Goal: Communication & Community: Answer question/provide support

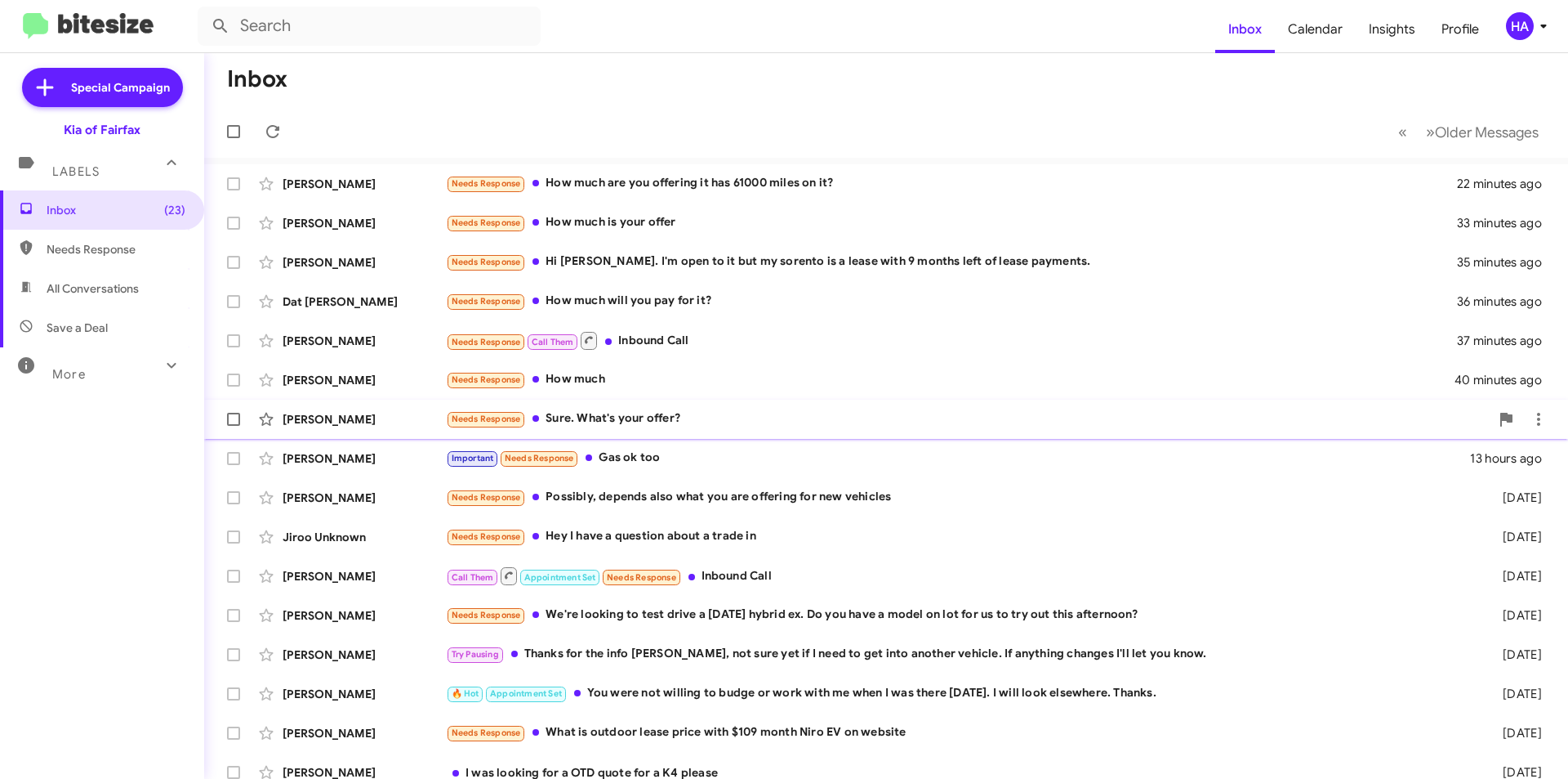
scroll to position [170, 0]
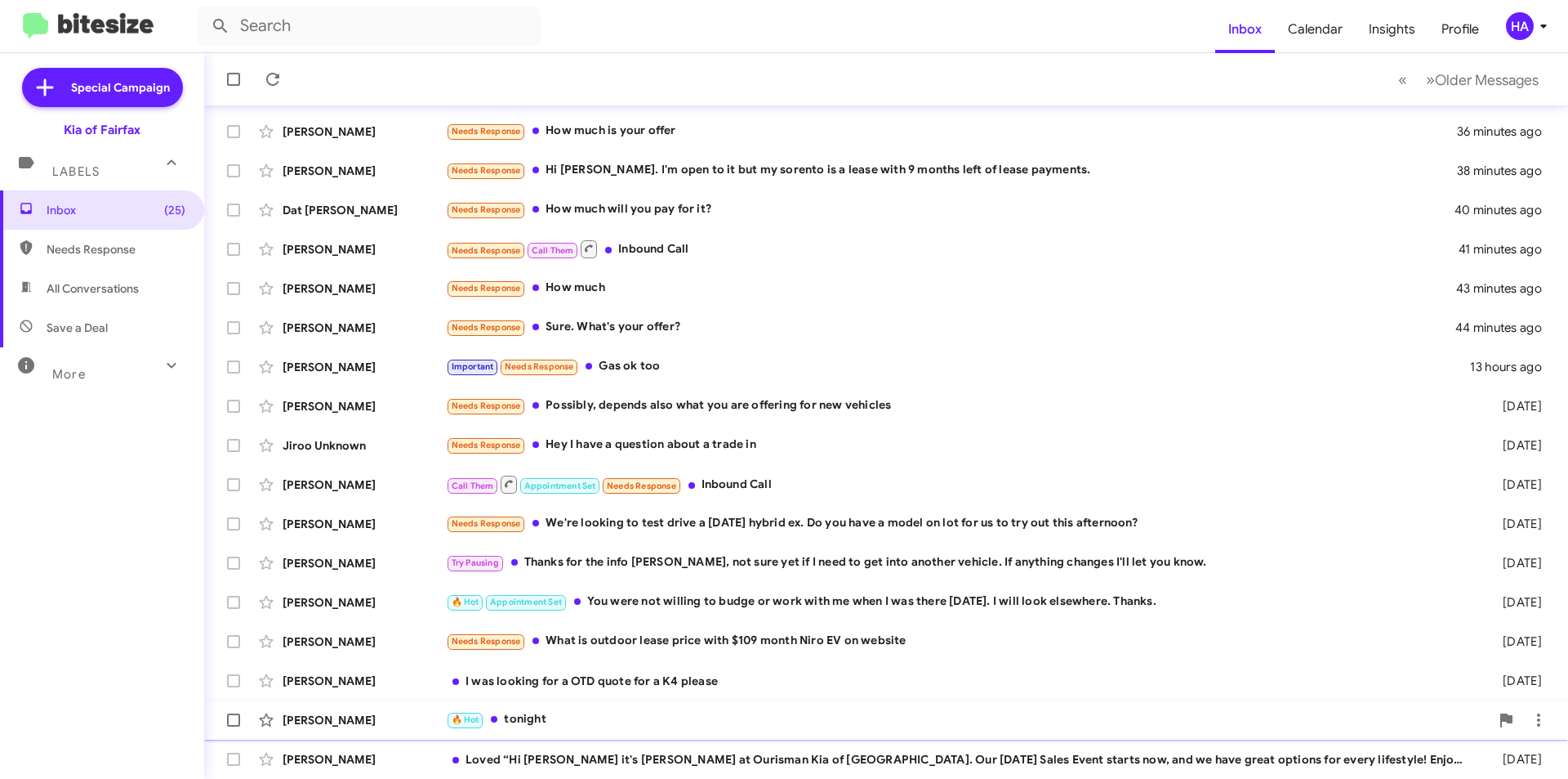
click at [769, 716] on div "🔥 Hot tonight" at bounding box center [967, 719] width 1043 height 19
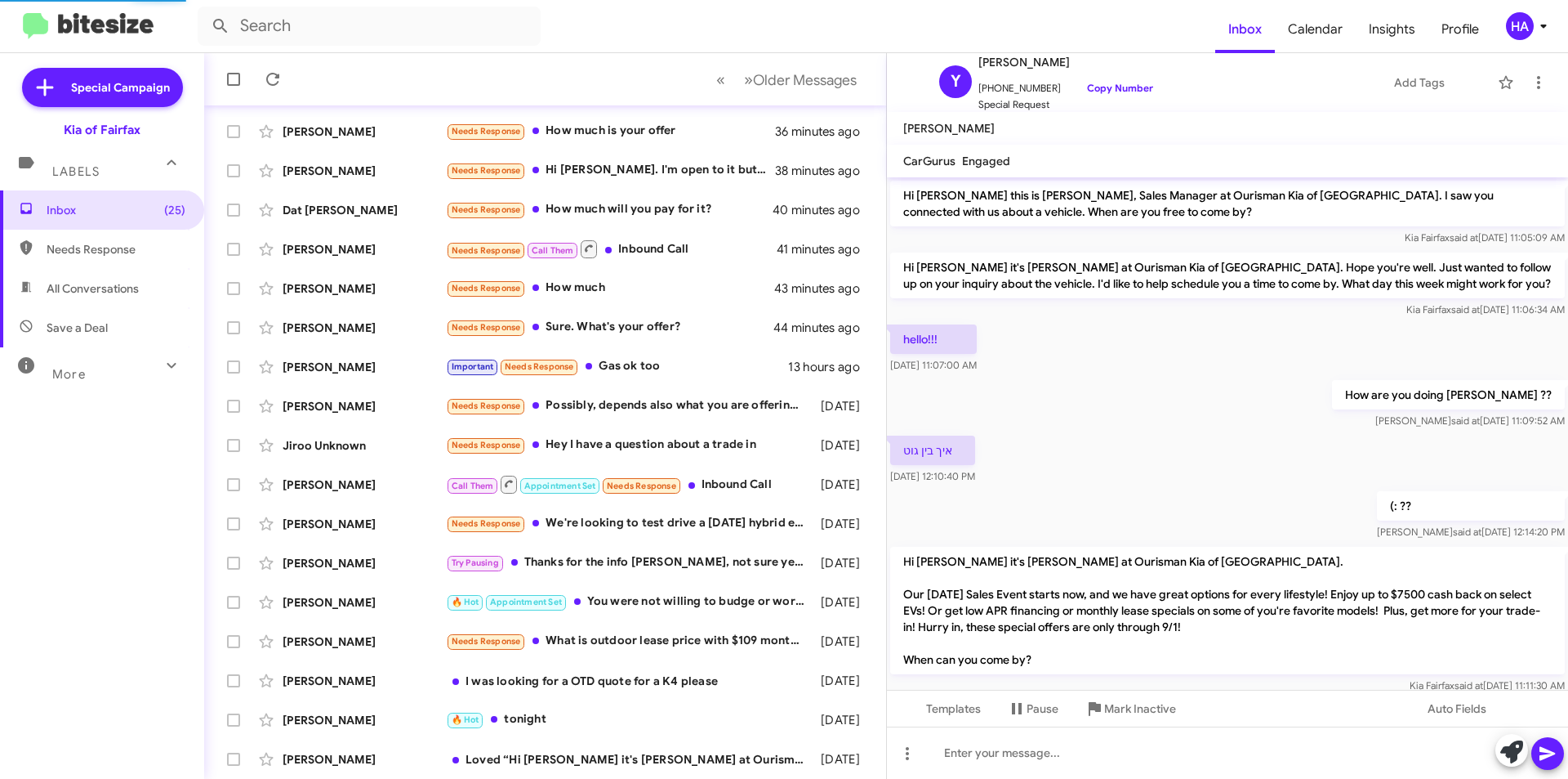
scroll to position [96, 0]
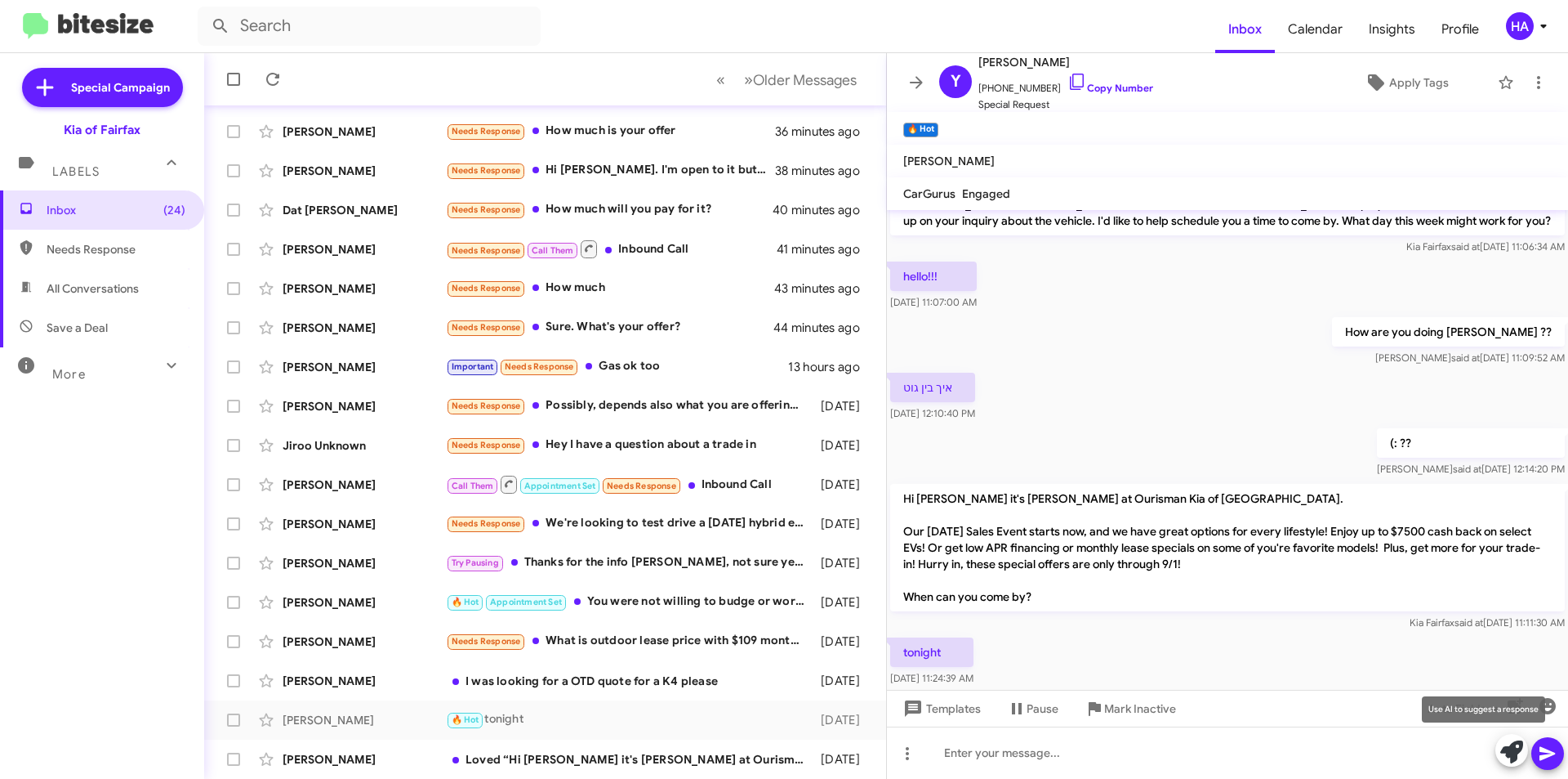
click at [1505, 755] on icon at bounding box center [1511, 751] width 23 height 23
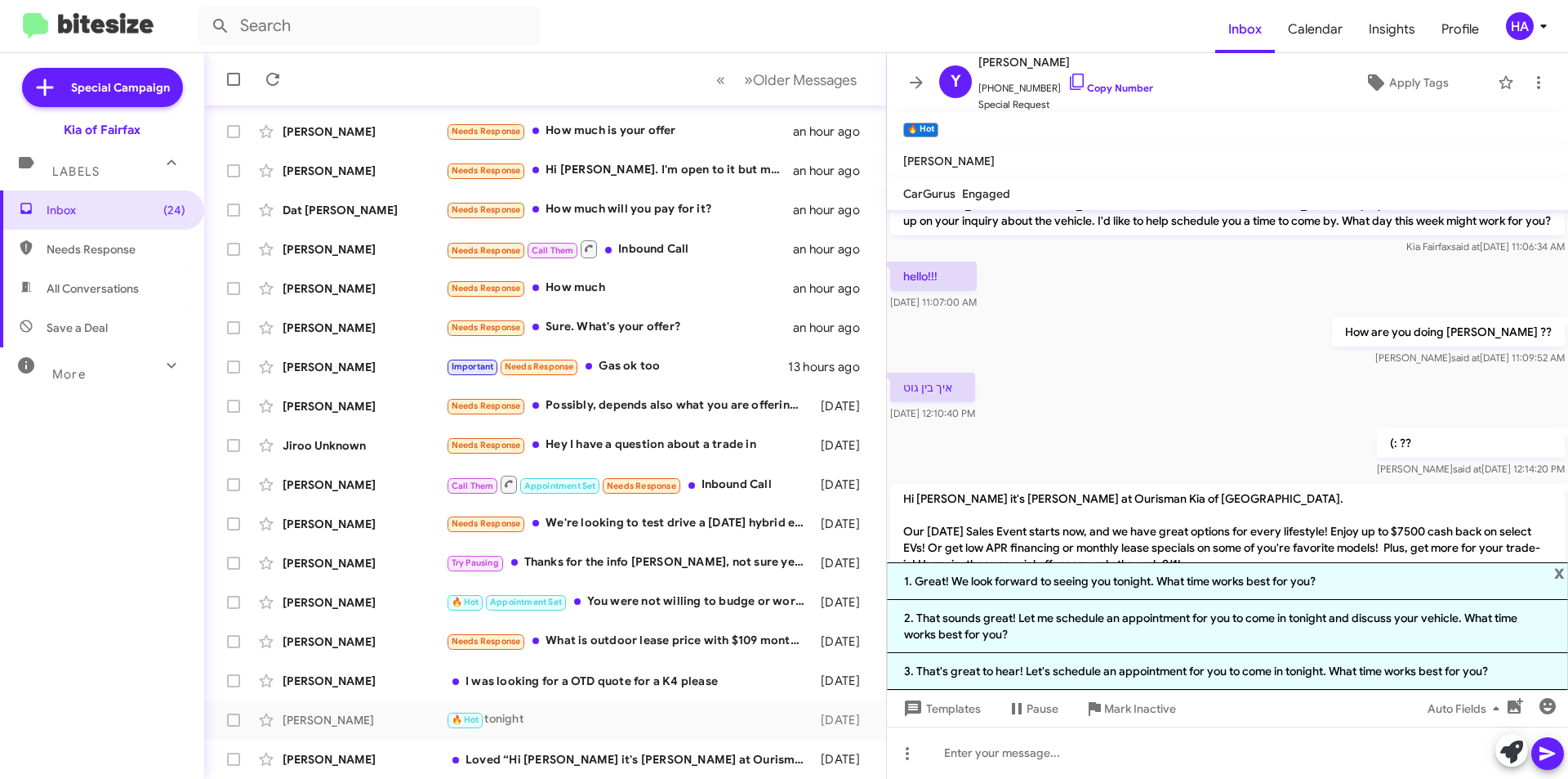
click at [1277, 399] on div "איך בין גוט [DATE] 12:10:40 PM" at bounding box center [1227, 397] width 681 height 56
click at [1178, 440] on div "(: ?? [PERSON_NAME] said at [DATE] 12:14:20 PM" at bounding box center [1227, 452] width 681 height 56
click at [1144, 418] on div "איך בין גוט [DATE] 12:10:40 PM" at bounding box center [1227, 397] width 681 height 56
click at [1176, 457] on div "(: ?? [PERSON_NAME] said at [DATE] 12:14:20 PM" at bounding box center [1227, 452] width 681 height 56
click at [1557, 578] on span "x" at bounding box center [1559, 572] width 11 height 20
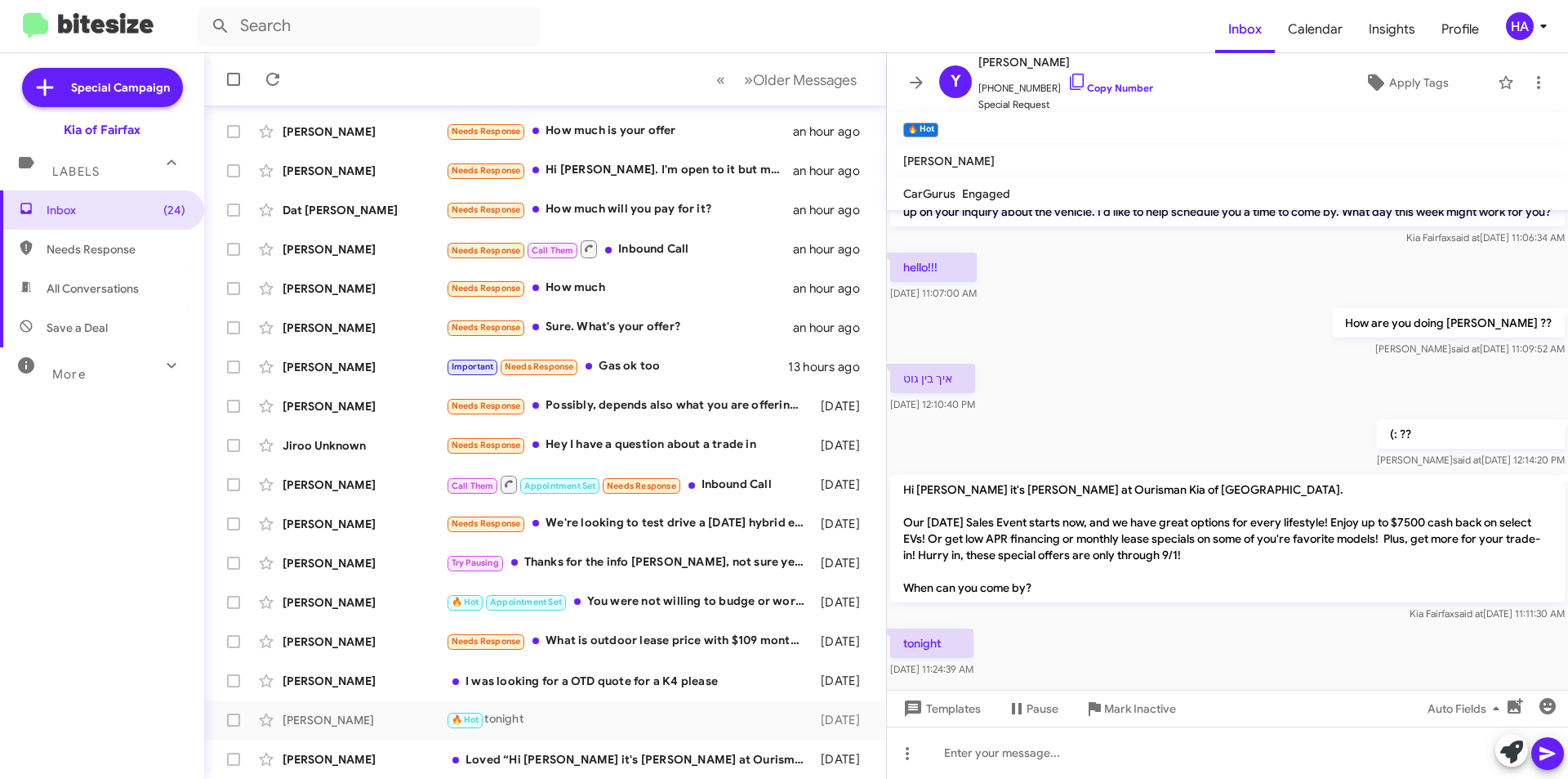
scroll to position [128, 0]
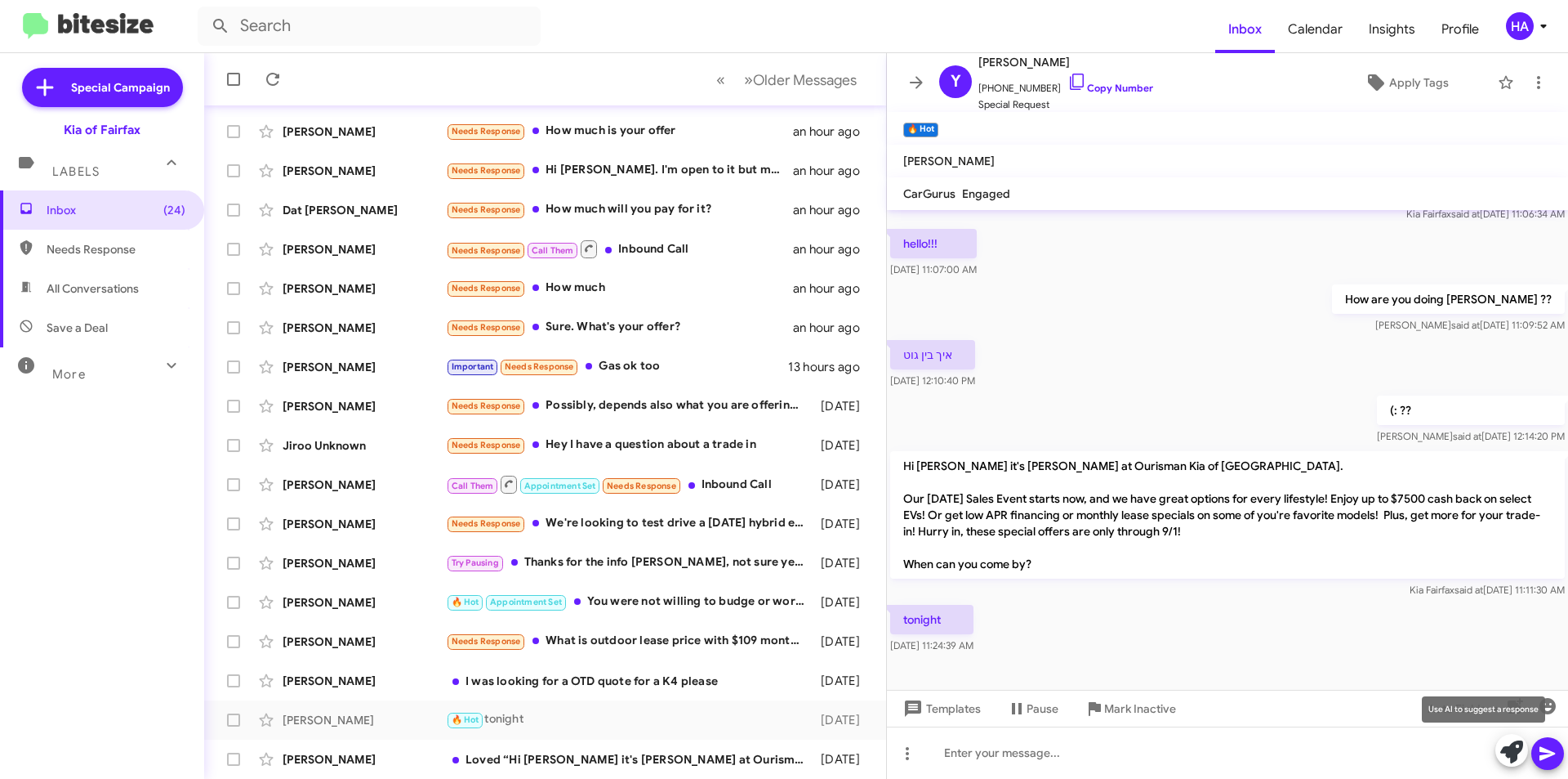
click at [1512, 752] on icon at bounding box center [1511, 751] width 23 height 23
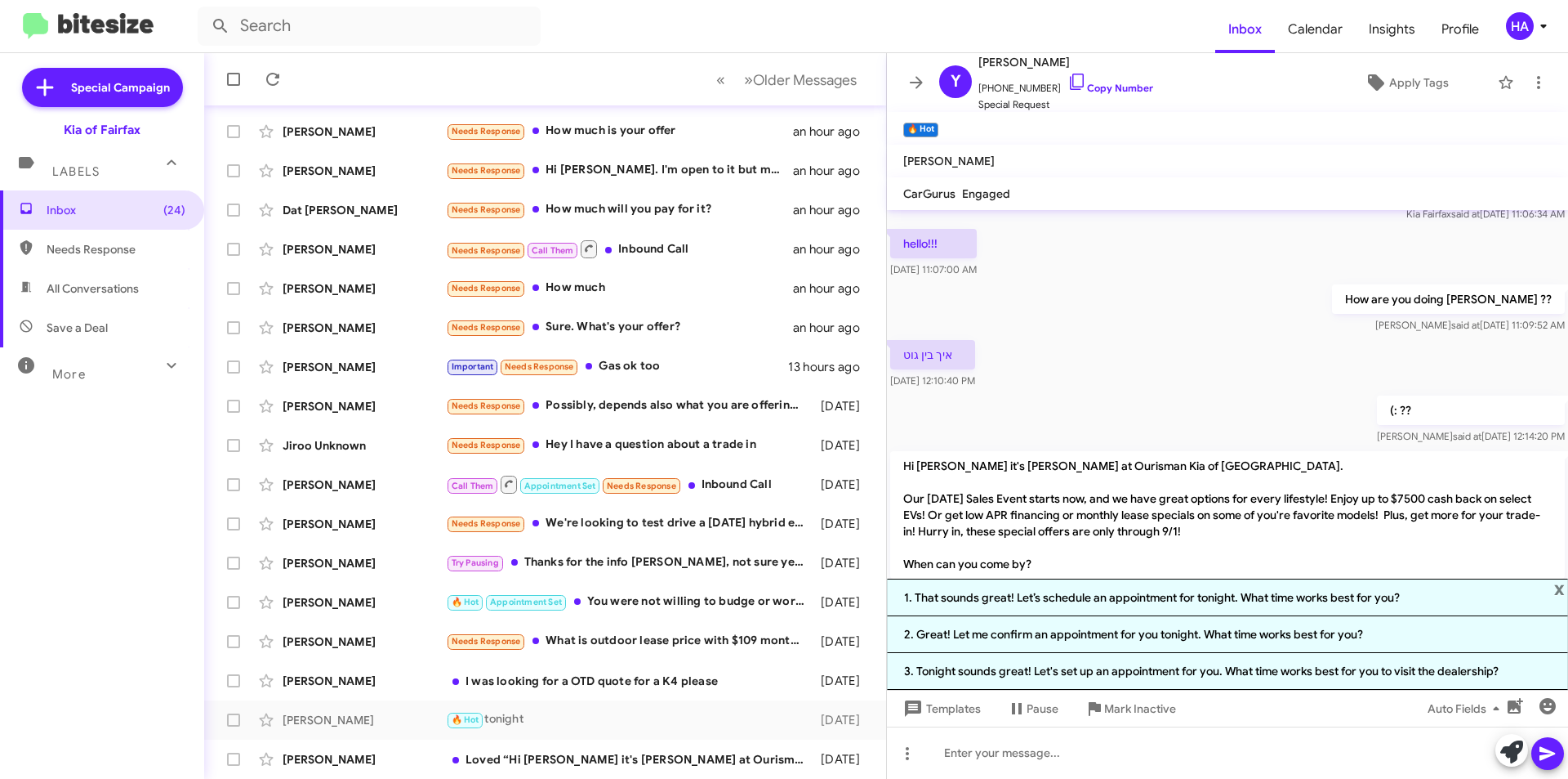
click at [1113, 369] on div "איך בין גוט [DATE] 12:10:40 PM" at bounding box center [1227, 364] width 681 height 56
click at [1558, 586] on span "x" at bounding box center [1559, 589] width 11 height 20
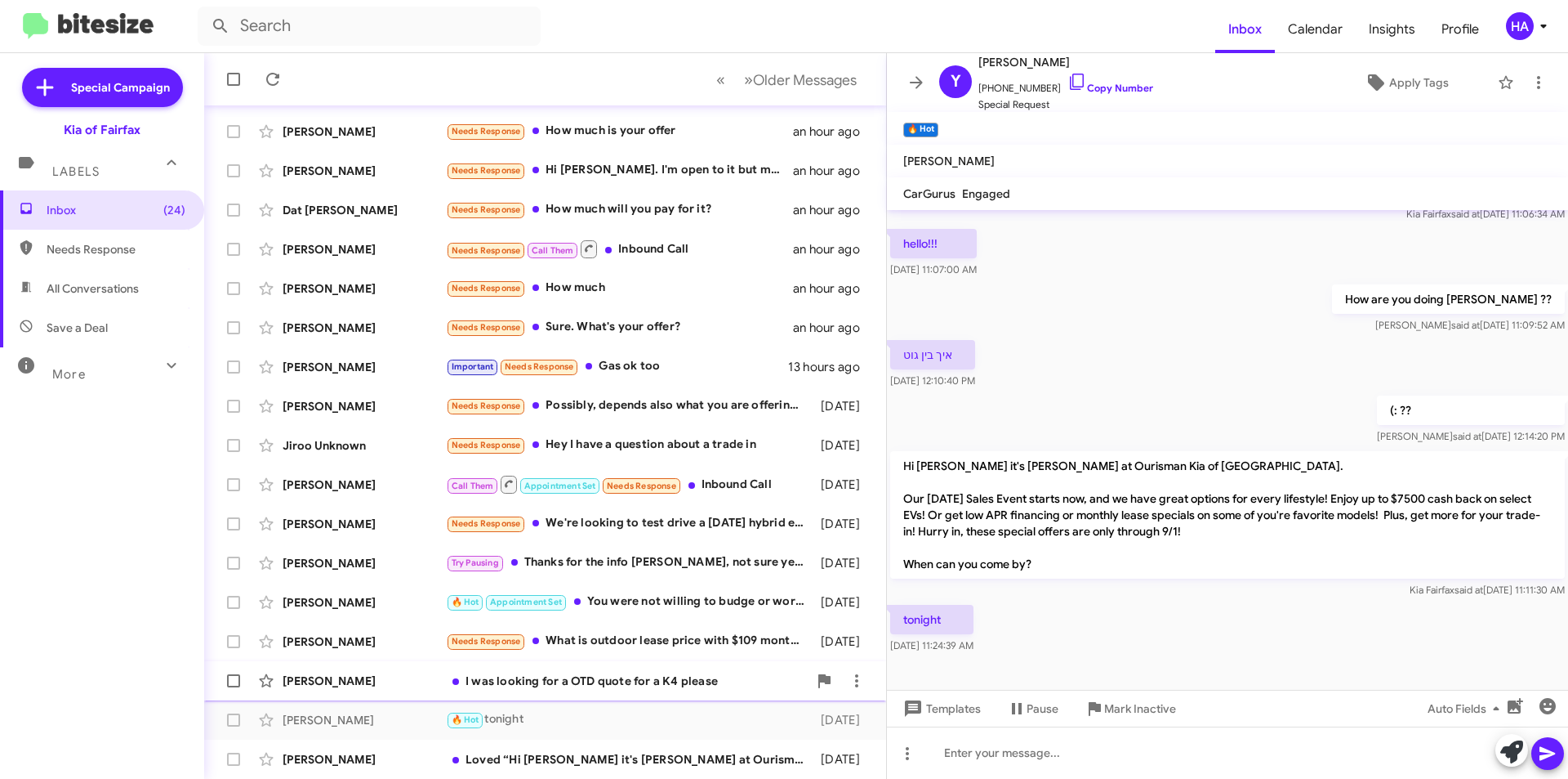
click at [542, 680] on div "I was looking for a OTD quote for a K4 please" at bounding box center [627, 681] width 362 height 16
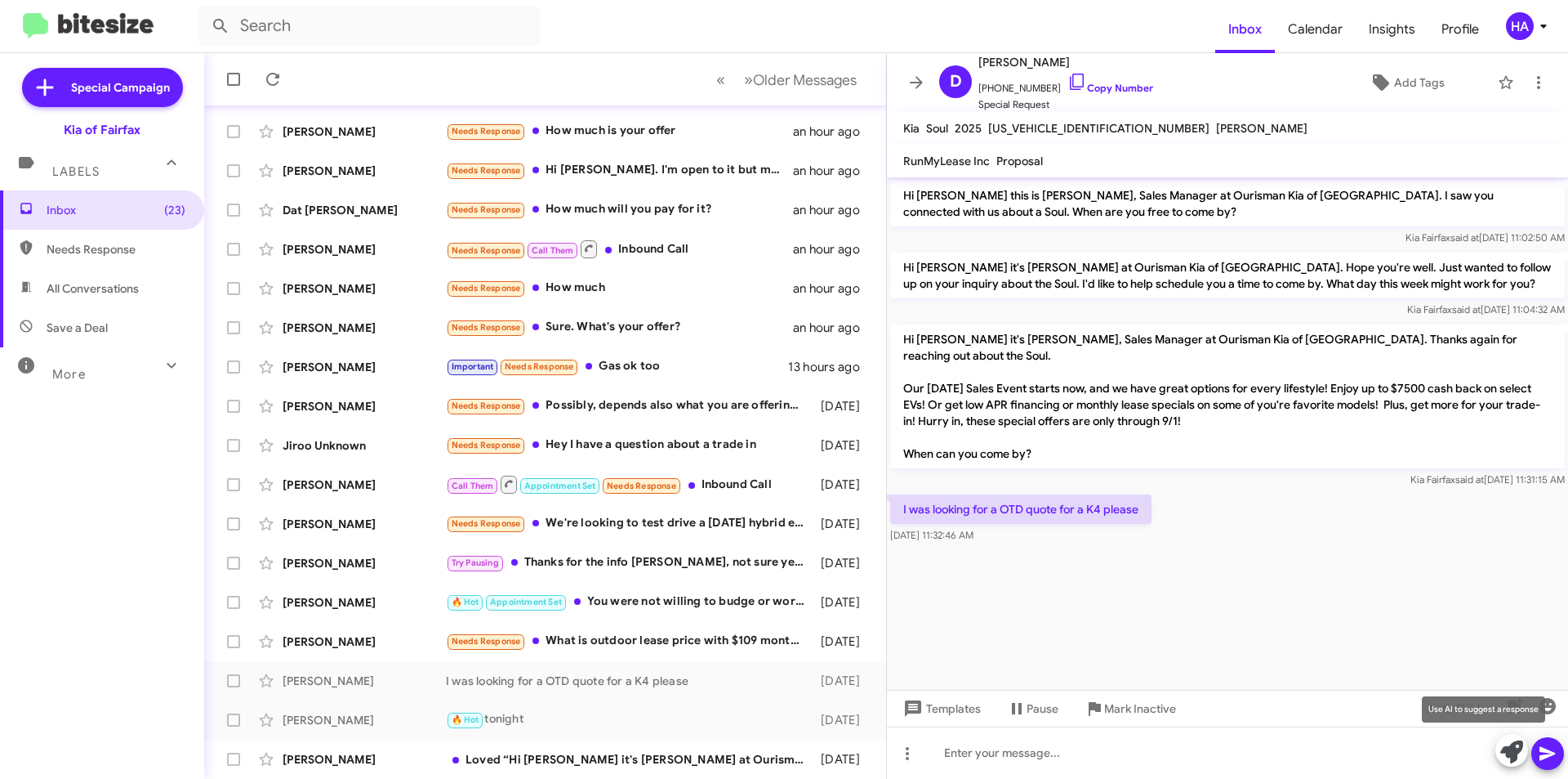
click at [1513, 751] on icon at bounding box center [1511, 751] width 23 height 23
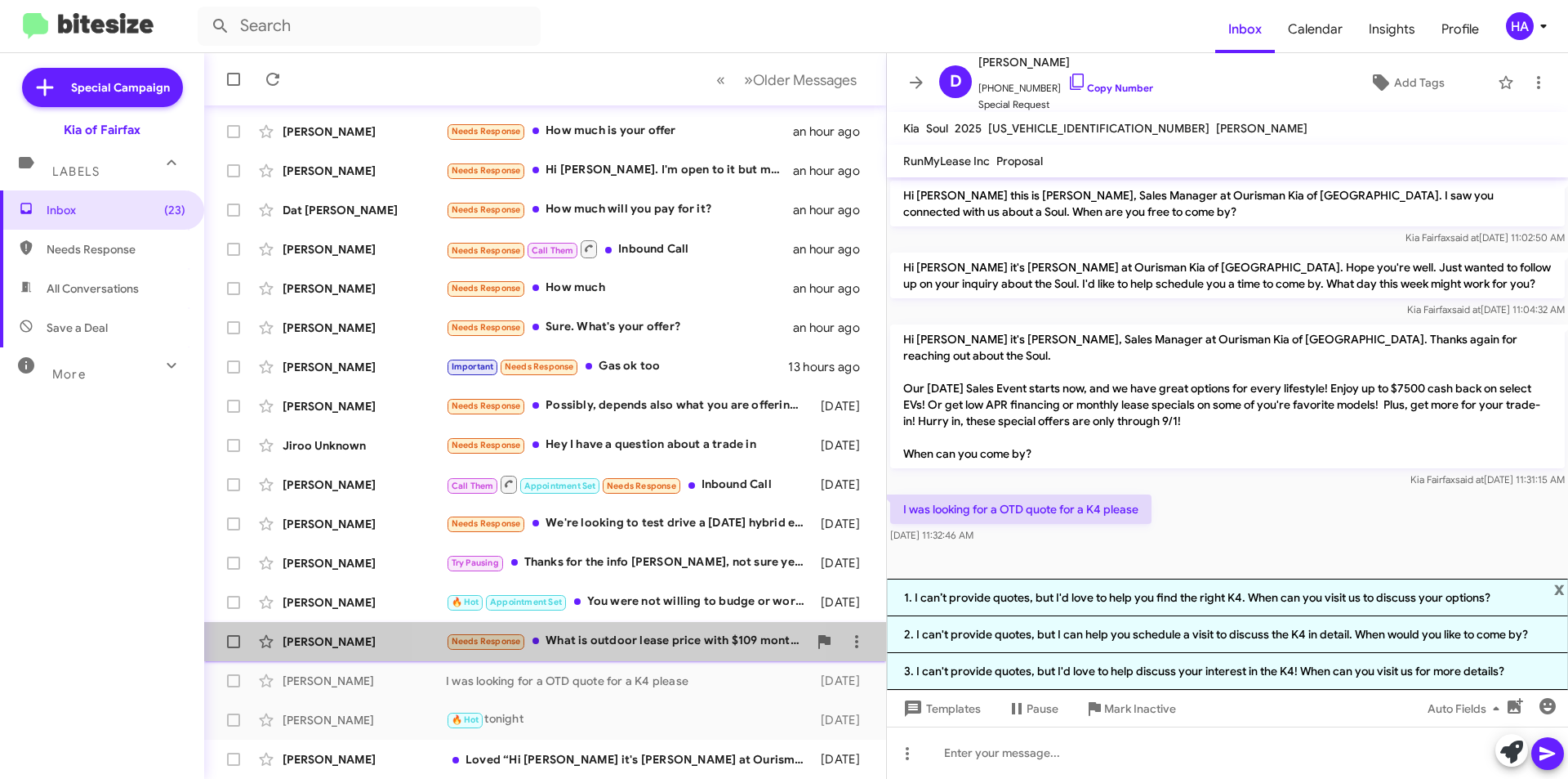
click at [593, 638] on div "Needs Response What is outdoor lease price with $109 month Niro EV on website" at bounding box center [627, 641] width 362 height 19
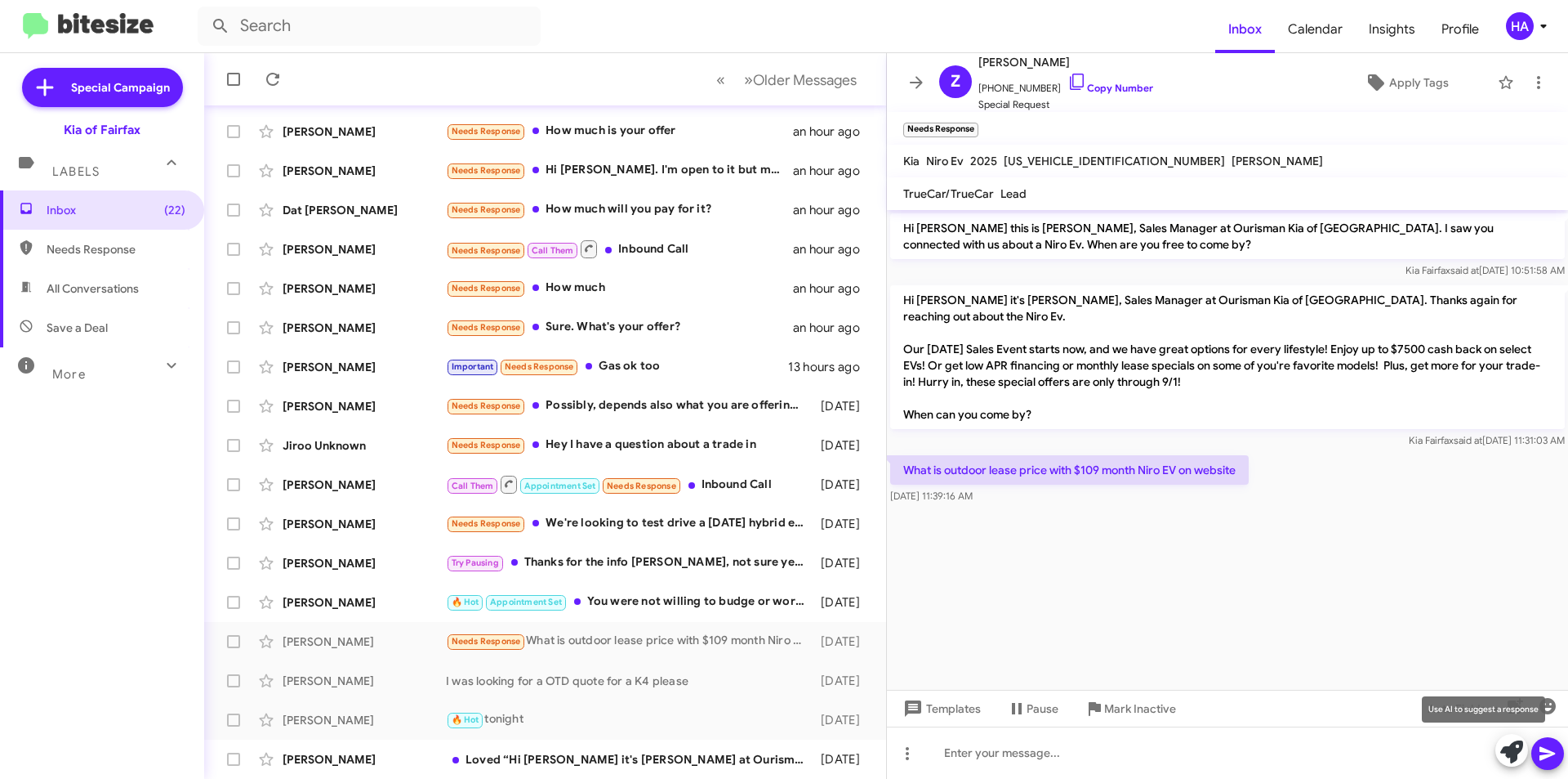
click at [1507, 748] on icon at bounding box center [1511, 751] width 23 height 23
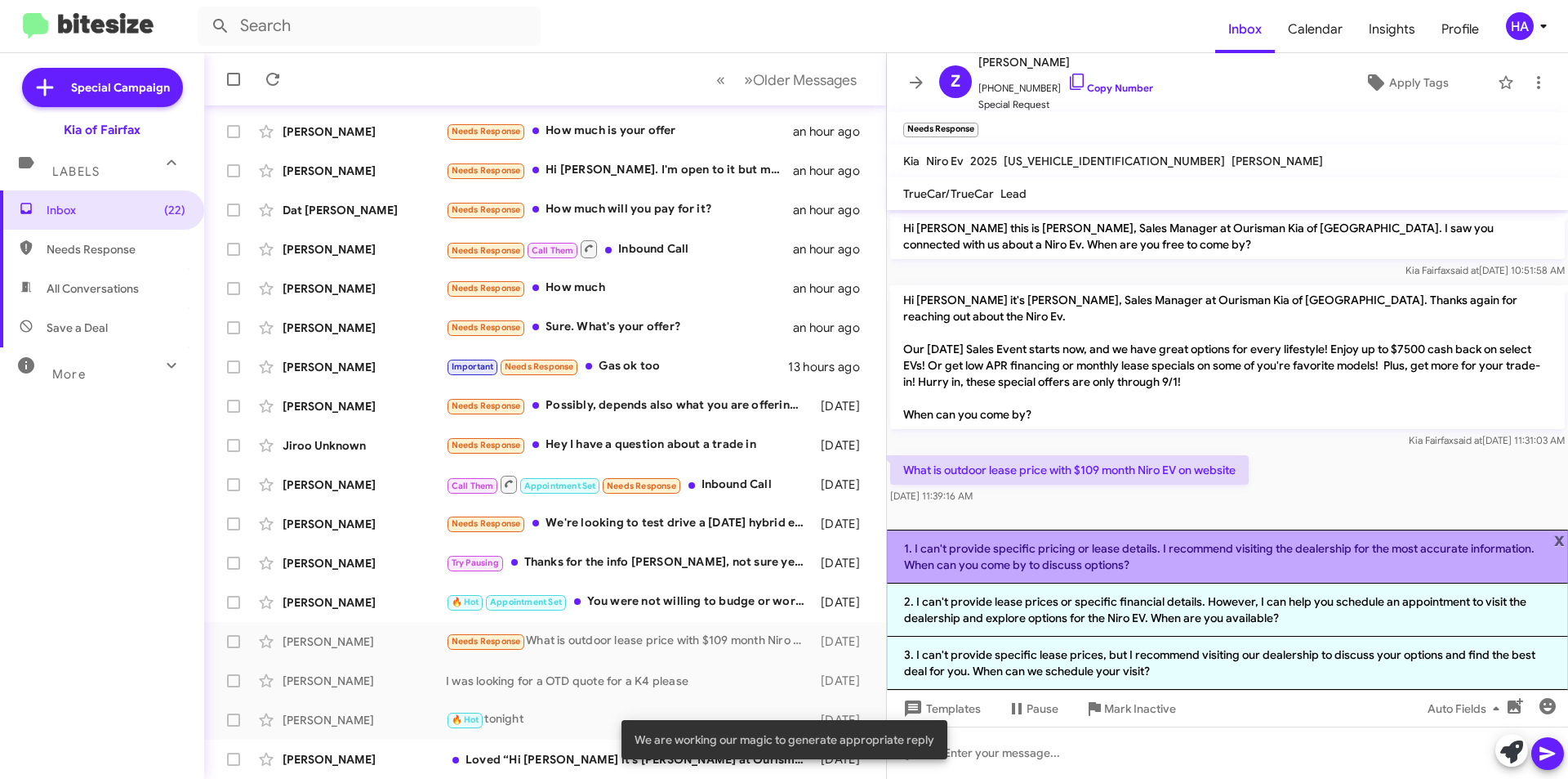
click at [1212, 568] on li "1. I can't provide specific pricing or lease details. I recommend visiting the …" at bounding box center [1227, 556] width 681 height 54
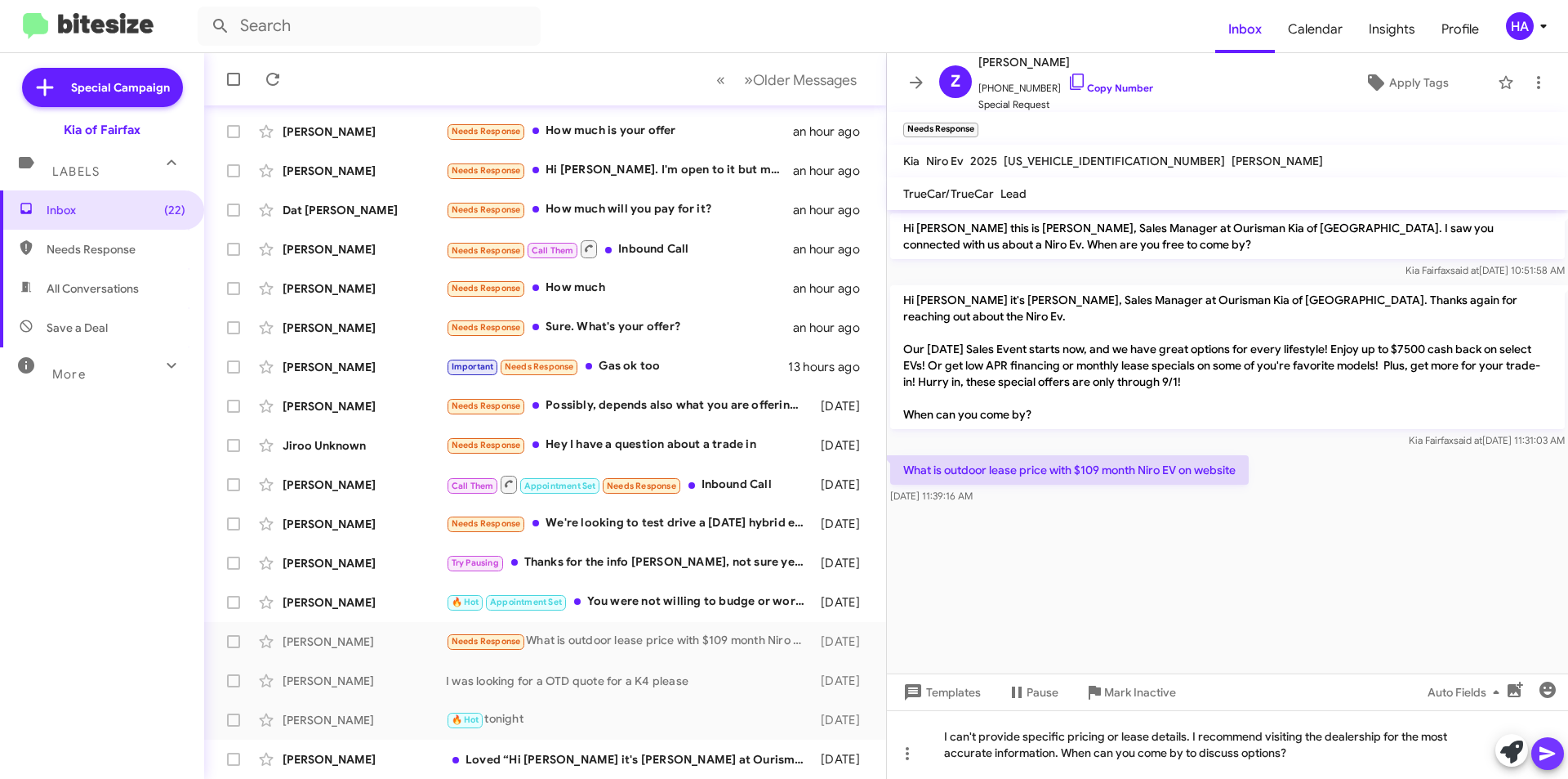
click at [1545, 744] on icon at bounding box center [1548, 754] width 20 height 20
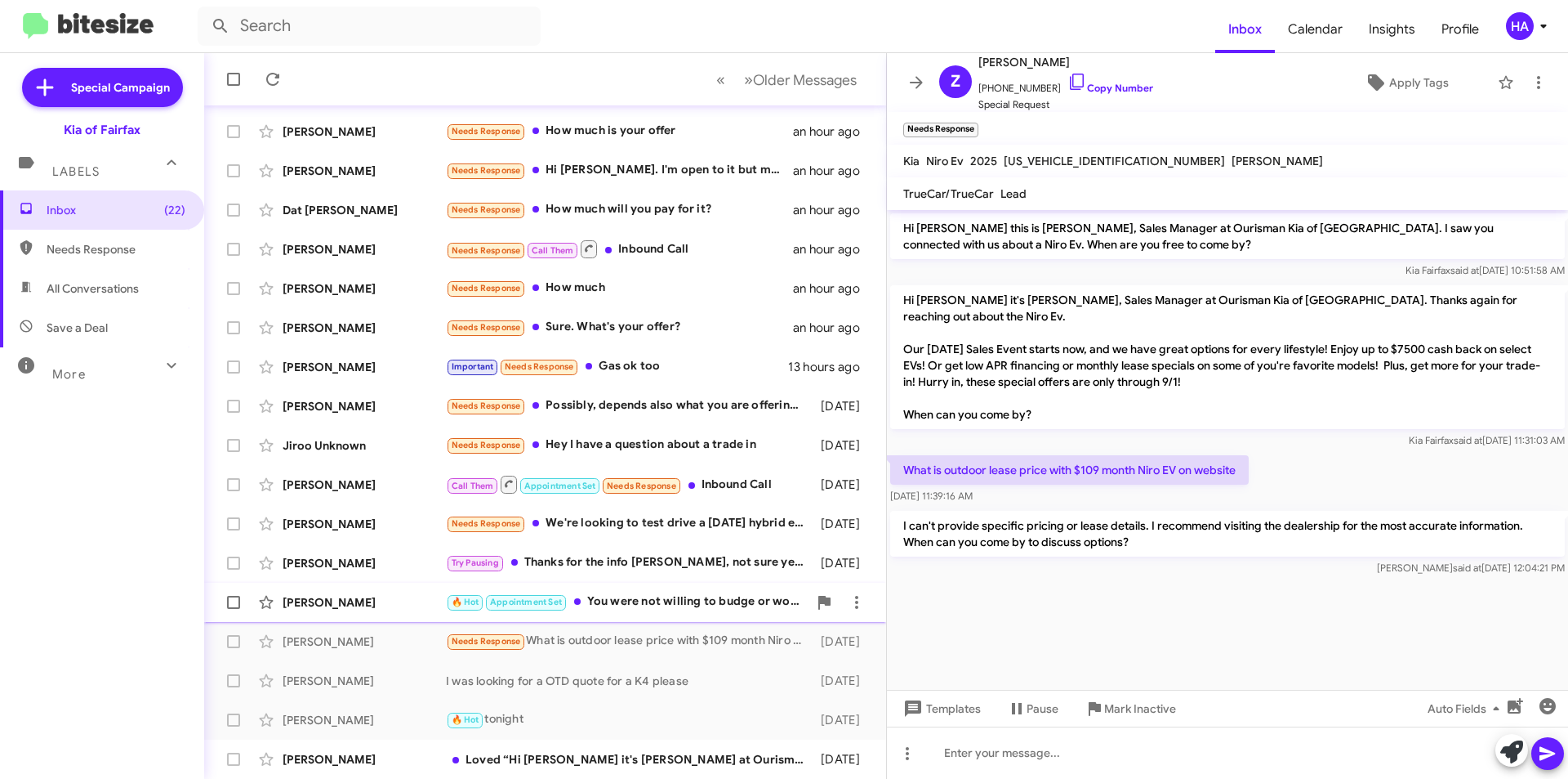
click at [689, 607] on div "🔥 Hot Appointment Set You were not willing to budge or work with me when I was …" at bounding box center [627, 602] width 362 height 19
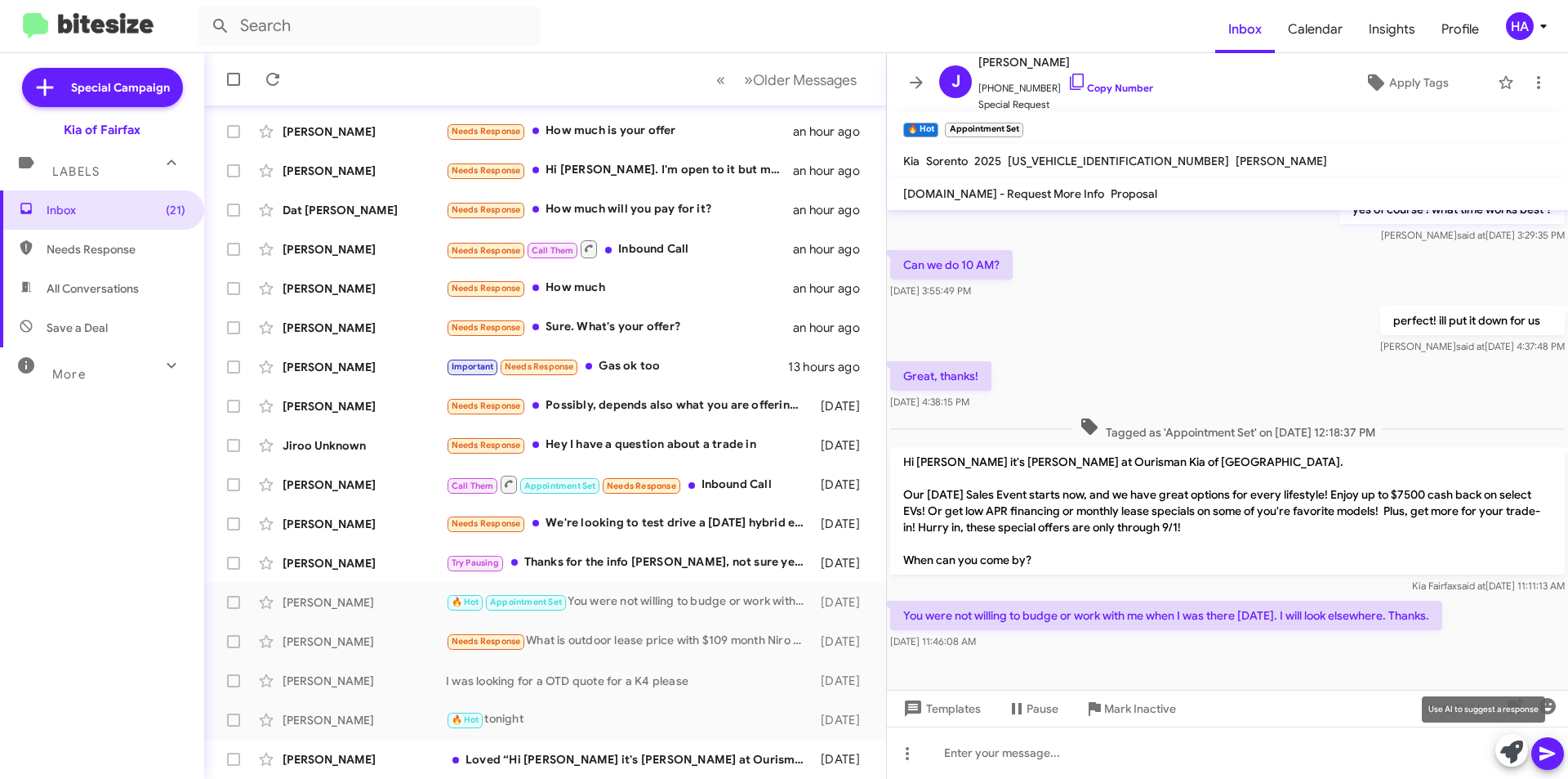
click at [1508, 753] on icon at bounding box center [1511, 751] width 23 height 23
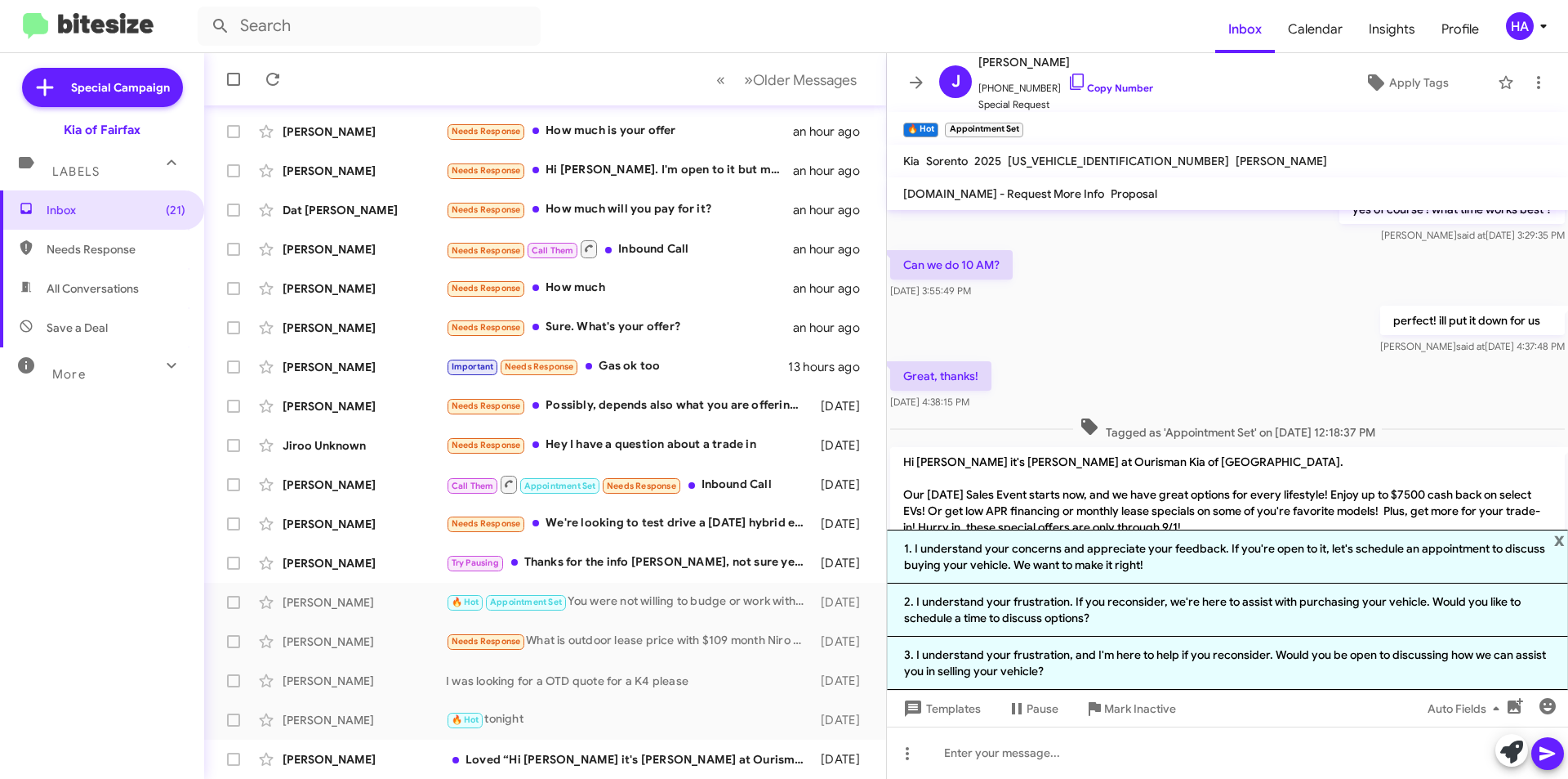
click at [1173, 620] on li "2. I understand your frustration. If you reconsider, we're here to assist with …" at bounding box center [1227, 610] width 681 height 53
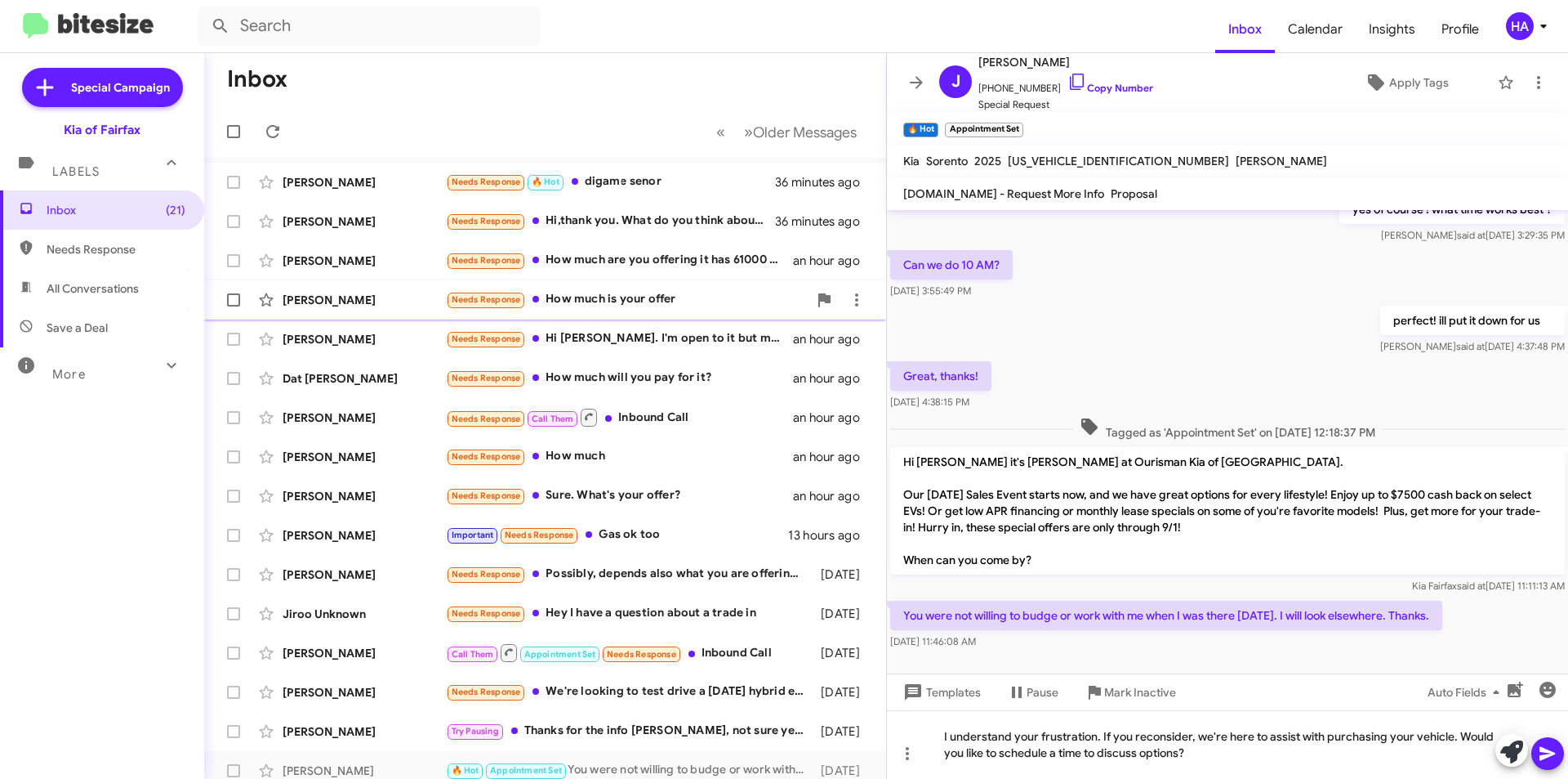
scroll to position [0, 0]
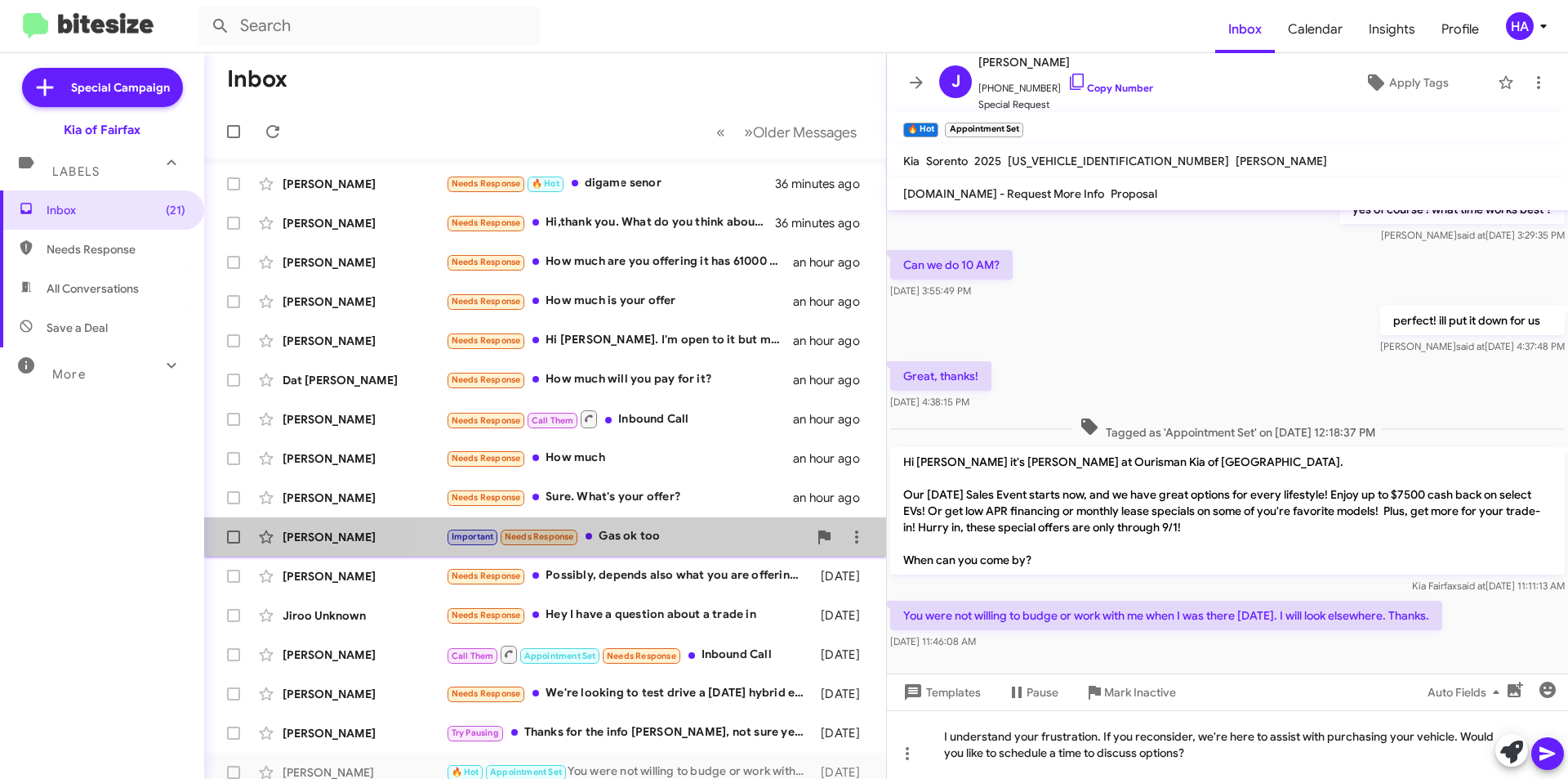
click at [715, 531] on div "Important Needs Response Gas ok too" at bounding box center [627, 536] width 362 height 19
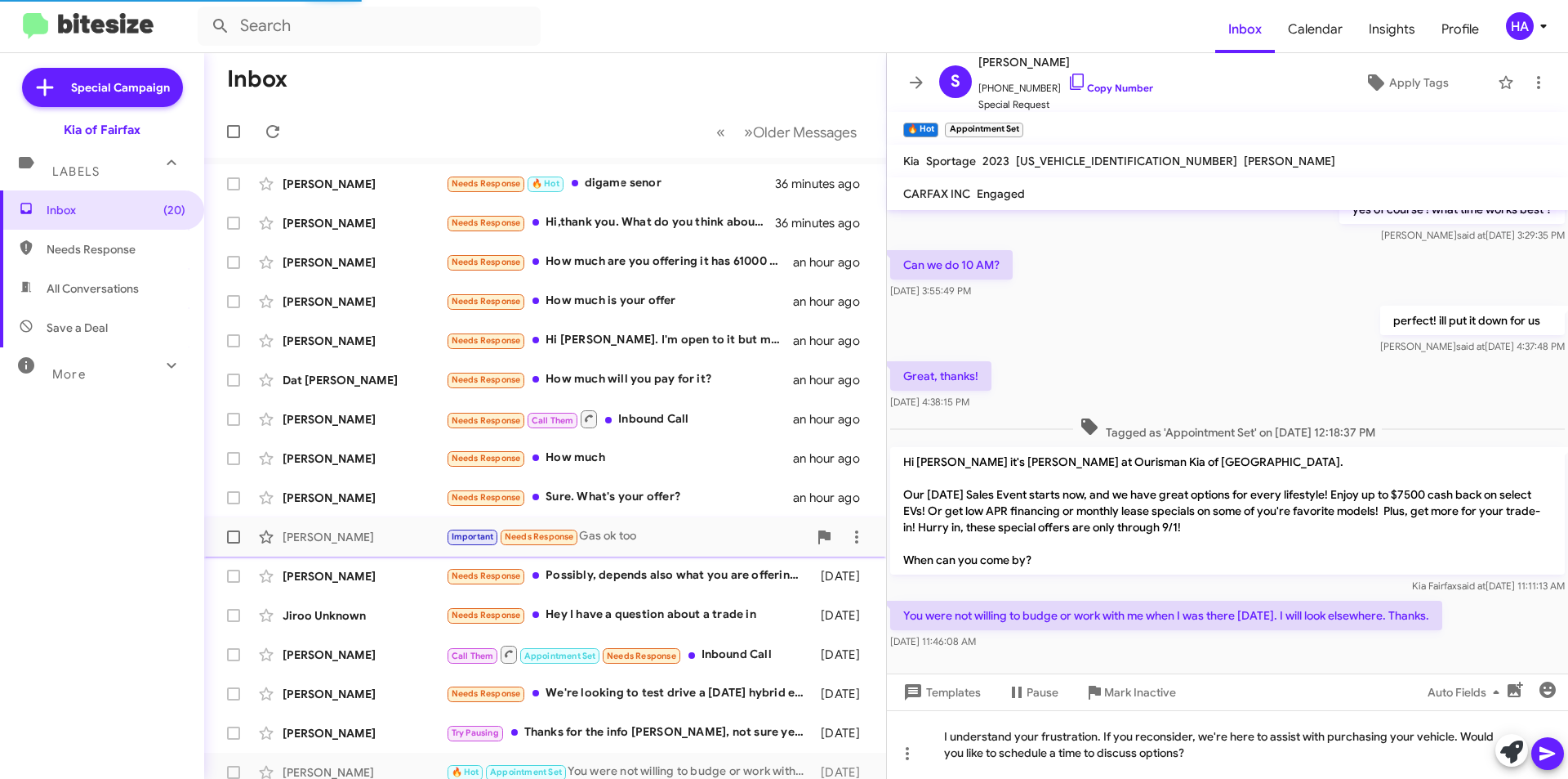
scroll to position [46, 0]
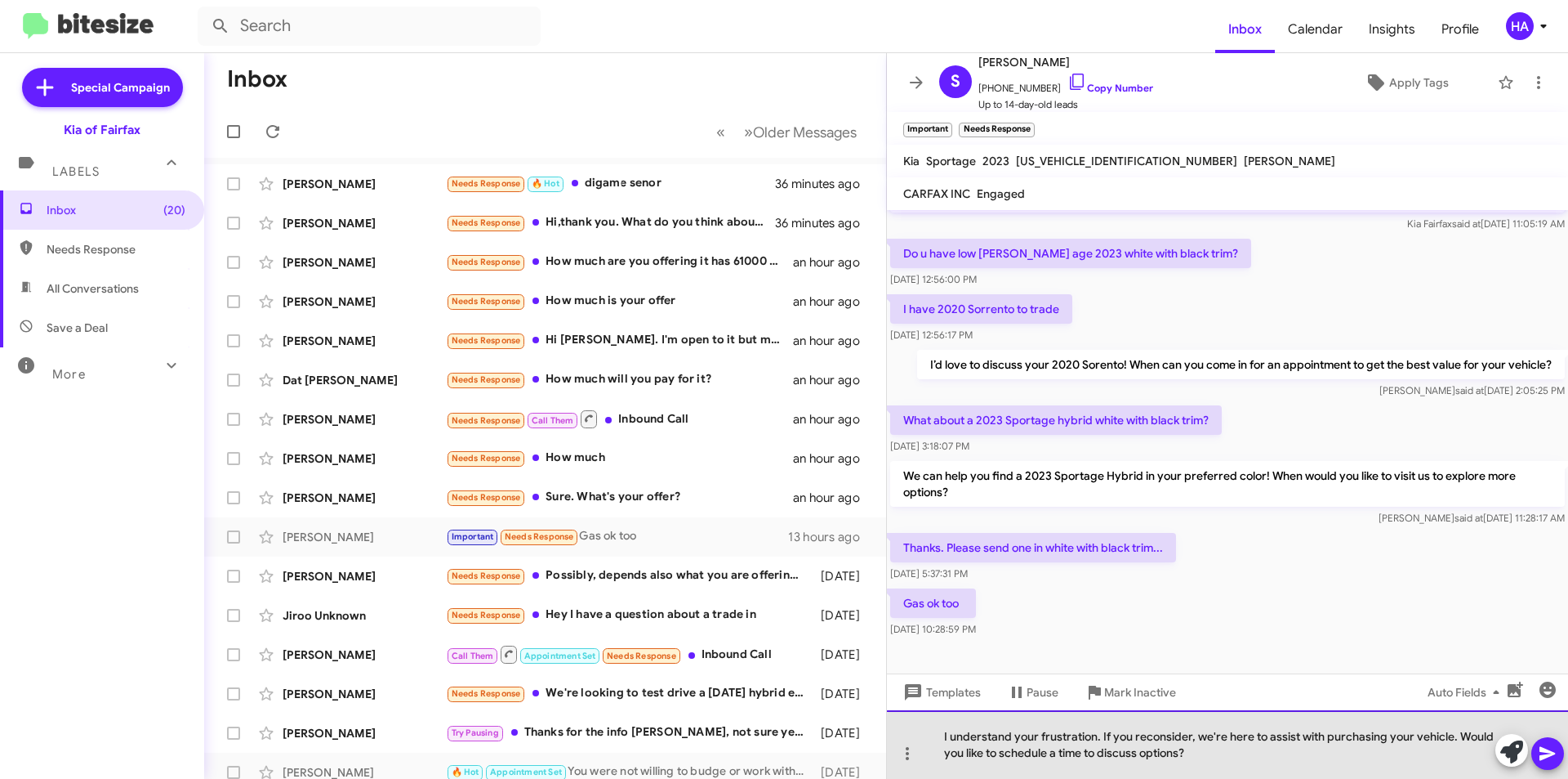
click at [1362, 754] on div "I understand your frustration. If you reconsider, we're here to assist with pur…" at bounding box center [1227, 744] width 681 height 68
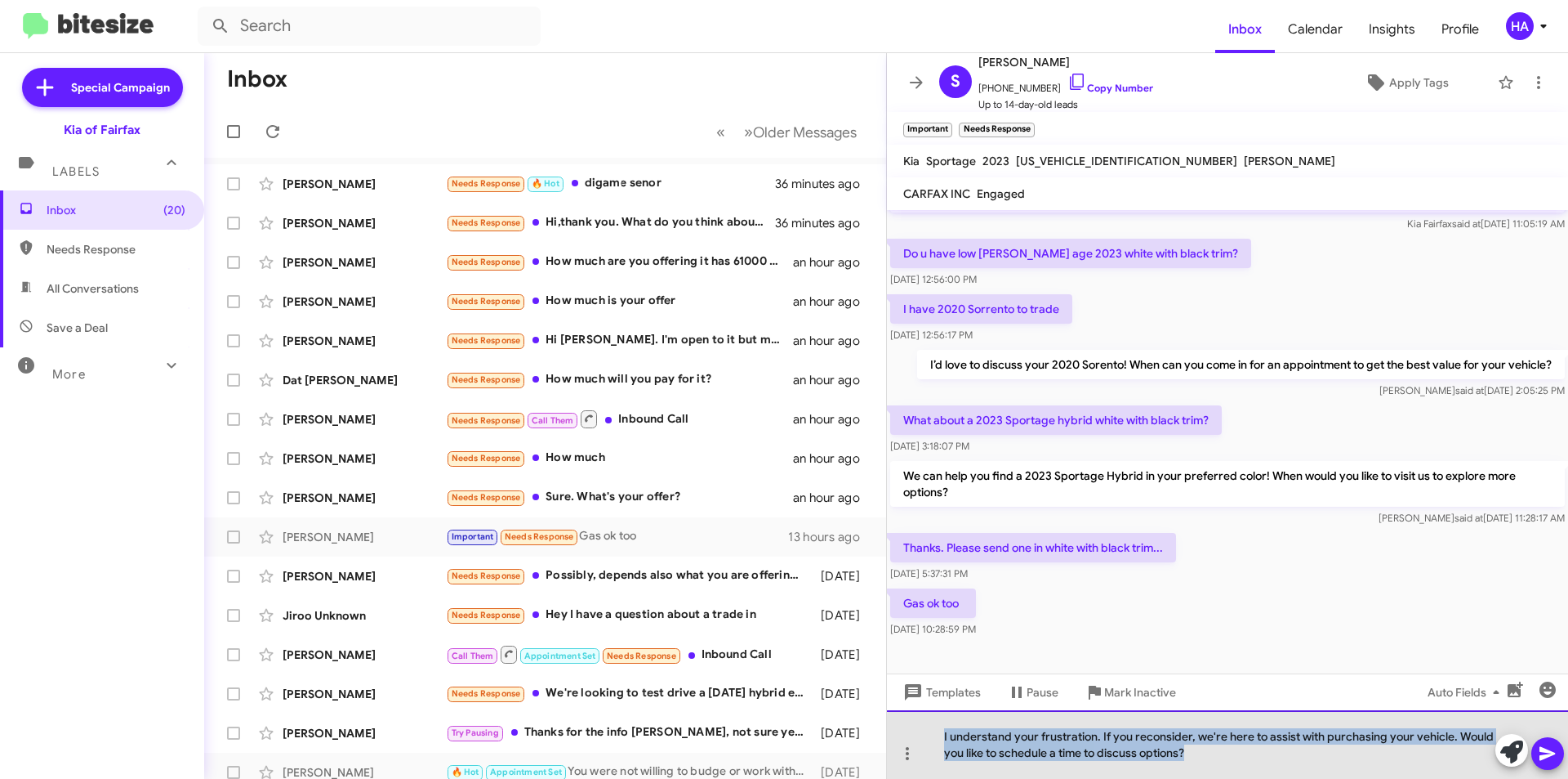
click at [1362, 754] on div "I understand your frustration. If you reconsider, we're here to assist with pur…" at bounding box center [1227, 744] width 681 height 68
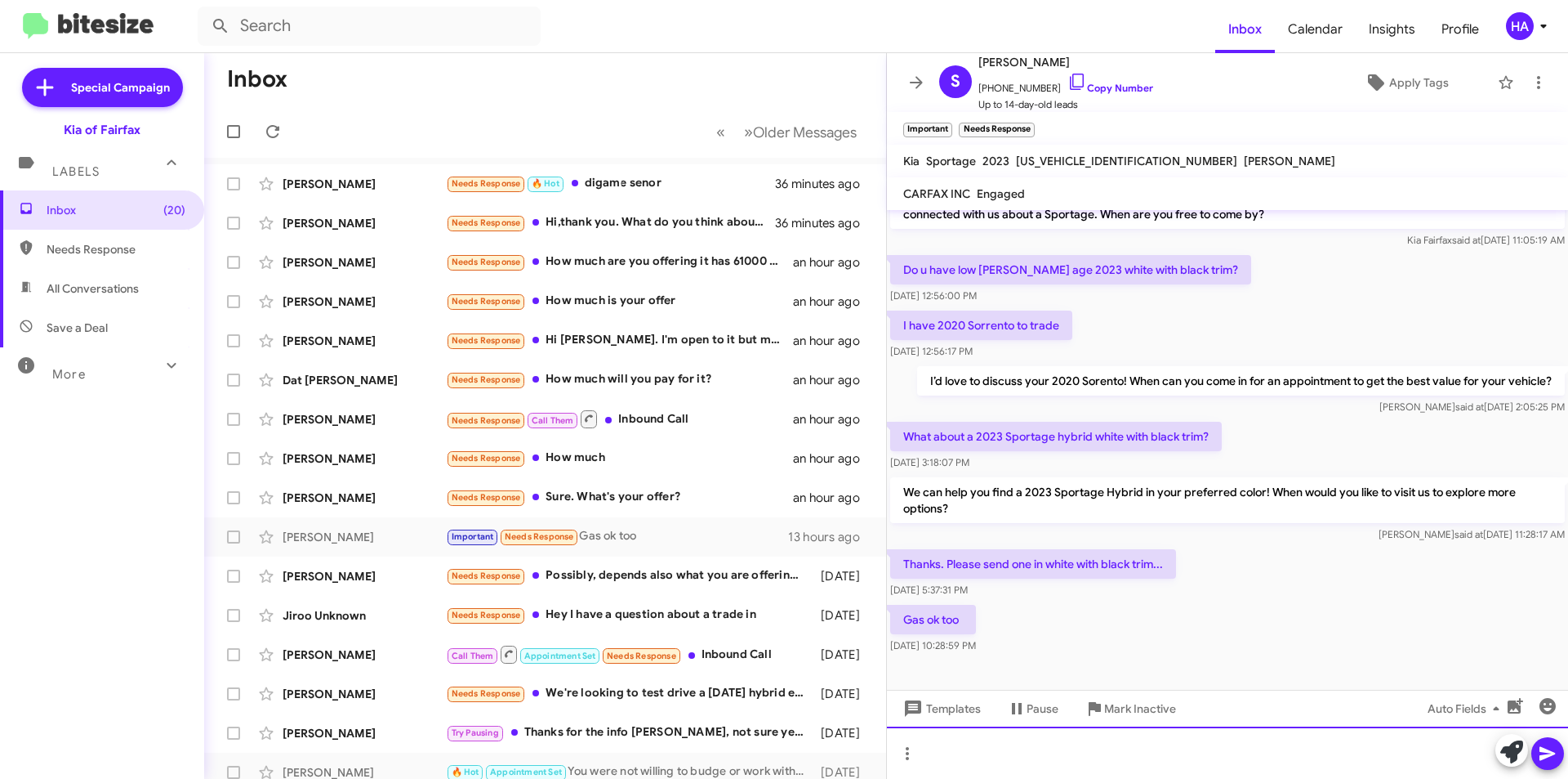
scroll to position [30, 0]
click at [1509, 754] on icon at bounding box center [1511, 751] width 23 height 23
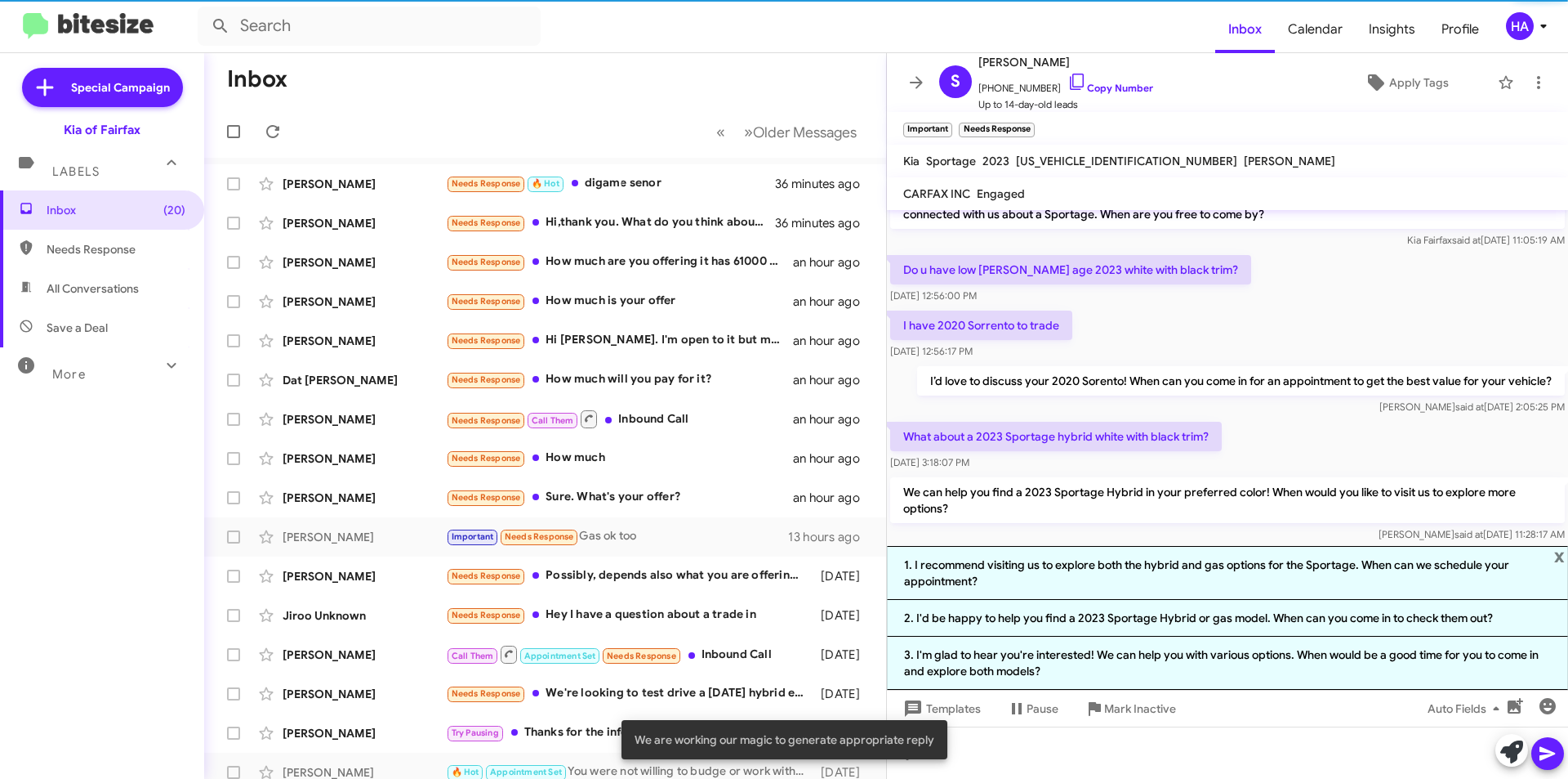
scroll to position [147, 0]
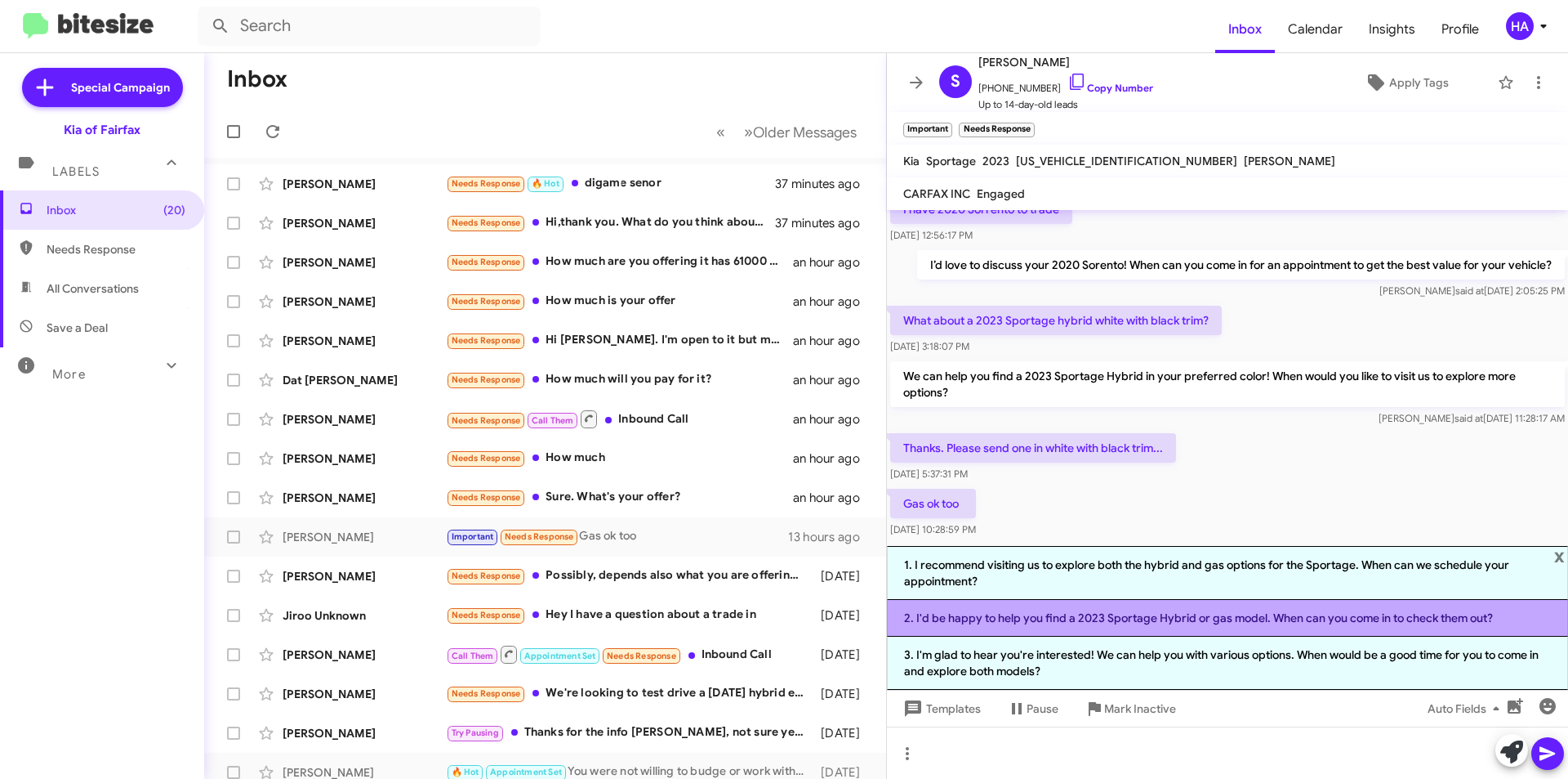
click at [1316, 625] on li "2. I'd be happy to help you find a 2023 Sportage Hybrid or gas model. When can …" at bounding box center [1227, 618] width 681 height 36
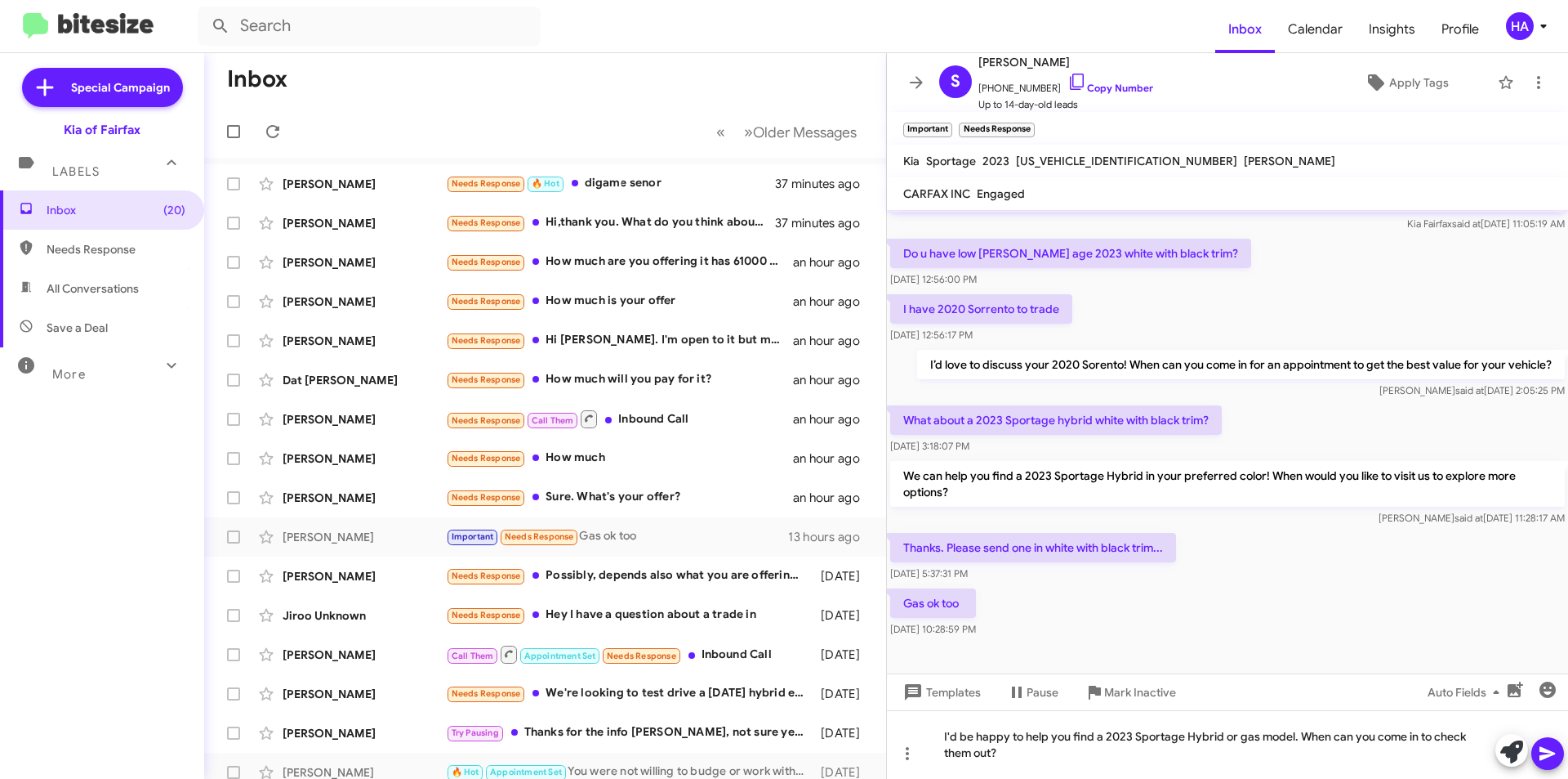
drag, startPoint x: 1541, startPoint y: 758, endPoint x: 1541, endPoint y: 745, distance: 13.0
click at [1542, 758] on icon at bounding box center [1546, 754] width 15 height 14
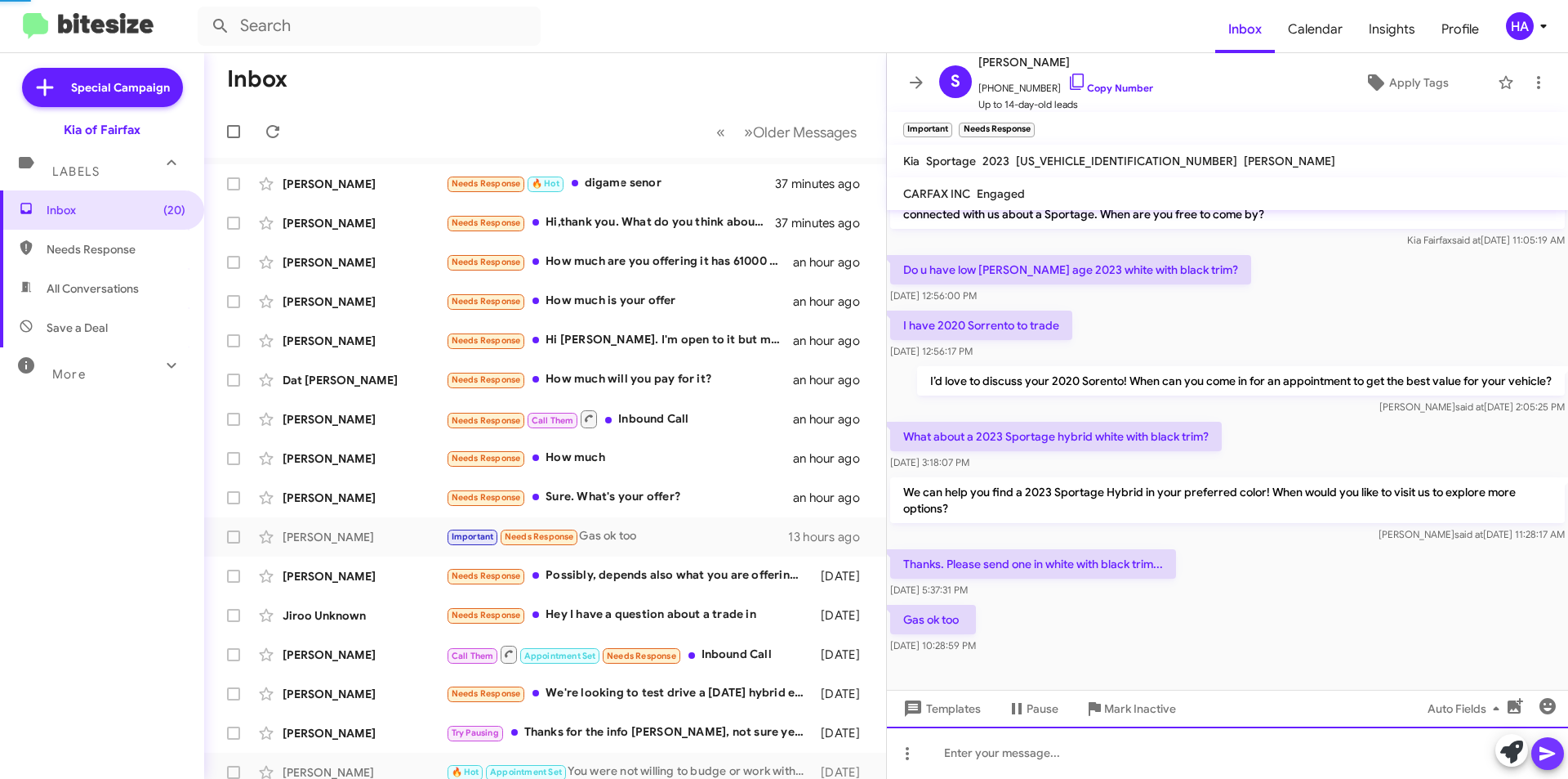
scroll to position [90, 0]
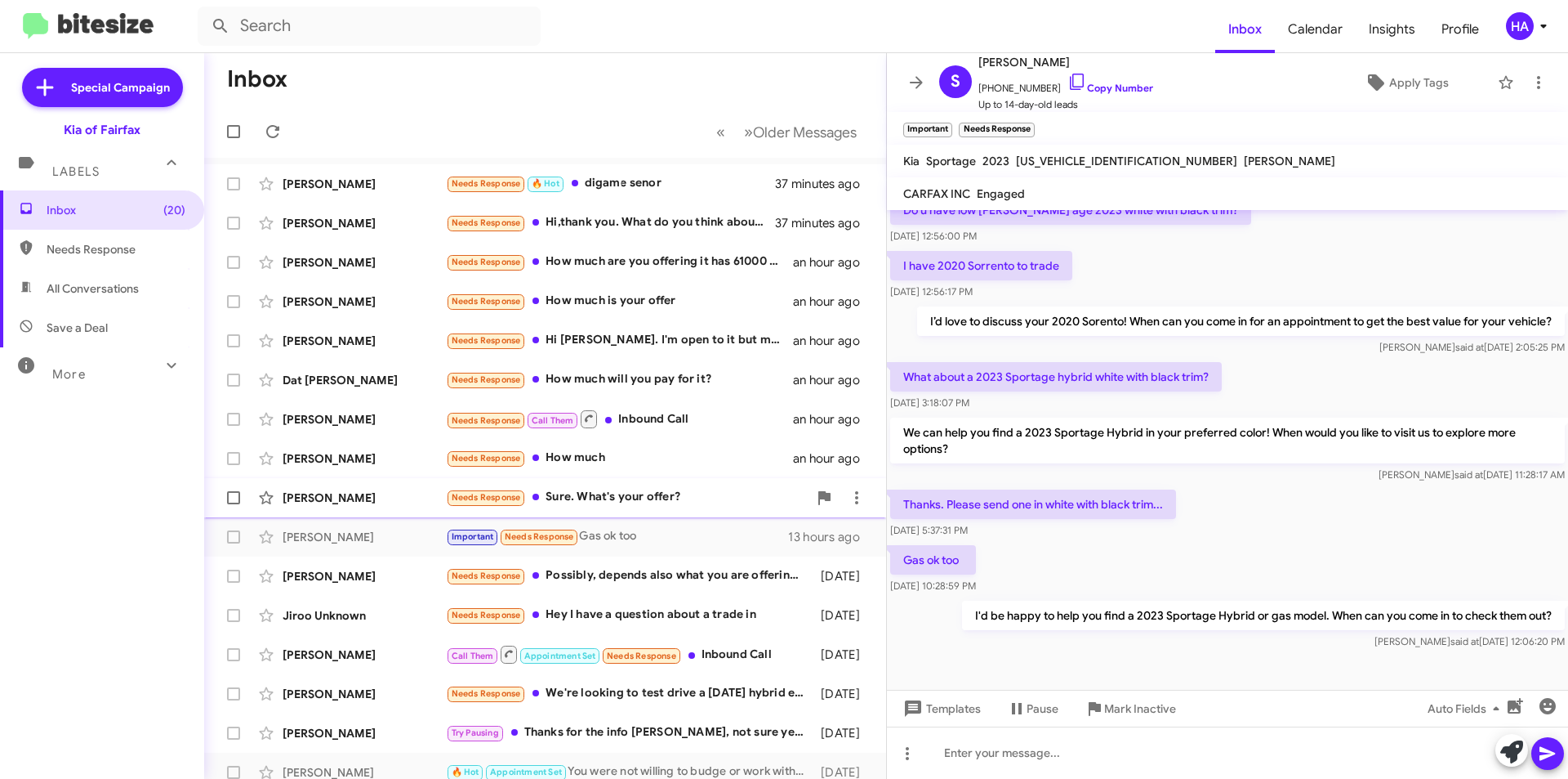
click at [634, 498] on div "Needs Response Sure. What's your offer?" at bounding box center [627, 497] width 362 height 19
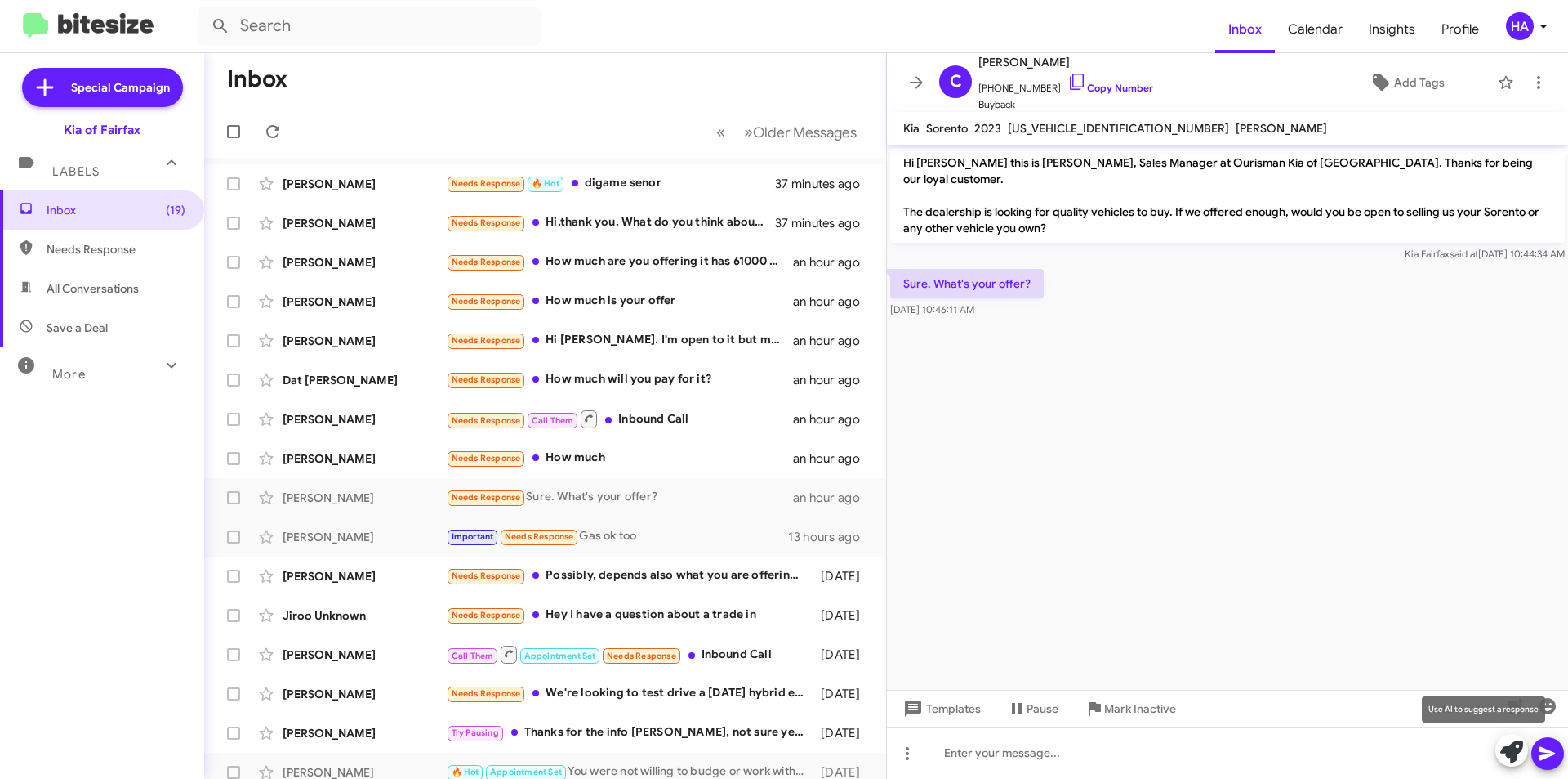
click at [1509, 768] on span at bounding box center [1511, 752] width 23 height 36
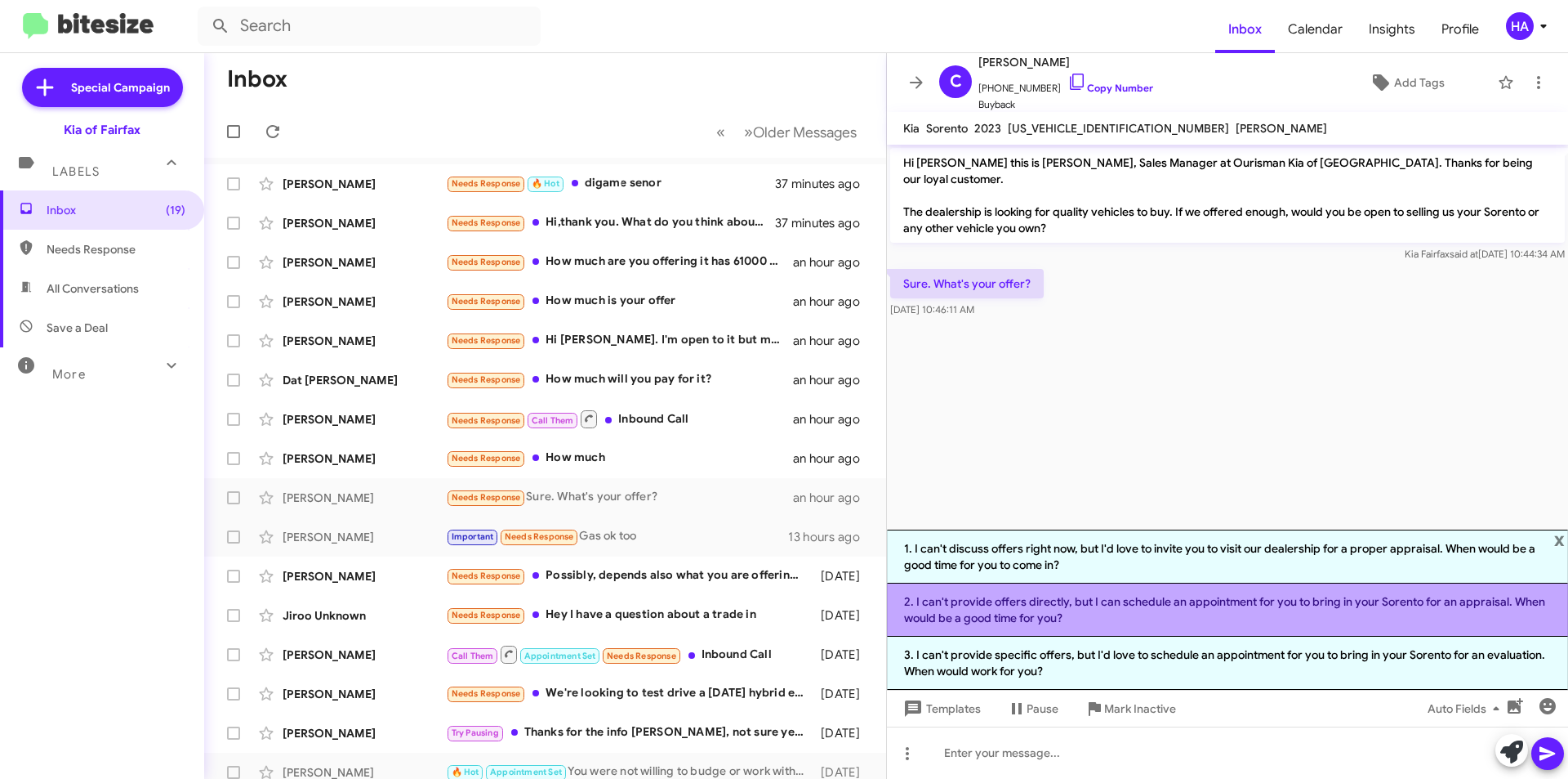
click at [1152, 622] on li "2. I can't provide offers directly, but I can schedule an appointment for you t…" at bounding box center [1227, 610] width 681 height 53
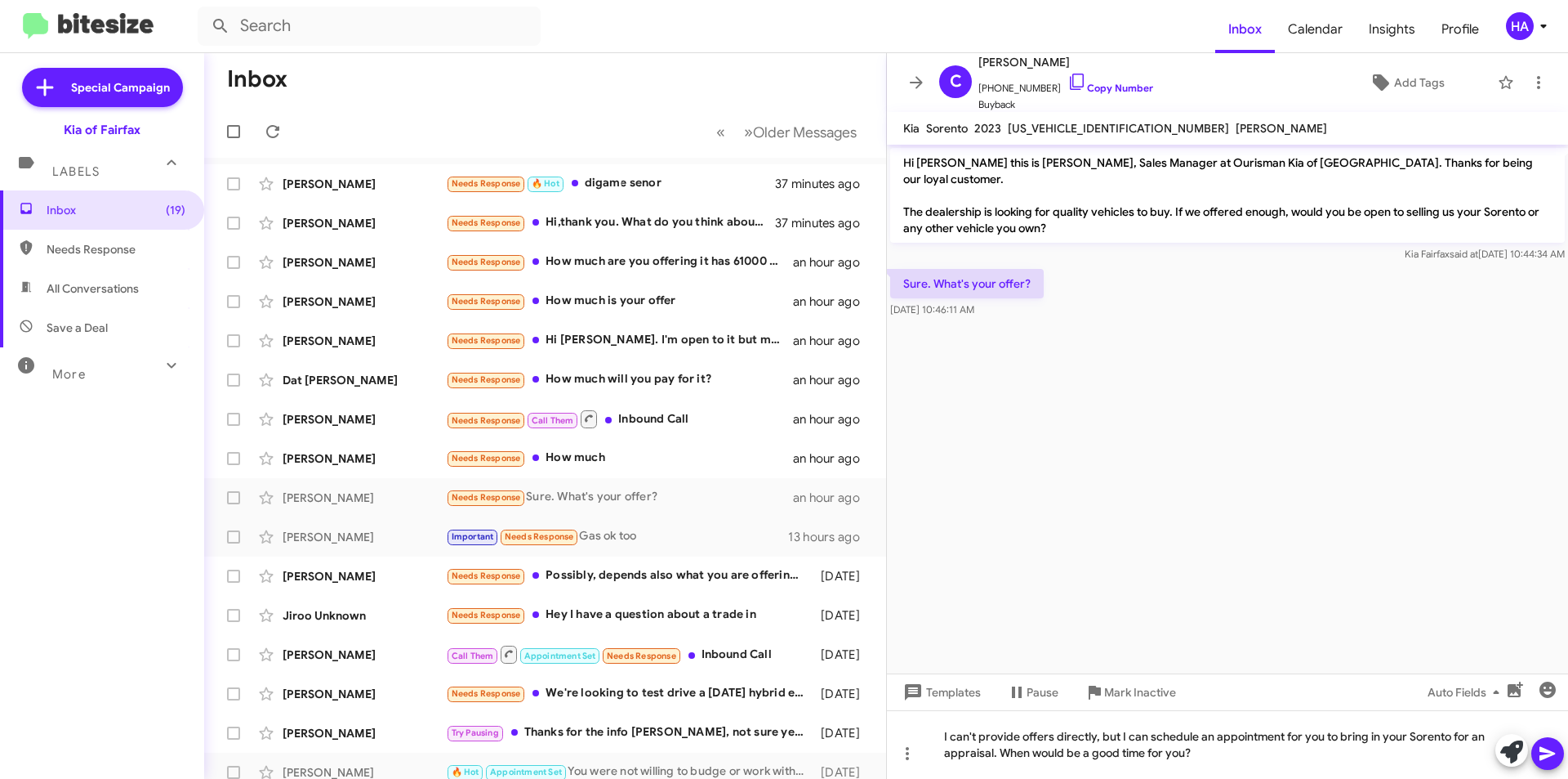
click at [1548, 750] on icon at bounding box center [1546, 754] width 15 height 14
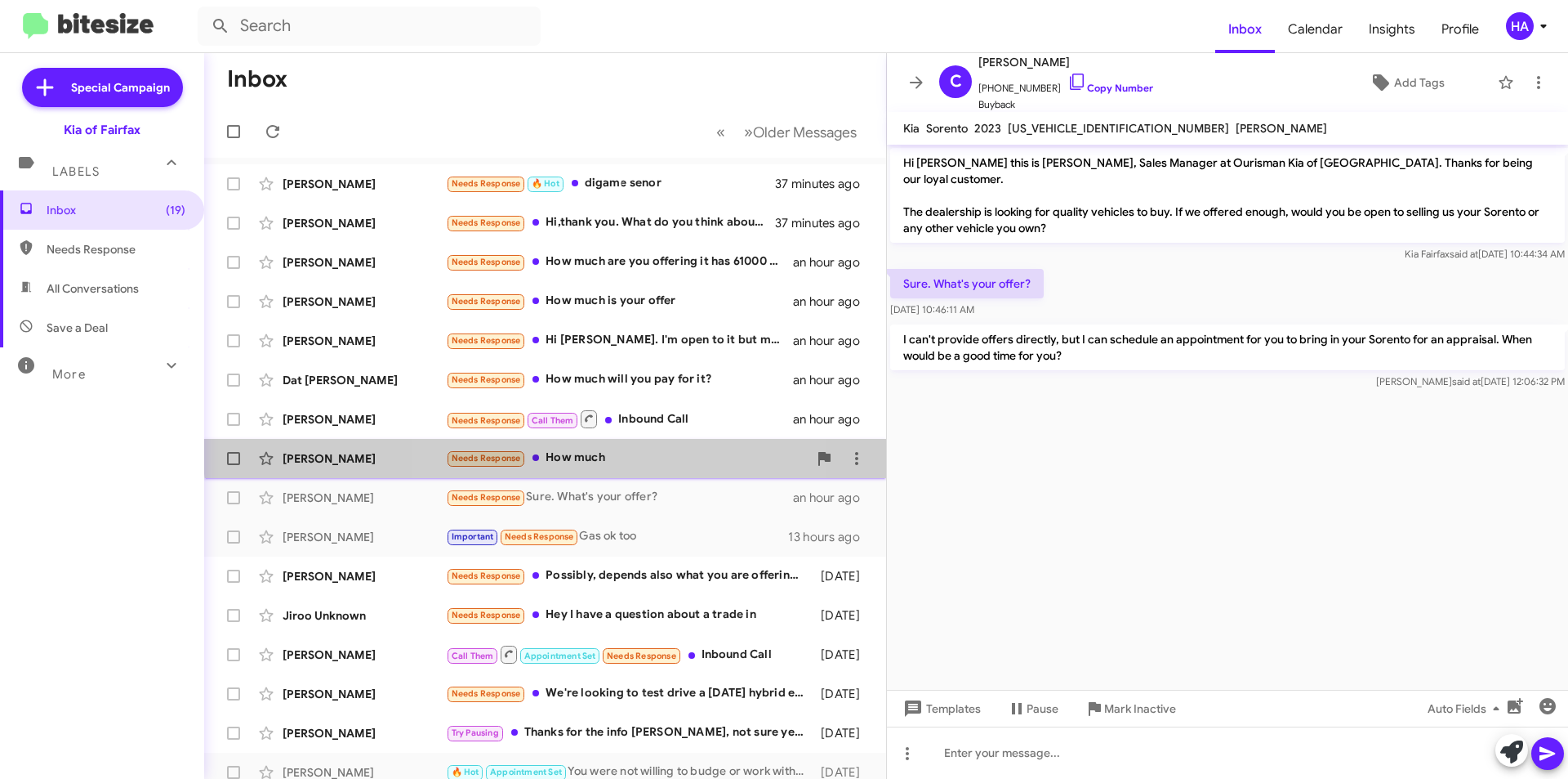
click at [603, 448] on div "[PERSON_NAME] Needs Response How much an hour ago" at bounding box center [545, 459] width 656 height 33
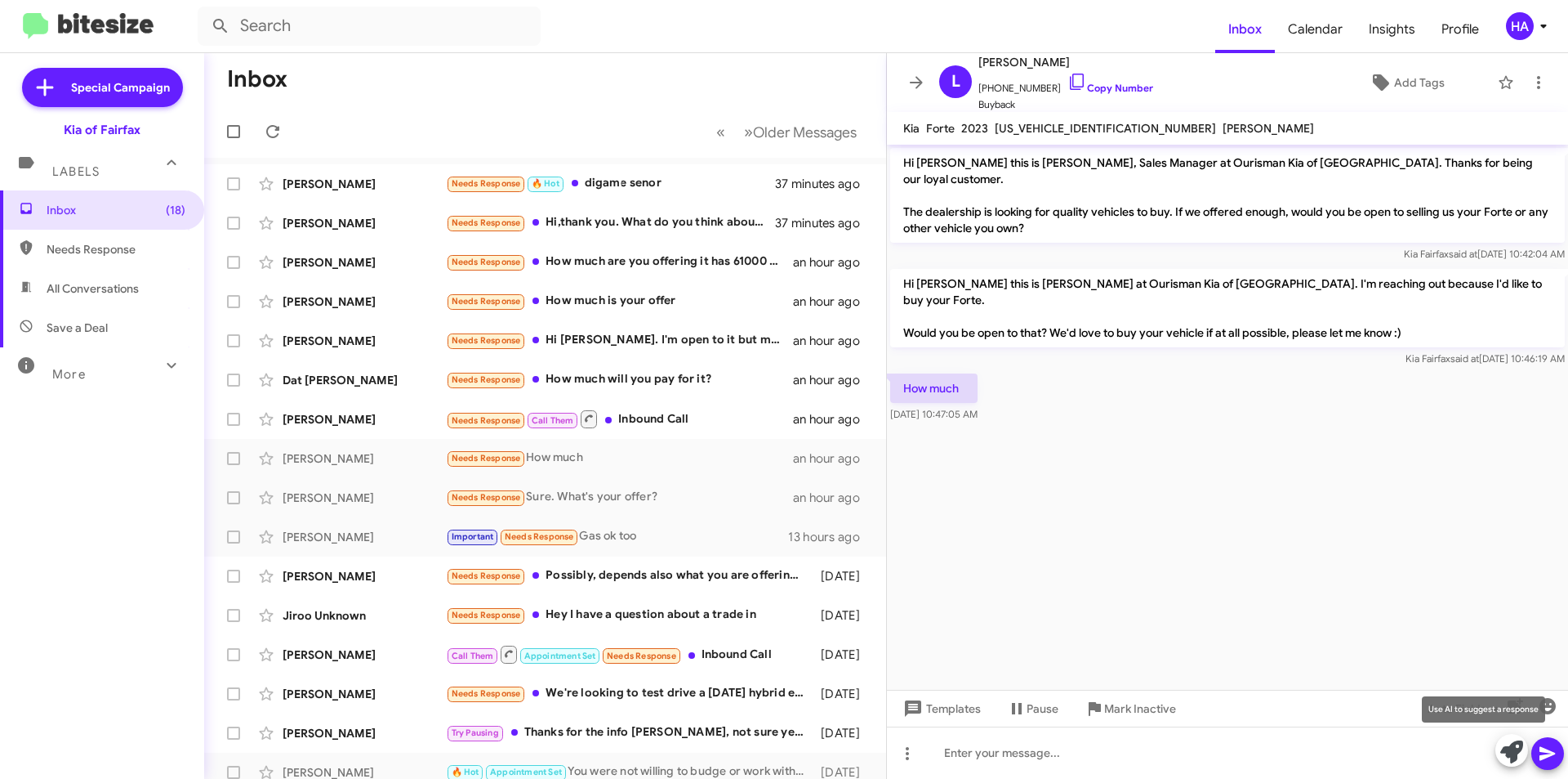
click at [1512, 756] on icon at bounding box center [1511, 751] width 23 height 23
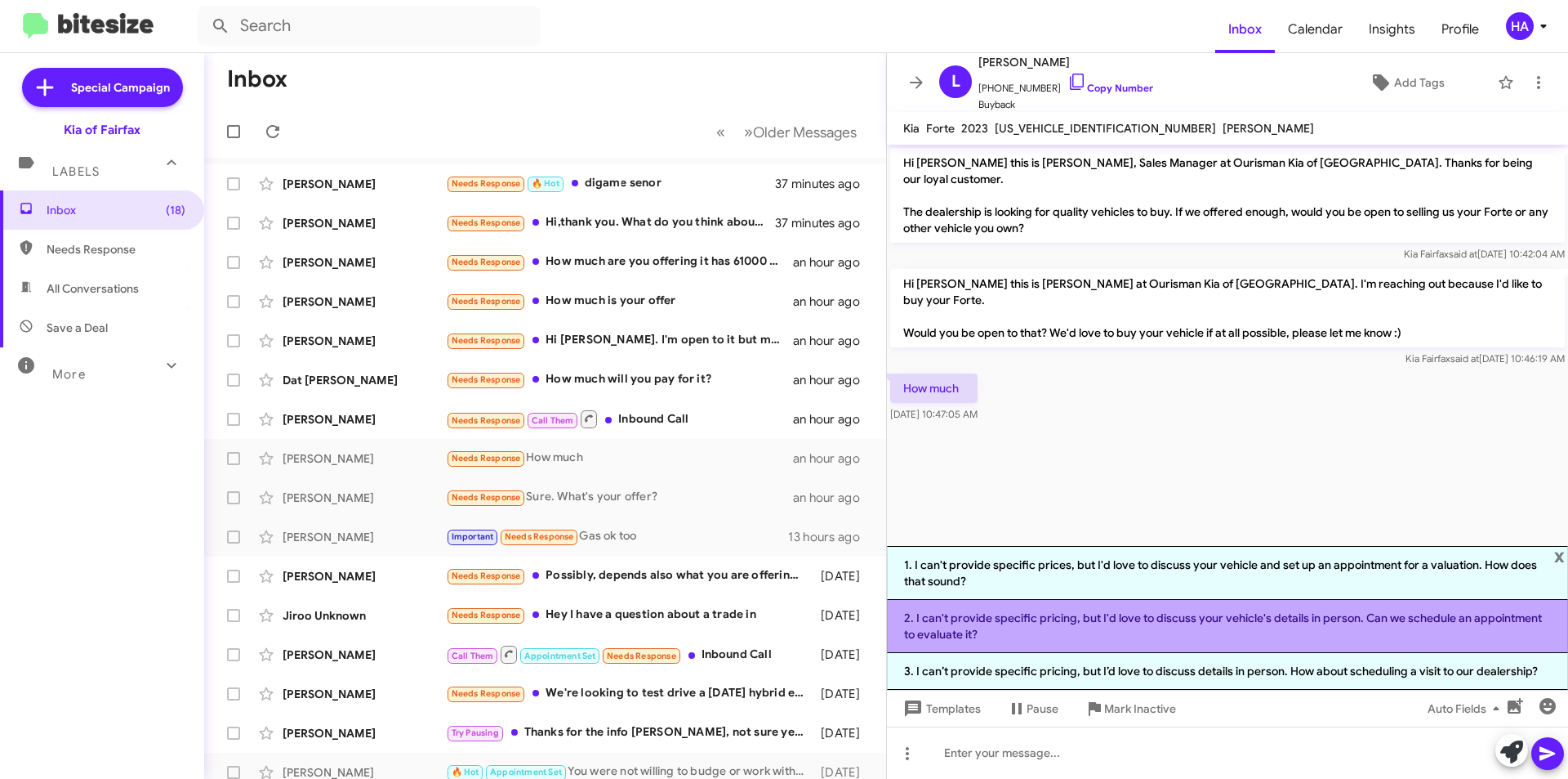
click at [1153, 624] on li "2. I can't provide specific pricing, but I'd love to discuss your vehicle's det…" at bounding box center [1227, 626] width 681 height 53
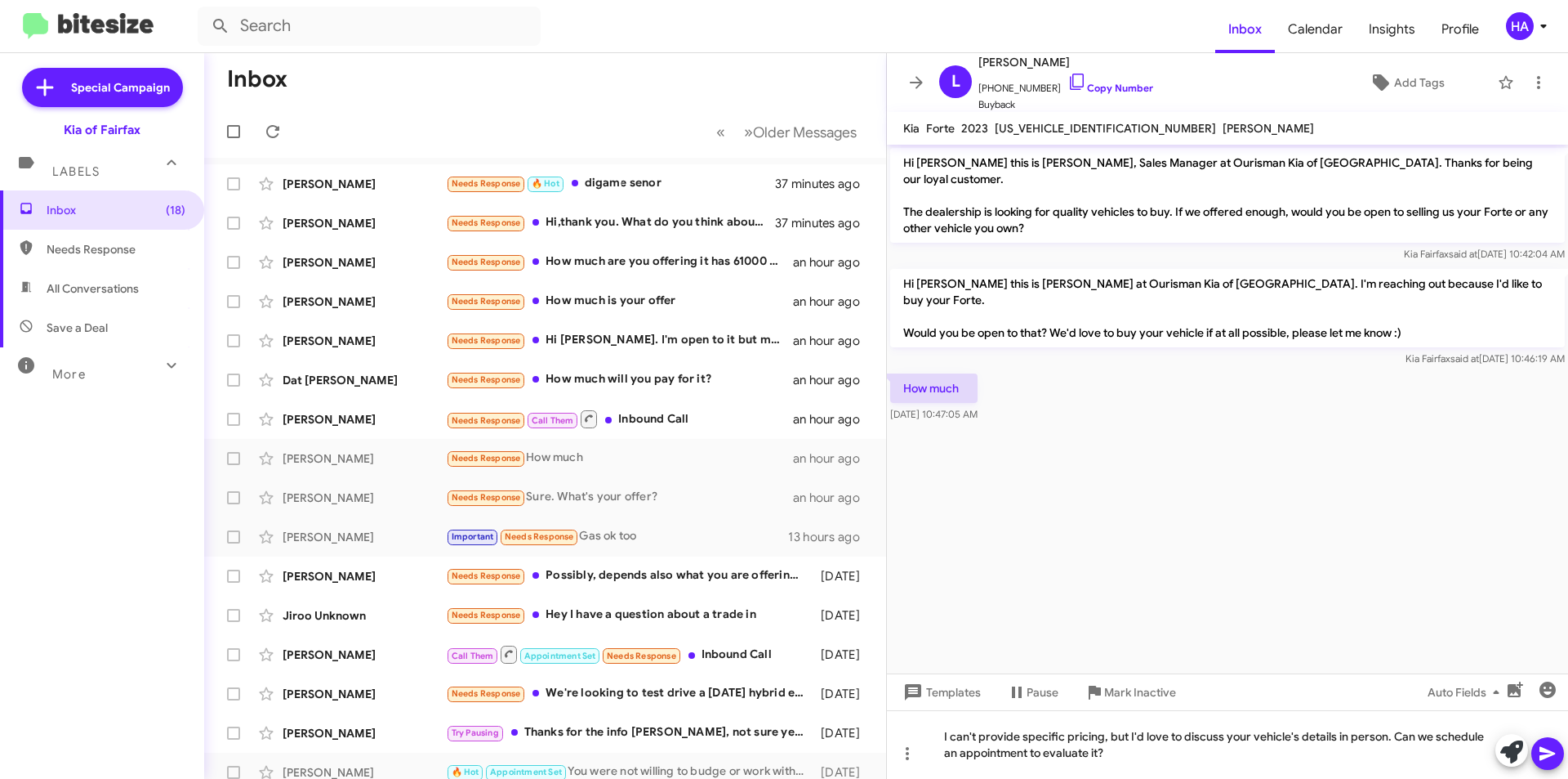
click at [1547, 755] on icon at bounding box center [1546, 754] width 15 height 14
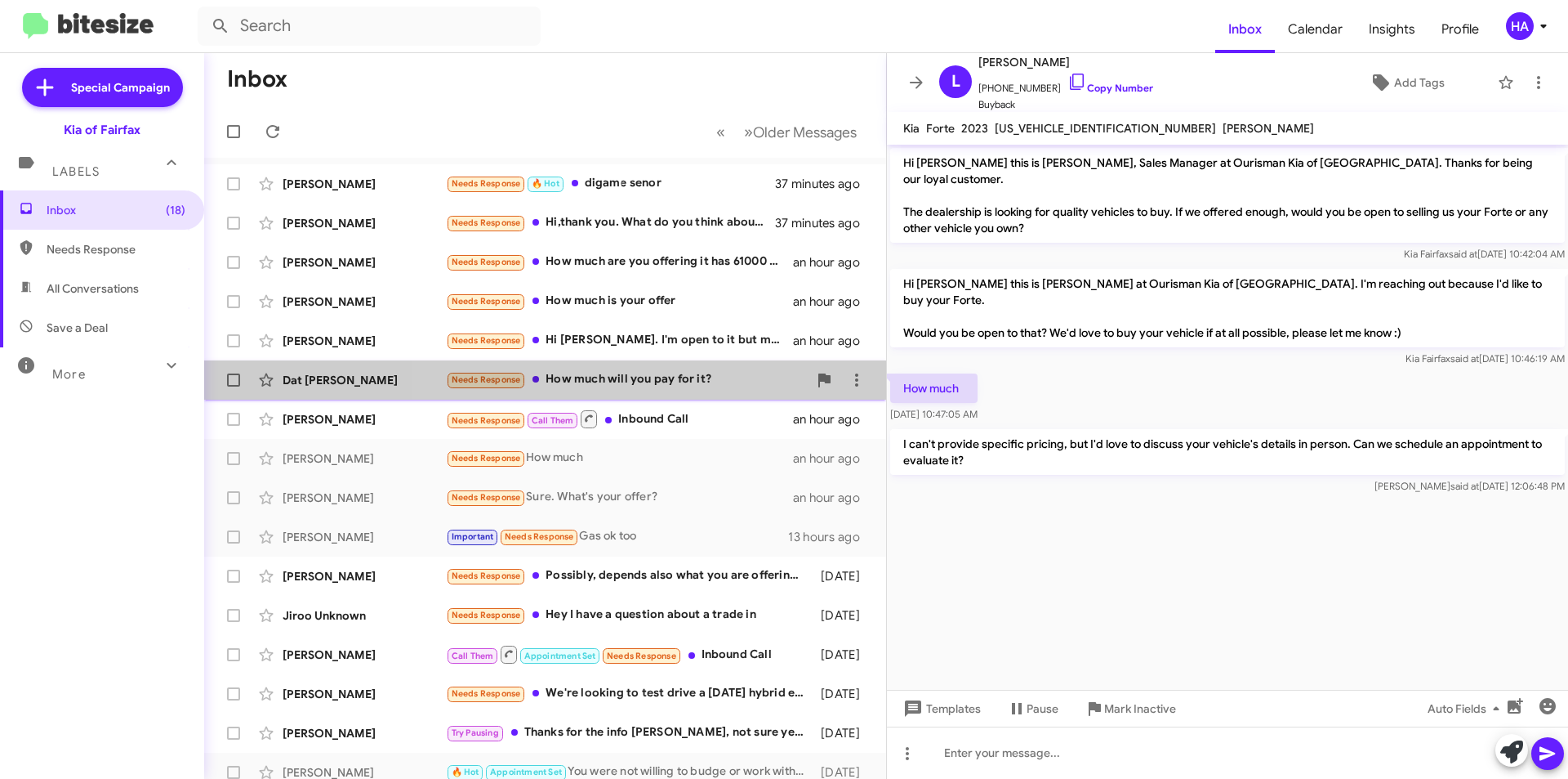
click at [662, 386] on div "Needs Response How much will you pay for it?" at bounding box center [627, 379] width 362 height 19
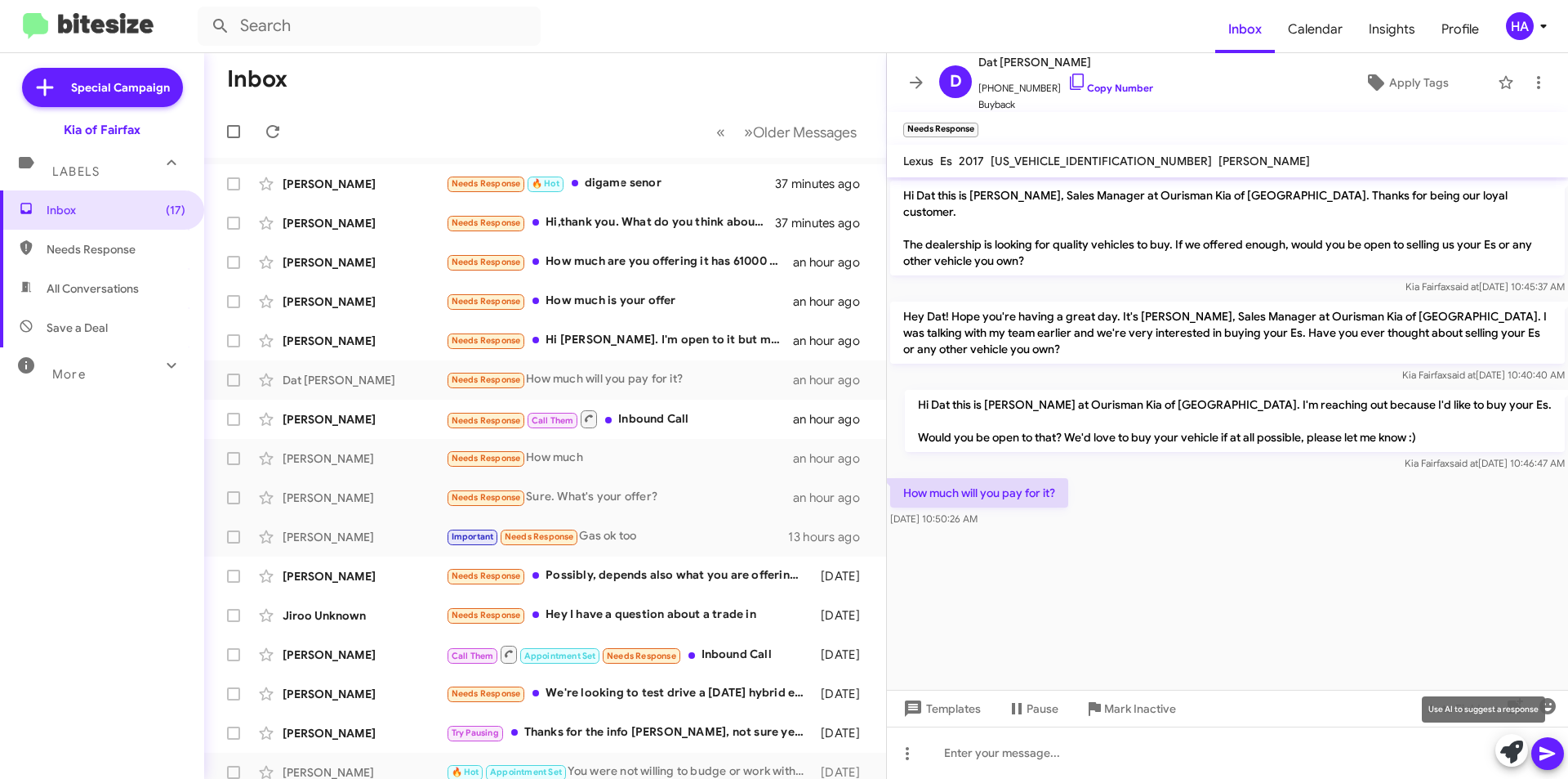
click at [1506, 752] on icon at bounding box center [1511, 751] width 23 height 23
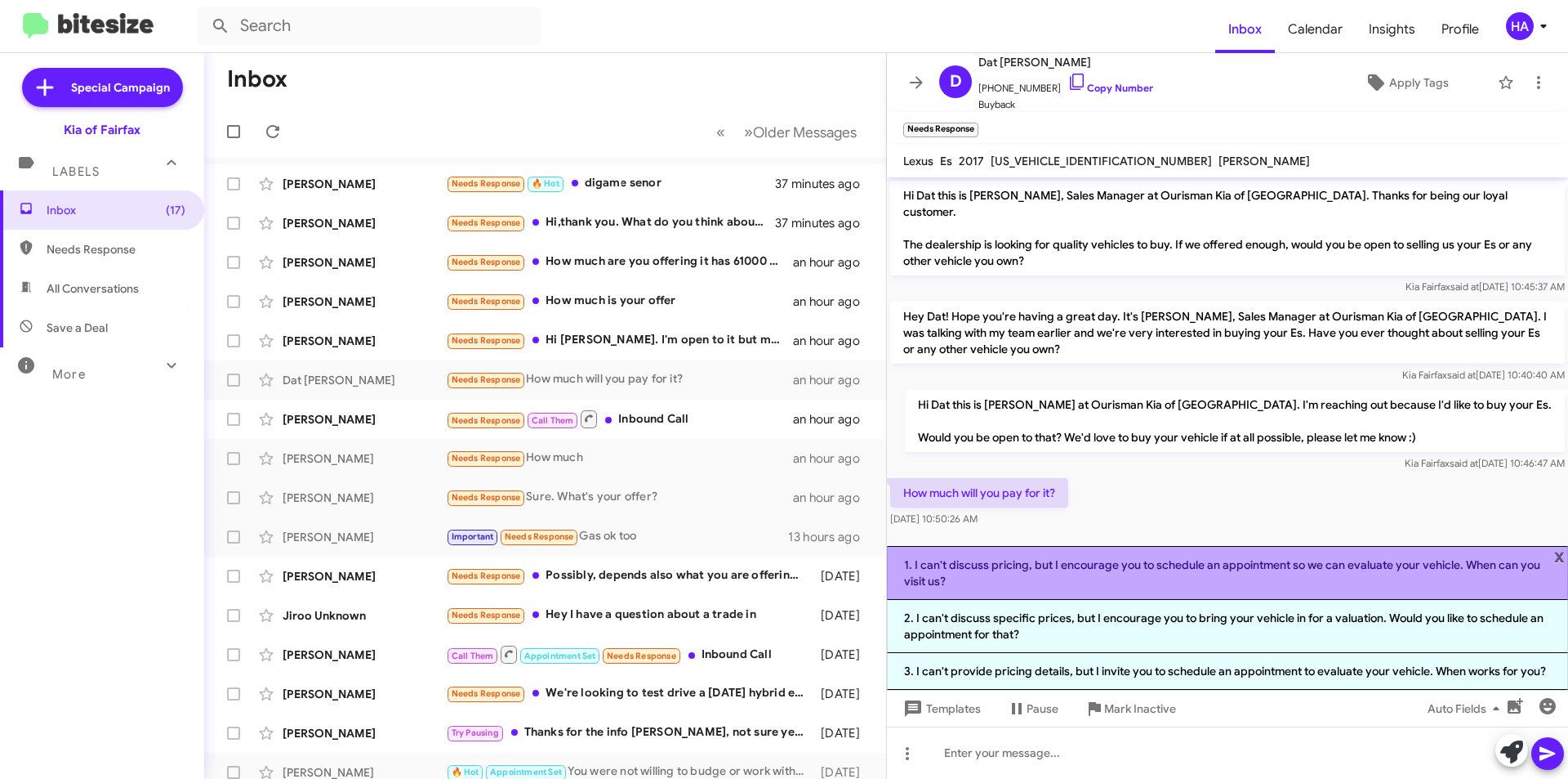
click at [1139, 593] on li "1. I can't discuss pricing, but I encourage you to schedule an appointment so w…" at bounding box center [1227, 572] width 681 height 54
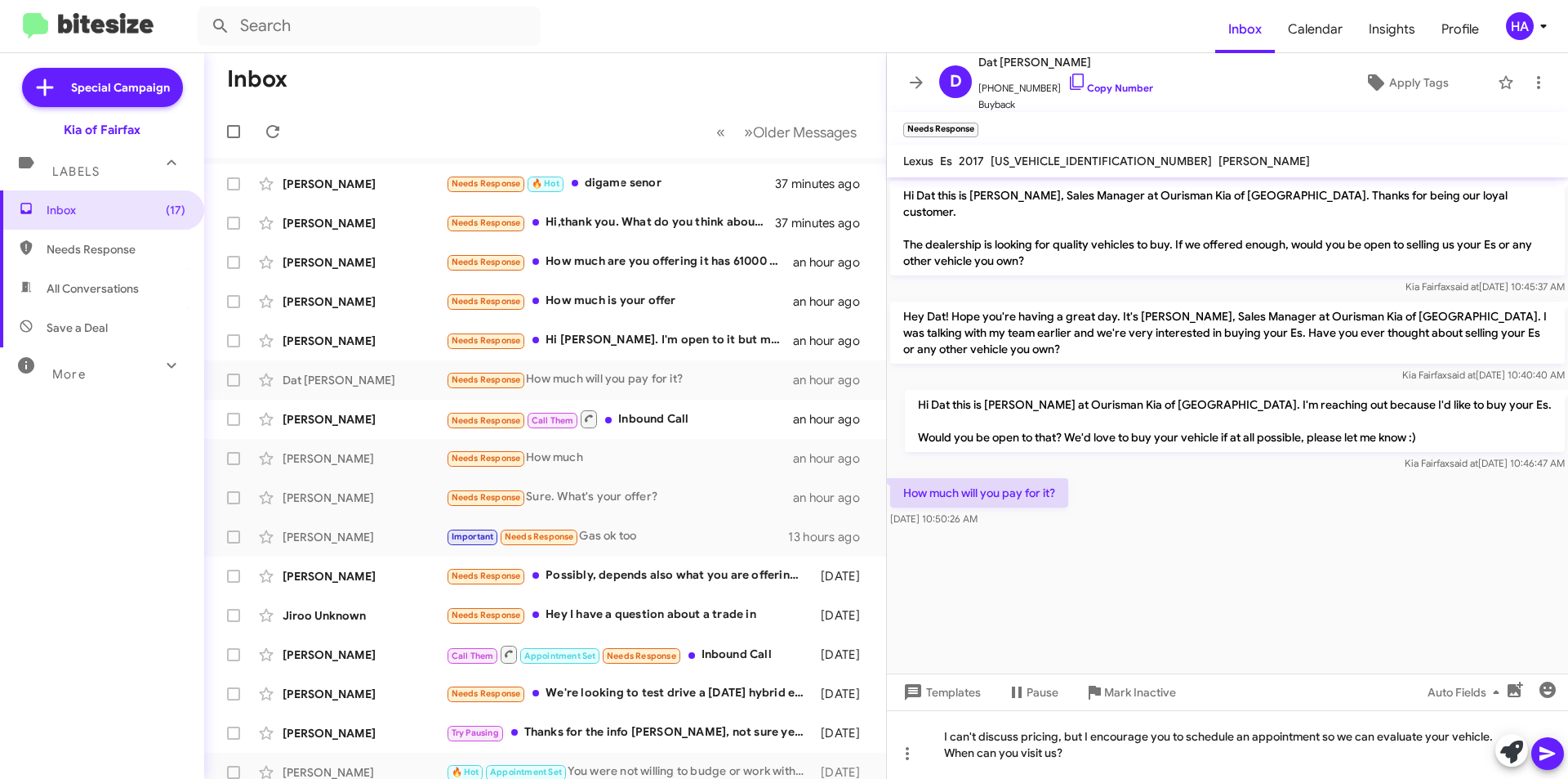
click at [1553, 755] on icon at bounding box center [1548, 754] width 20 height 20
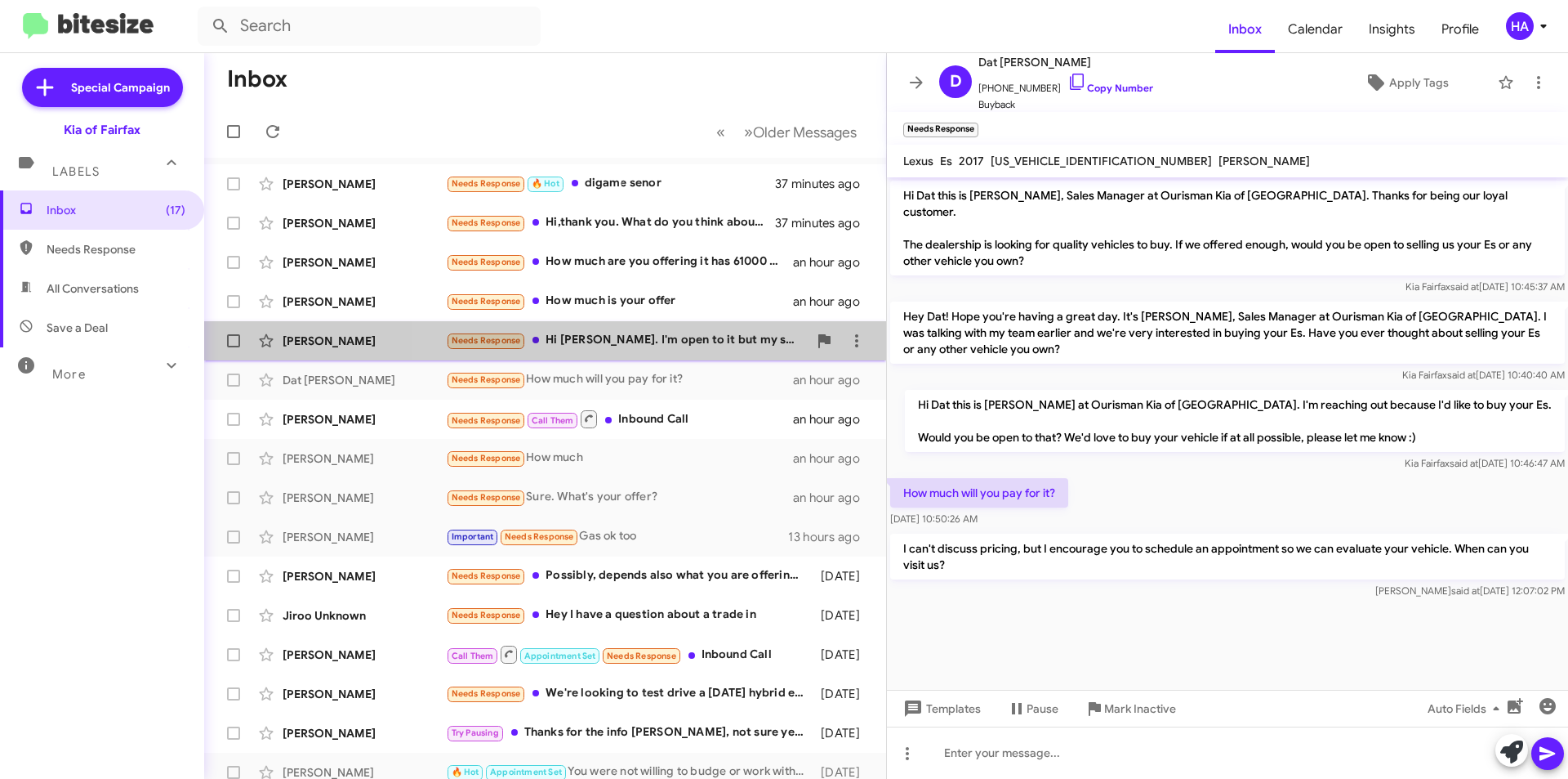
click at [646, 343] on div "Needs Response Hi [PERSON_NAME]. I'm open to it but my sorento is a lease with …" at bounding box center [627, 340] width 362 height 19
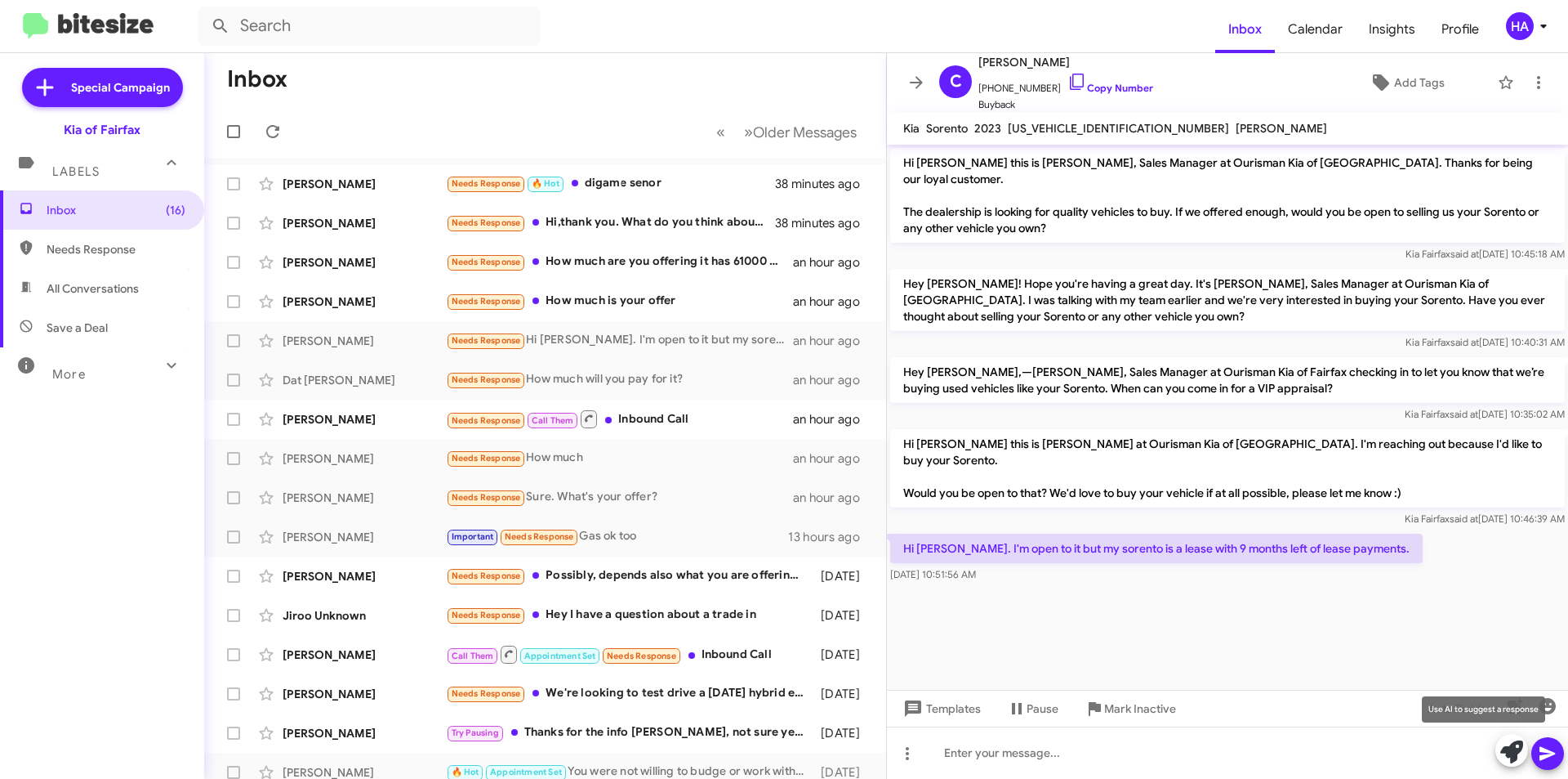
click at [1514, 755] on icon at bounding box center [1511, 751] width 23 height 23
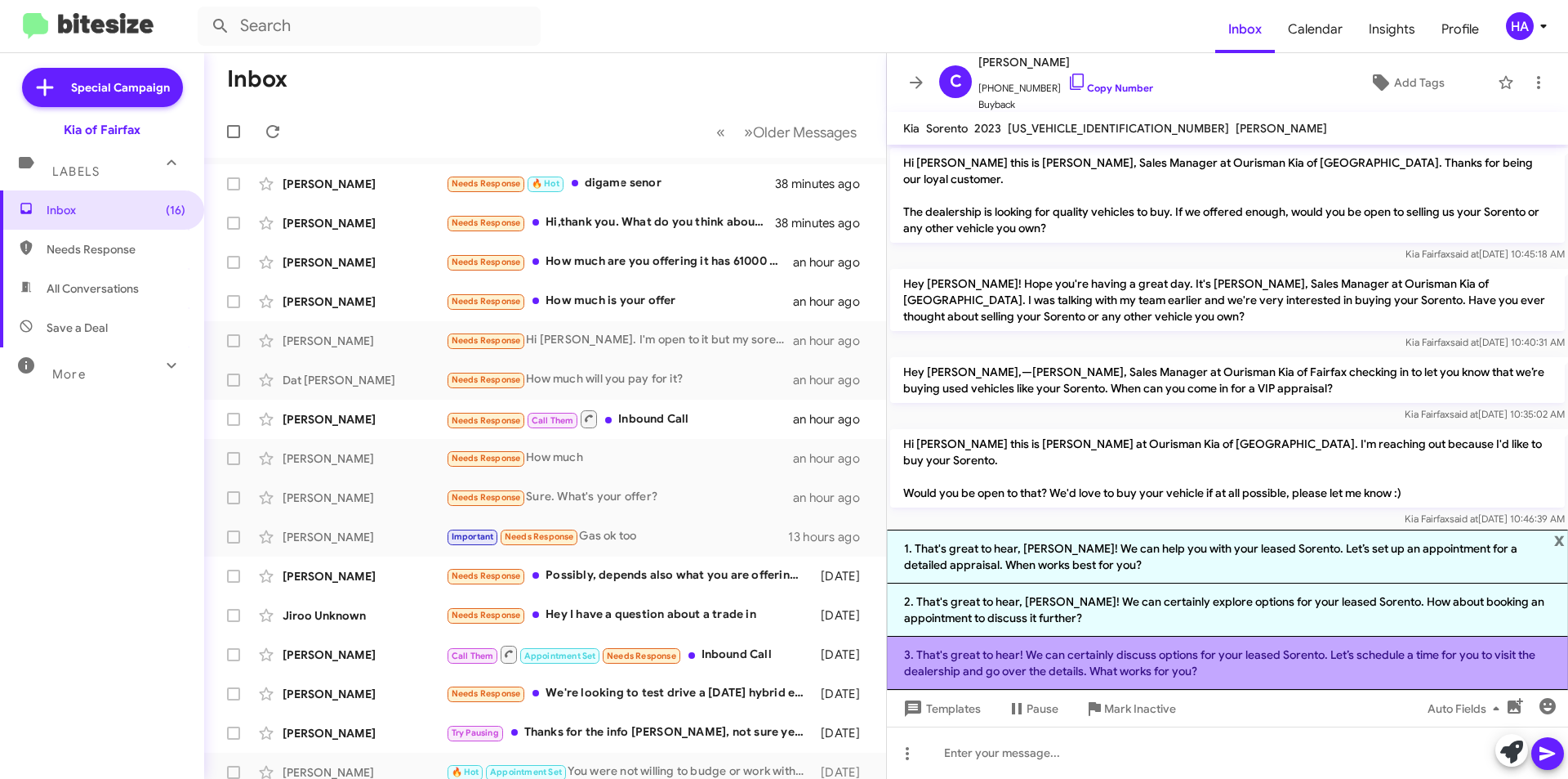
click at [1228, 663] on li "3. That's great to hear! We can certainly discuss options for your leased Soren…" at bounding box center [1227, 663] width 681 height 53
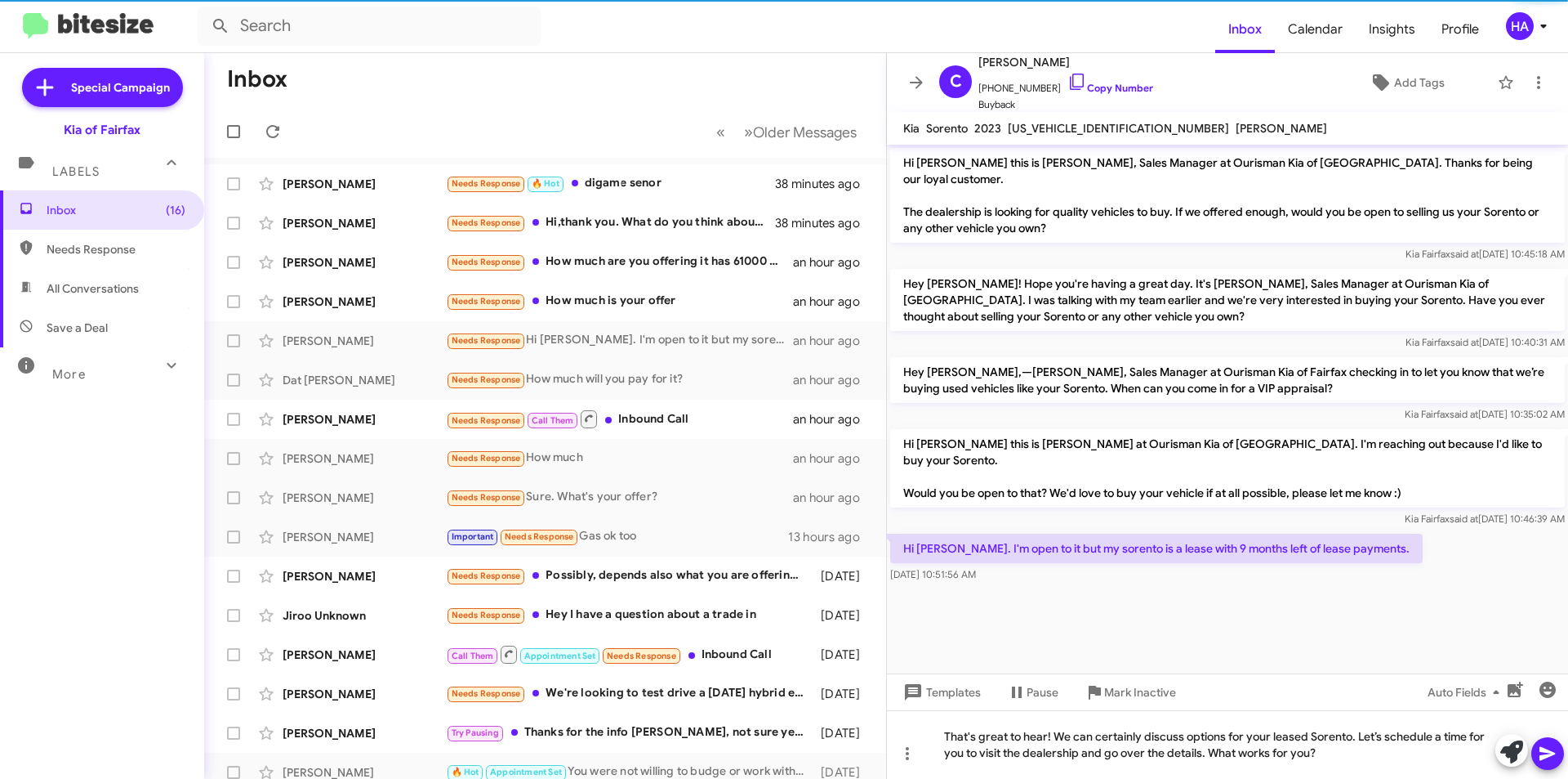
click at [1554, 754] on icon at bounding box center [1548, 754] width 20 height 20
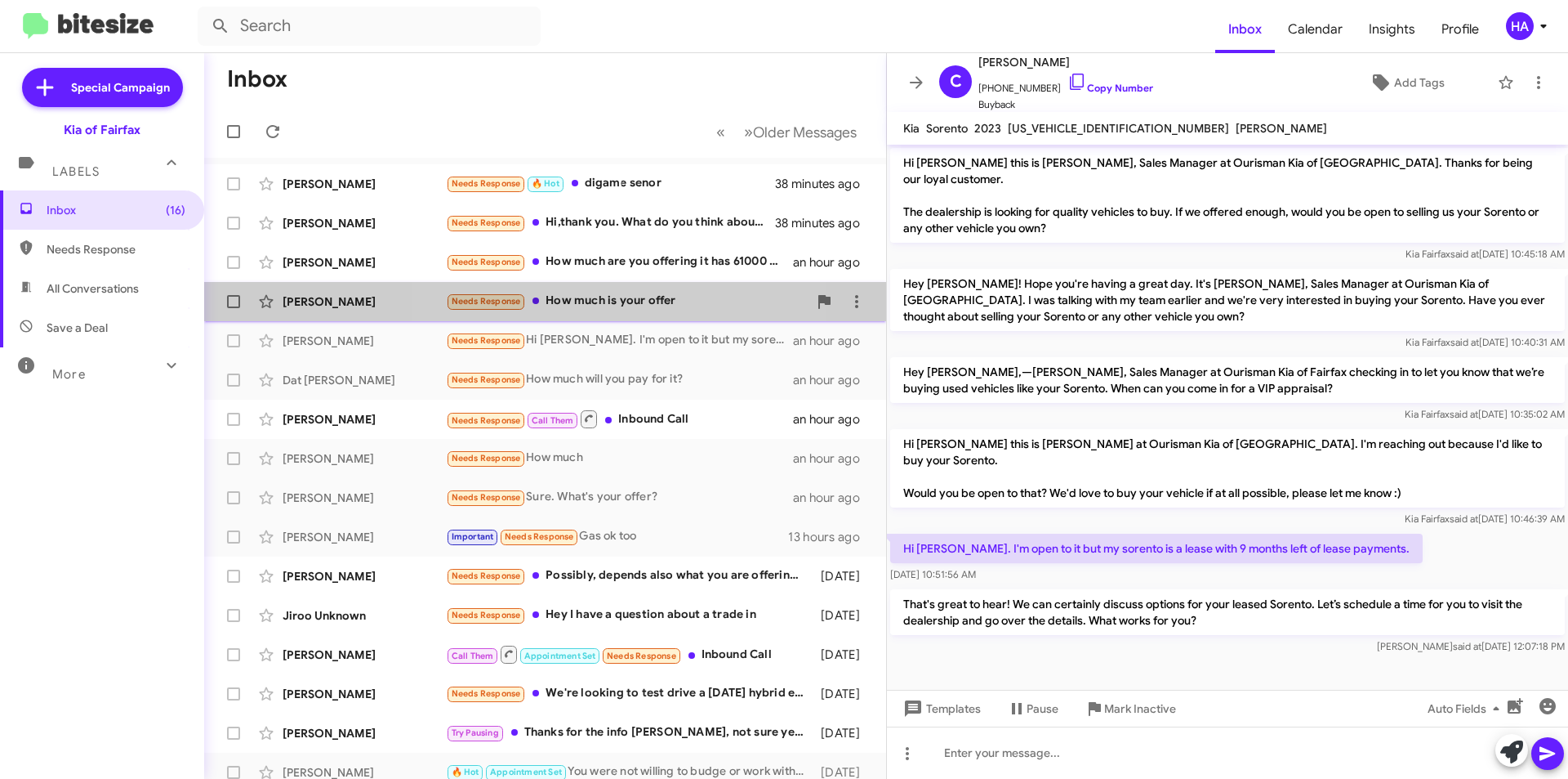
click at [631, 308] on div "Needs Response How much is your offer" at bounding box center [627, 301] width 362 height 19
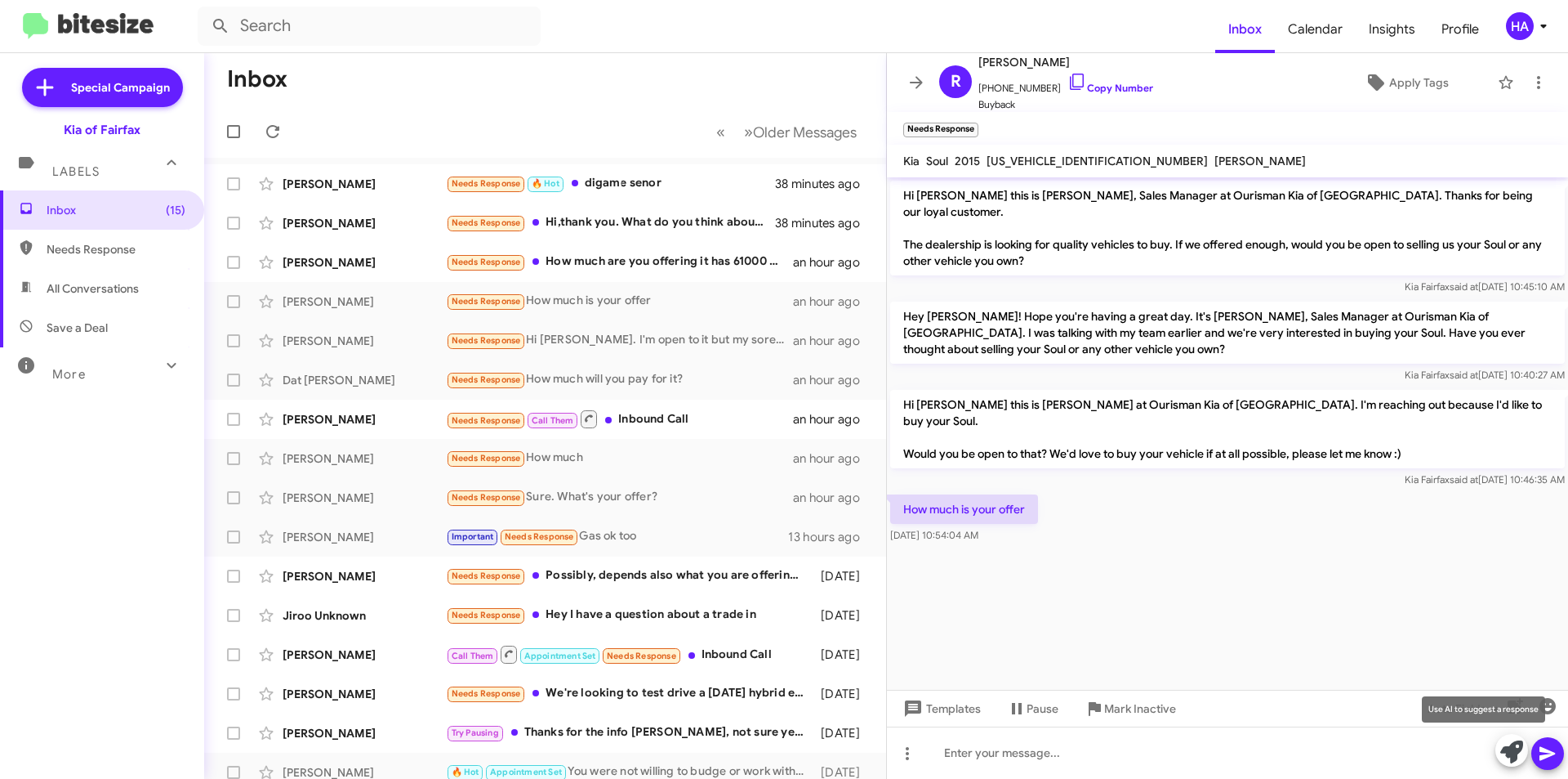
click at [1503, 747] on icon at bounding box center [1511, 751] width 23 height 23
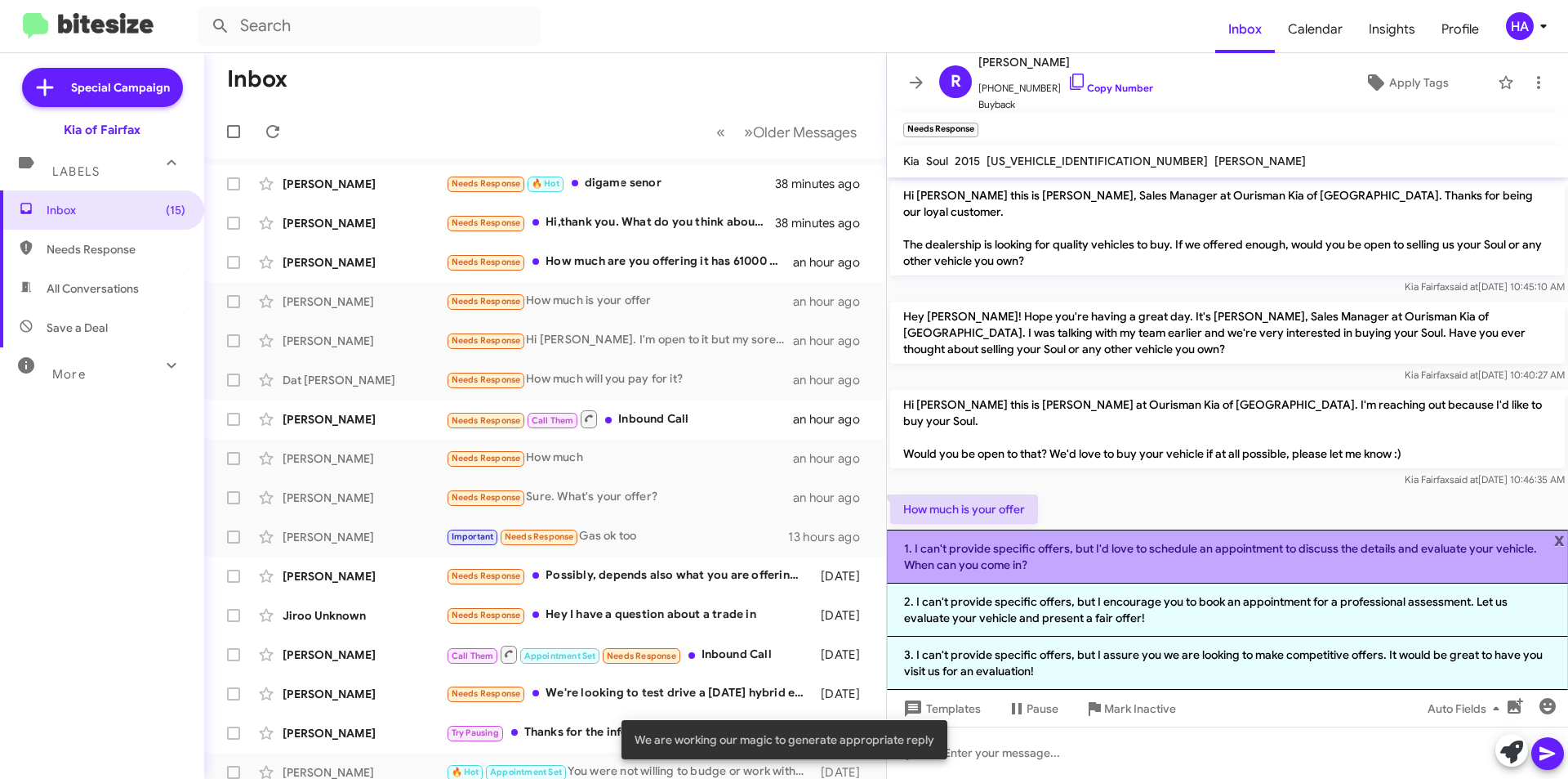
click at [1224, 580] on li "1. I can't provide specific offers, but I'd love to schedule an appointment to …" at bounding box center [1227, 556] width 681 height 54
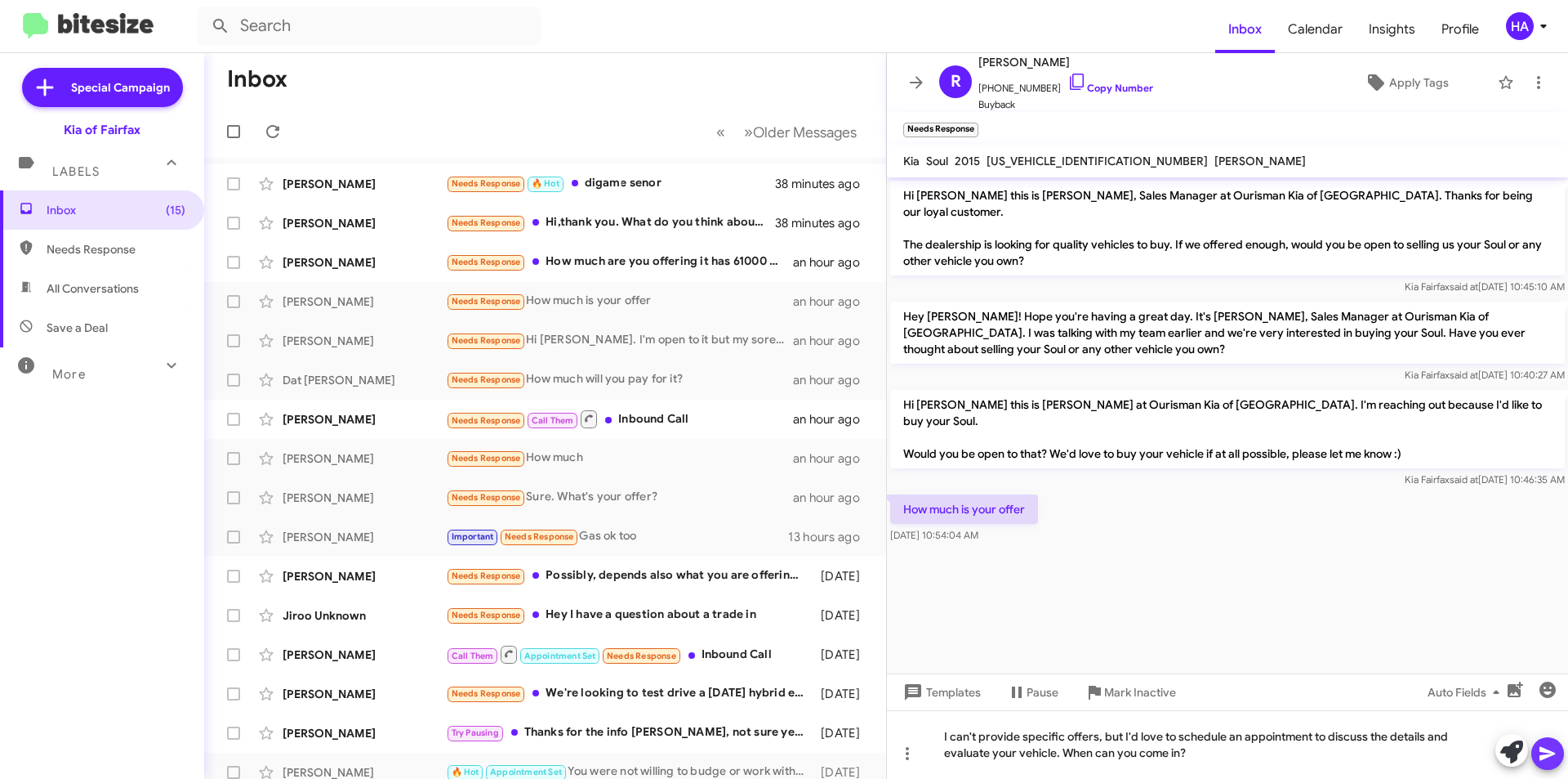
click at [1553, 756] on icon at bounding box center [1548, 754] width 20 height 20
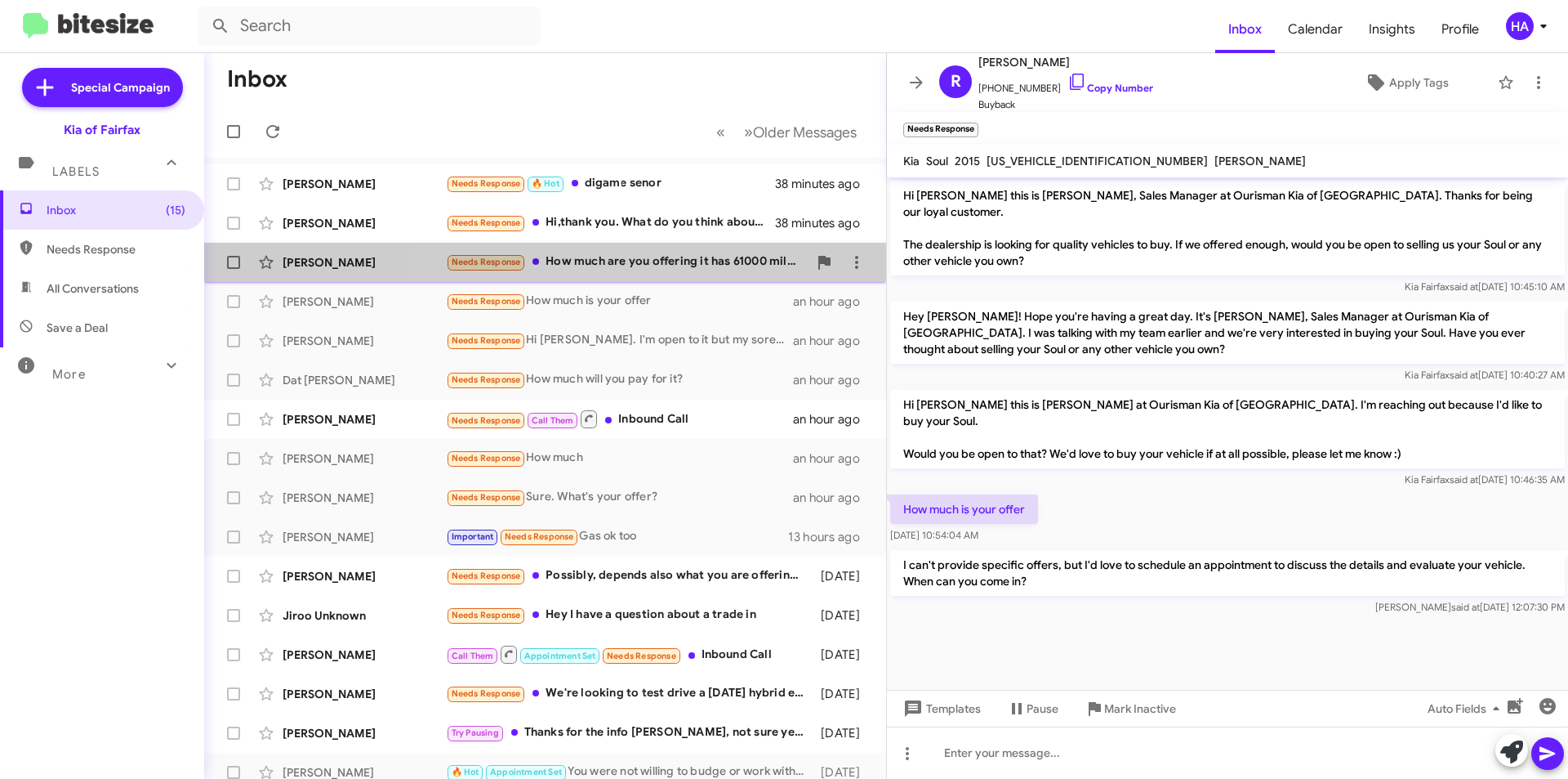
click at [670, 252] on div "Needs Response How much are you offering it has 61000 miles on it?" at bounding box center [627, 261] width 362 height 19
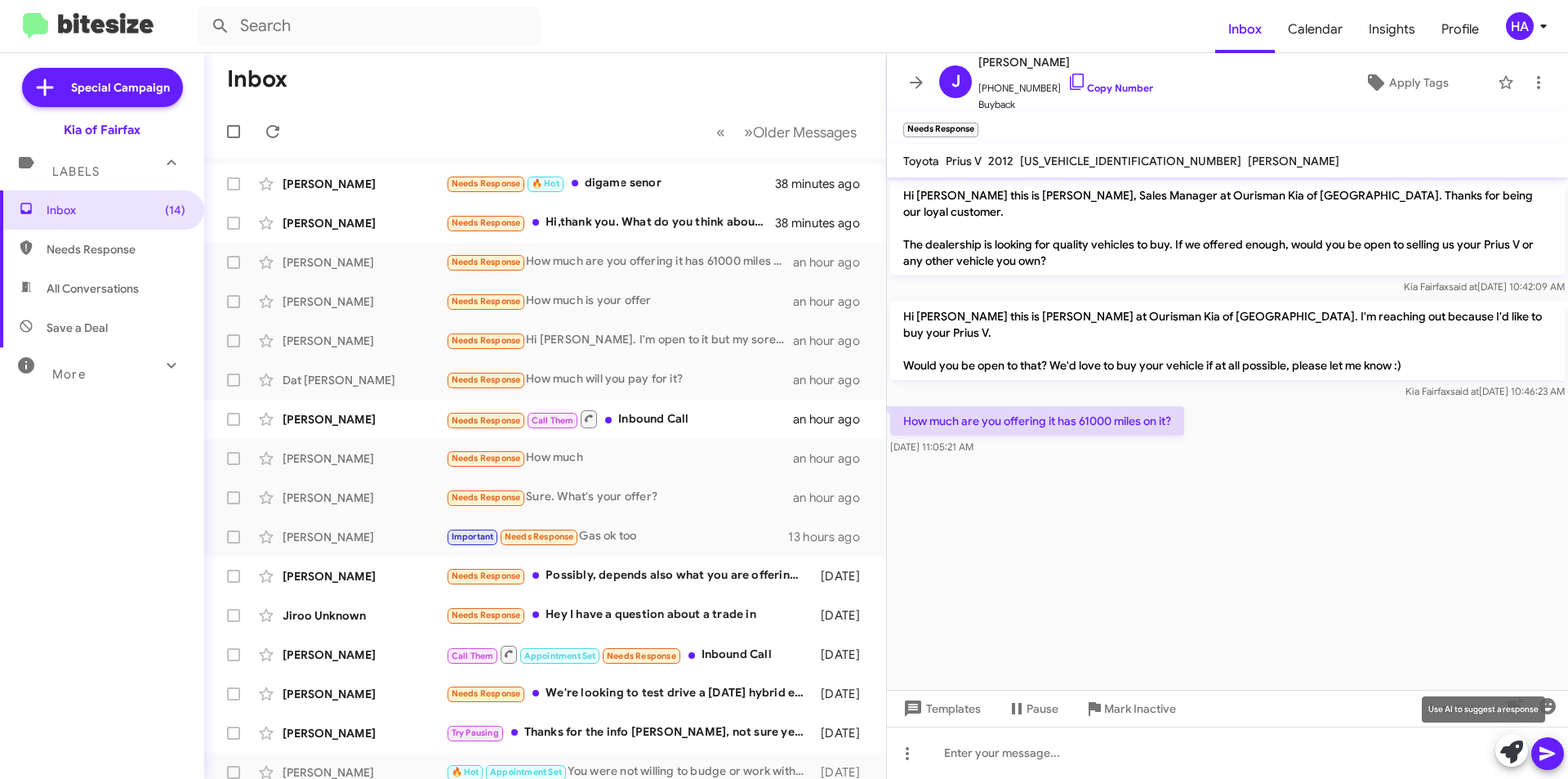
click at [1523, 752] on button at bounding box center [1512, 750] width 33 height 33
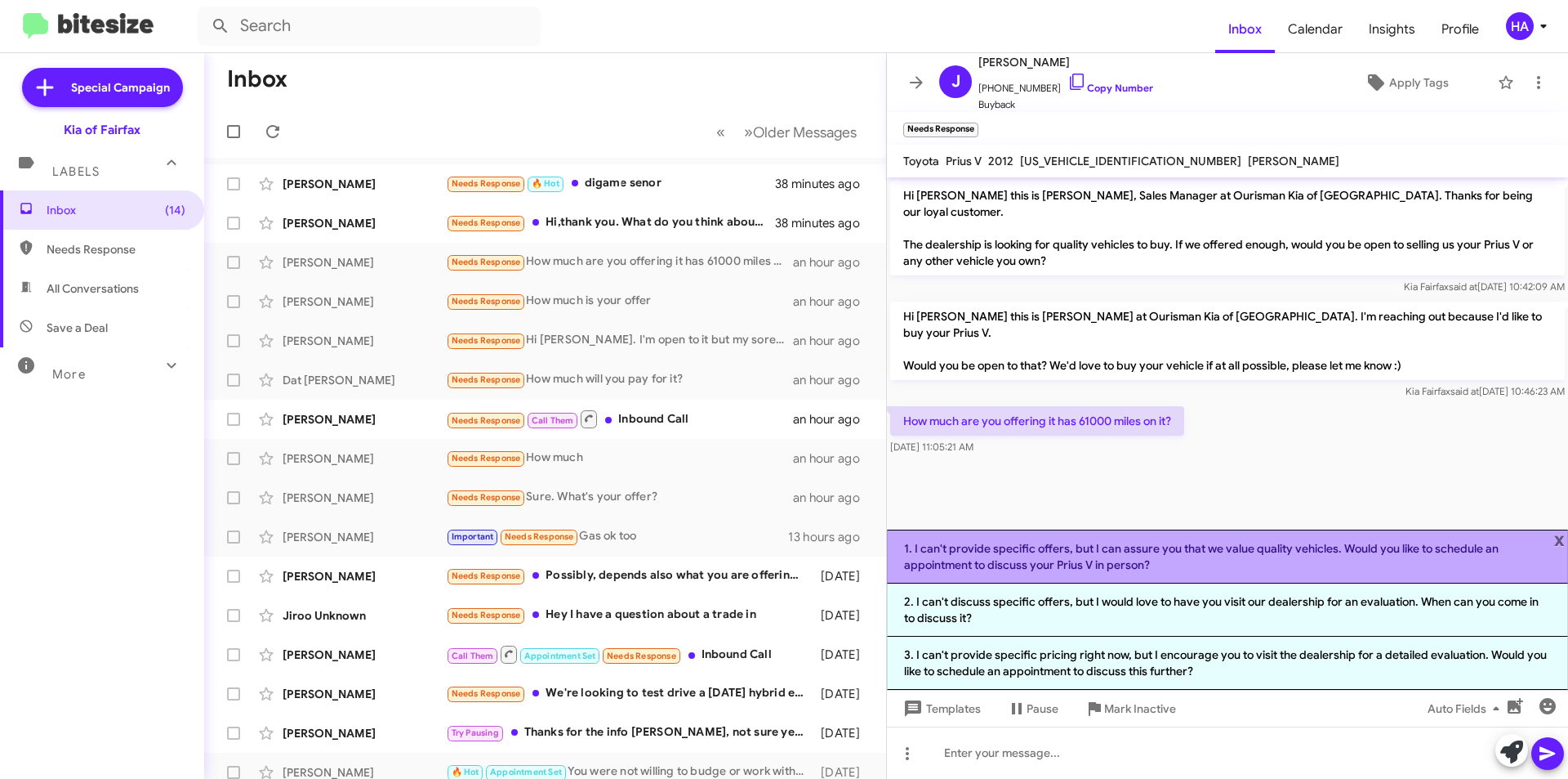
click at [1259, 562] on li "1. I can't provide specific offers, but I can assure you that we value quality …" at bounding box center [1227, 556] width 681 height 54
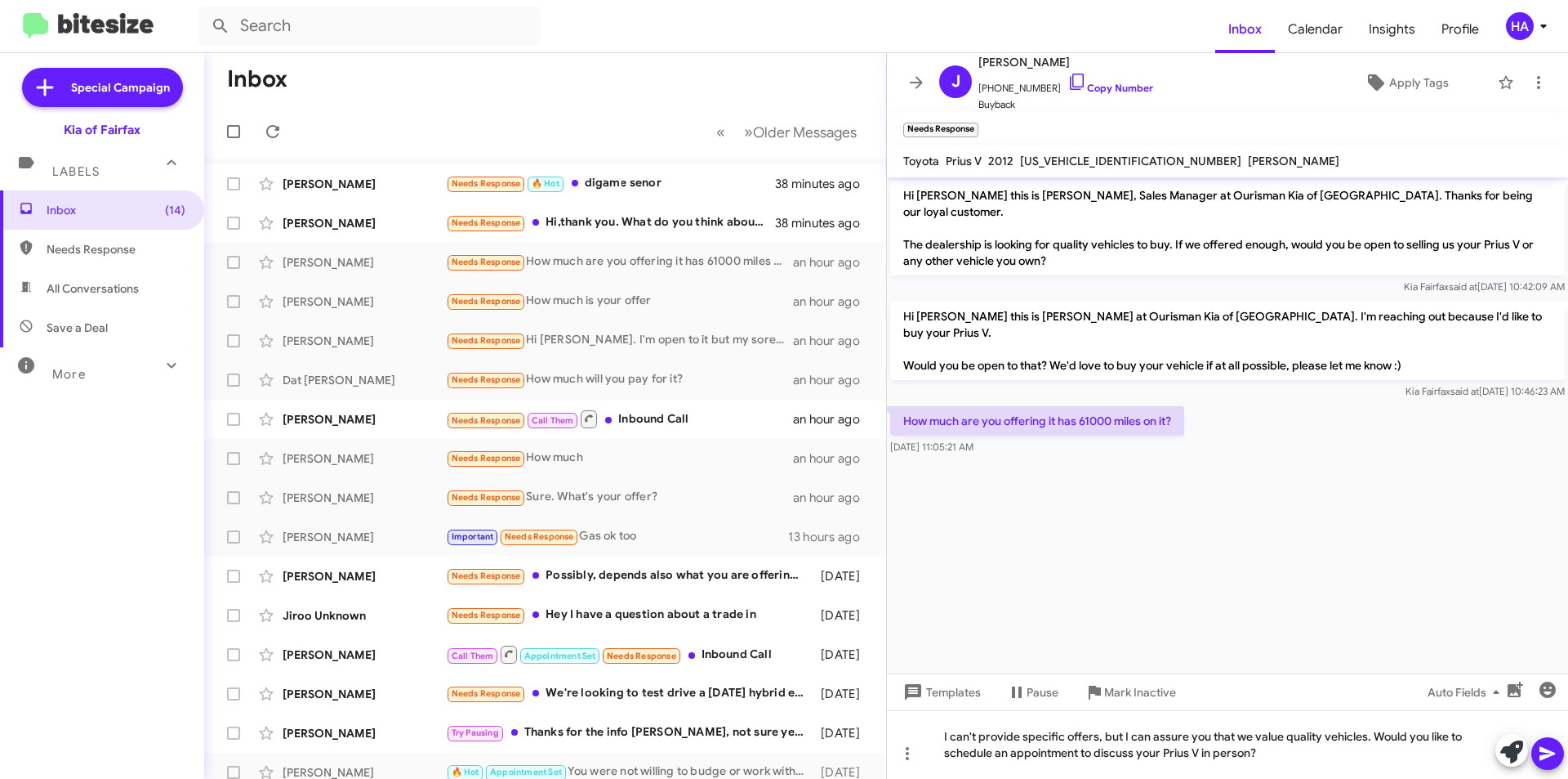
click at [1552, 747] on icon at bounding box center [1548, 754] width 20 height 20
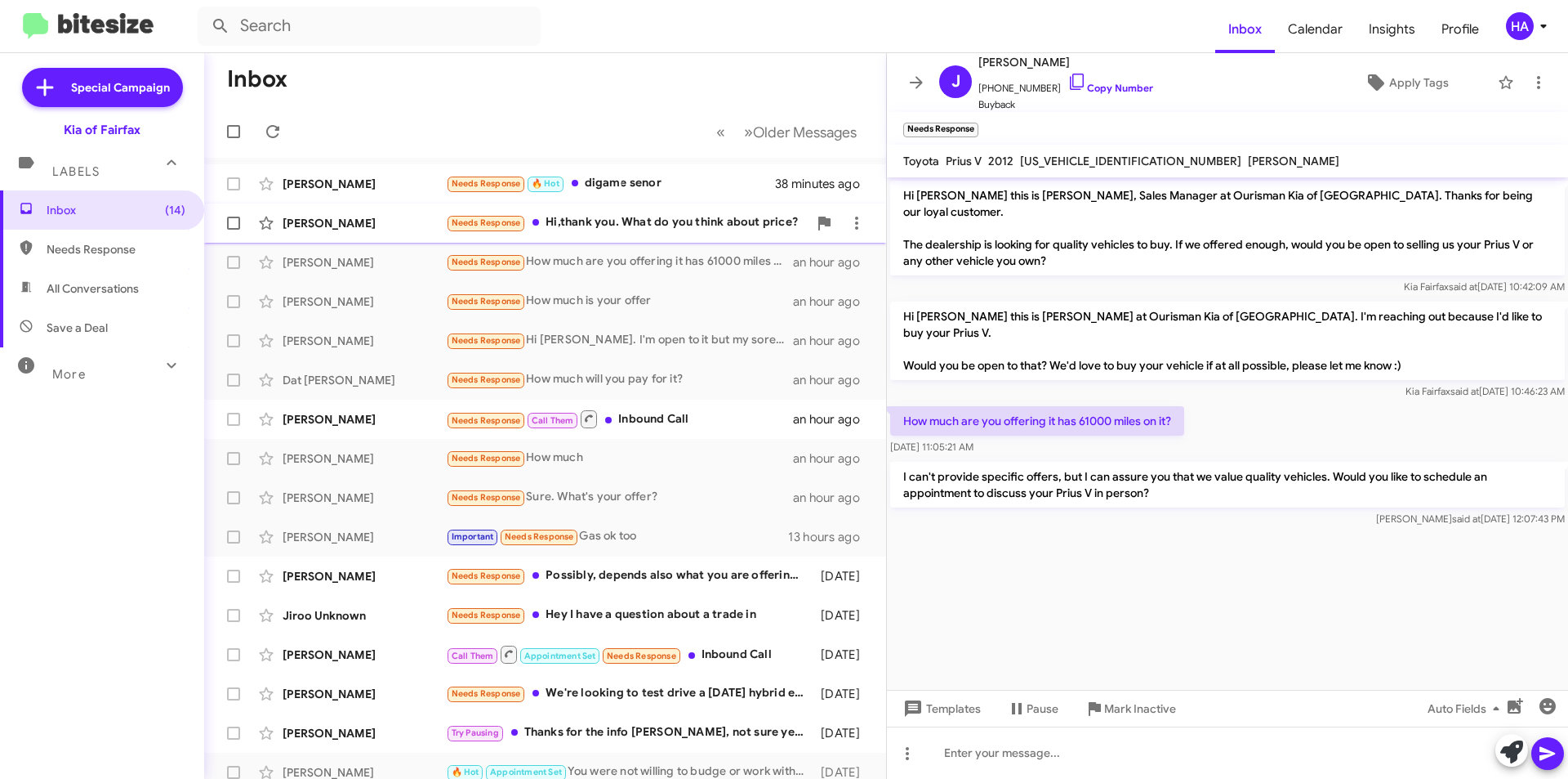
click at [608, 225] on div "Needs Response Hi,thank you. What do you think about price?" at bounding box center [627, 222] width 362 height 19
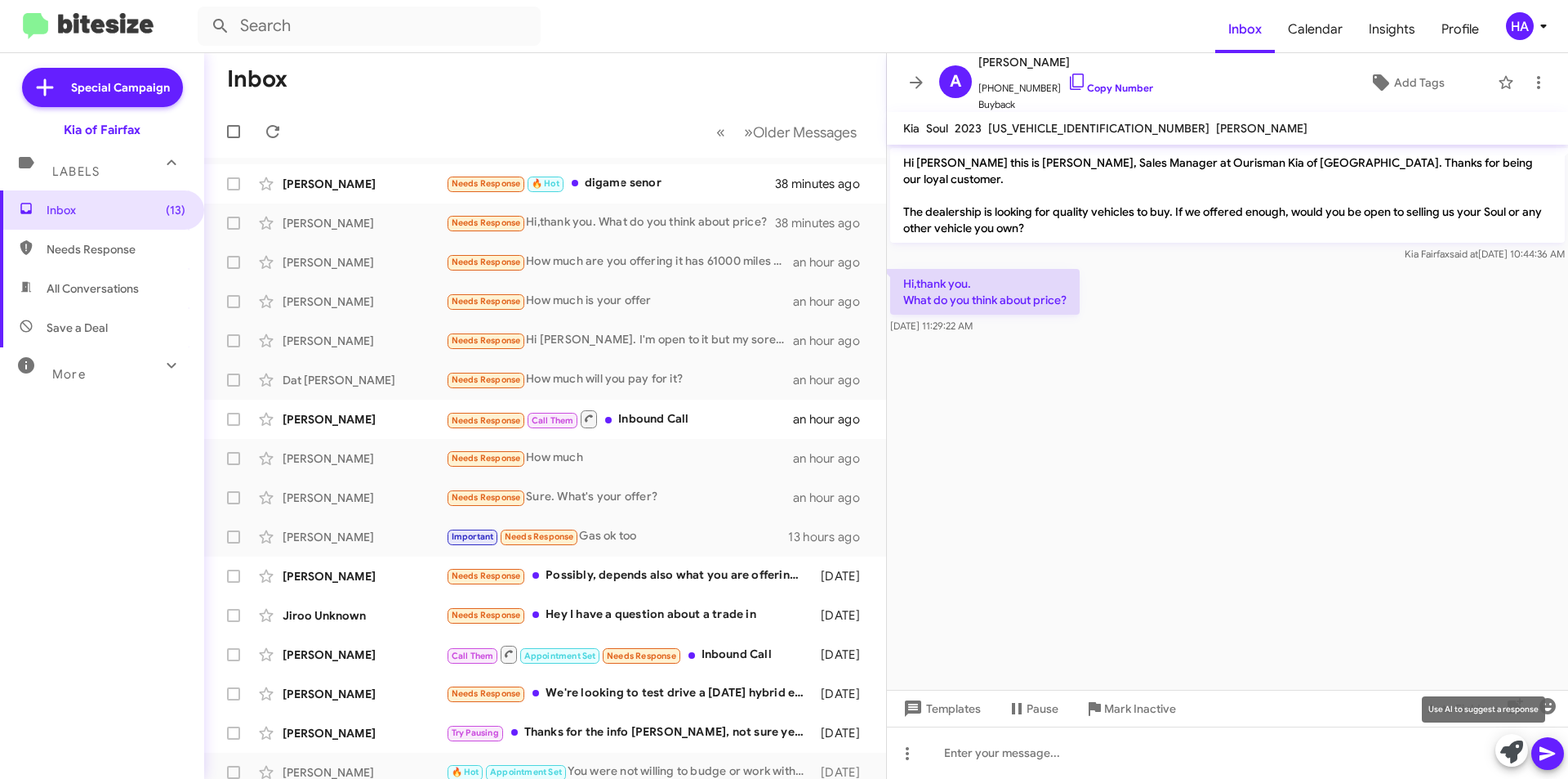
click at [1514, 754] on icon at bounding box center [1511, 751] width 23 height 23
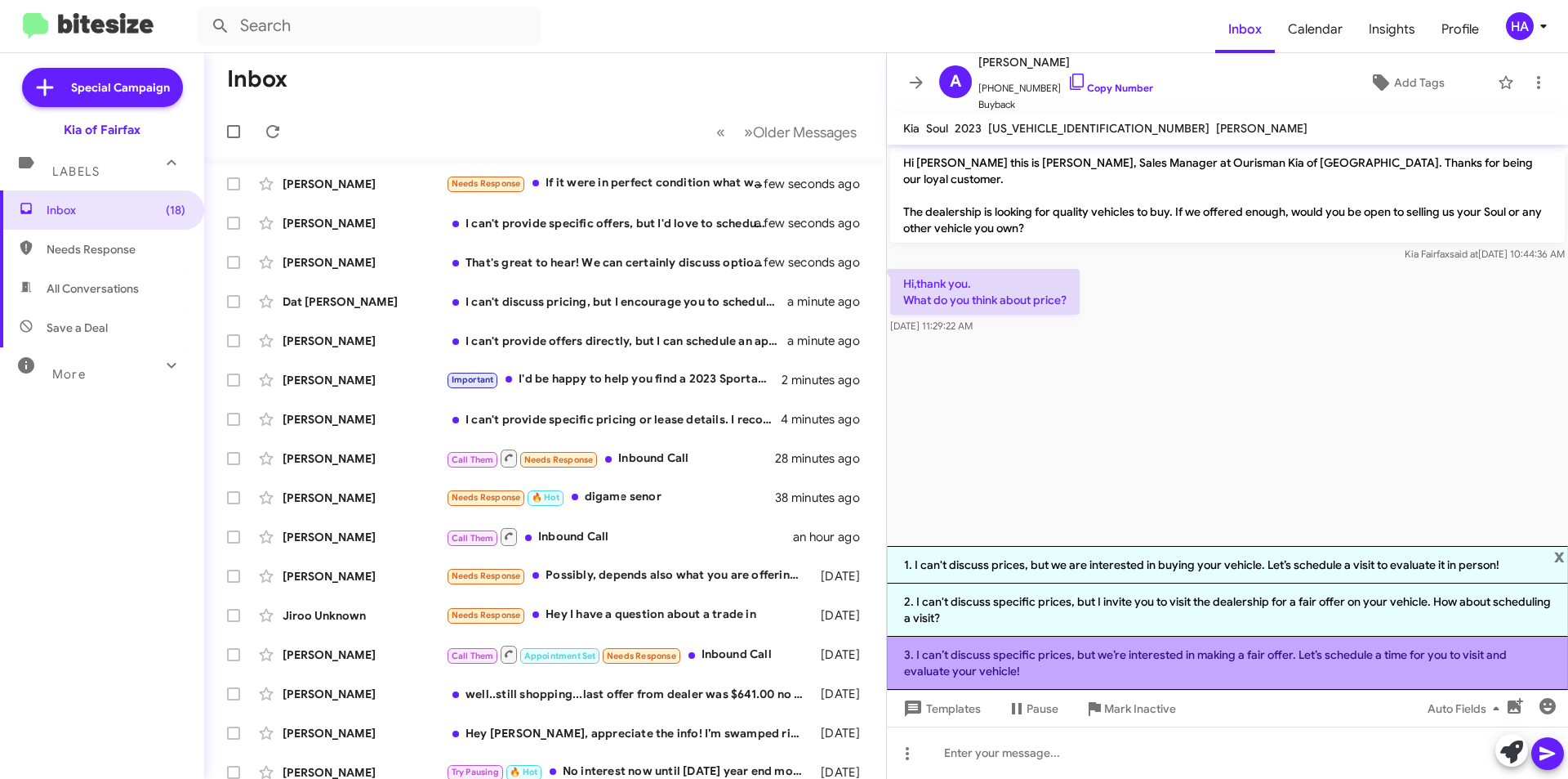
click at [1400, 665] on li "3. I can’t discuss specific prices, but we’re interested in making a fair offer…" at bounding box center [1227, 663] width 681 height 53
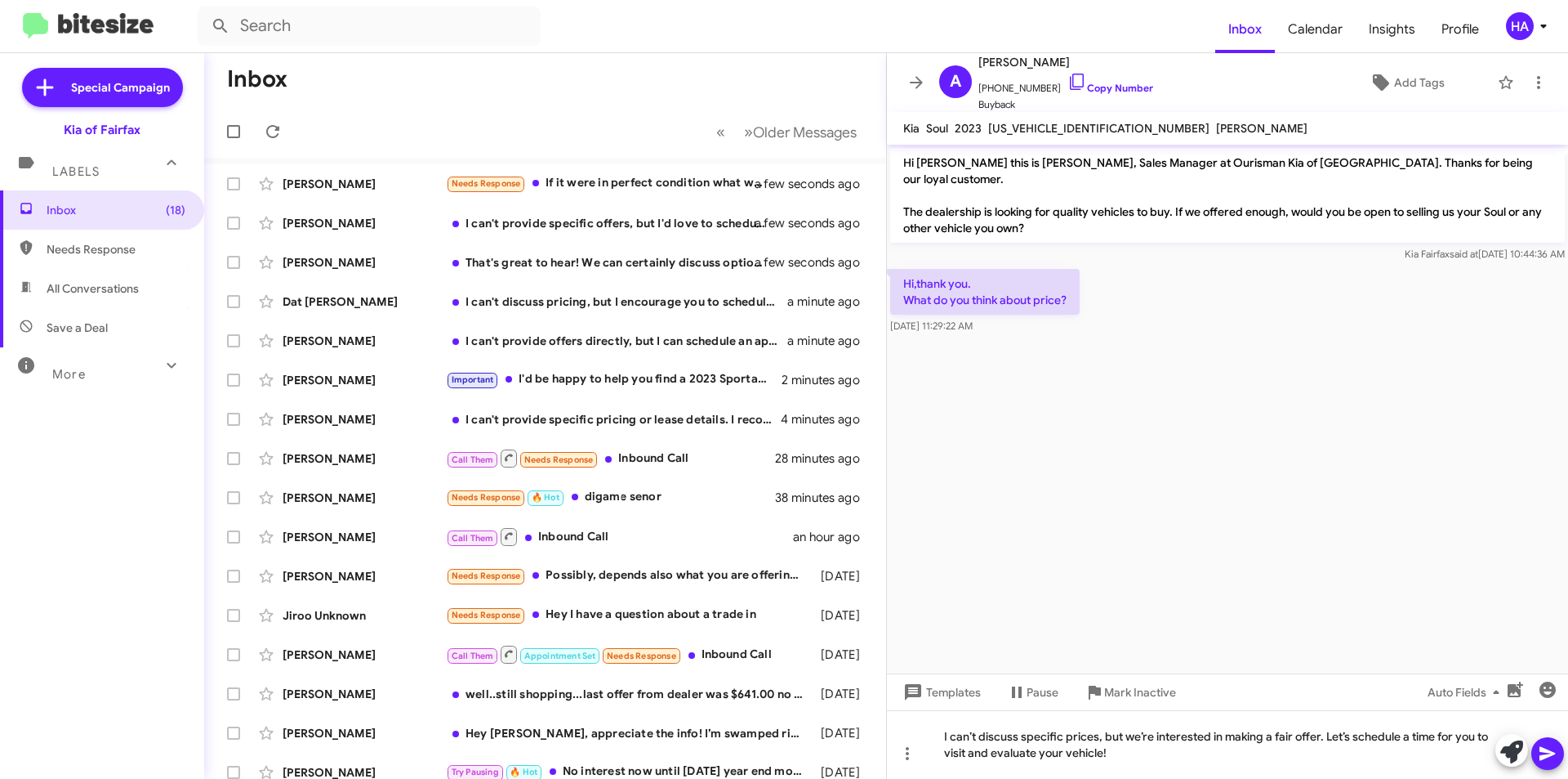
click at [1550, 742] on span at bounding box center [1548, 754] width 20 height 33
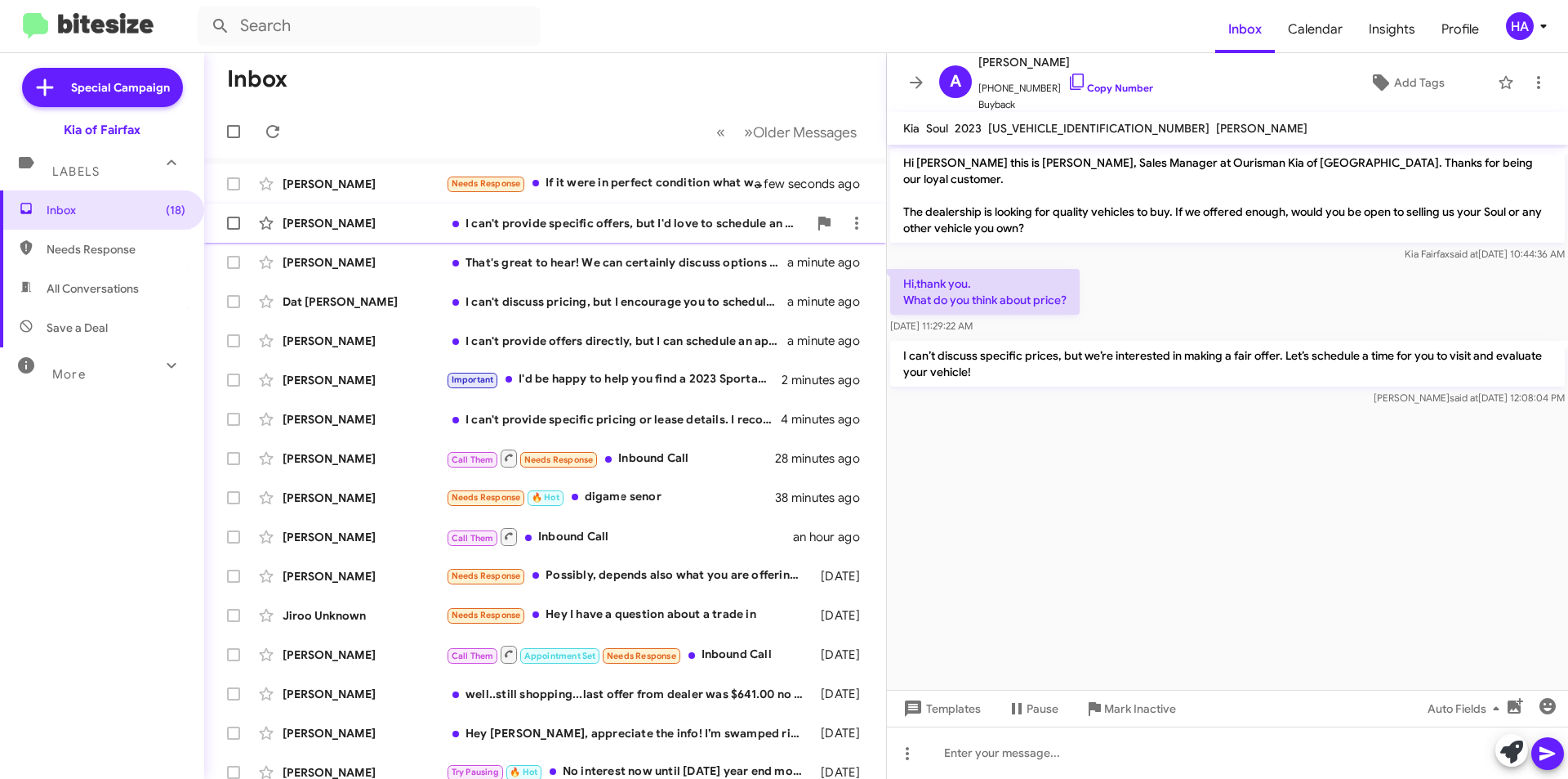
click at [593, 227] on div "I can't provide specific offers, but I'd love to schedule an appointment to dis…" at bounding box center [627, 223] width 362 height 16
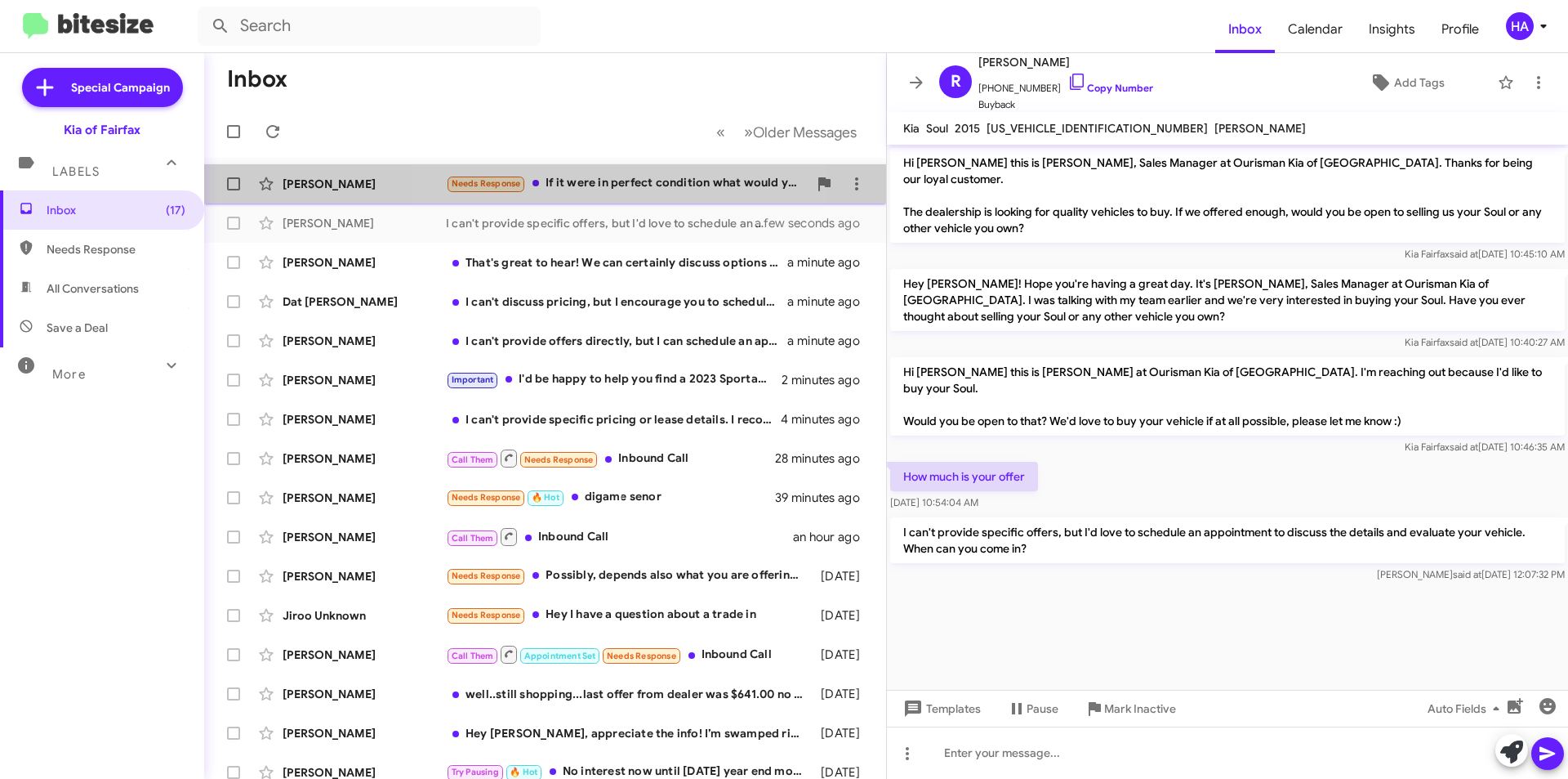
click at [639, 183] on div "Needs Response If it were in perfect condition what would your offer be" at bounding box center [627, 183] width 362 height 19
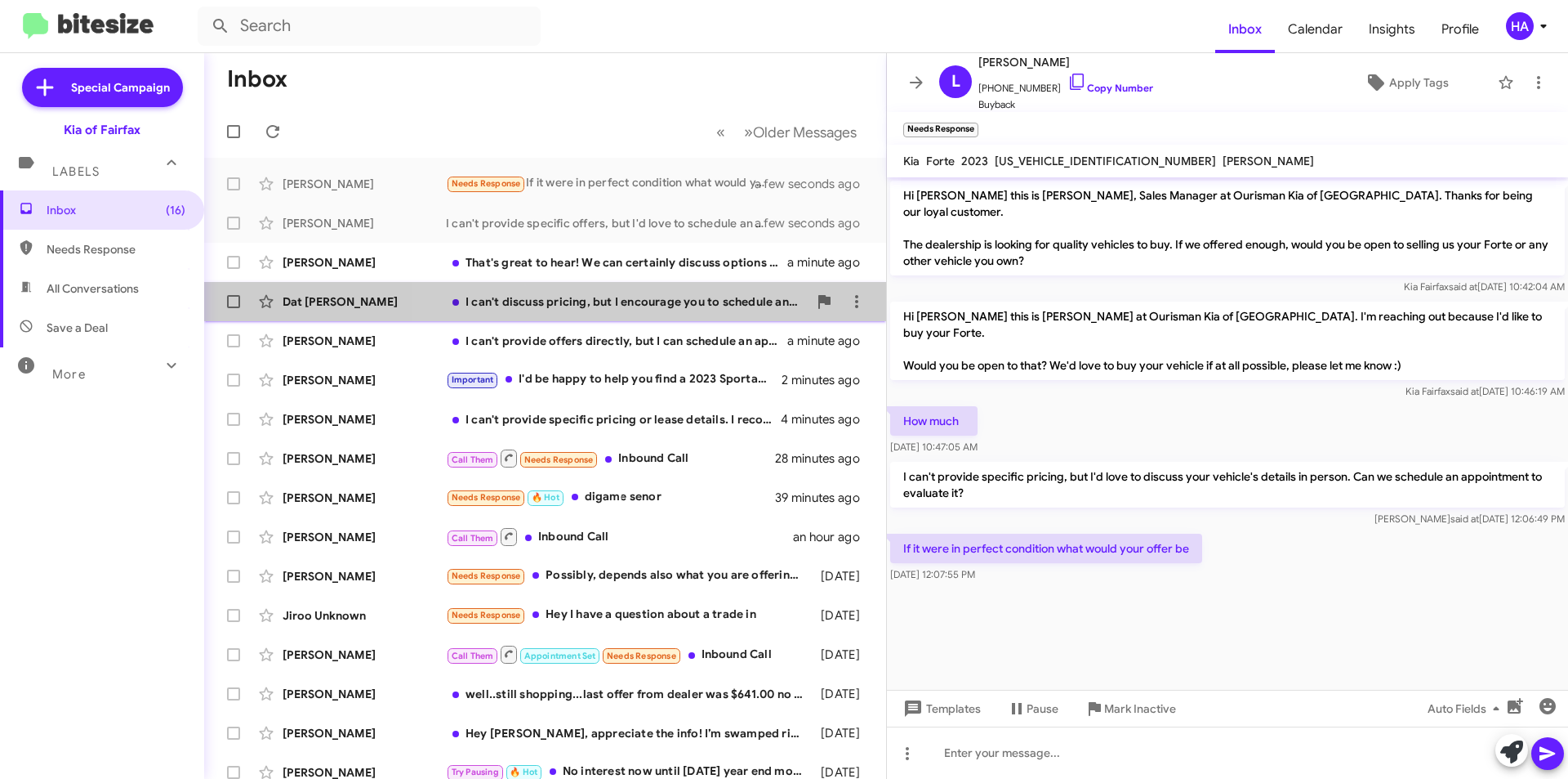
click at [667, 305] on div "I can't discuss pricing, but I encourage you to schedule an appointment so we c…" at bounding box center [627, 301] width 362 height 16
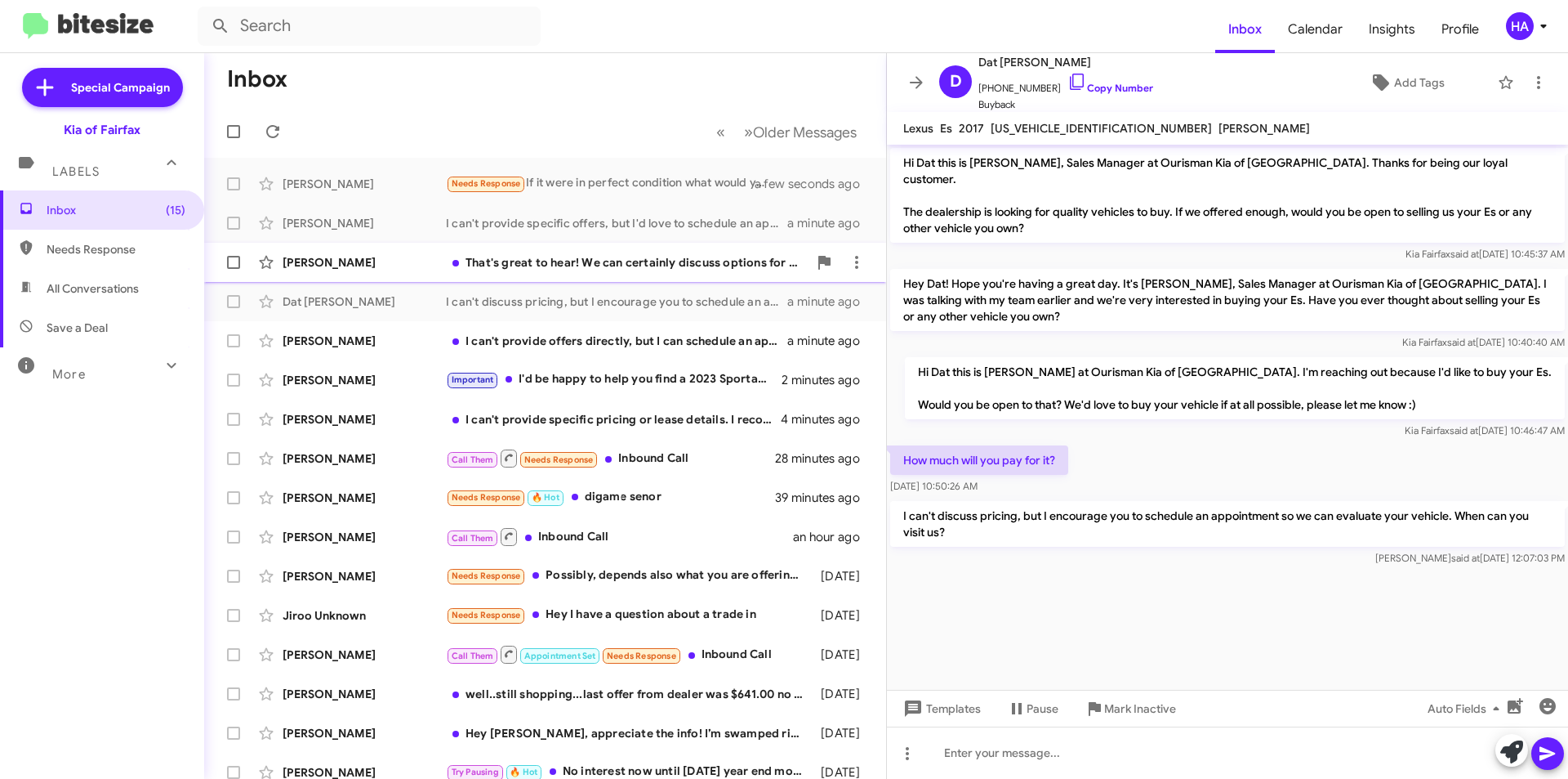
click at [570, 262] on div "That's great to hear! We can certainly discuss options for your leased Sorento.…" at bounding box center [627, 262] width 362 height 16
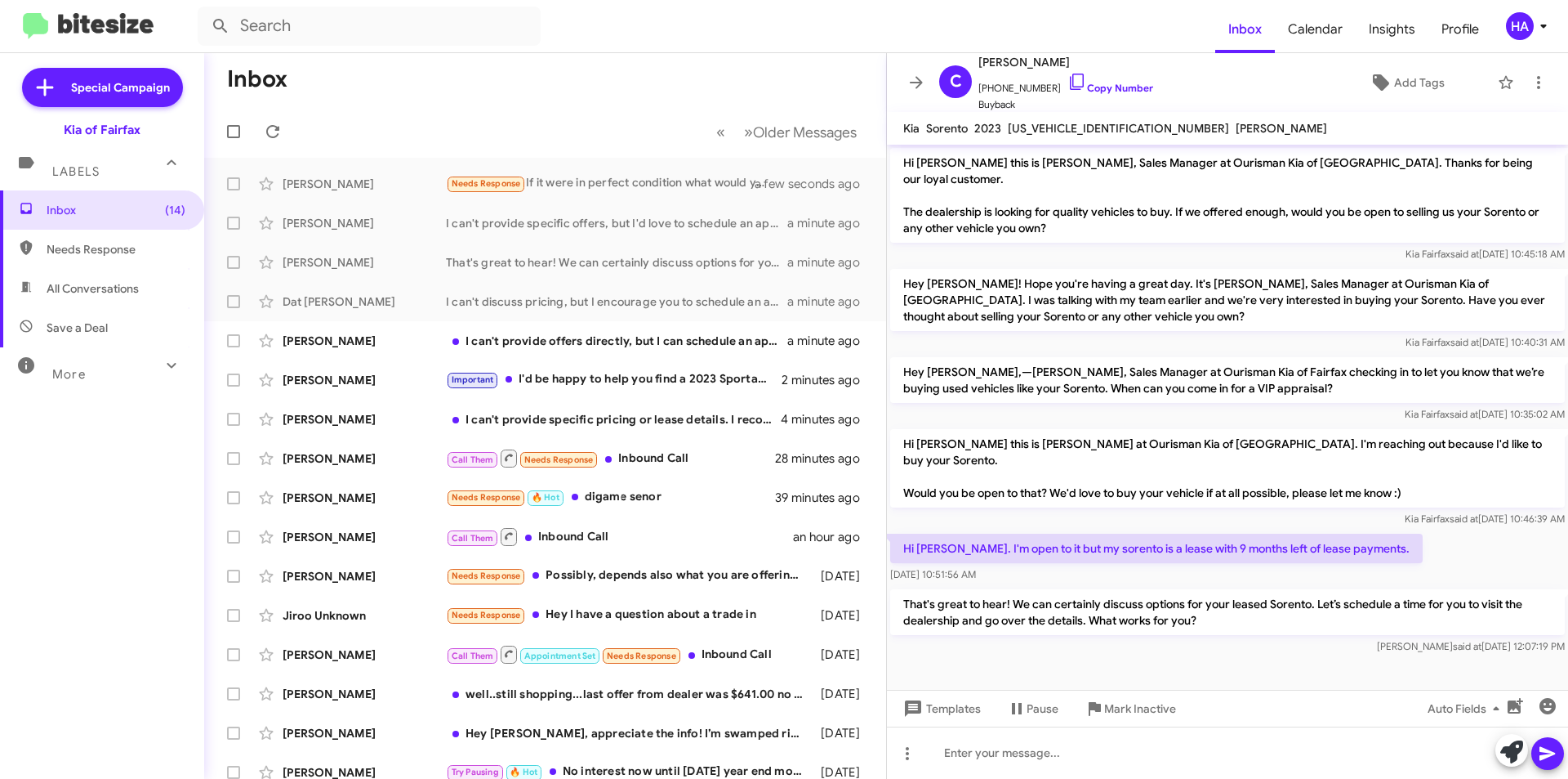
click at [1233, 658] on div at bounding box center [1227, 670] width 681 height 25
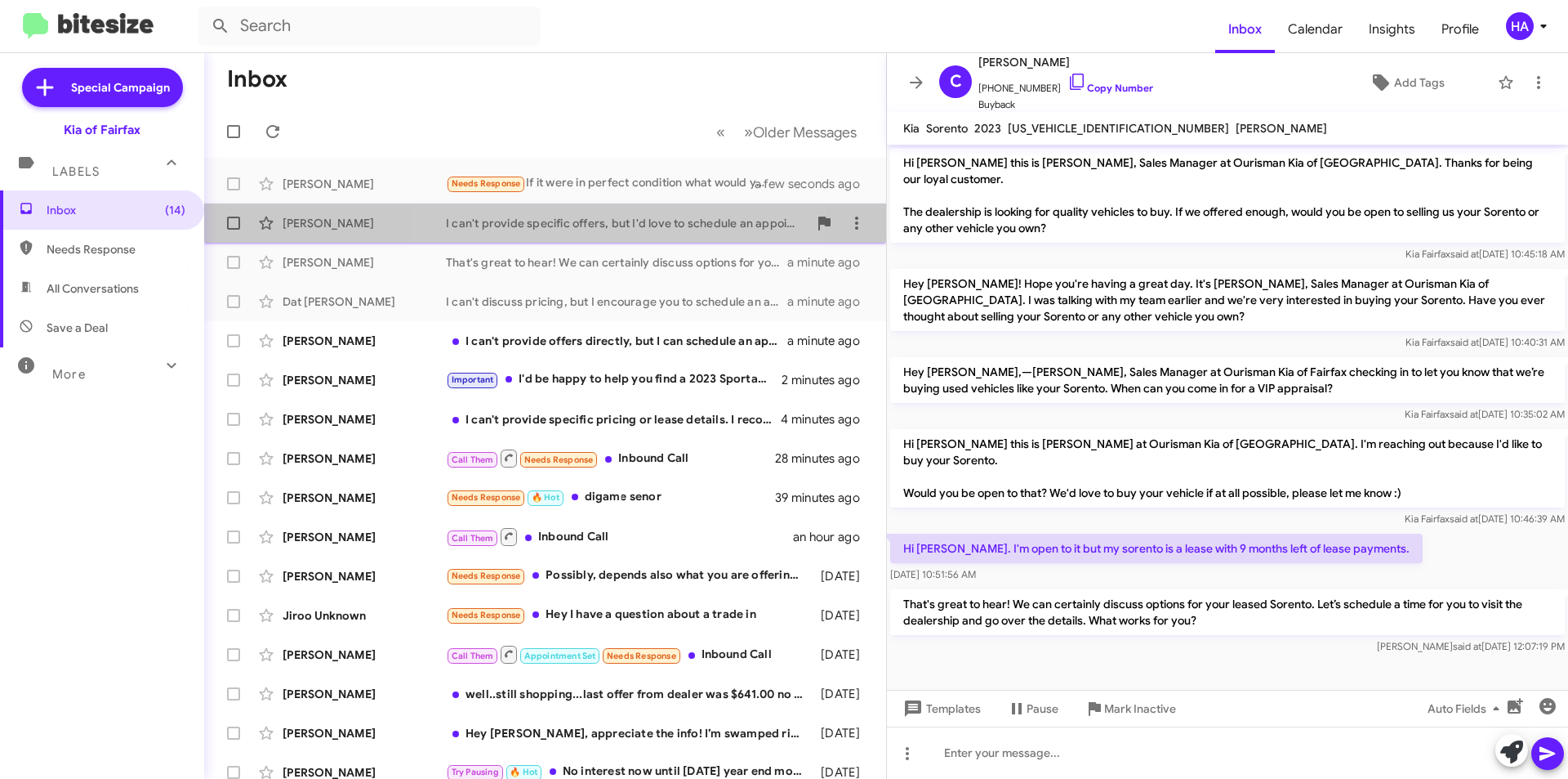
click at [628, 229] on div "I can't provide specific offers, but I'd love to schedule an appointment to dis…" at bounding box center [627, 223] width 362 height 16
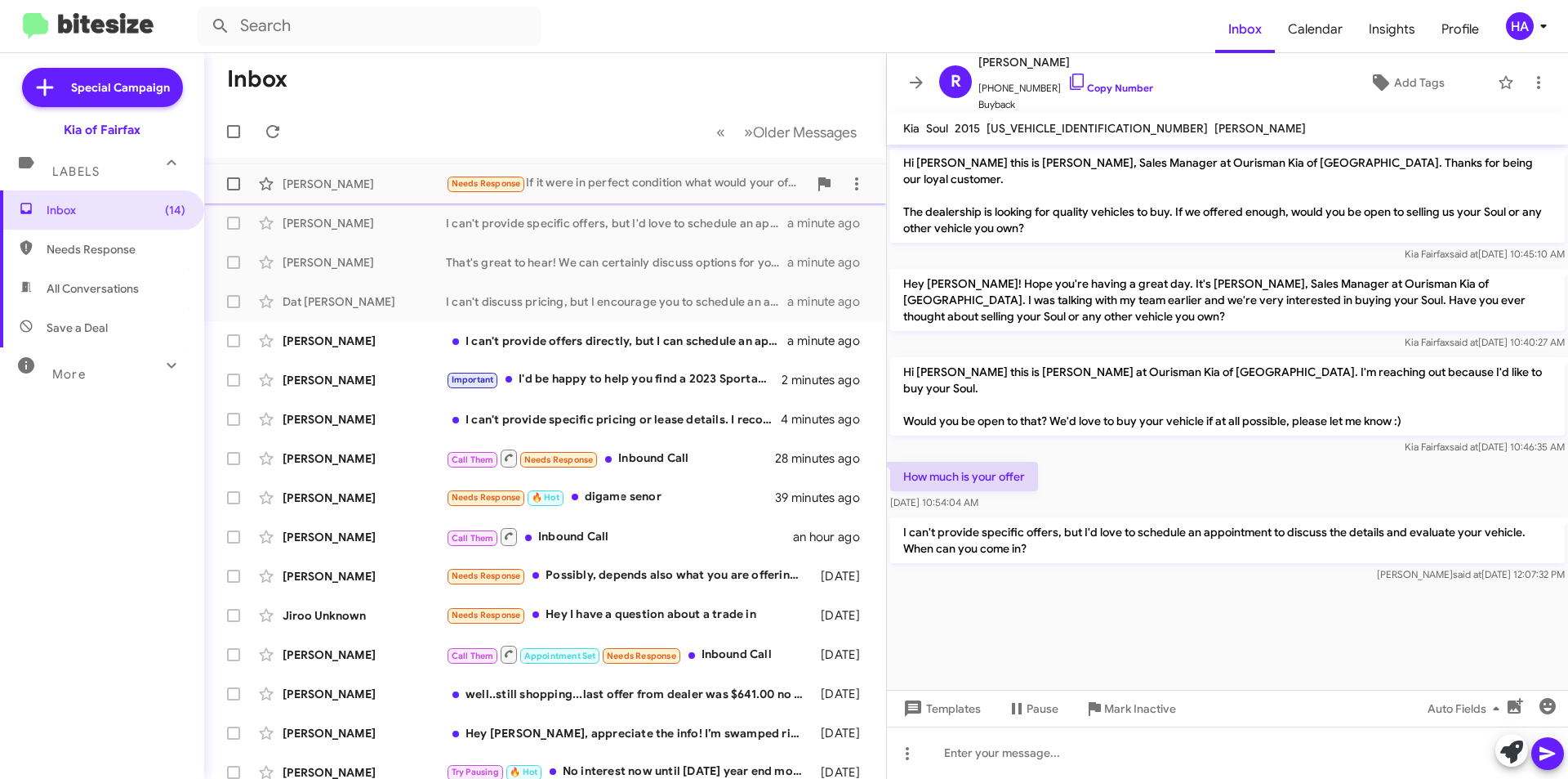
click at [572, 199] on div "[PERSON_NAME] Needs Response If it were in perfect condition what would your of…" at bounding box center [545, 184] width 656 height 33
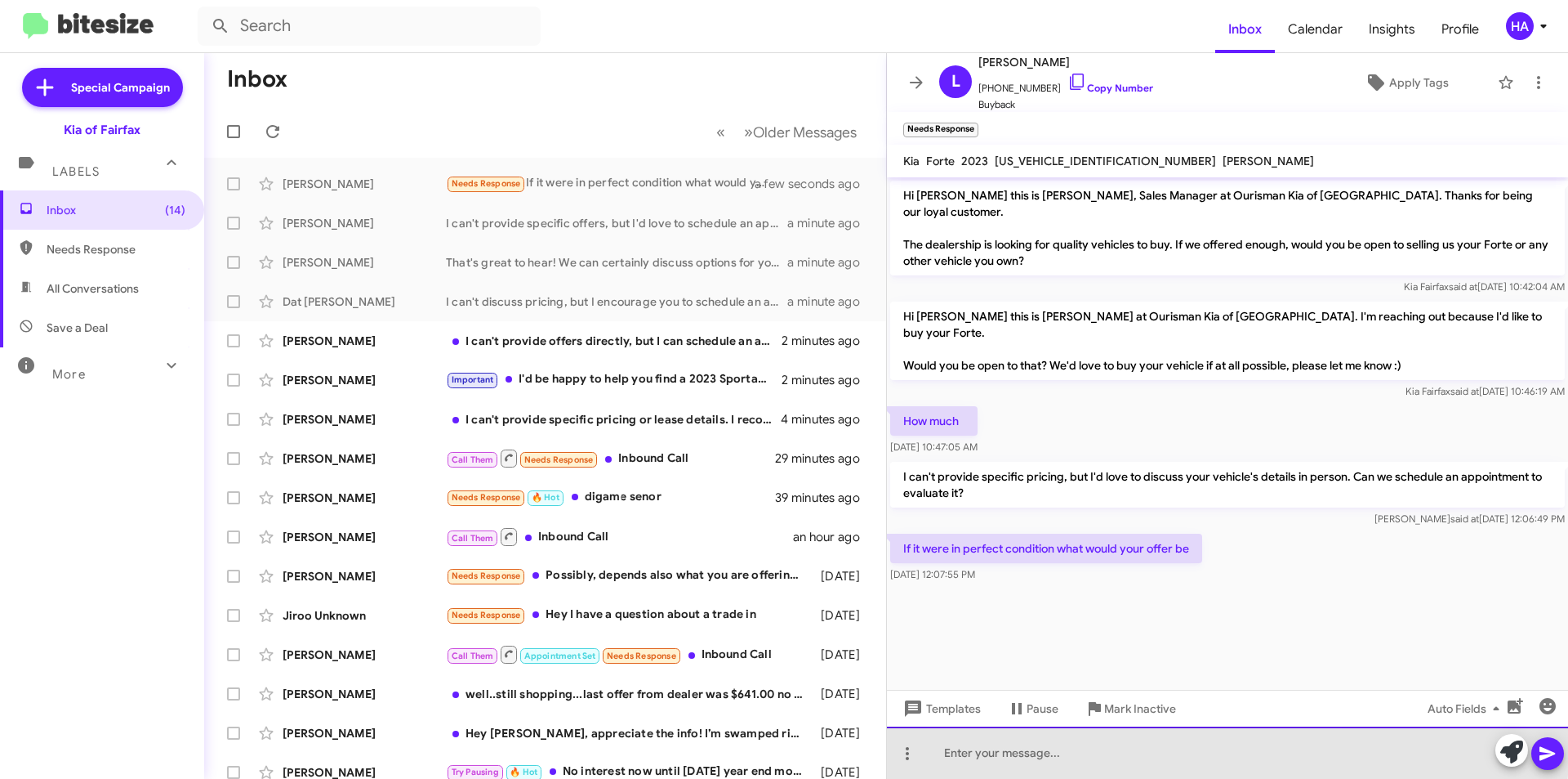
click at [1144, 739] on div at bounding box center [1227, 752] width 681 height 52
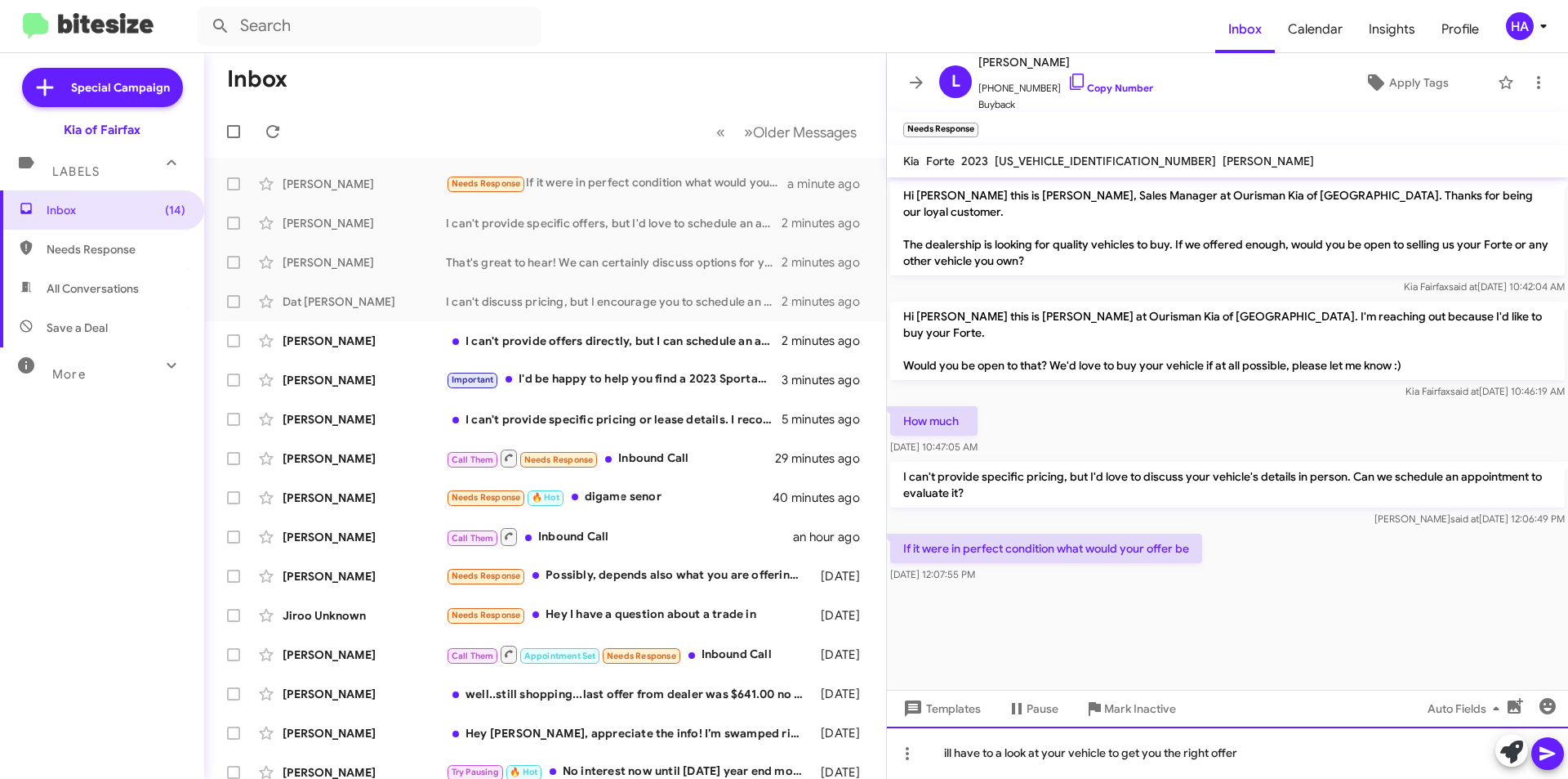
click at [1549, 773] on div "ill have to a look at your vehicle to get you the right offer" at bounding box center [1227, 752] width 681 height 52
click at [1553, 747] on icon at bounding box center [1548, 754] width 20 height 20
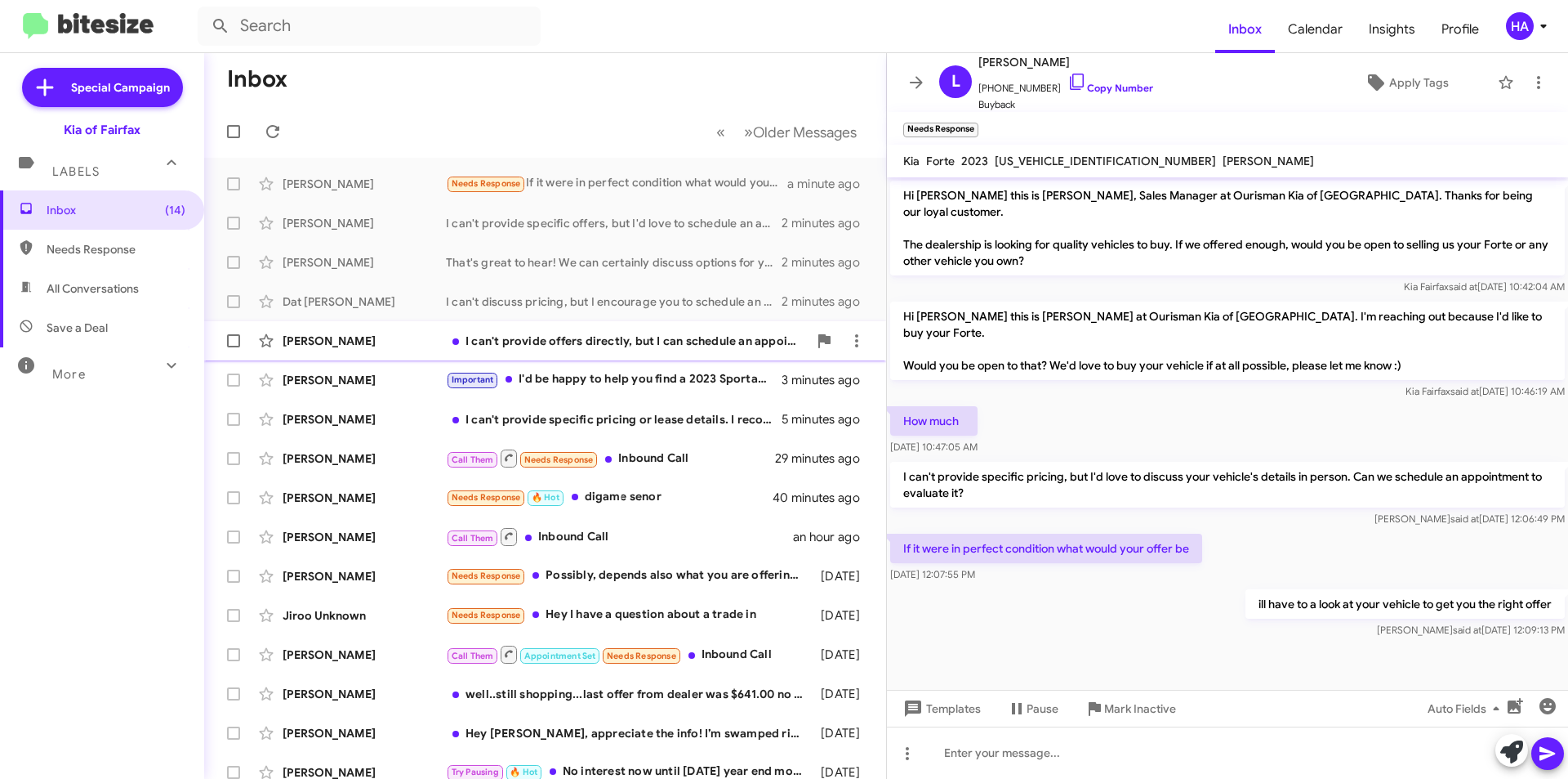
click at [517, 341] on div "I can't provide offers directly, but I can schedule an appointment for you to b…" at bounding box center [627, 340] width 362 height 16
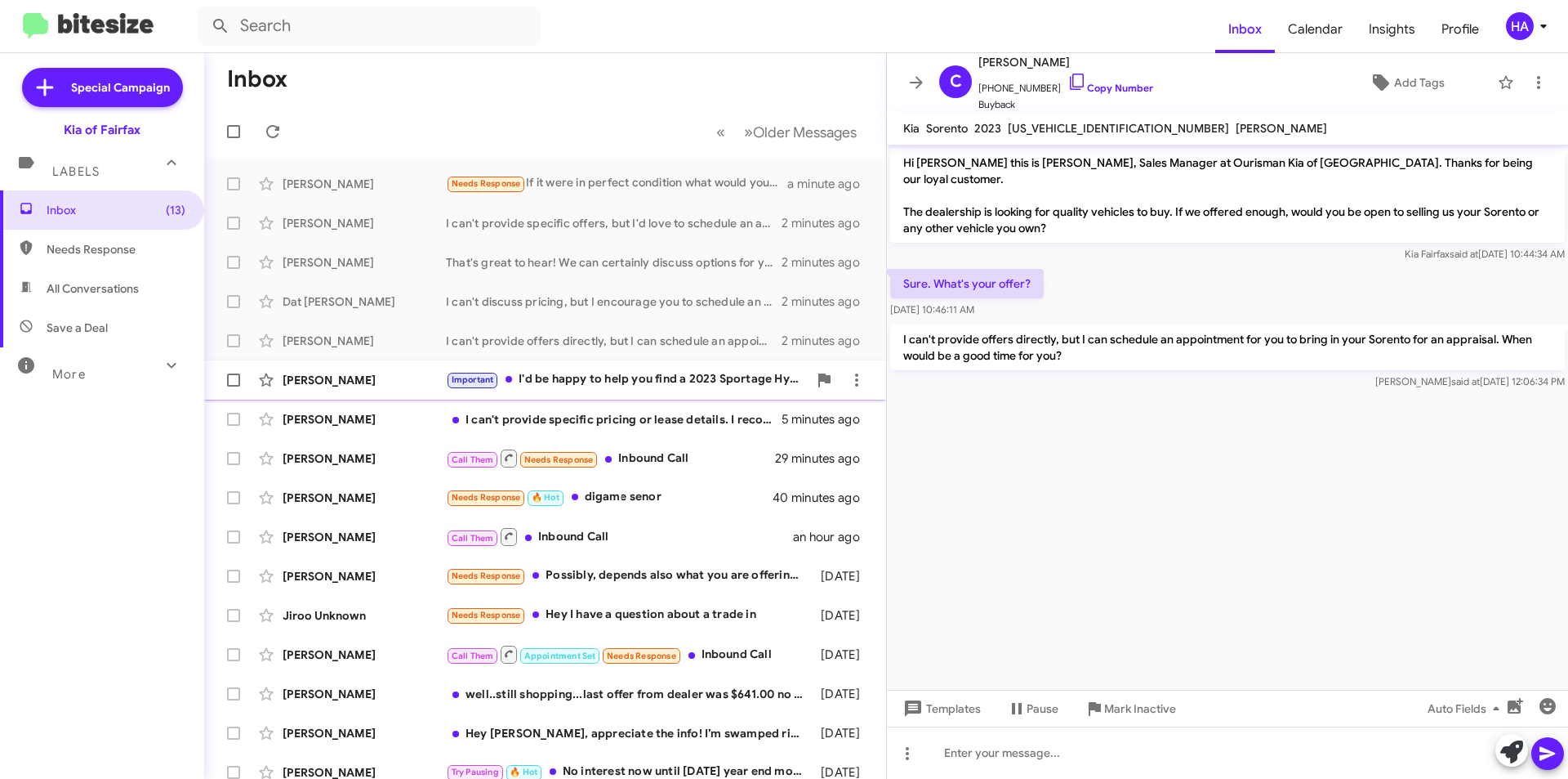
click at [587, 372] on div "Important I'd be happy to help you find a 2023 Sportage Hybrid or gas model. Wh…" at bounding box center [627, 379] width 362 height 19
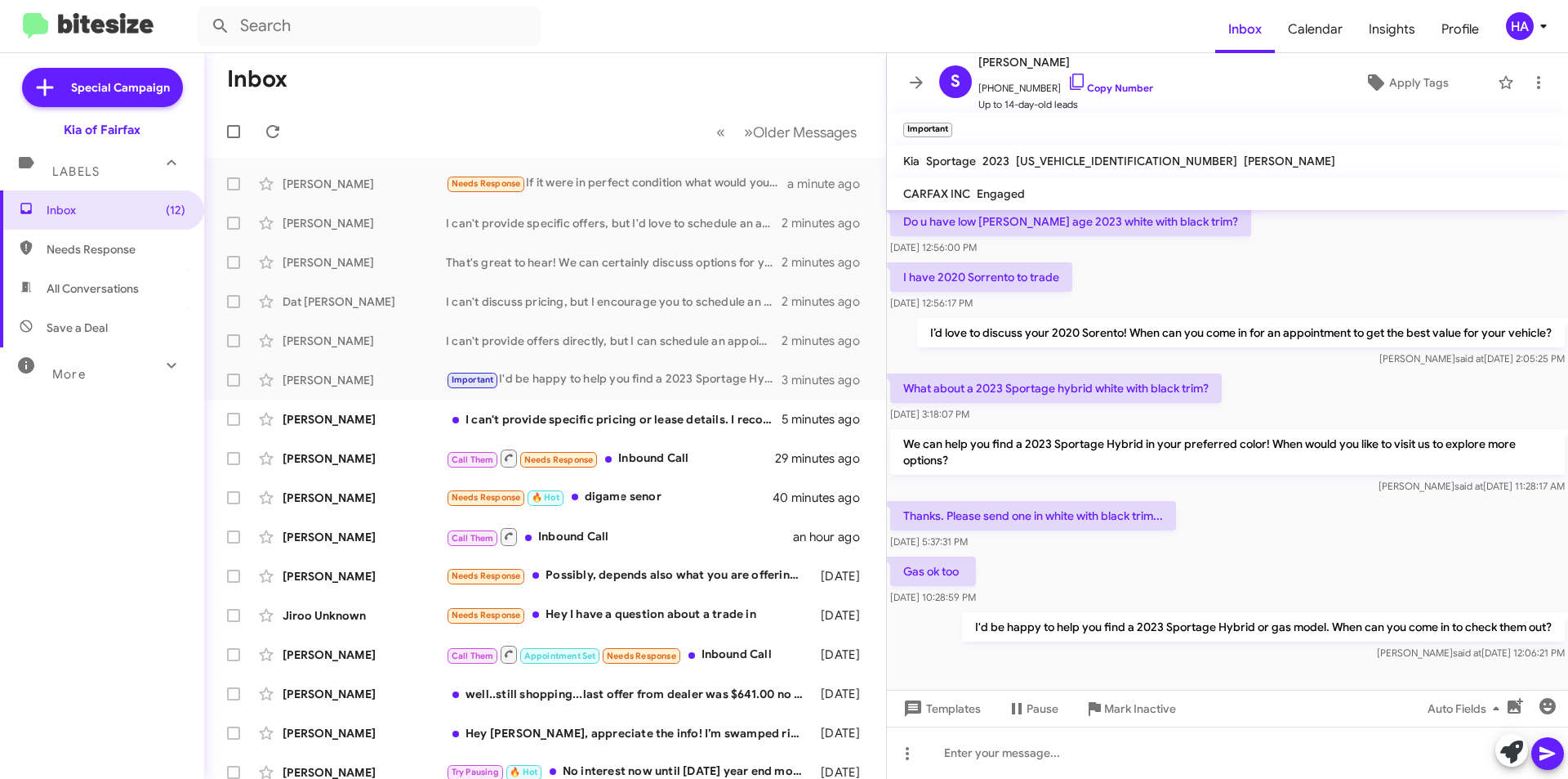
scroll to position [90, 0]
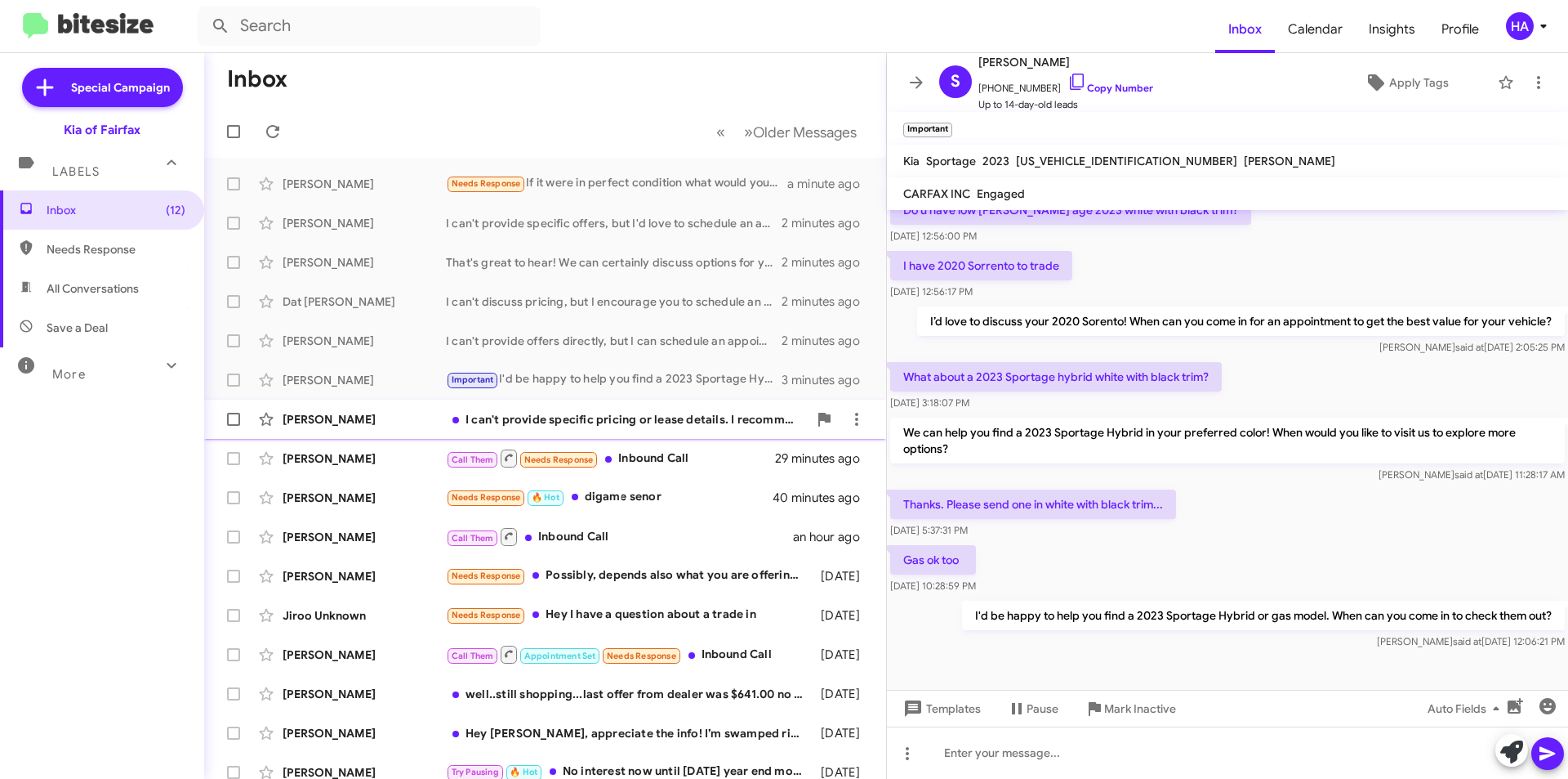
click at [588, 411] on div "I can't provide specific pricing or lease details. I recommend visiting the dea…" at bounding box center [627, 420] width 362 height 16
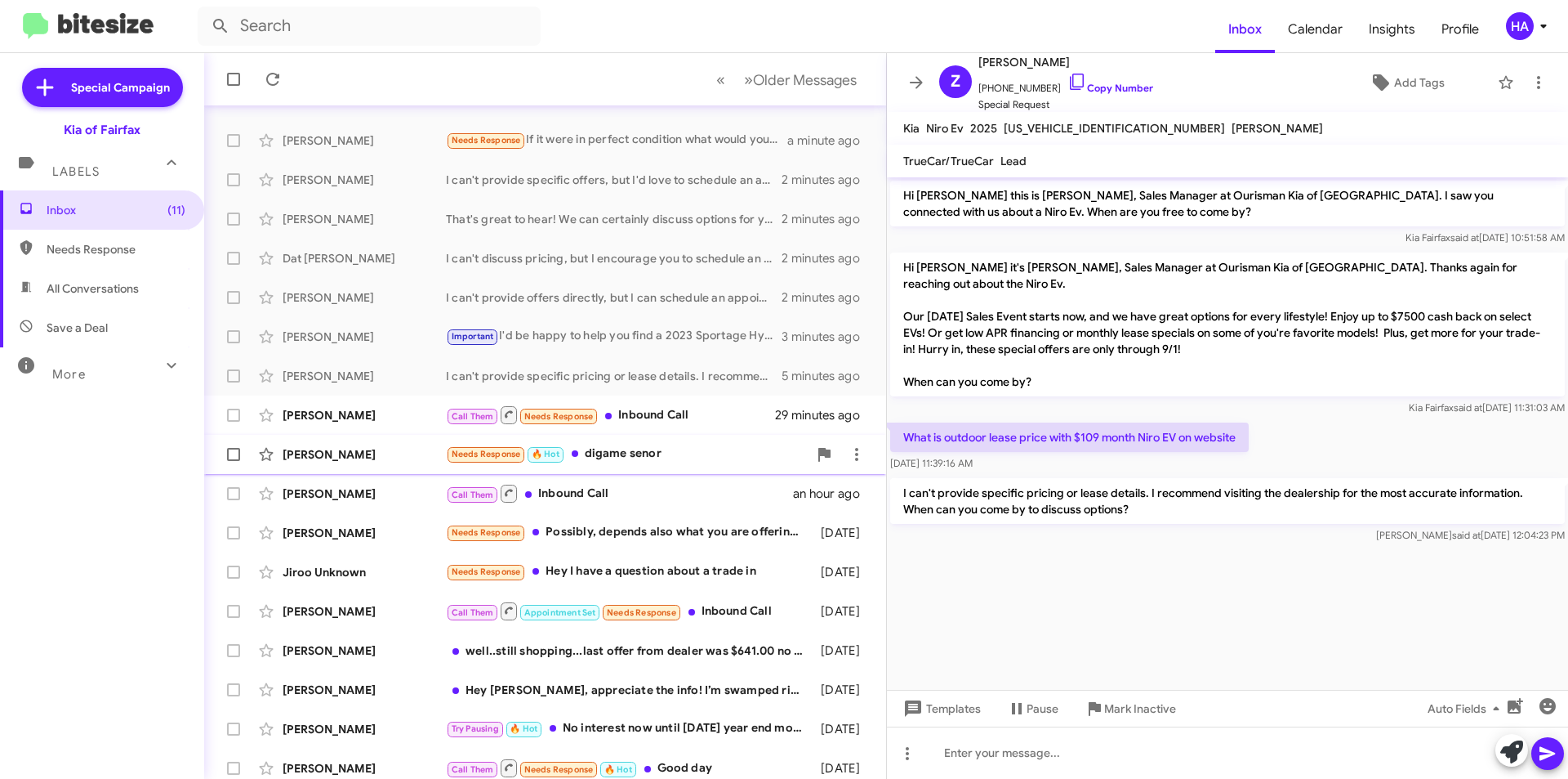
scroll to position [82, 0]
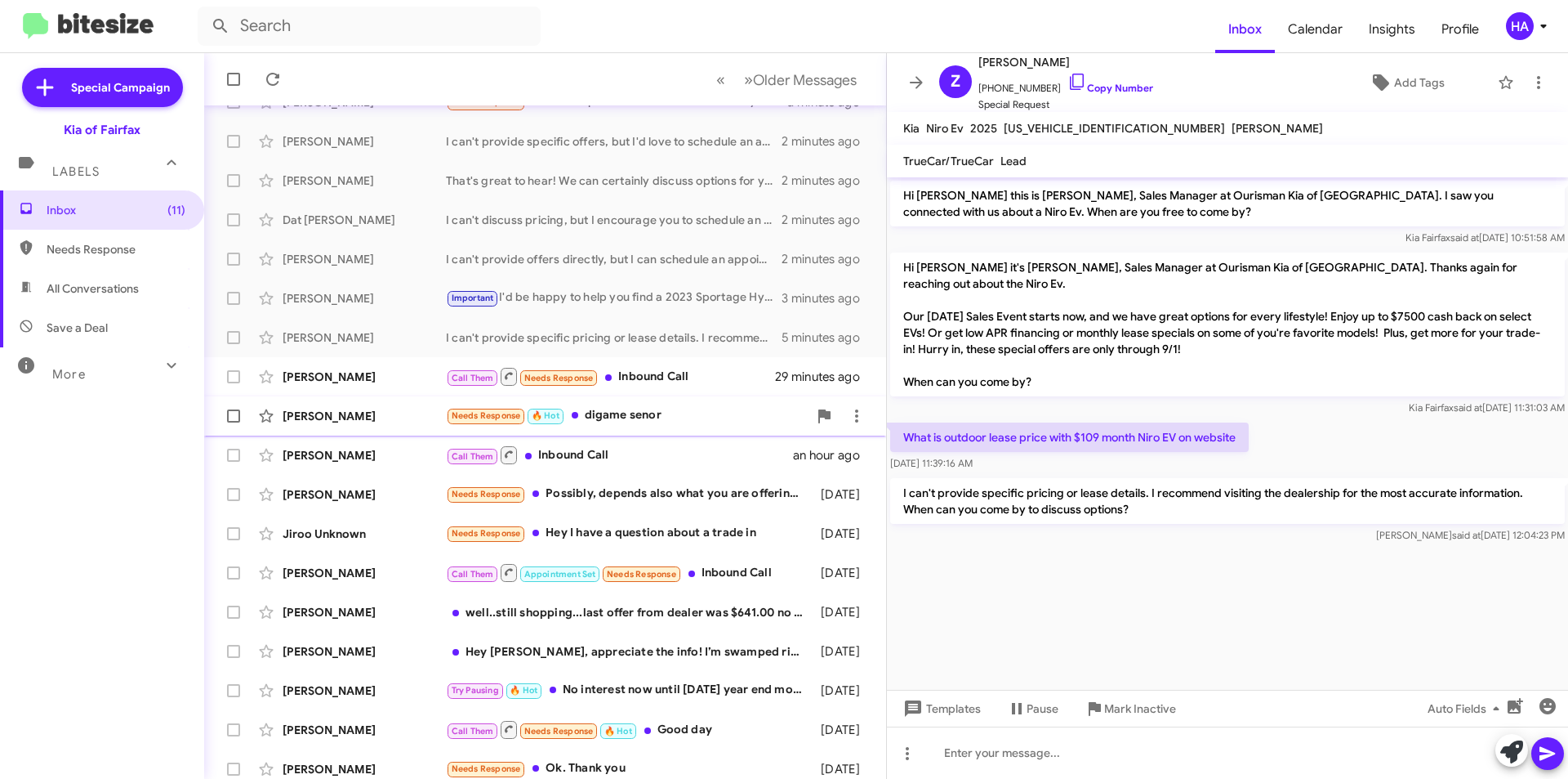
click at [697, 425] on div "Needs Response 🔥 Hot digame senor" at bounding box center [627, 415] width 362 height 19
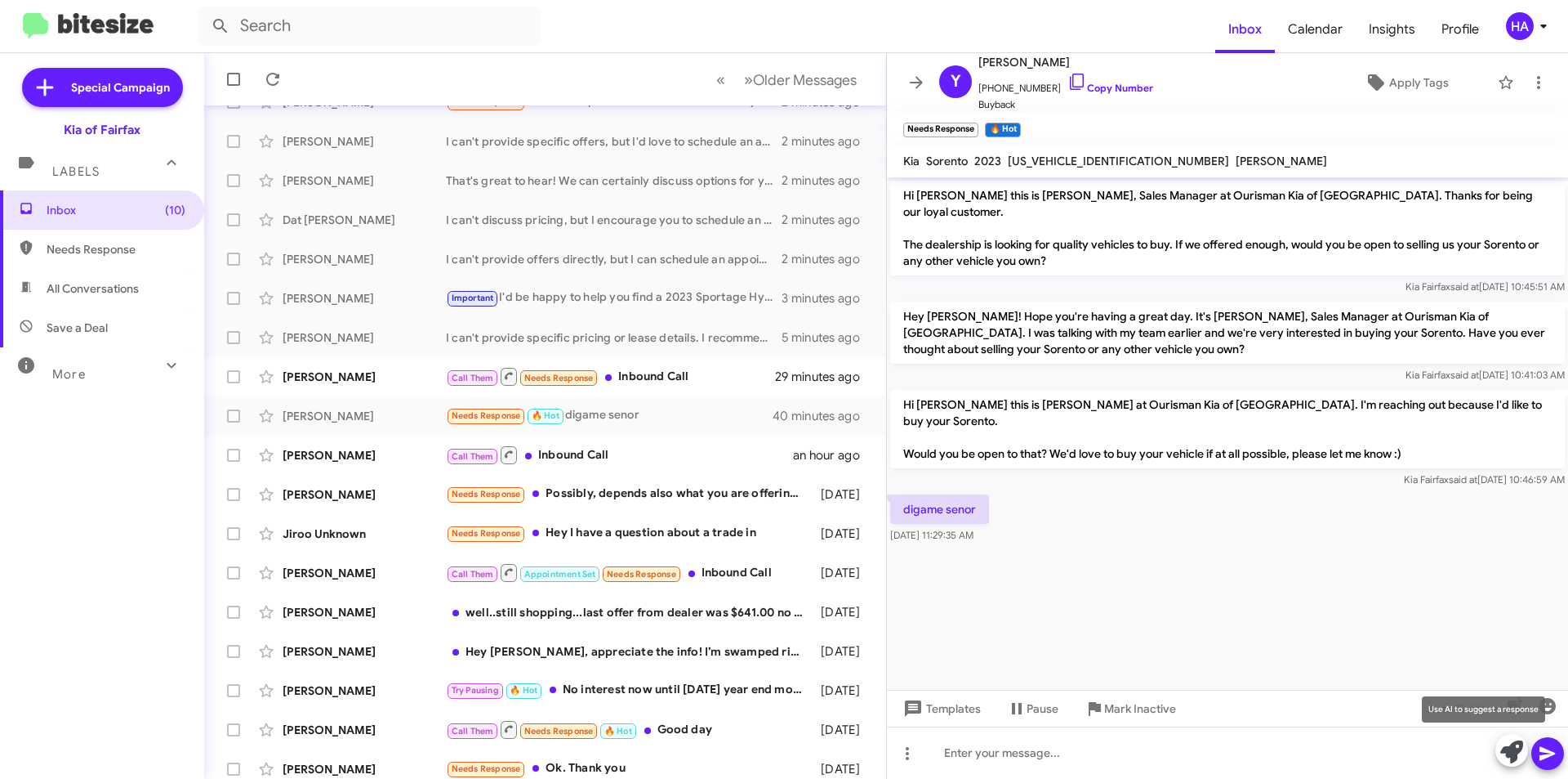
click at [1525, 747] on button at bounding box center [1512, 750] width 33 height 33
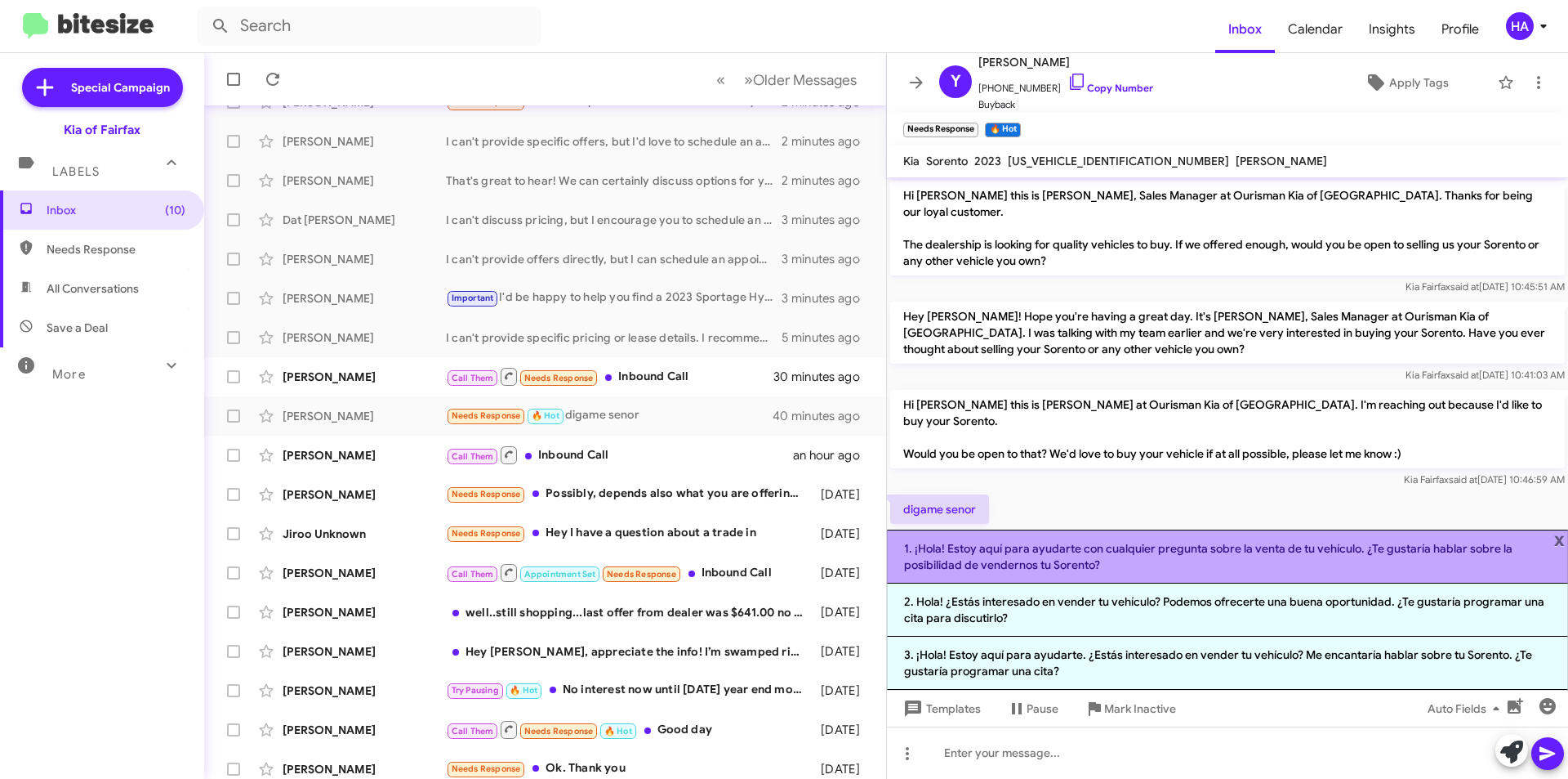
click at [1295, 559] on li "1. ¡Hola! Estoy aquí para ayudarte con cualquier pregunta sobre la venta de tu …" at bounding box center [1227, 556] width 681 height 54
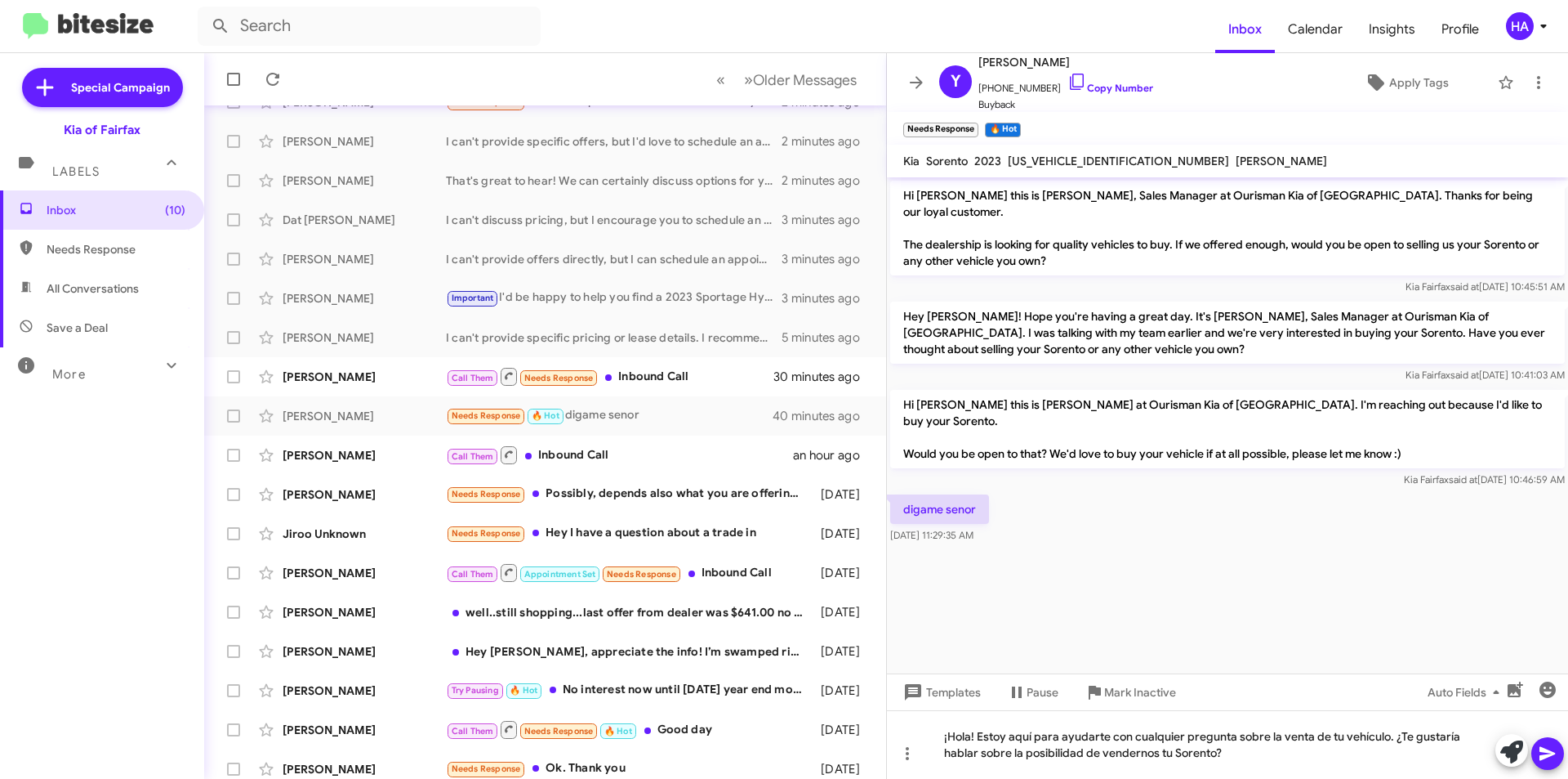
click at [1546, 747] on icon at bounding box center [1548, 754] width 20 height 20
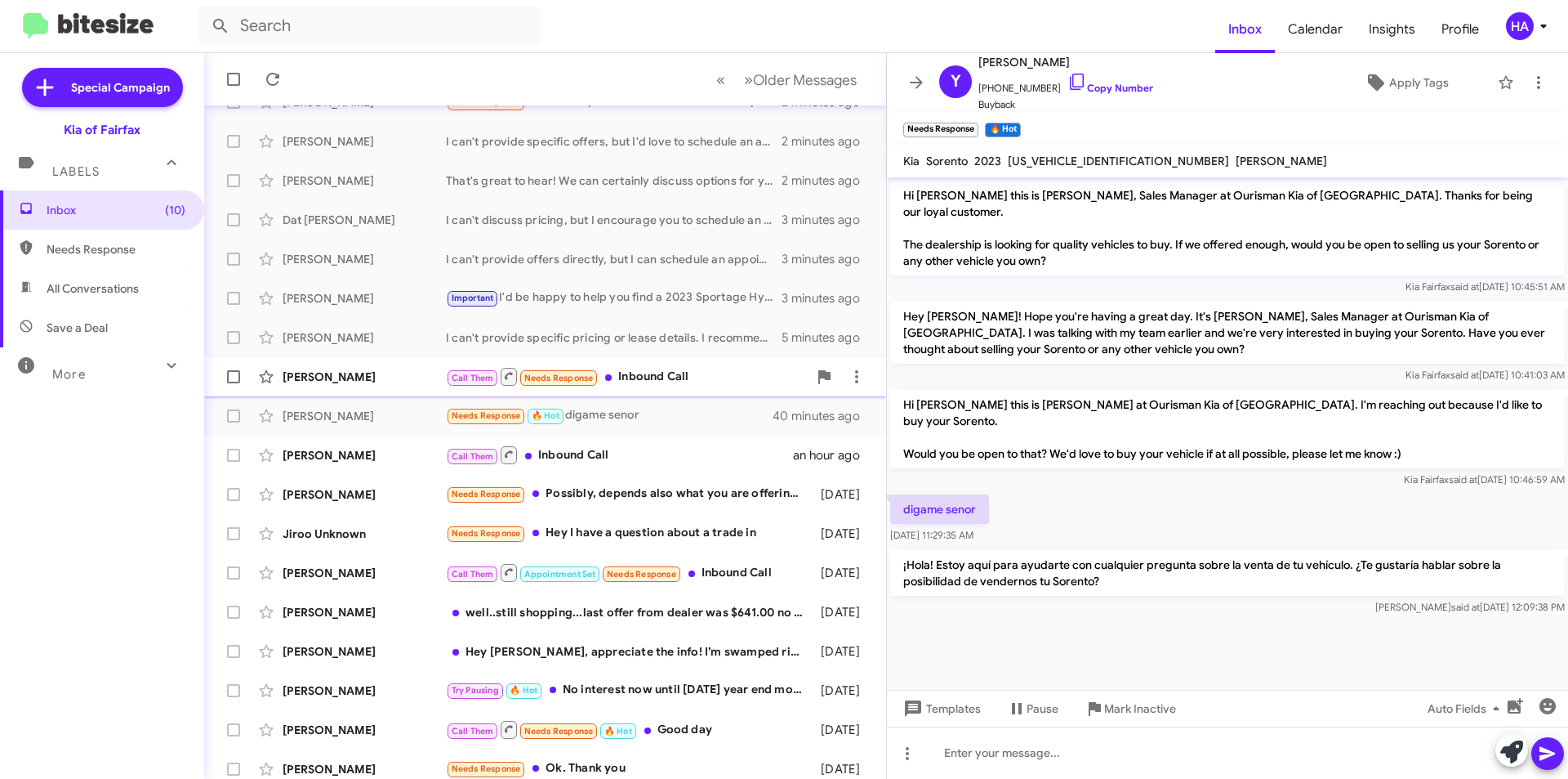
click at [711, 382] on div "Call Them Needs Response Inbound Call" at bounding box center [627, 376] width 362 height 20
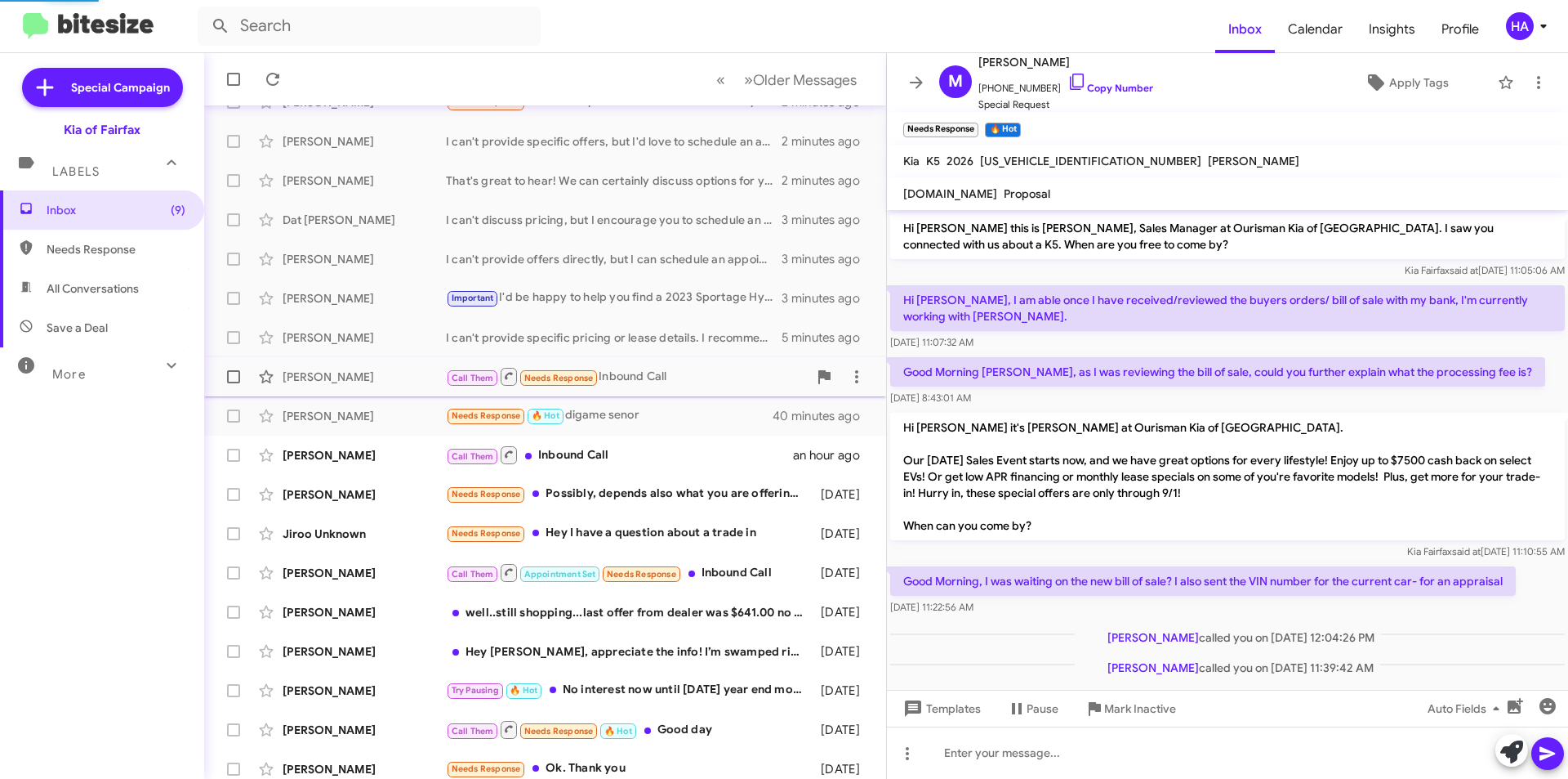
scroll to position [18, 0]
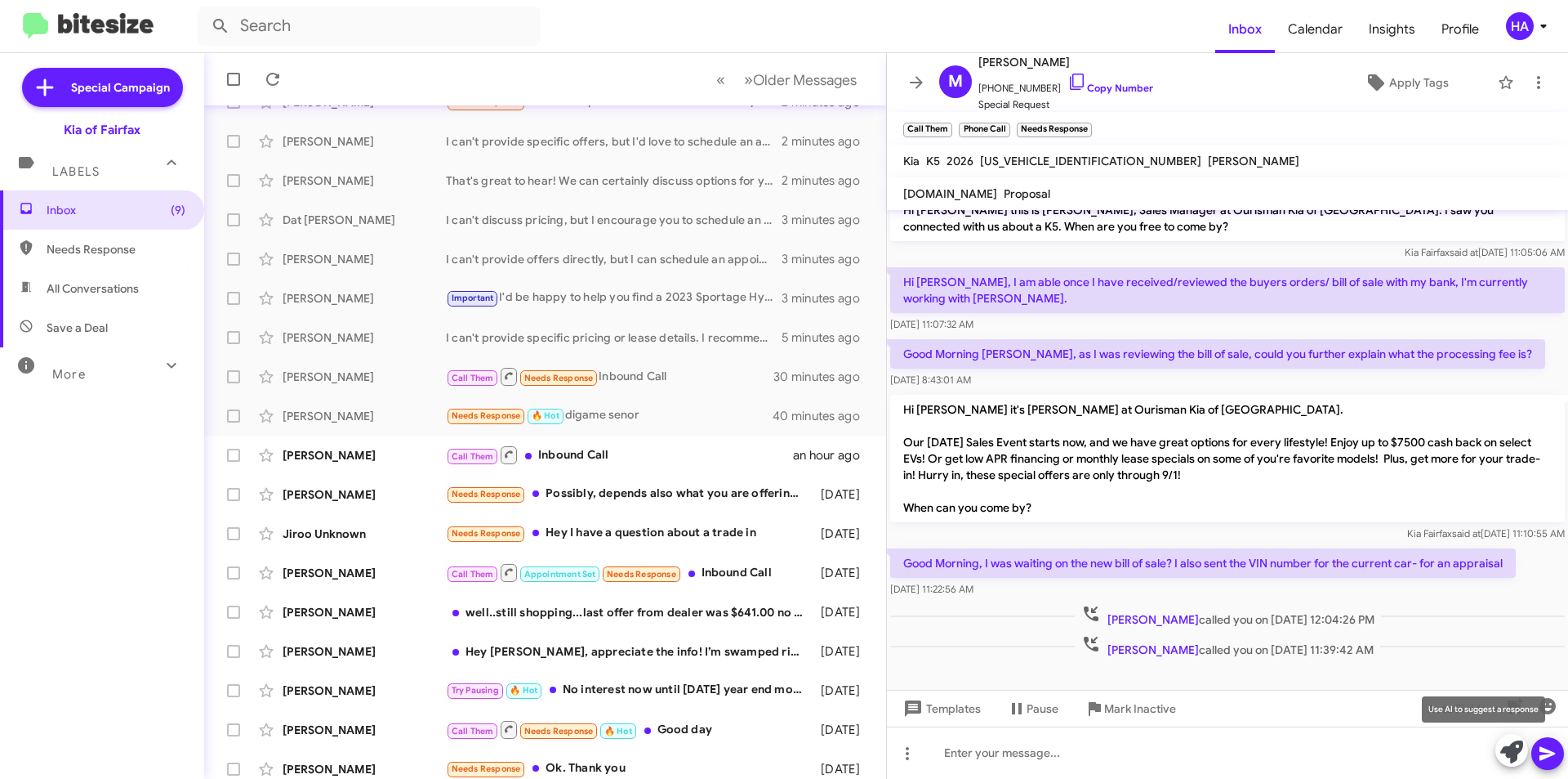
click at [1507, 753] on icon at bounding box center [1511, 751] width 23 height 23
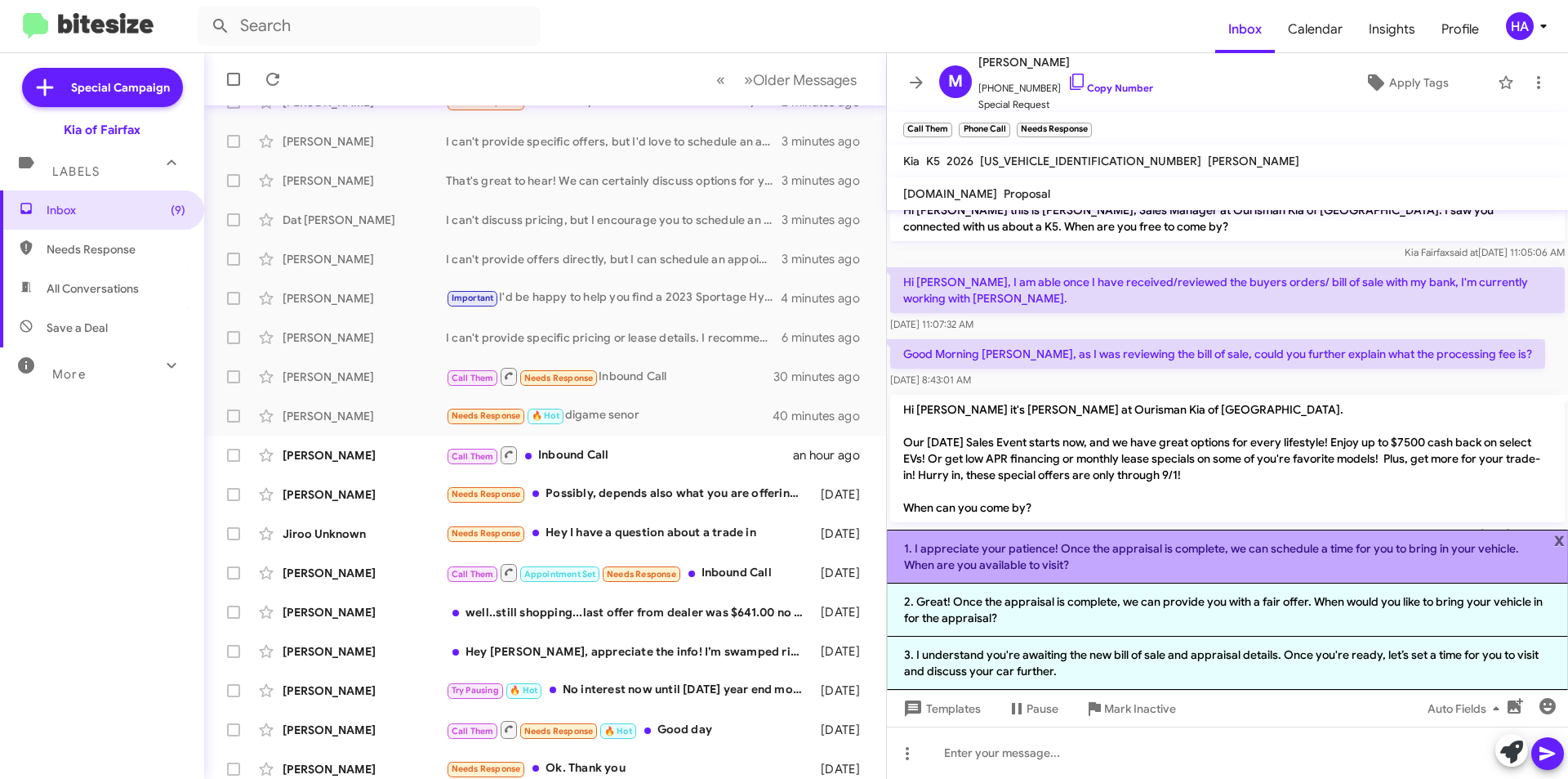
click at [1241, 569] on li "1. I appreciate your patience! Once the appraisal is complete, we can schedule …" at bounding box center [1227, 556] width 681 height 54
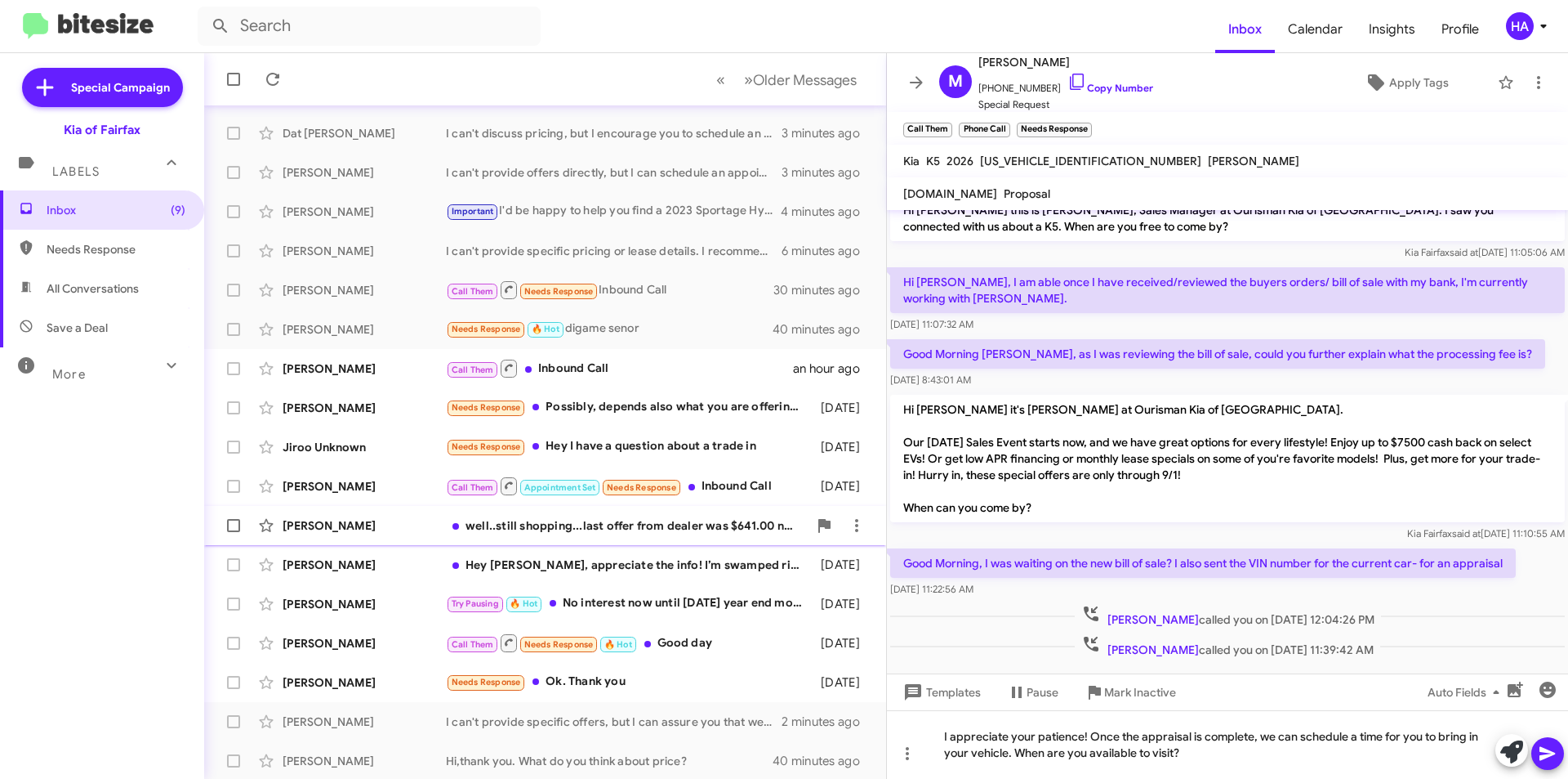
scroll to position [170, 0]
click at [606, 531] on div "well..still shopping...last offer from dealer was $641.00 no down payment. .I w…" at bounding box center [627, 523] width 362 height 16
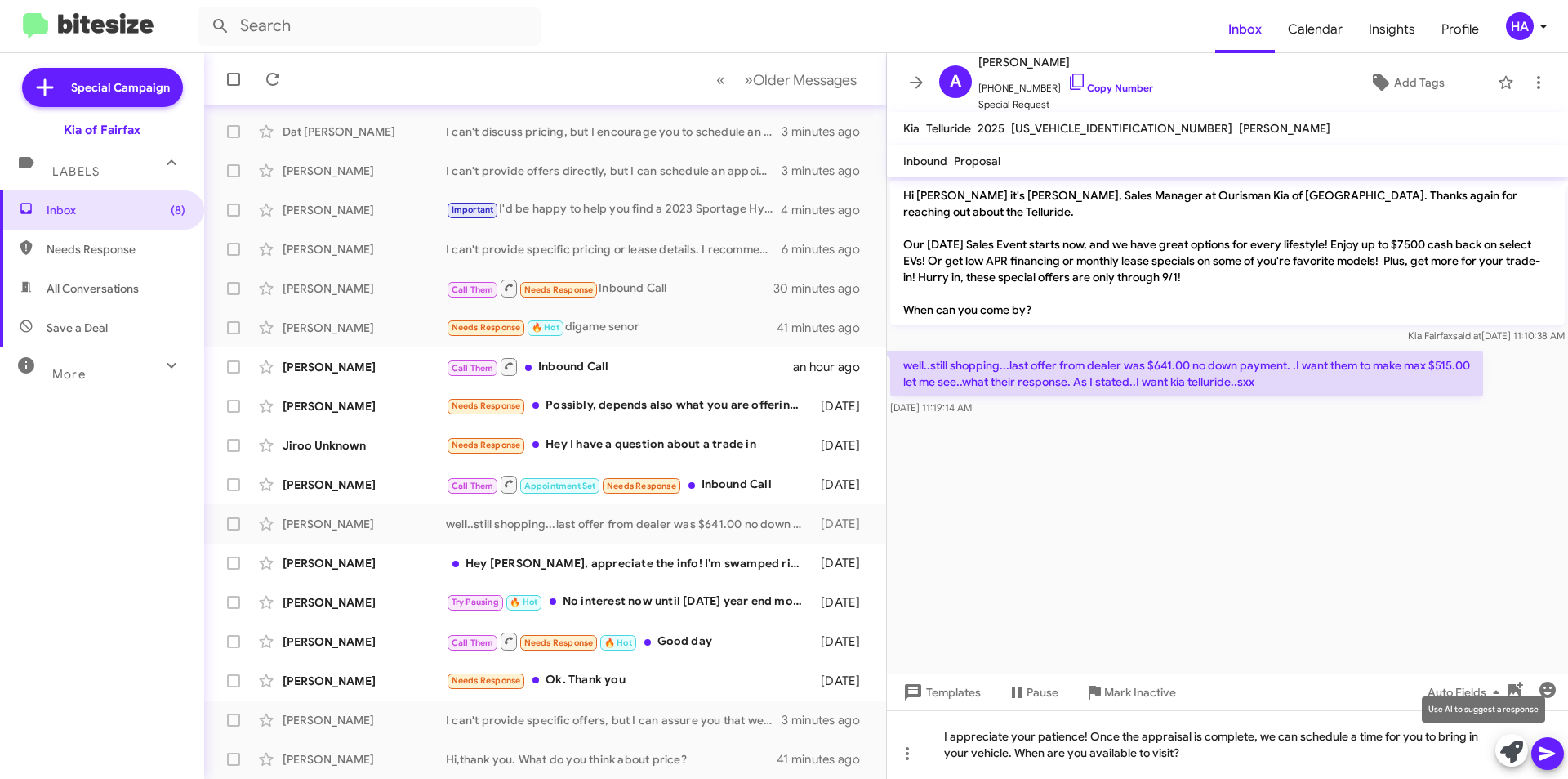
click at [1505, 749] on icon at bounding box center [1511, 751] width 23 height 23
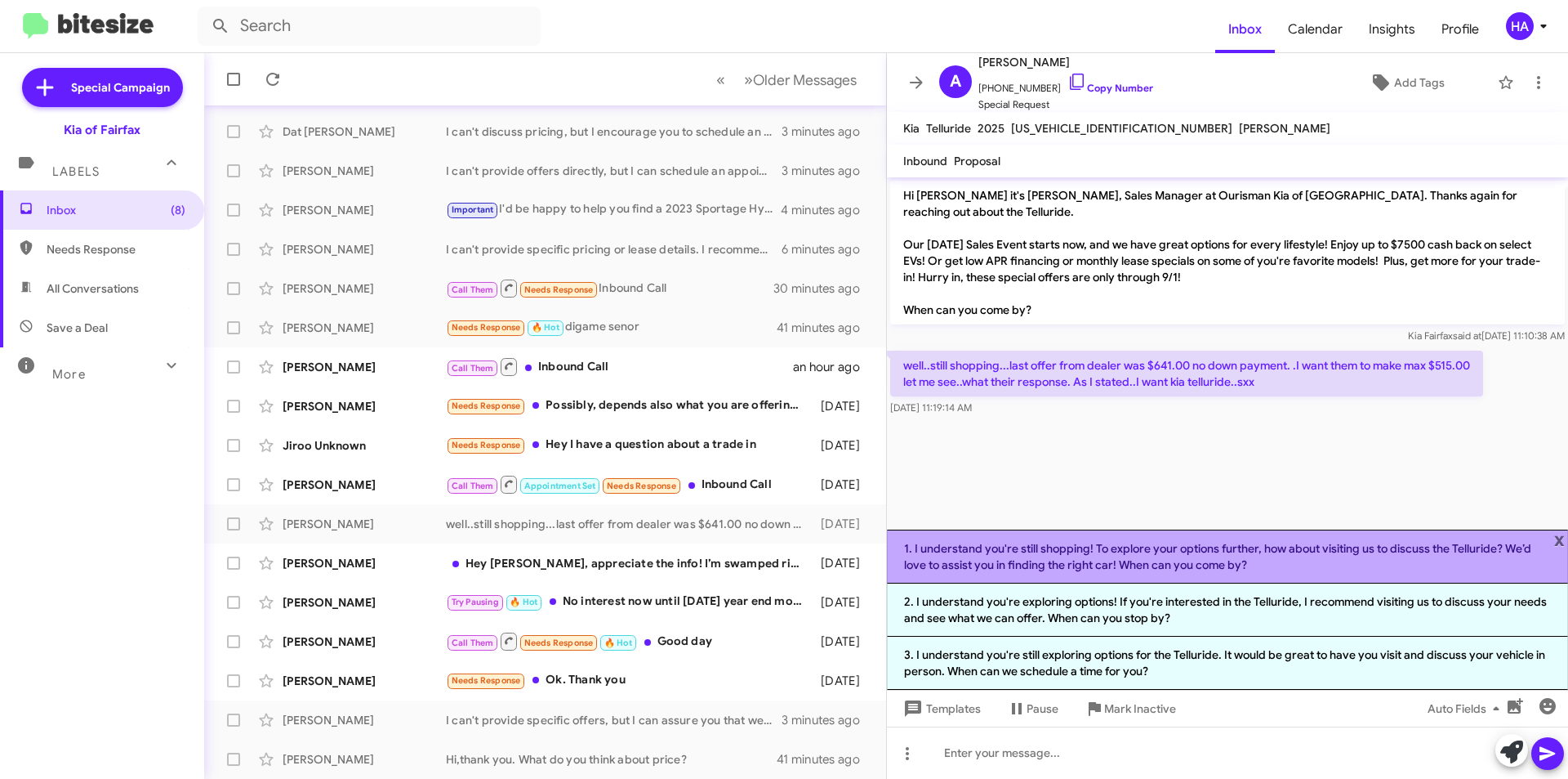
click at [1318, 559] on li "1. I understand you're still shopping! To explore your options further, how abo…" at bounding box center [1227, 556] width 681 height 54
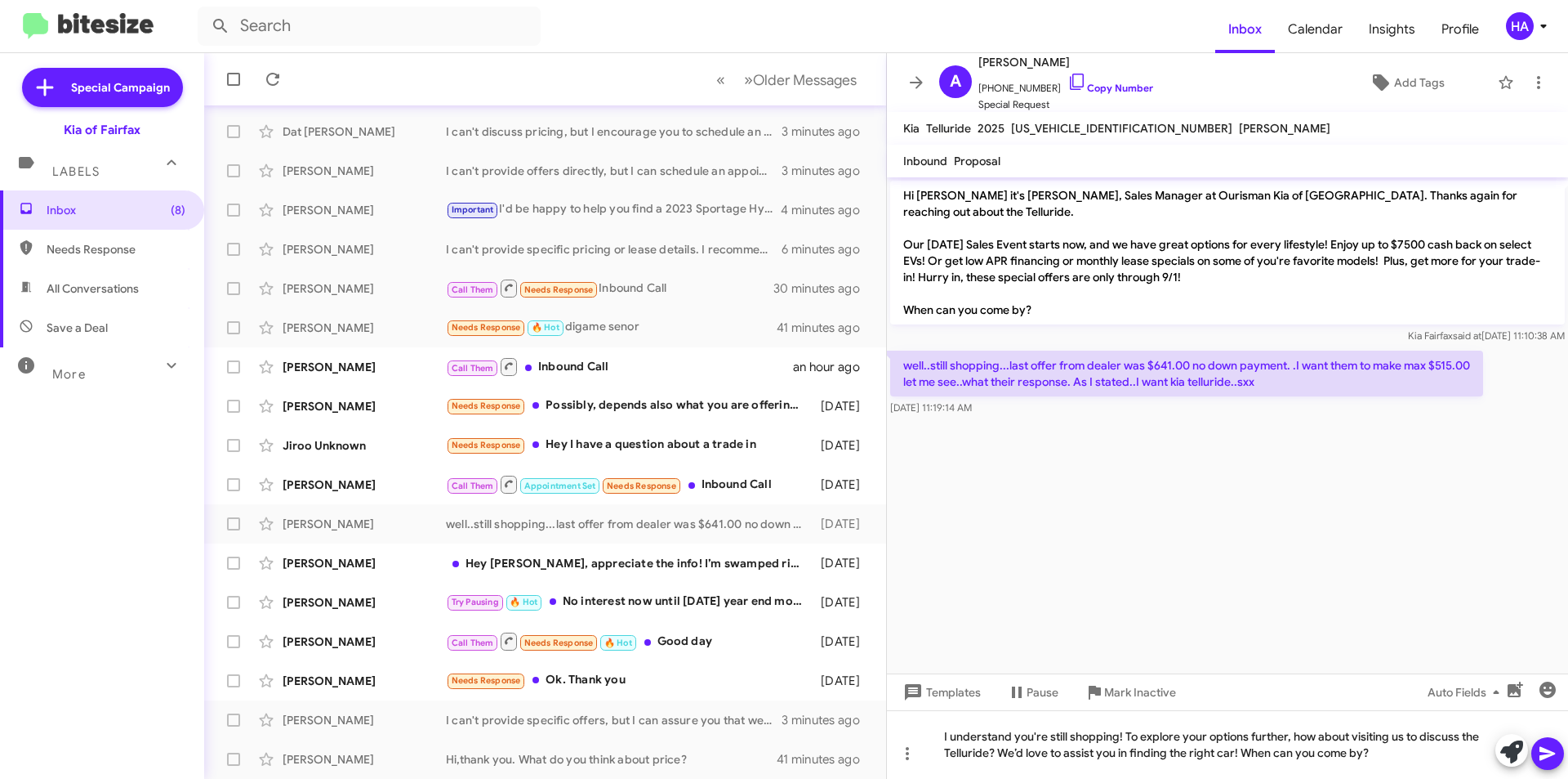
click at [1542, 747] on mat-tooltip-component "Insert Media" at bounding box center [1514, 731] width 84 height 49
click at [1551, 759] on icon at bounding box center [1548, 754] width 20 height 20
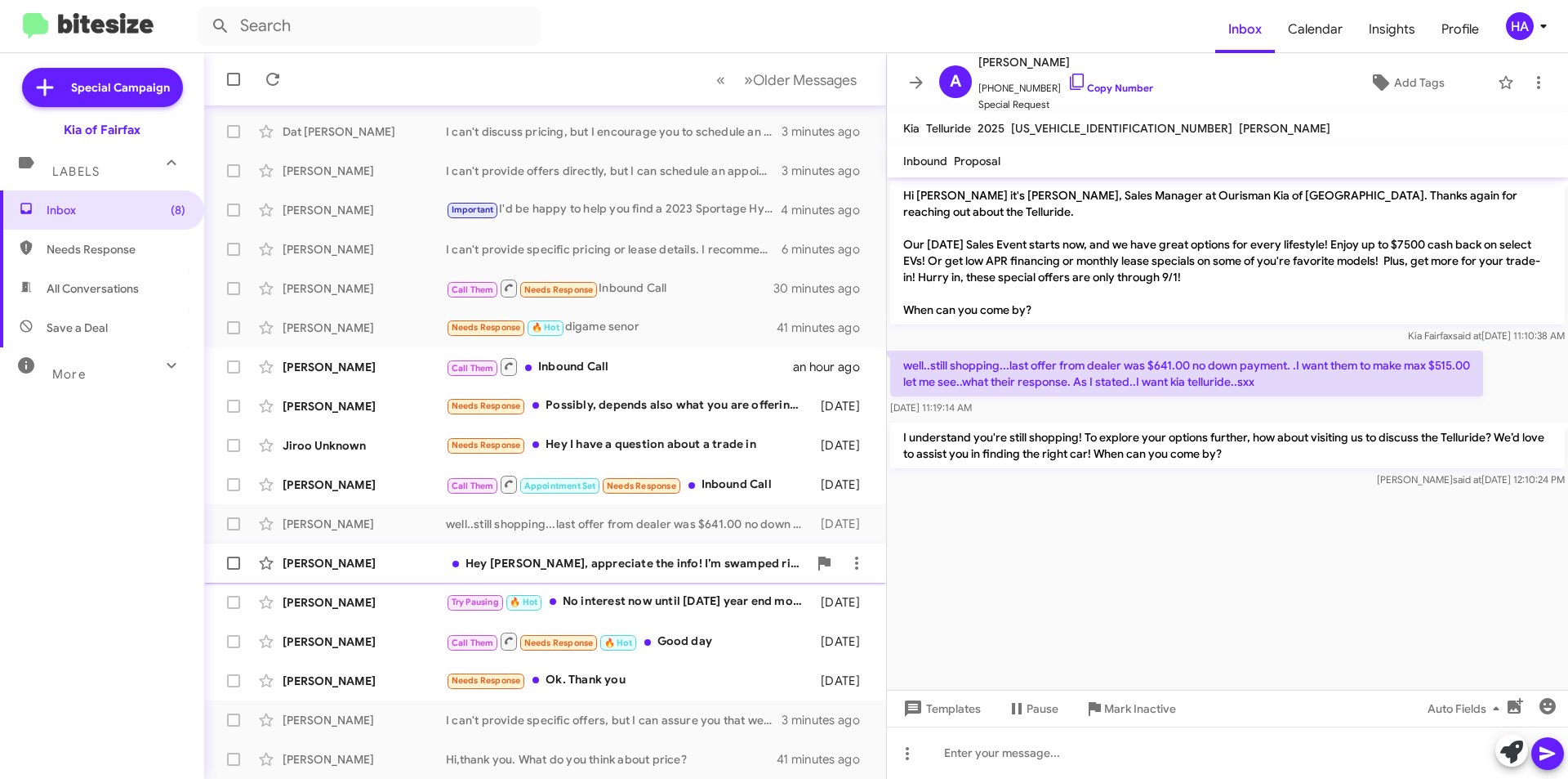
click at [600, 563] on div "Hey [PERSON_NAME], appreciate the info! I’m swamped right now—could you email m…" at bounding box center [627, 563] width 362 height 16
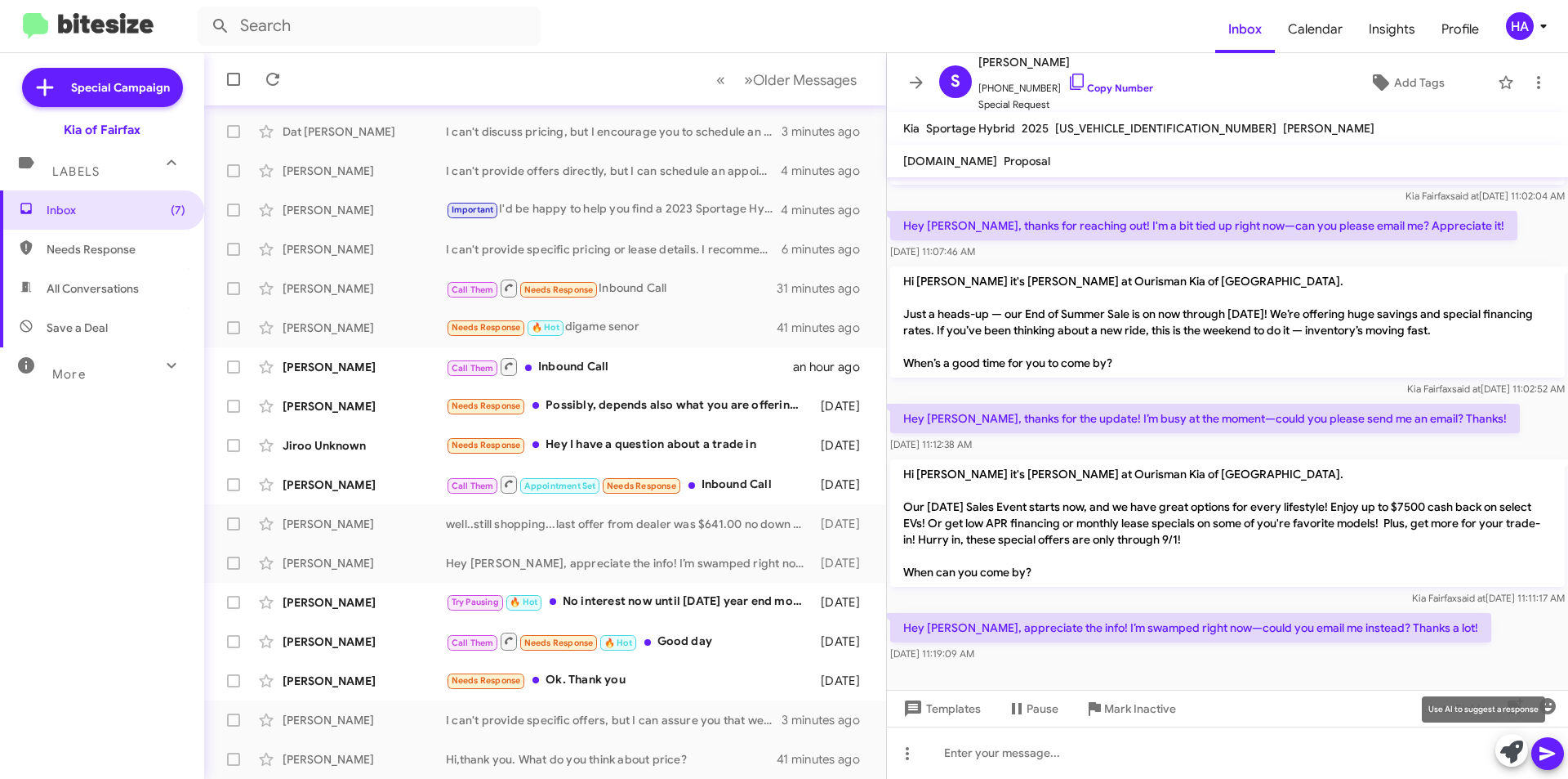
click at [1516, 752] on icon at bounding box center [1511, 751] width 23 height 23
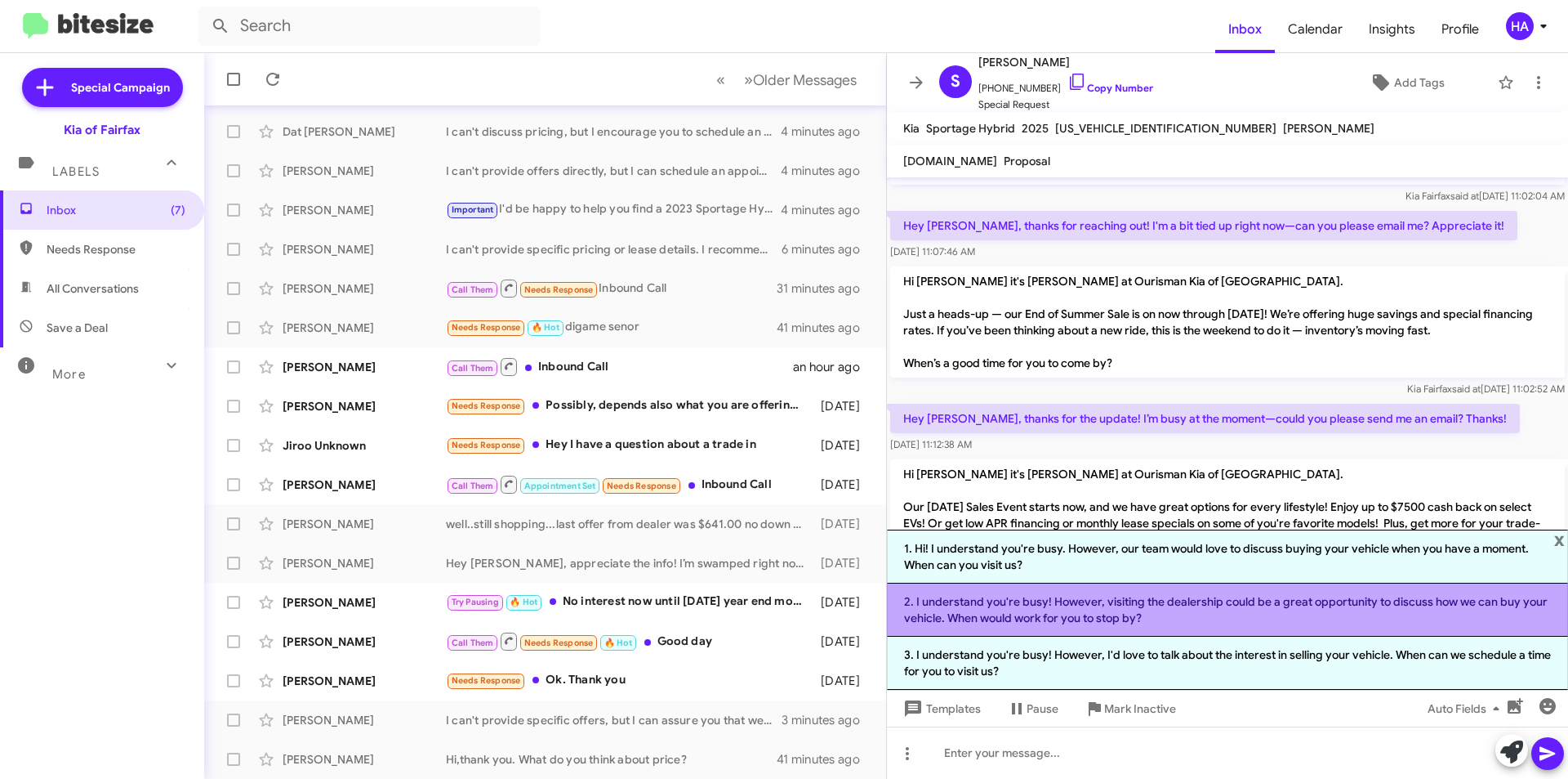
click at [1224, 617] on li "2. I understand you're busy! However, visiting the dealership could be a great …" at bounding box center [1227, 610] width 681 height 53
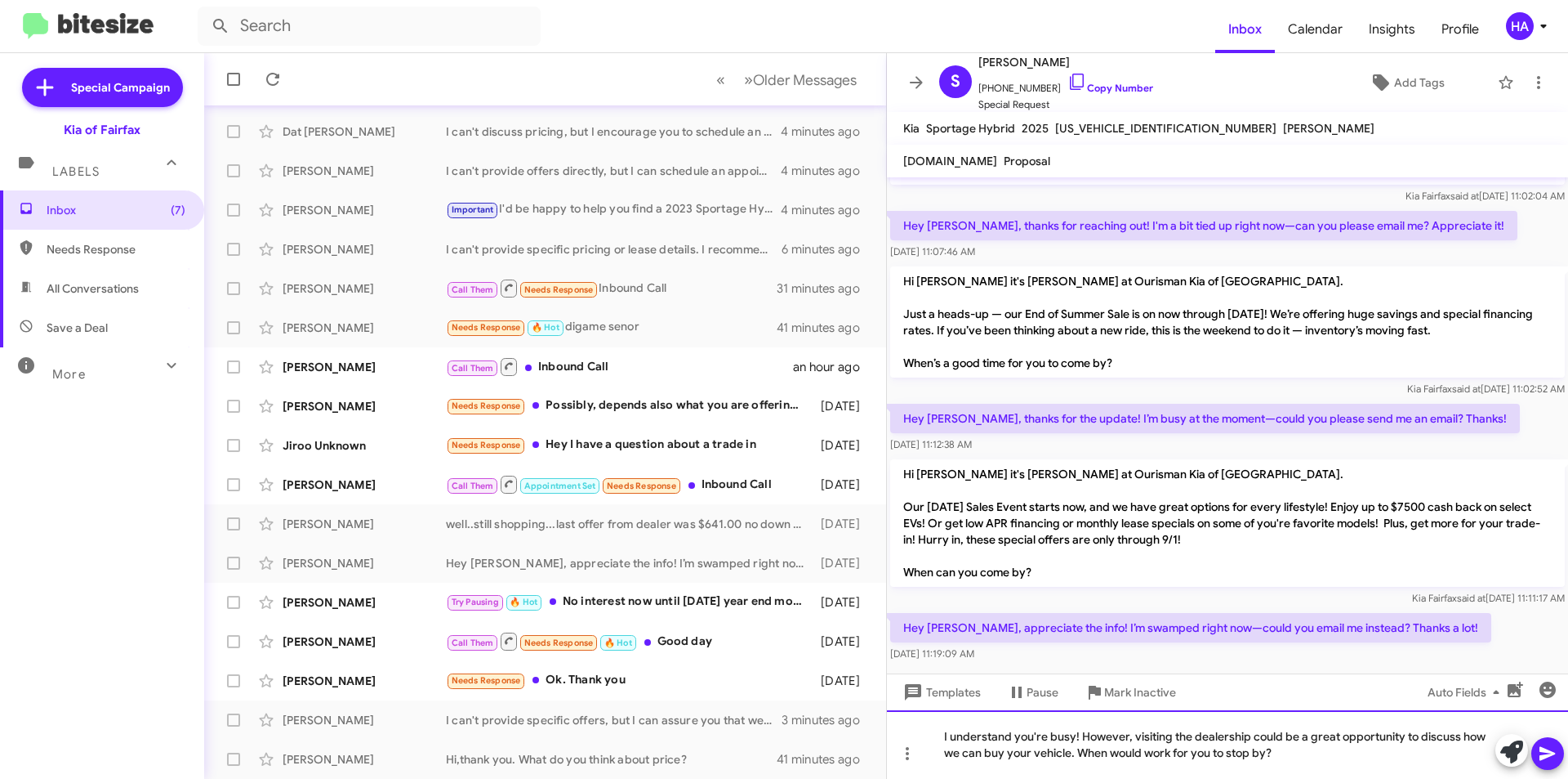
click at [1564, 761] on div "I understand you're busy! However, visiting the dealership could be a great opp…" at bounding box center [1227, 744] width 681 height 68
click at [1557, 747] on button at bounding box center [1547, 754] width 33 height 33
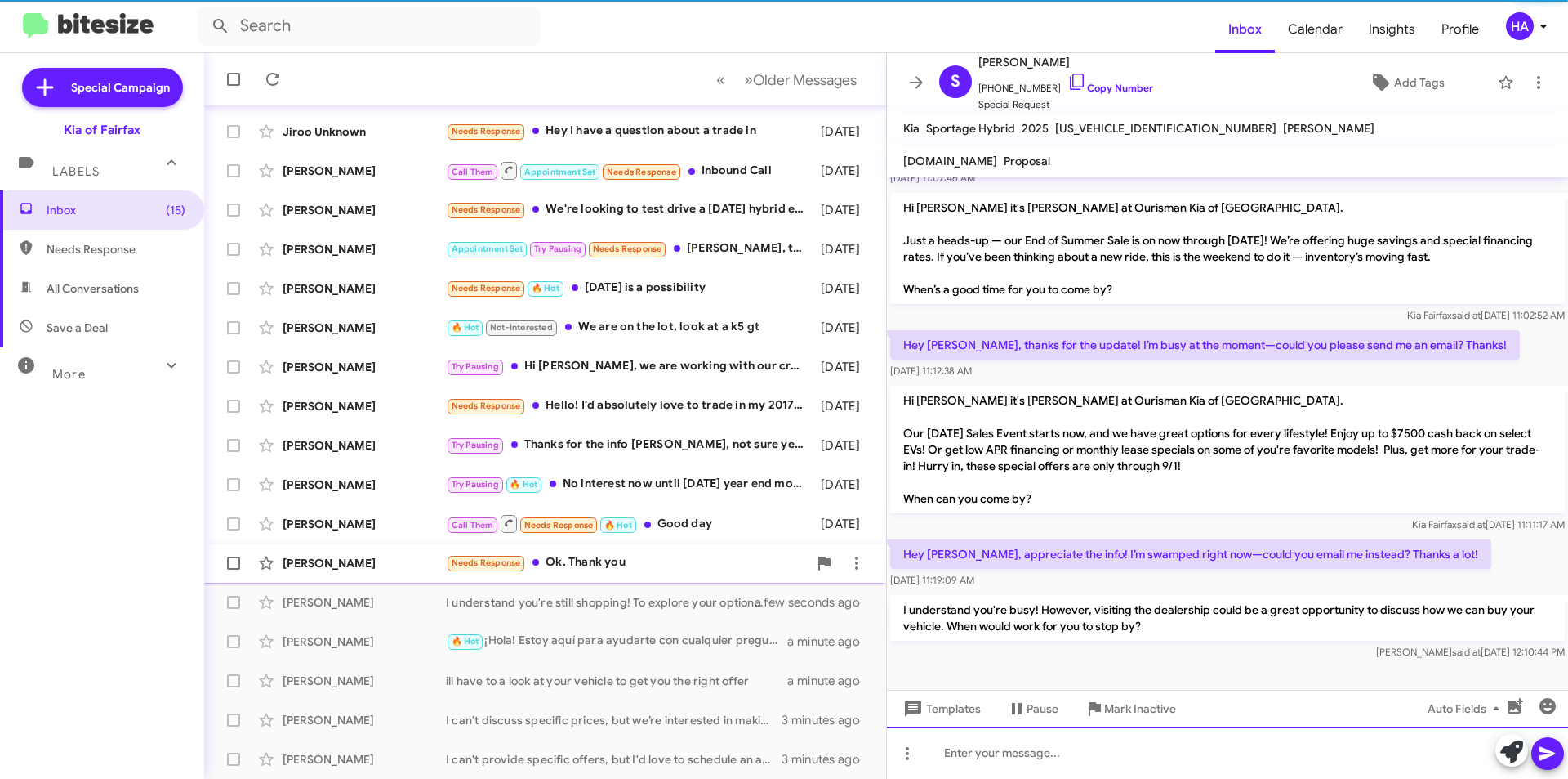
scroll to position [117, 0]
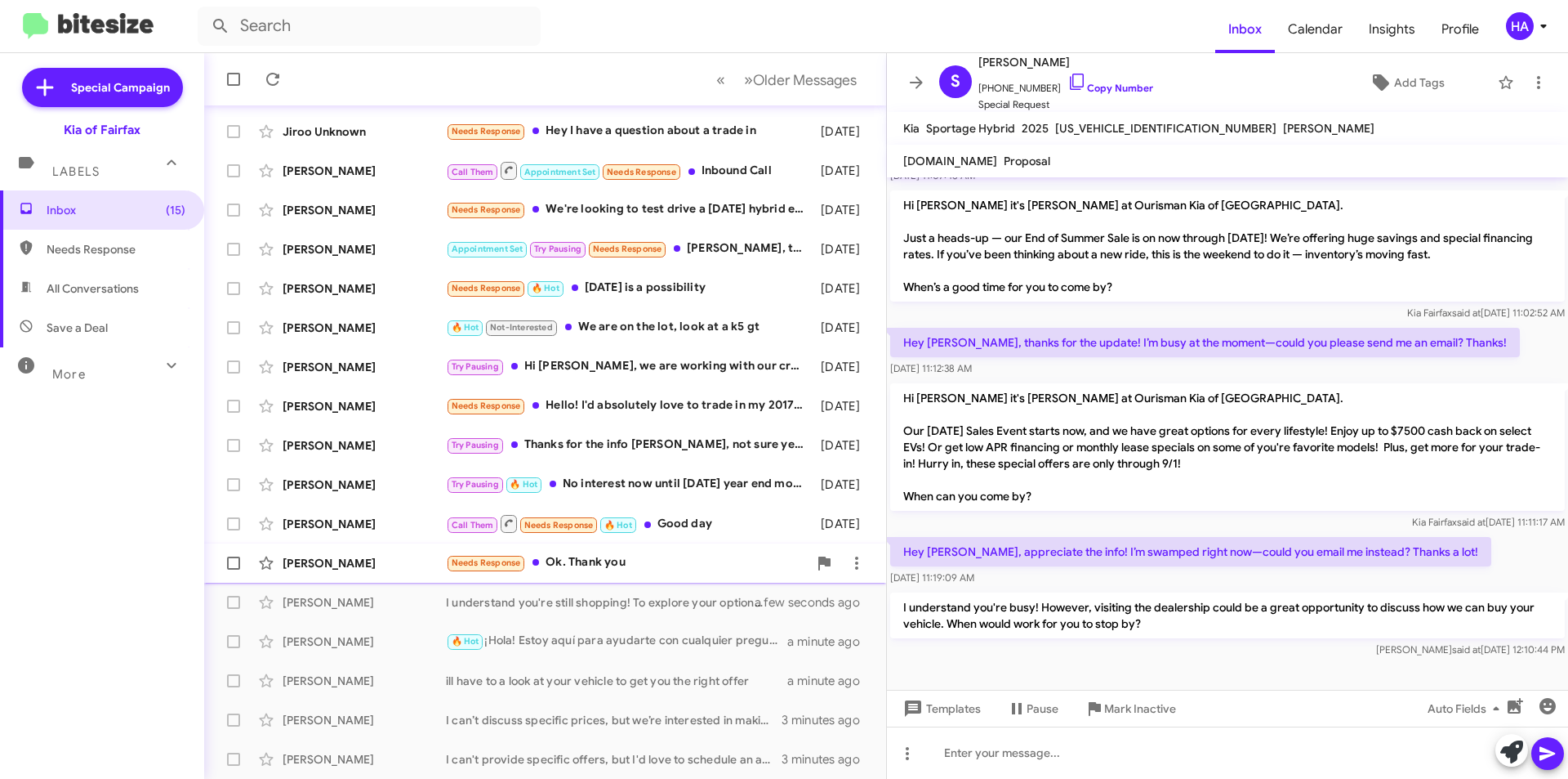
click at [638, 571] on div "Needs Response Ok. Thank you" at bounding box center [627, 562] width 362 height 19
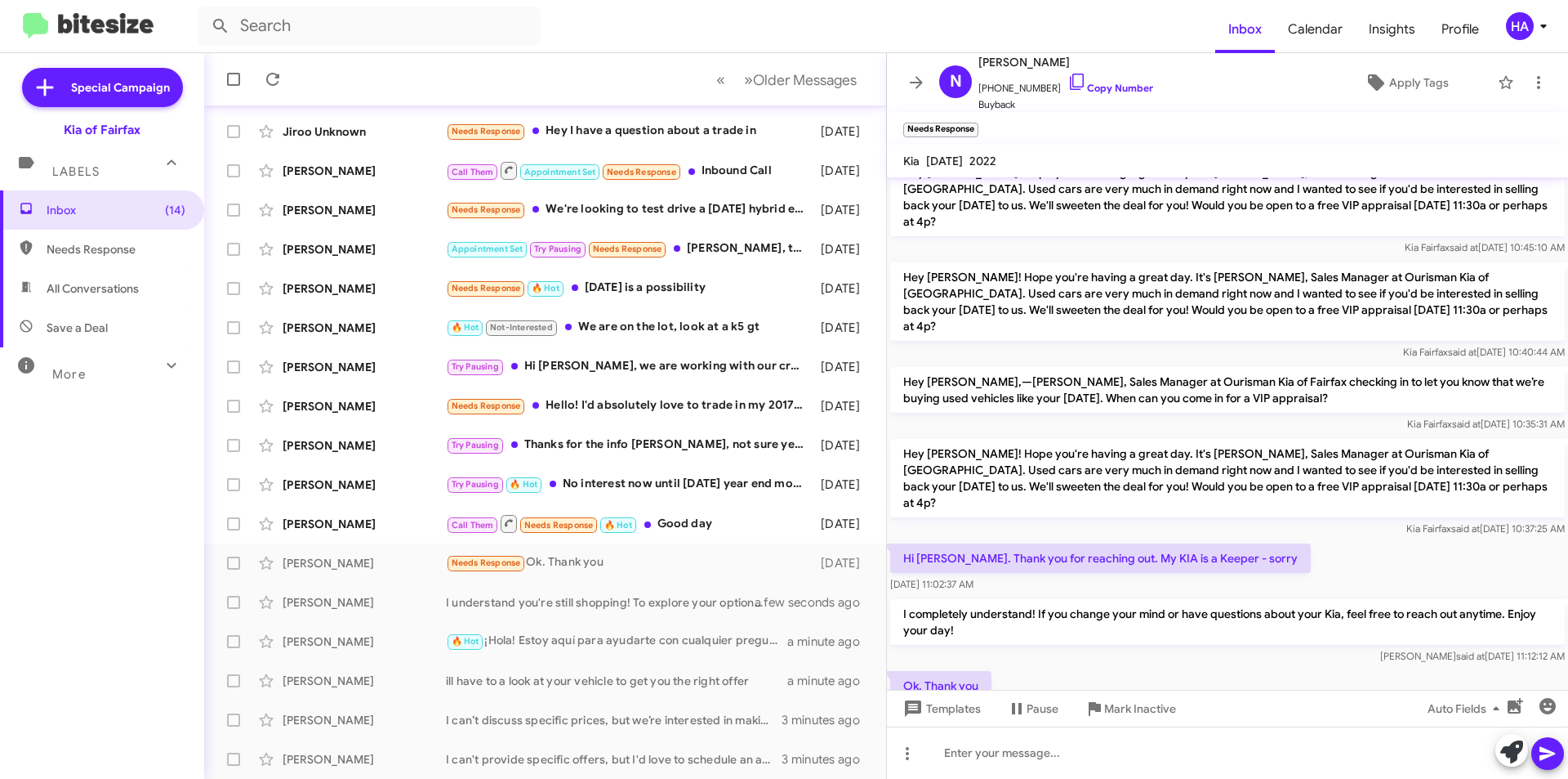
scroll to position [220, 0]
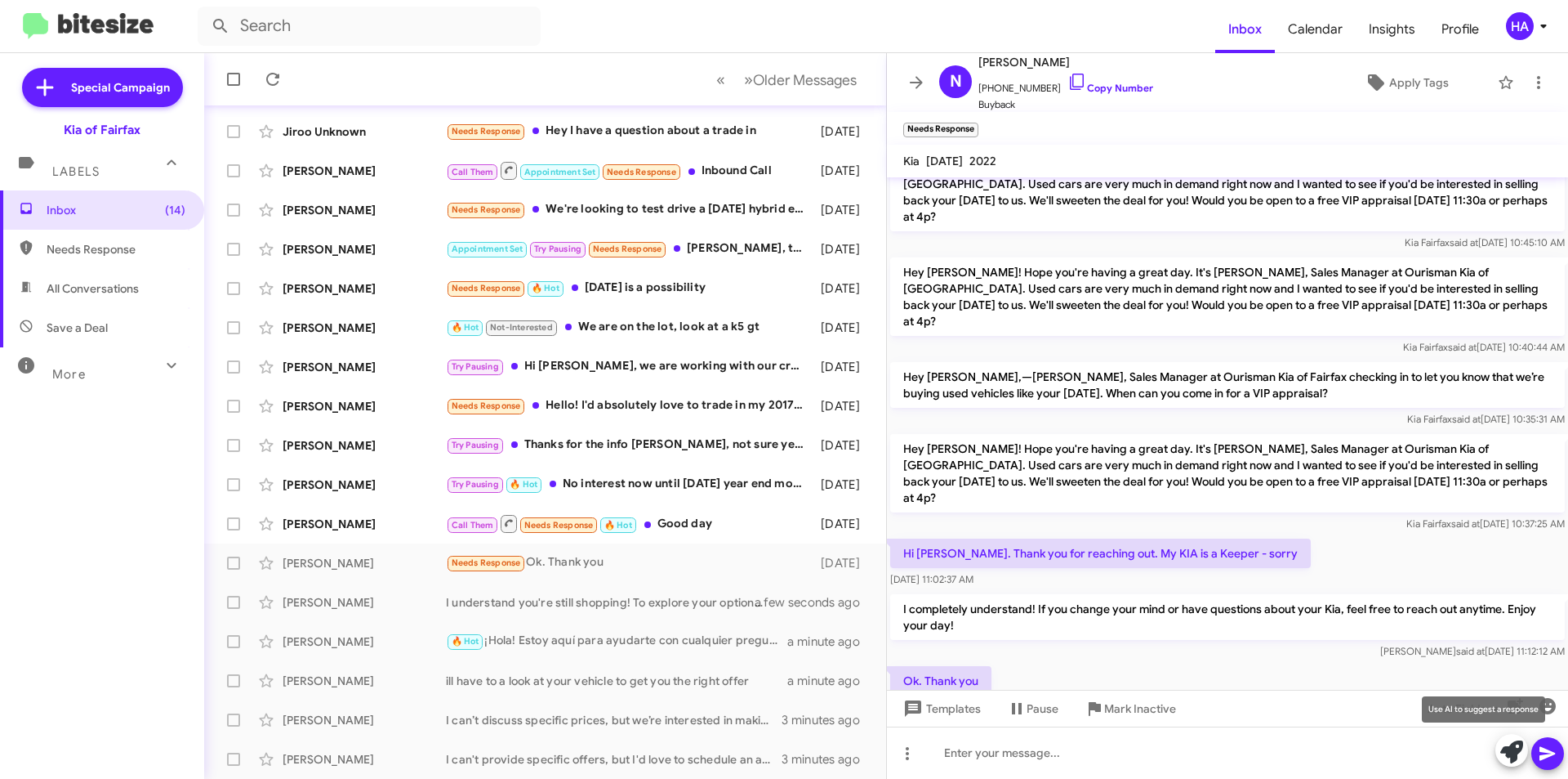
click at [1507, 760] on icon at bounding box center [1511, 751] width 23 height 23
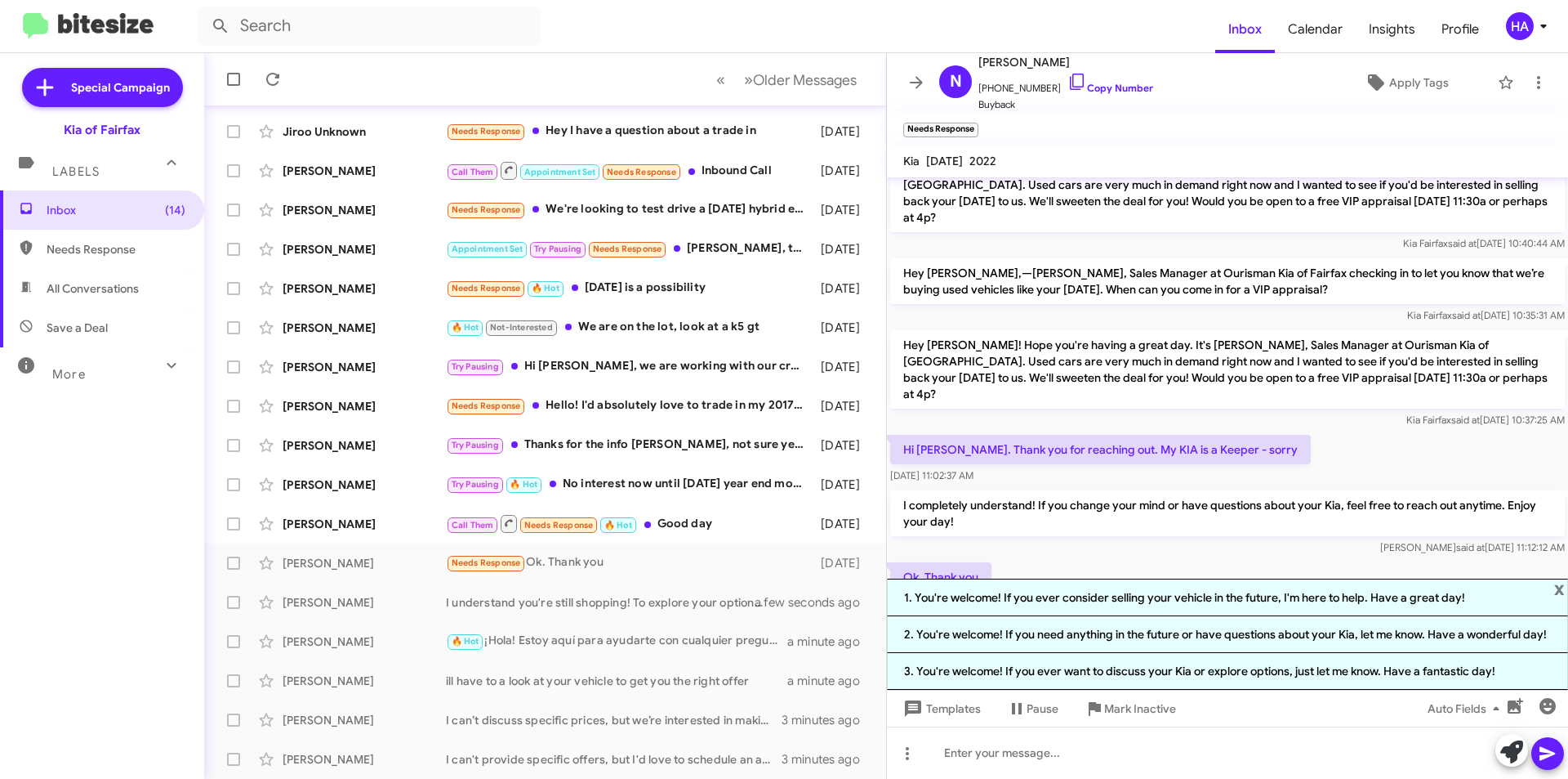
scroll to position [331, 0]
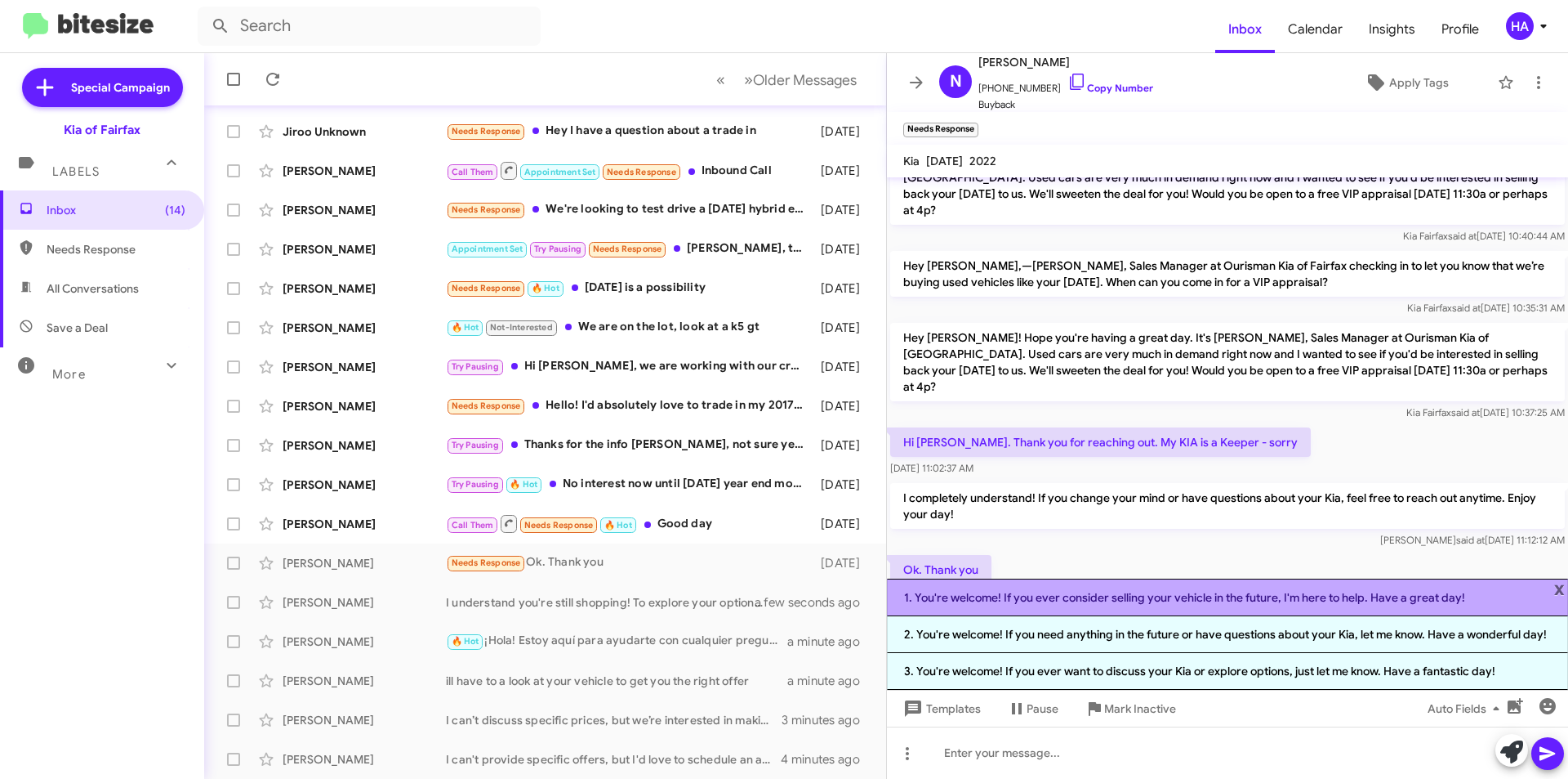
click at [1124, 592] on li "1. You're welcome! If you ever consider selling your vehicle in the future, I'm…" at bounding box center [1227, 597] width 681 height 37
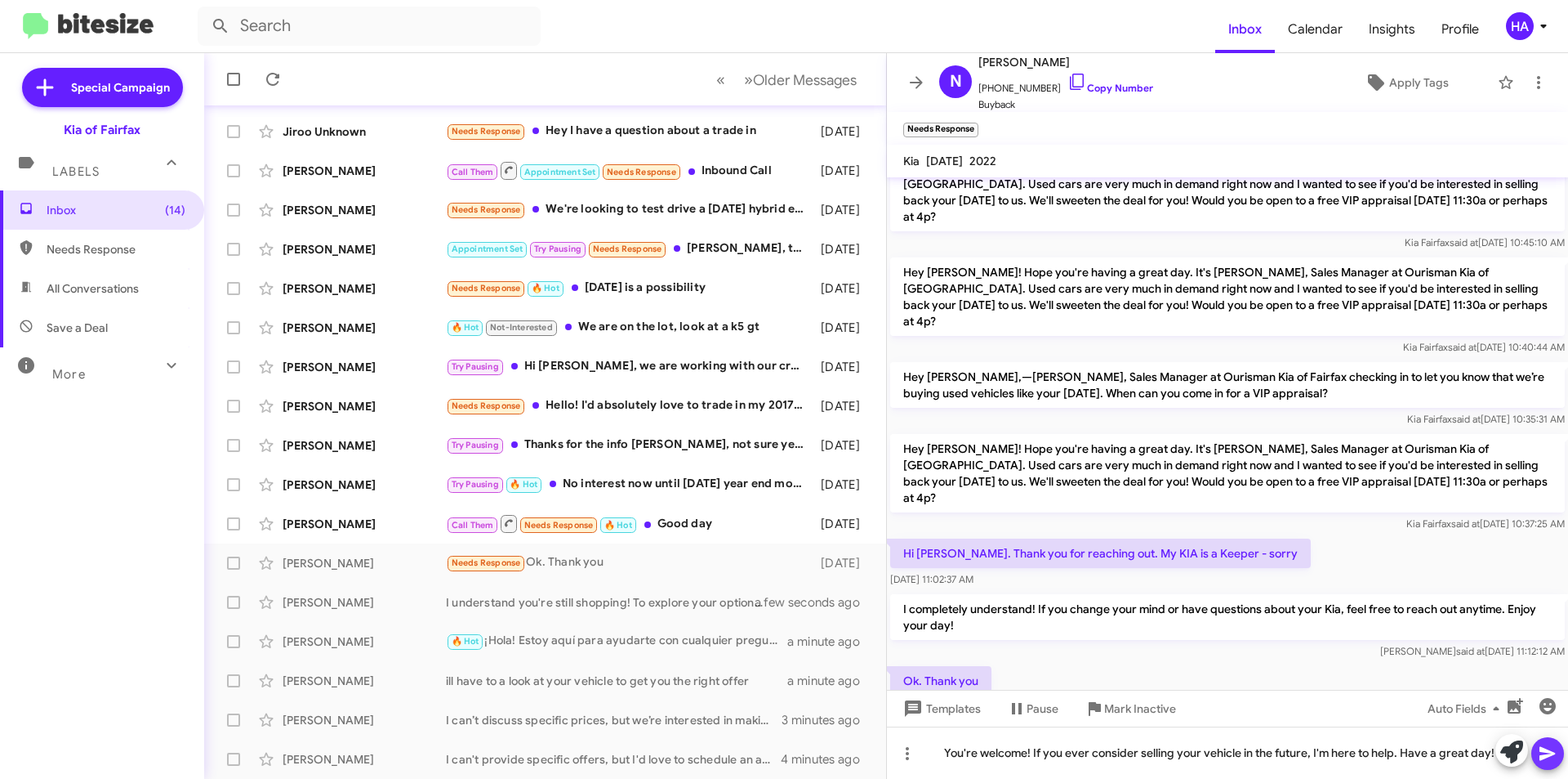
click at [1542, 756] on icon at bounding box center [1546, 754] width 15 height 14
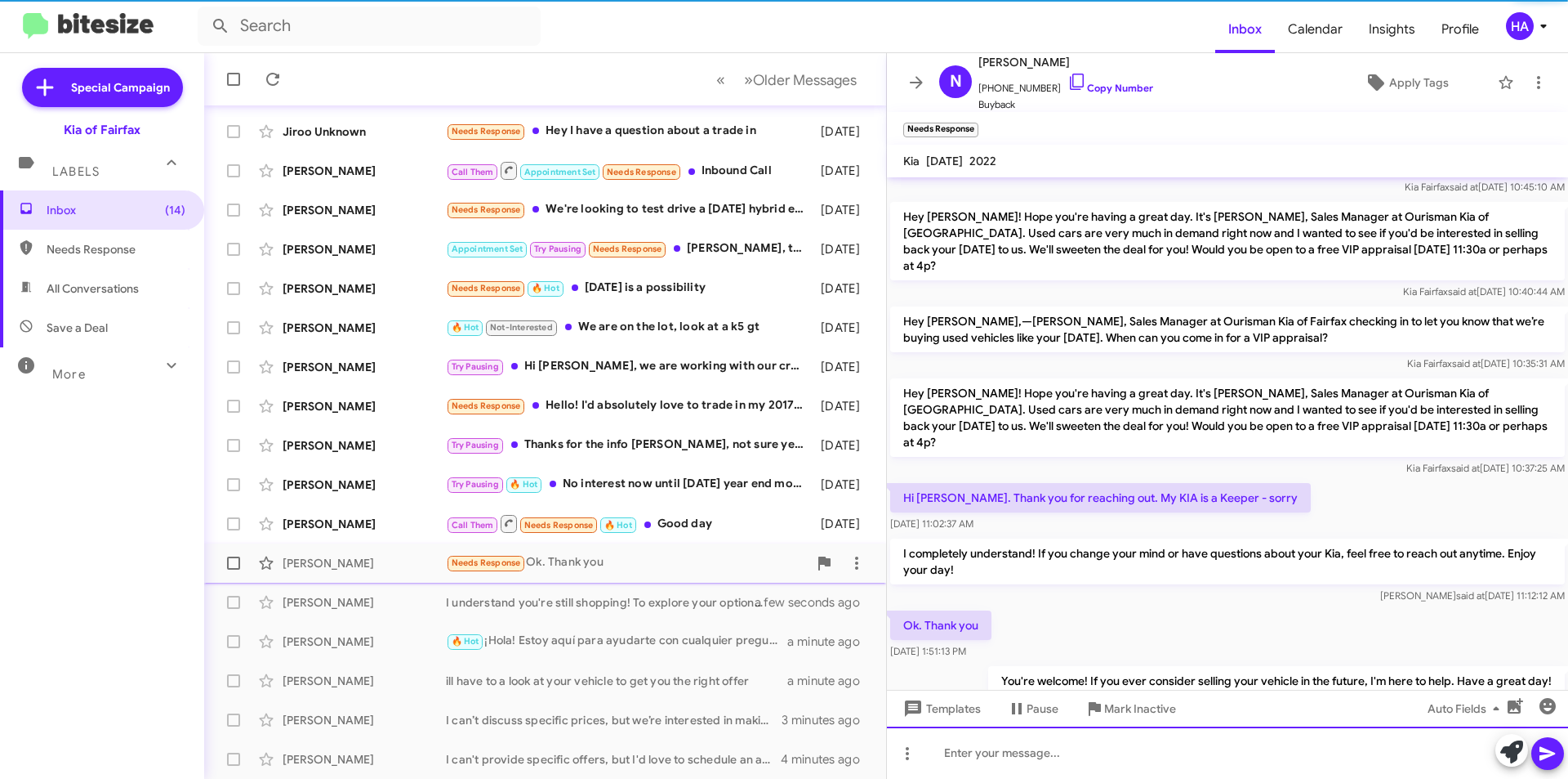
scroll to position [280, 0]
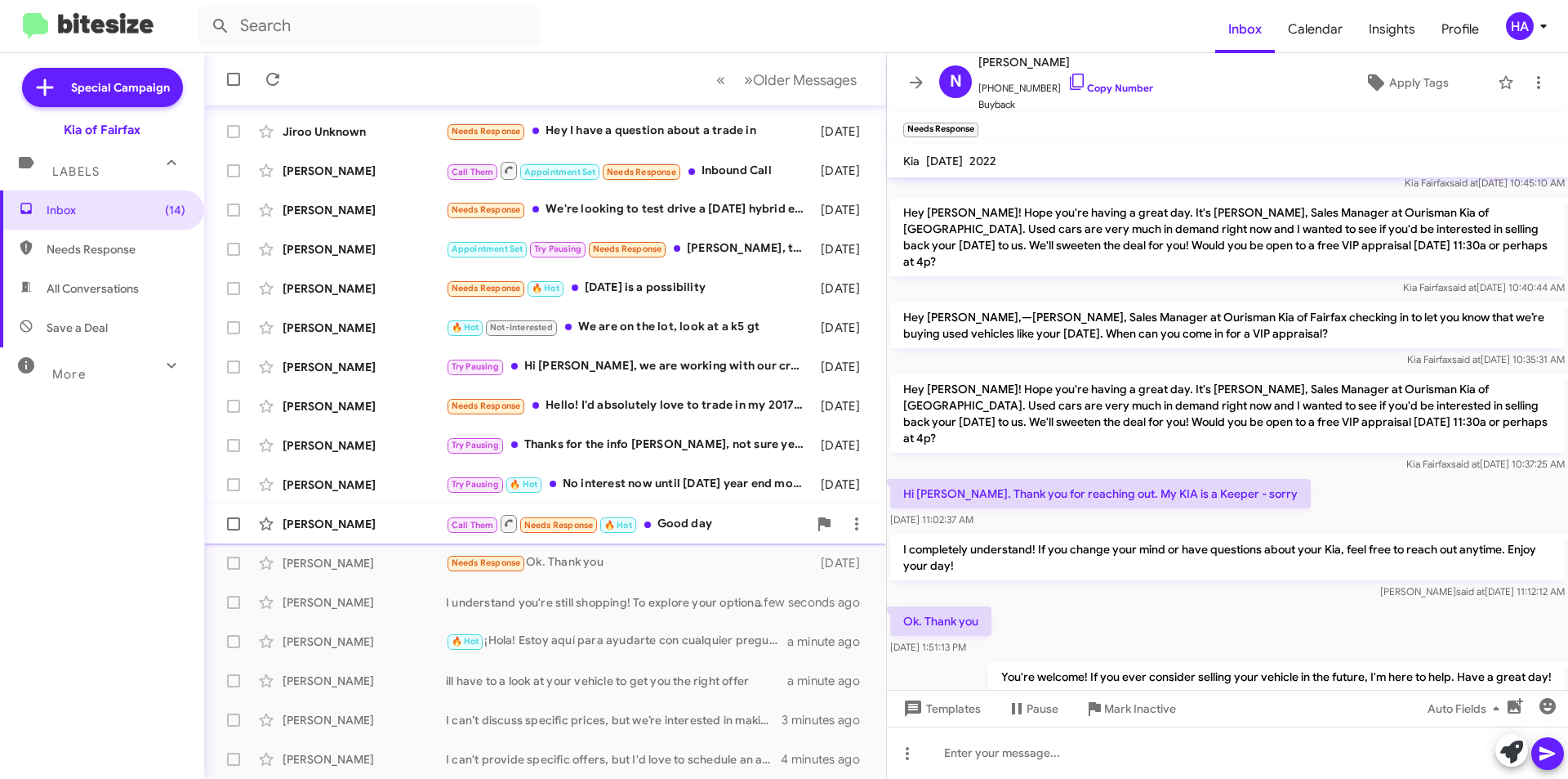
click at [690, 523] on div "Call Them Needs Response 🔥 Hot Good day" at bounding box center [627, 523] width 362 height 20
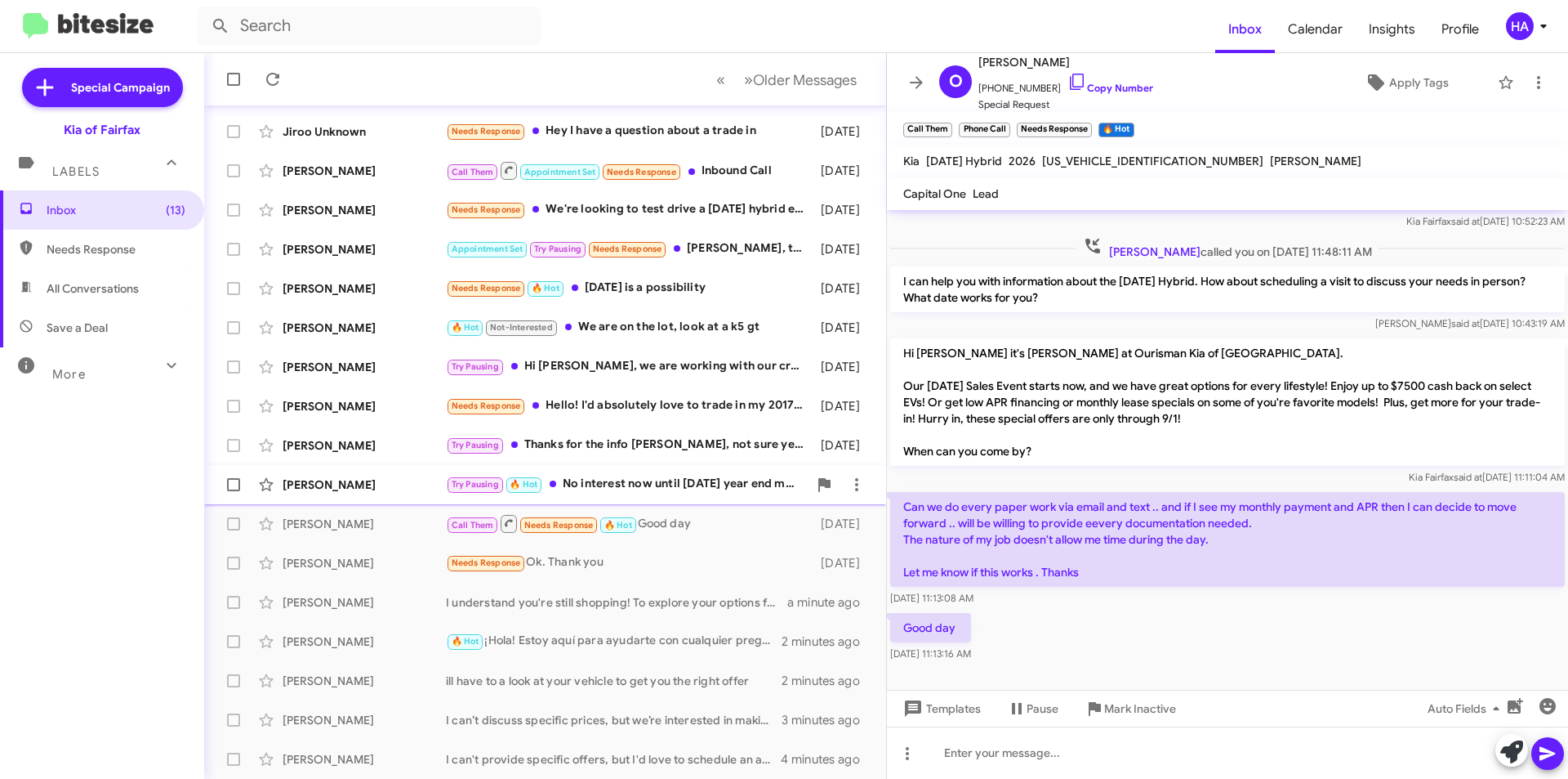
click at [699, 485] on div "Try Pausing 🔥 Hot No interest now until [DATE] year end models after 2026's arr…" at bounding box center [627, 484] width 362 height 19
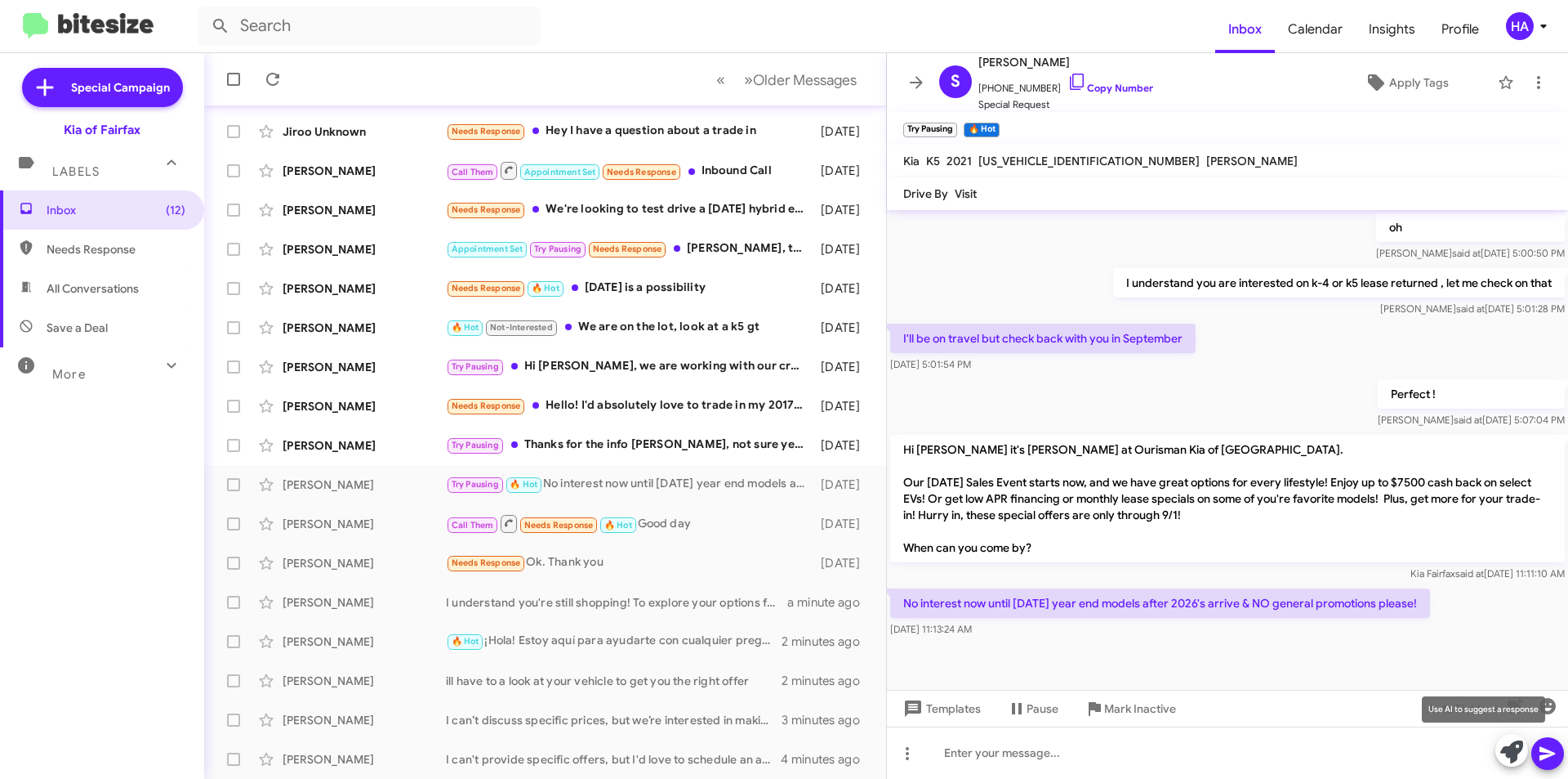
click at [1512, 745] on icon at bounding box center [1511, 751] width 23 height 23
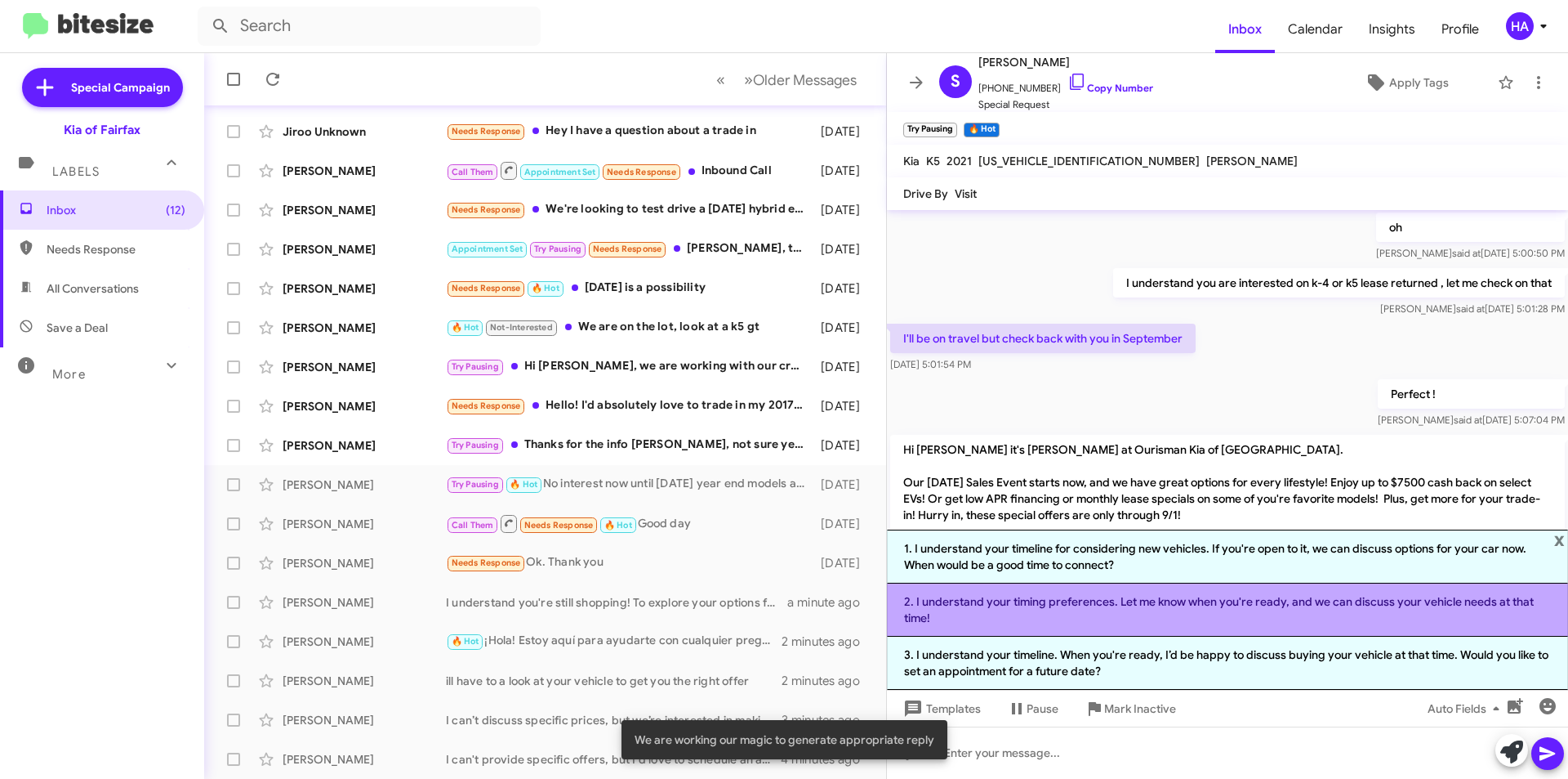
click at [1256, 618] on li "2. I understand your timing preferences. Let me know when you're ready, and we …" at bounding box center [1227, 610] width 681 height 53
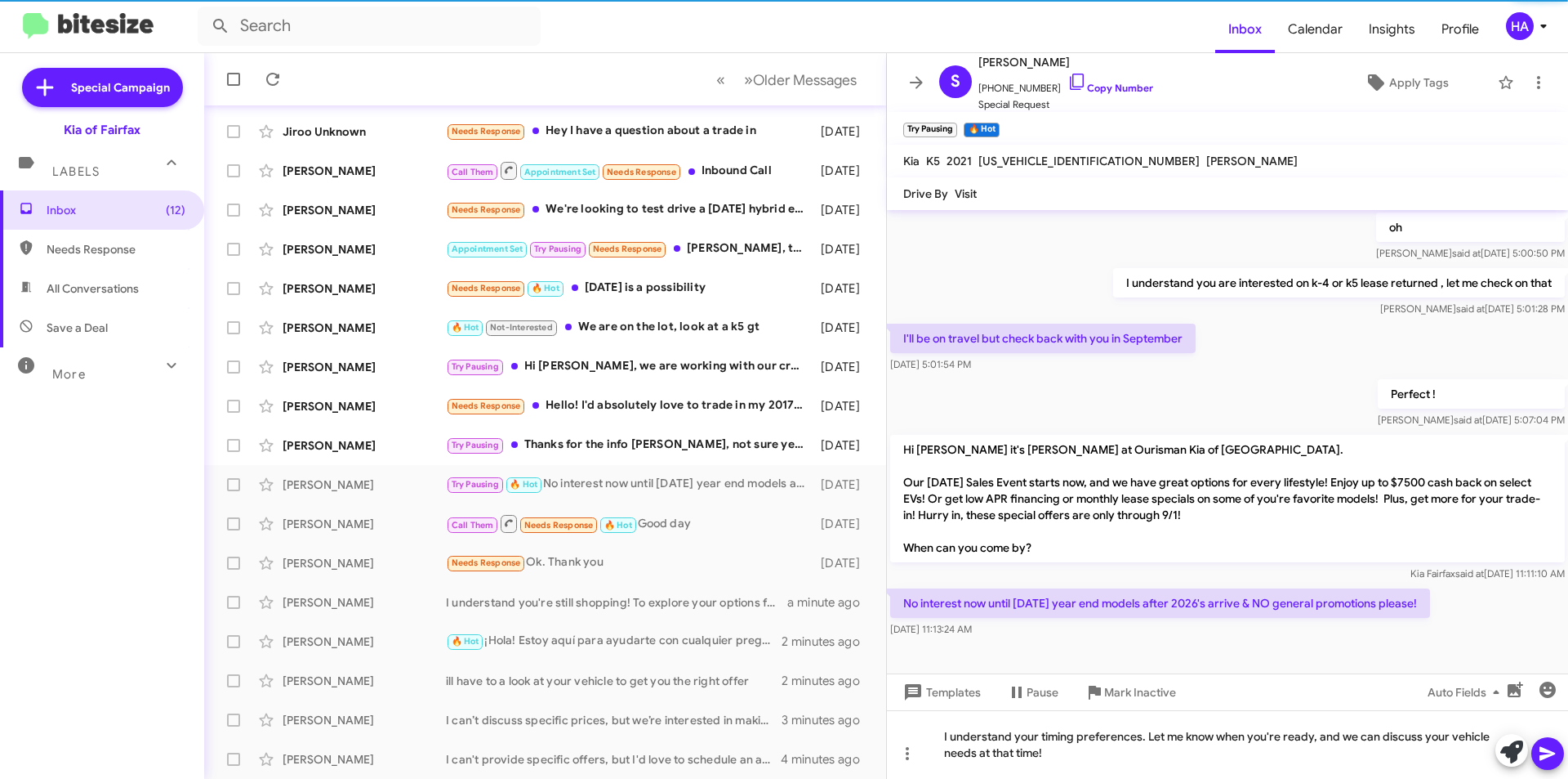
click at [1544, 755] on icon at bounding box center [1546, 754] width 15 height 14
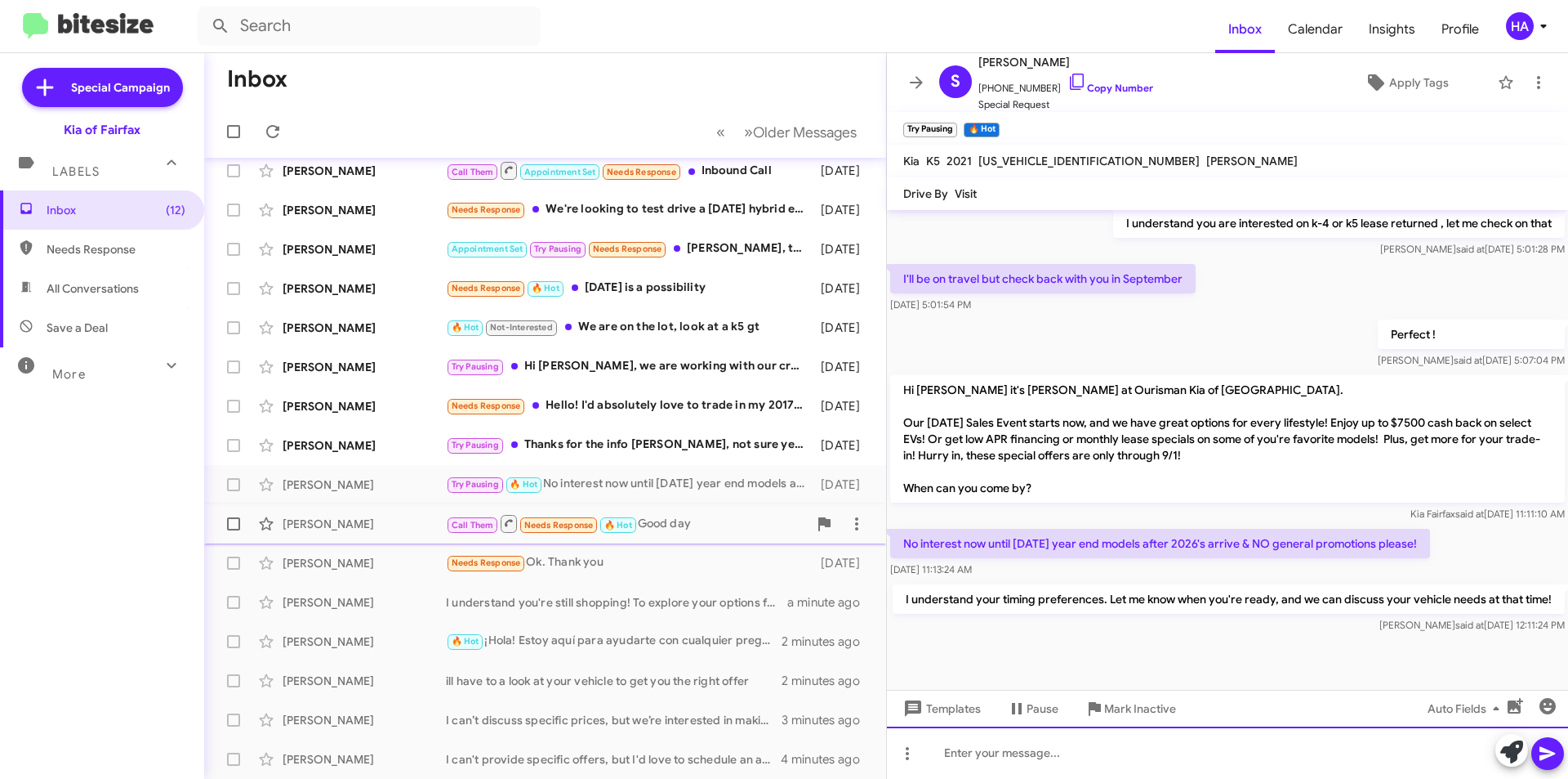
scroll to position [0, 0]
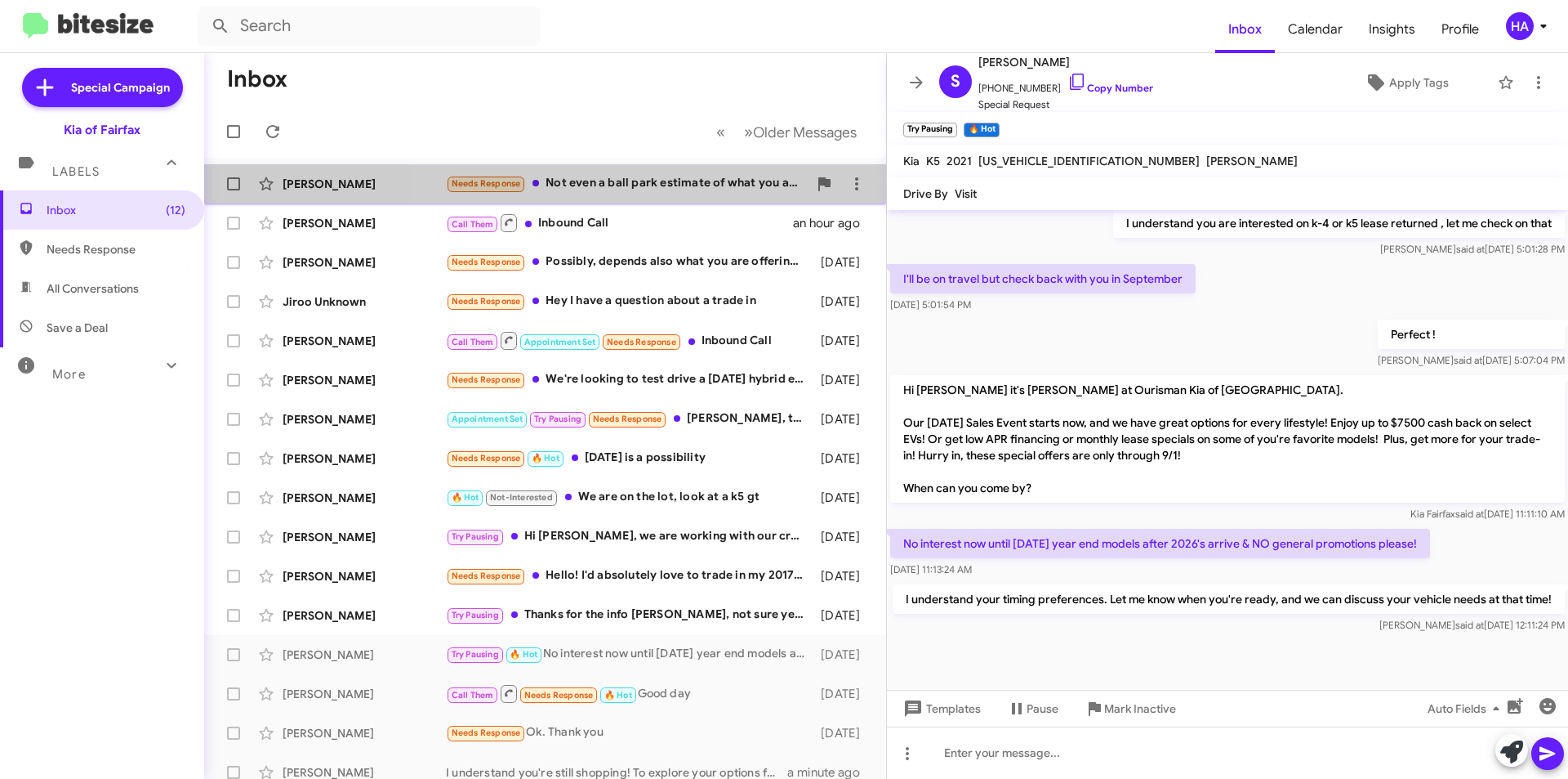
click at [676, 189] on div "Needs Response Not even a ball park estimate of what you are willing to pay?" at bounding box center [627, 183] width 362 height 19
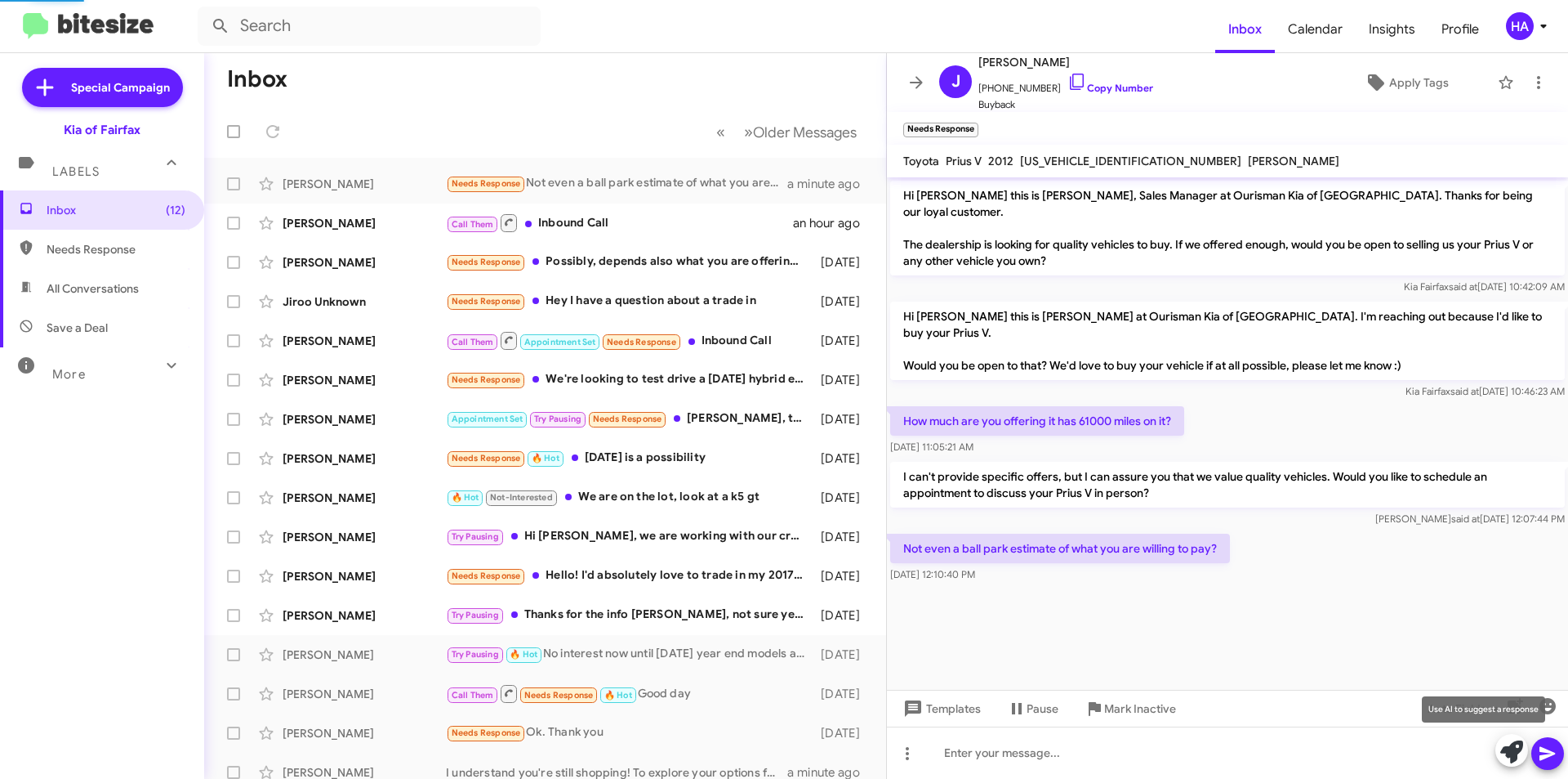
click at [1503, 744] on icon at bounding box center [1511, 751] width 23 height 23
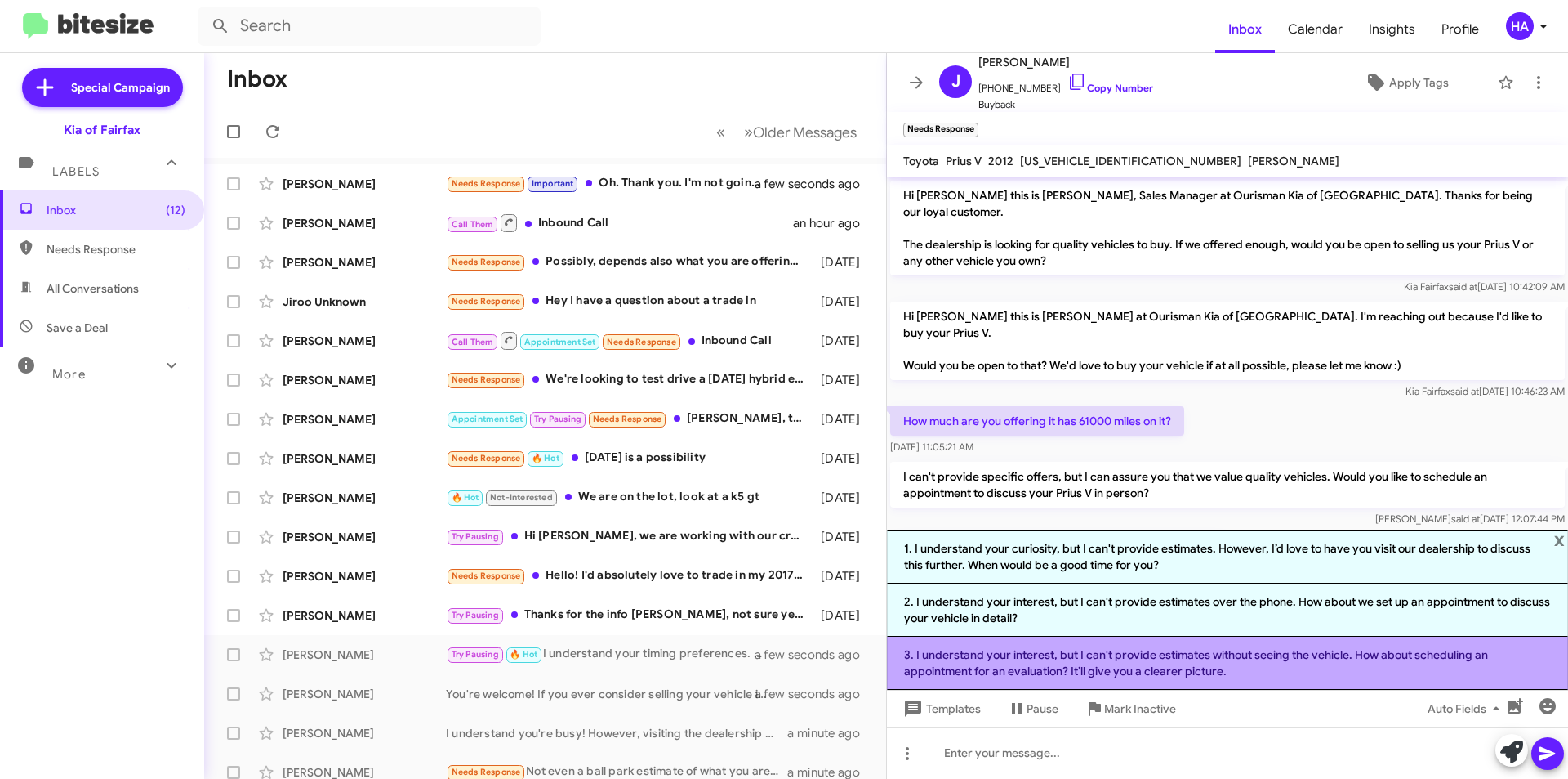
click at [1206, 645] on li "3. I understand your interest, but I can't provide estimates without seeing the…" at bounding box center [1227, 663] width 681 height 53
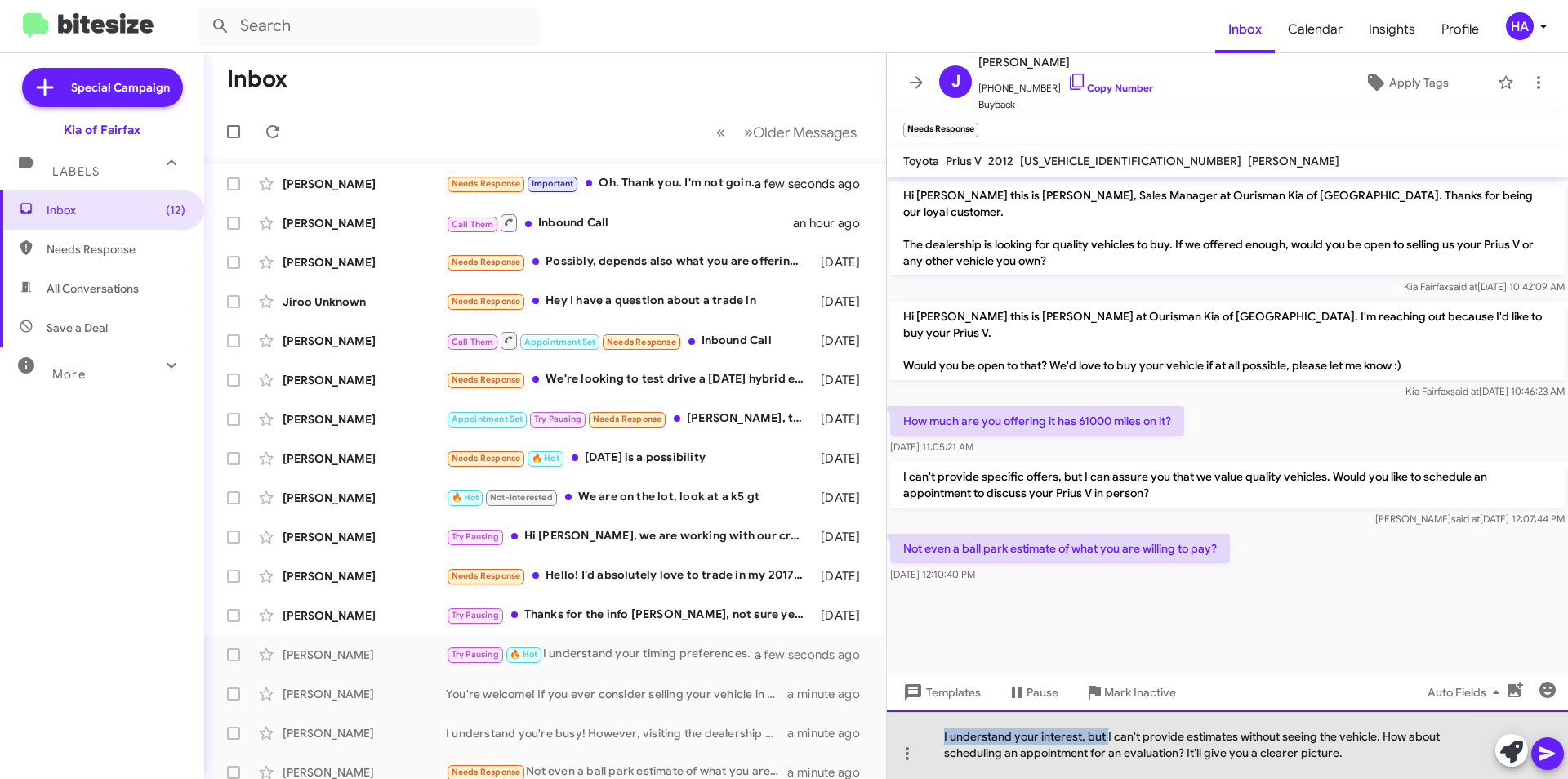
drag, startPoint x: 1106, startPoint y: 733, endPoint x: 923, endPoint y: 739, distance: 183.1
click at [923, 739] on div "I understand your interest, but I can't provide estimates without seeing the ve…" at bounding box center [1227, 744] width 681 height 68
click at [1229, 755] on div "I can't provide estimates without seeing the vehicle. How about scheduling an a…" at bounding box center [1227, 744] width 681 height 68
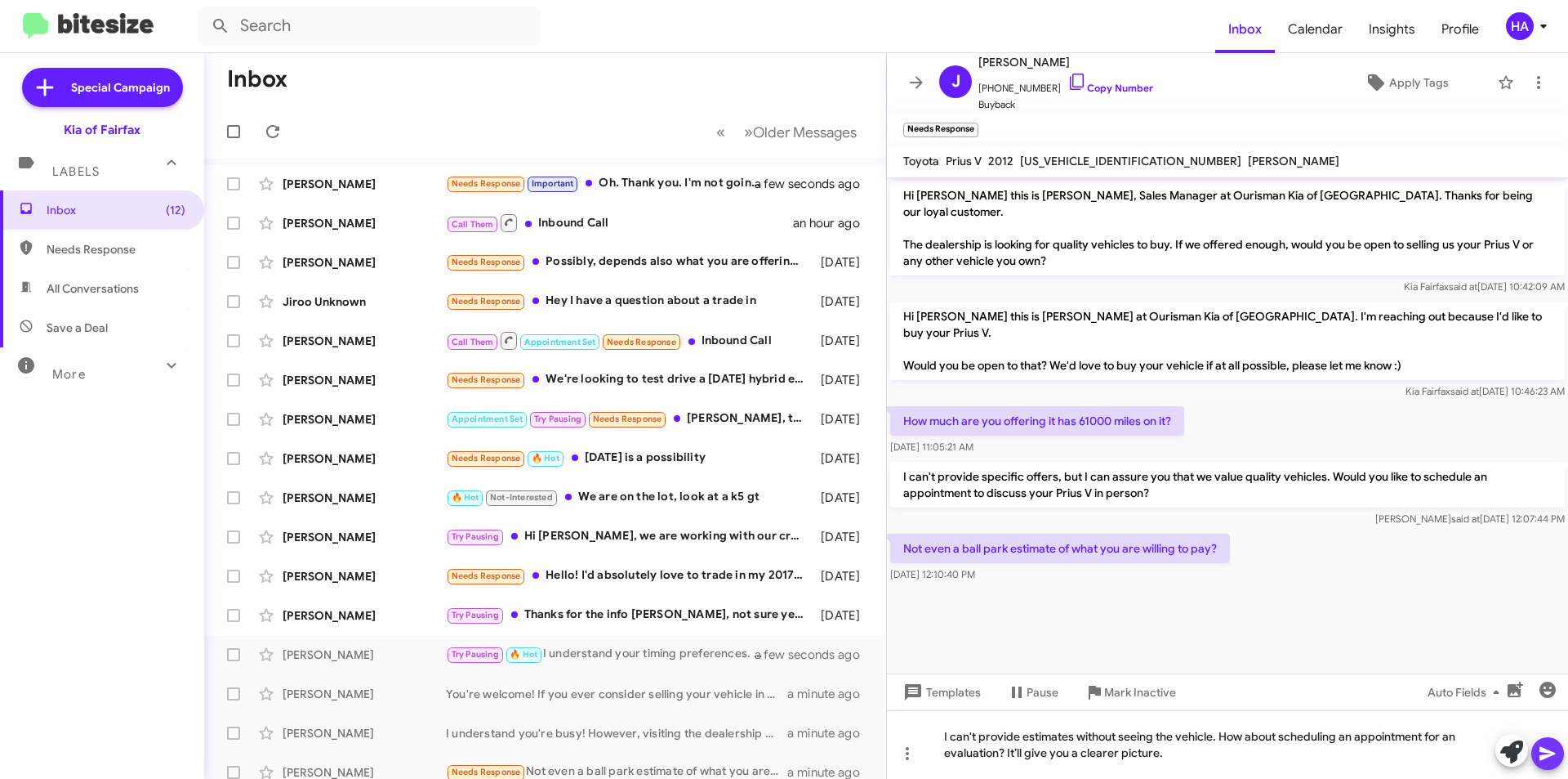
click at [1551, 754] on icon at bounding box center [1548, 754] width 20 height 20
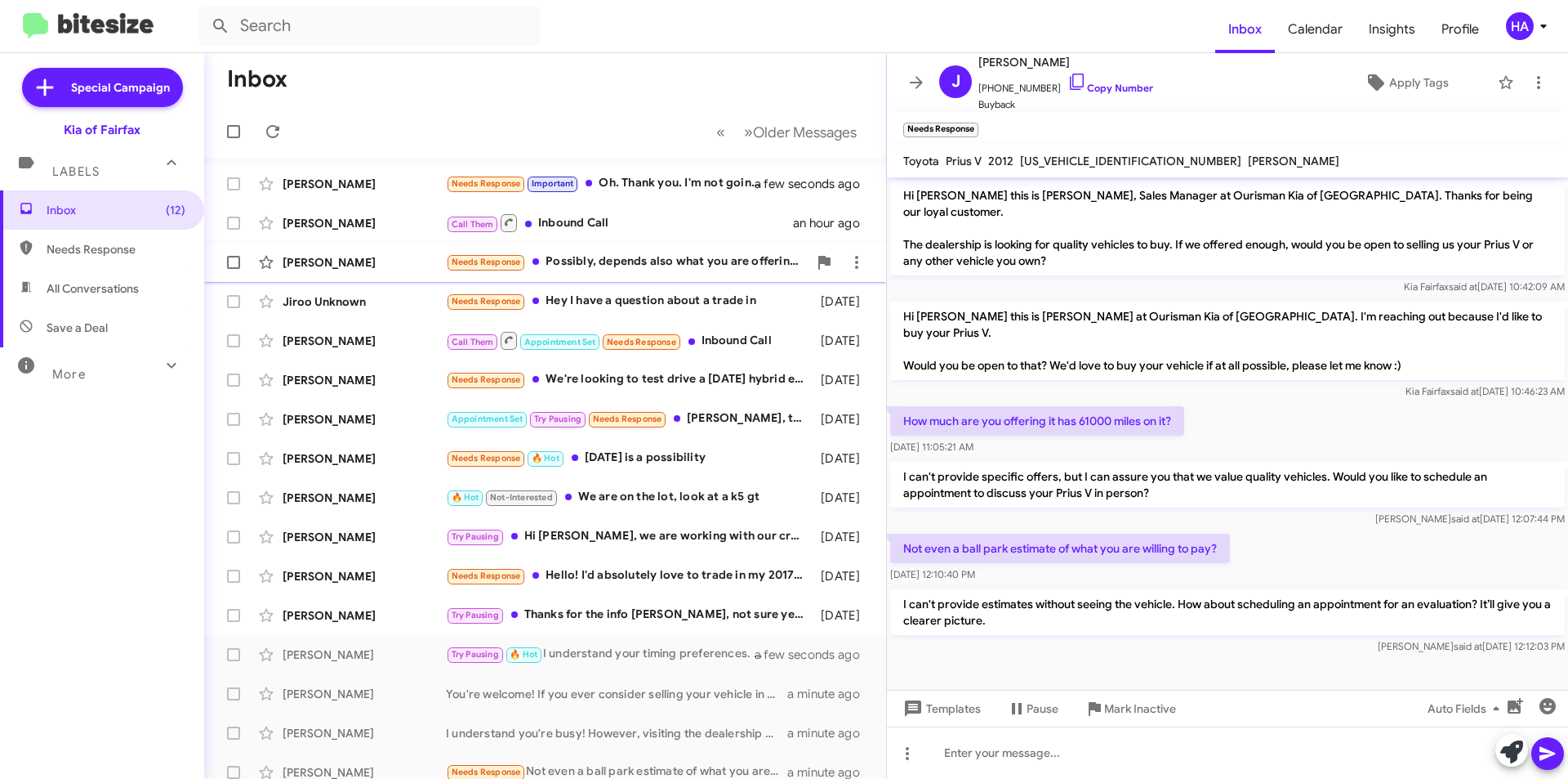
click at [598, 259] on div "Needs Response Possibly, depends also what you are offering for new vehicles" at bounding box center [627, 261] width 362 height 19
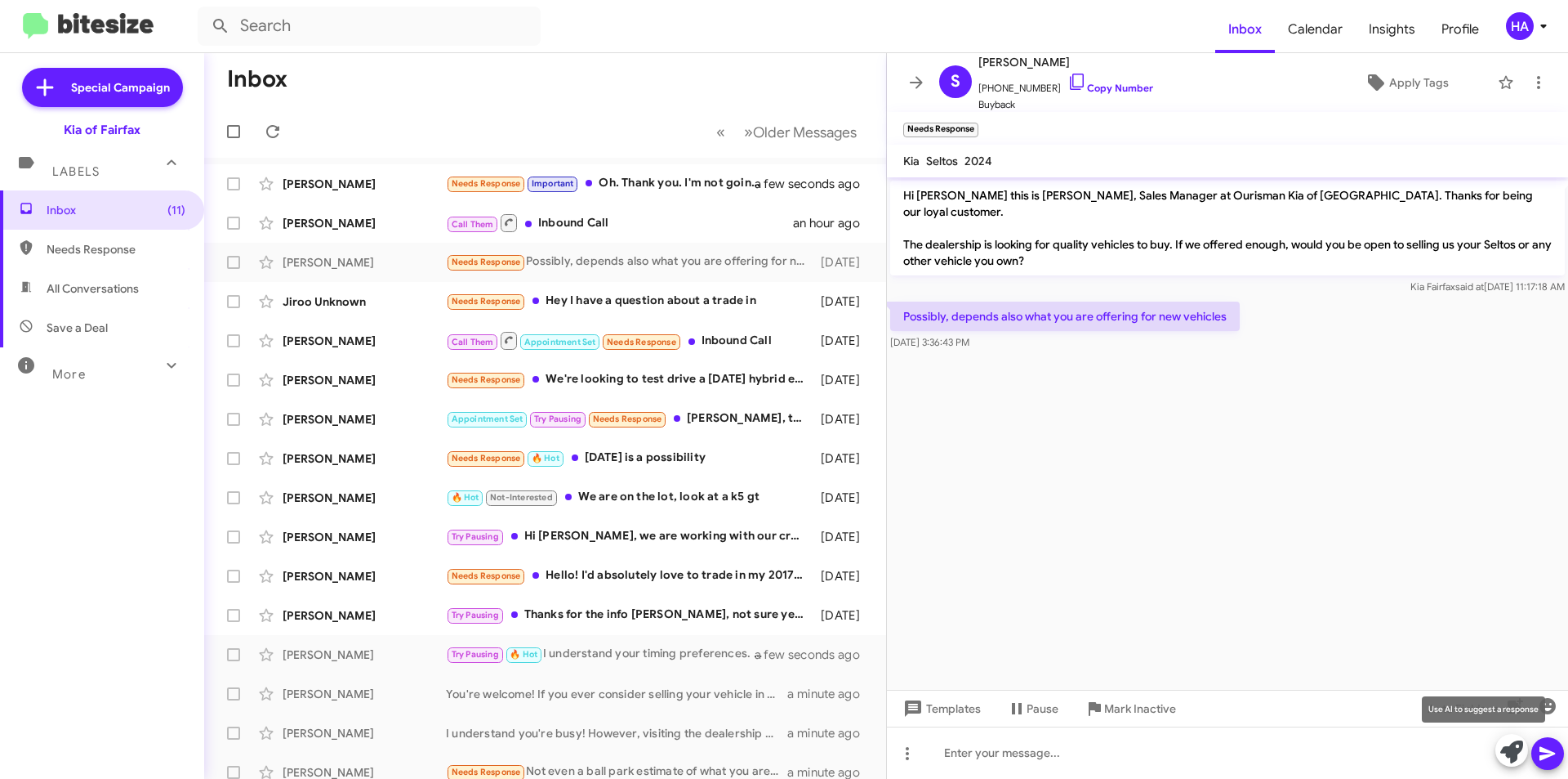
click at [1516, 750] on icon at bounding box center [1511, 751] width 23 height 23
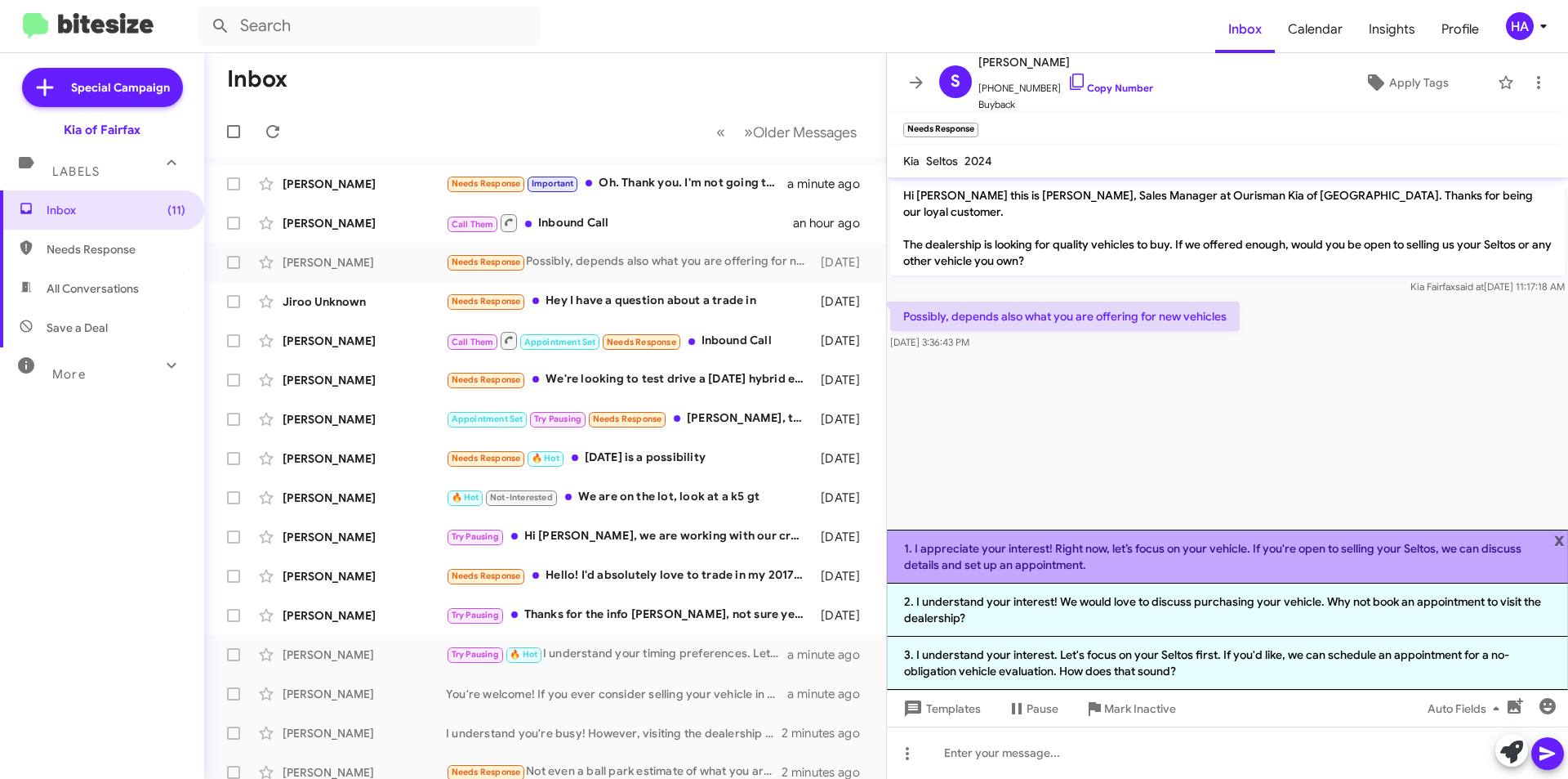
click at [1129, 566] on li "1. I appreciate your interest! Right now, let’s focus on your vehicle. If you'r…" at bounding box center [1227, 556] width 681 height 54
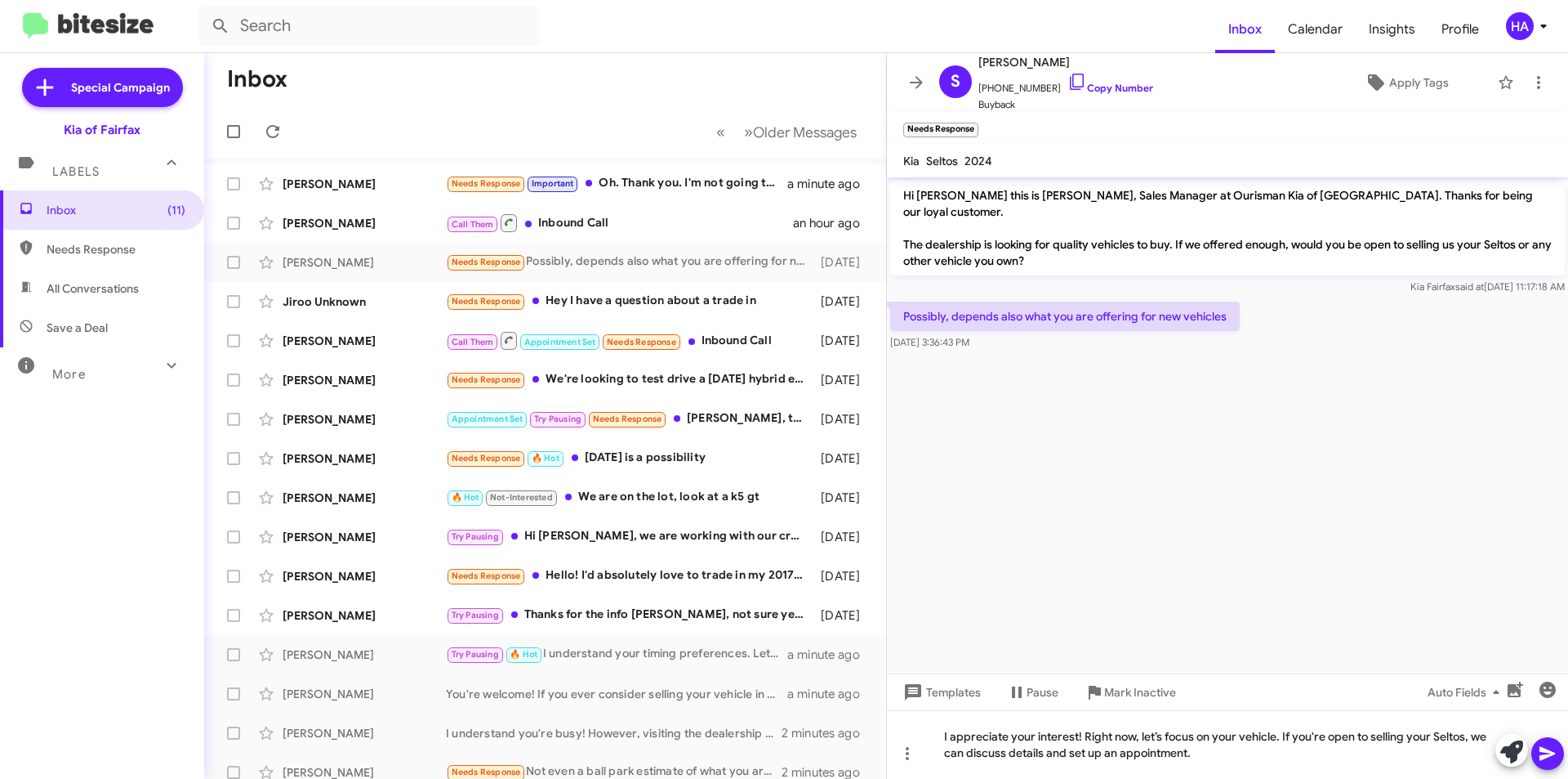
click at [1549, 746] on icon at bounding box center [1548, 754] width 20 height 20
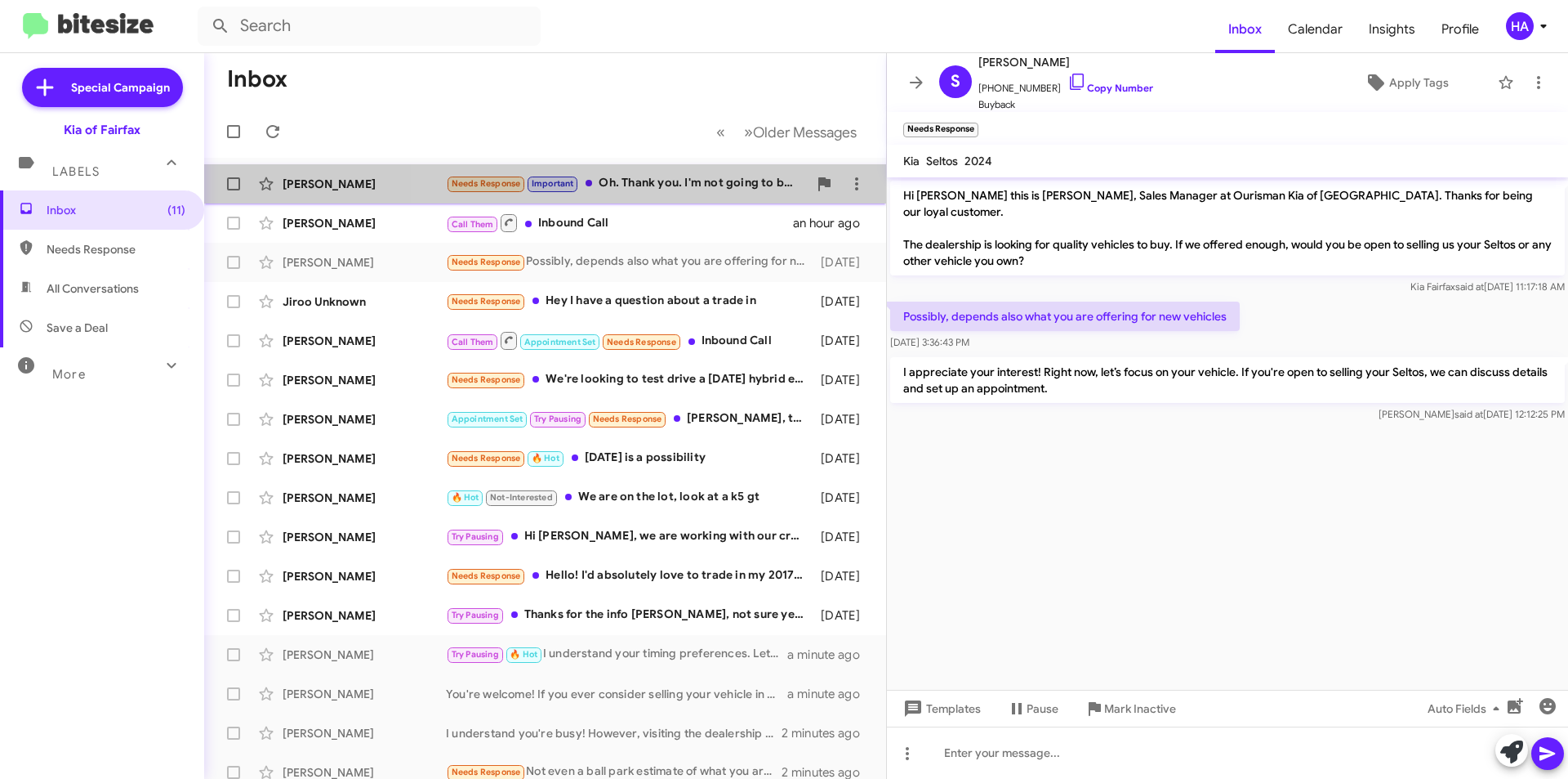
click at [658, 198] on div "[PERSON_NAME] Needs Response Important Oh. Thank you. I'm not going to be in [U…" at bounding box center [545, 184] width 656 height 33
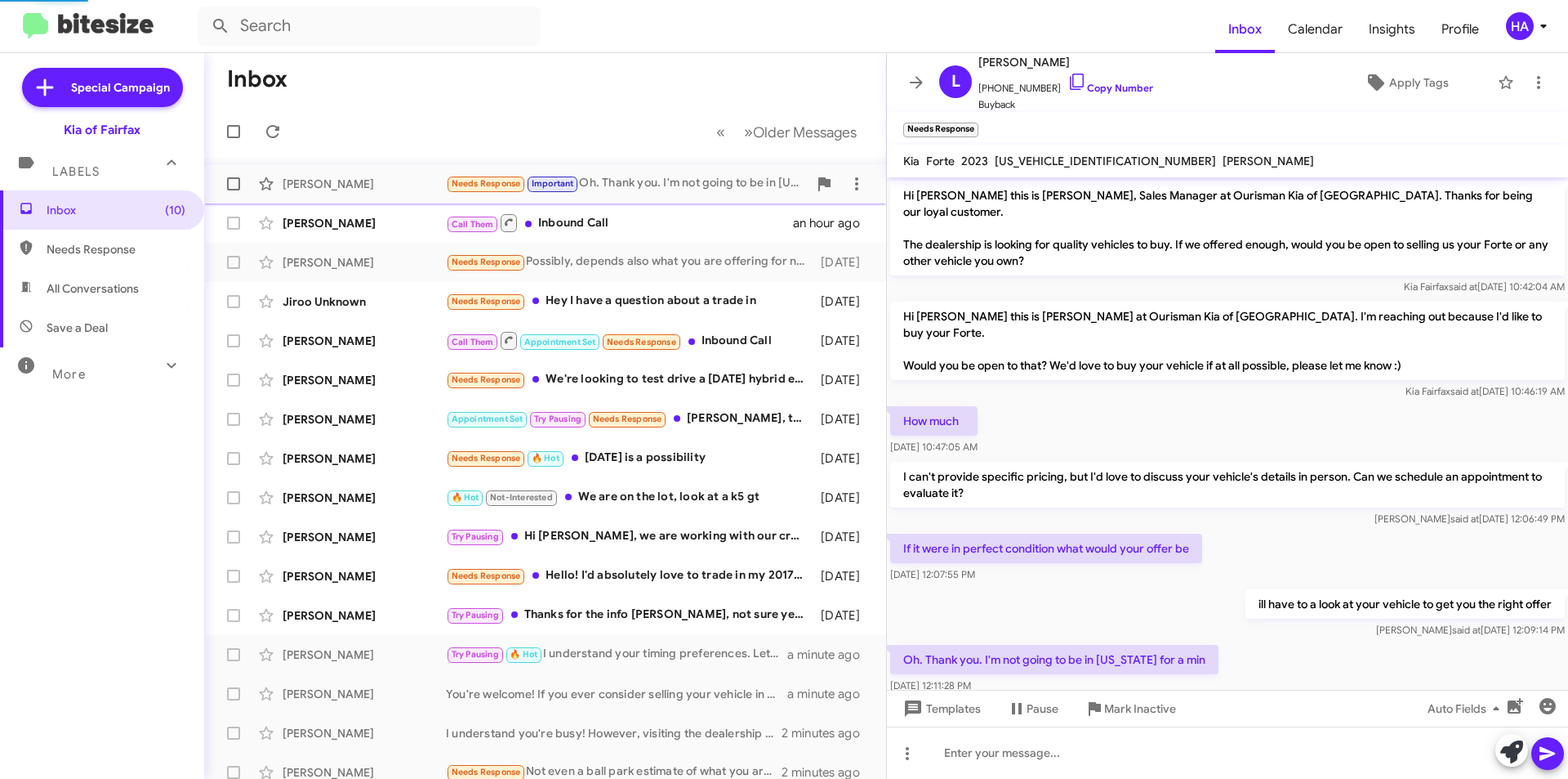
scroll to position [4, 0]
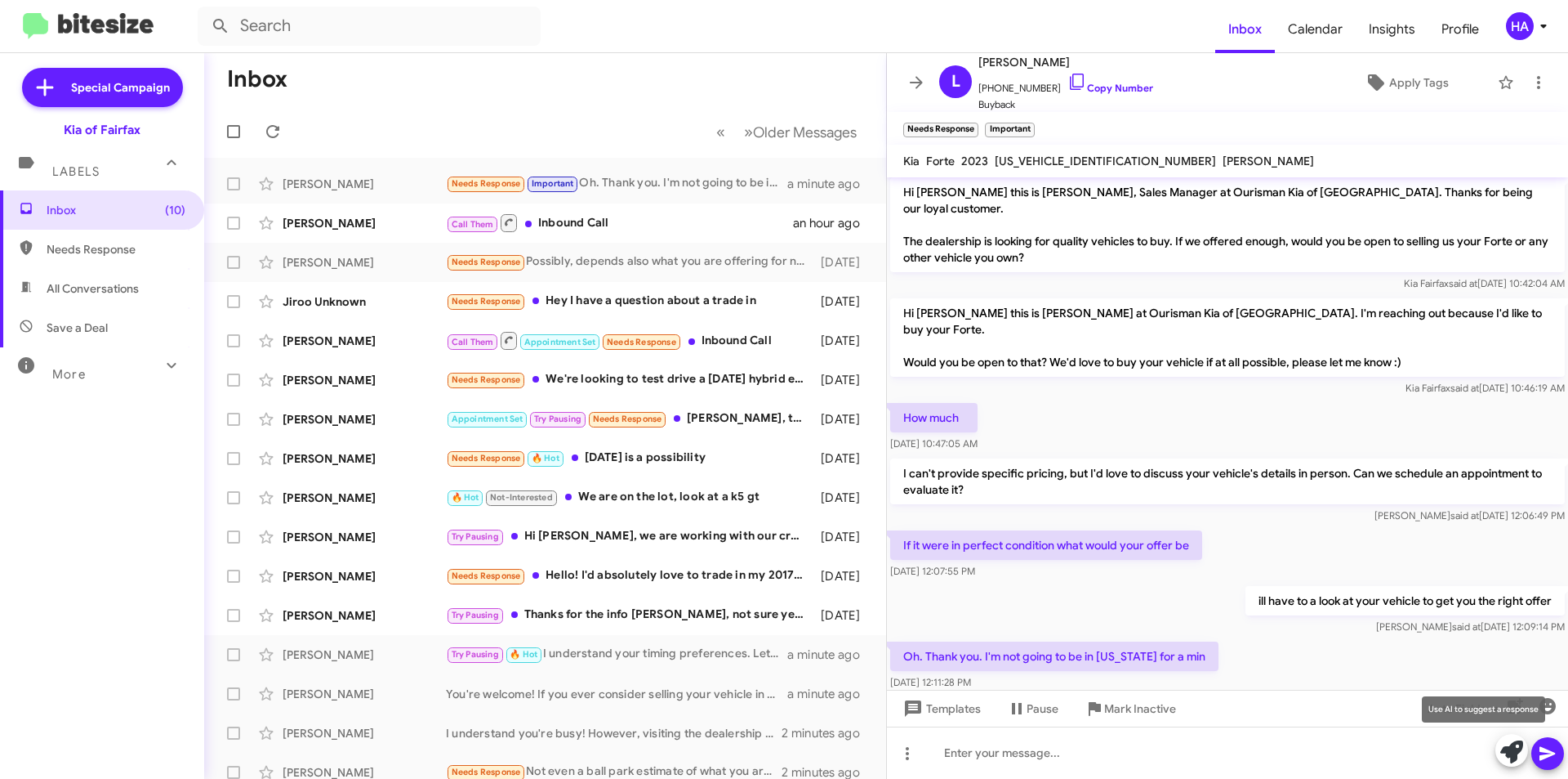
click at [1513, 752] on icon at bounding box center [1511, 751] width 23 height 23
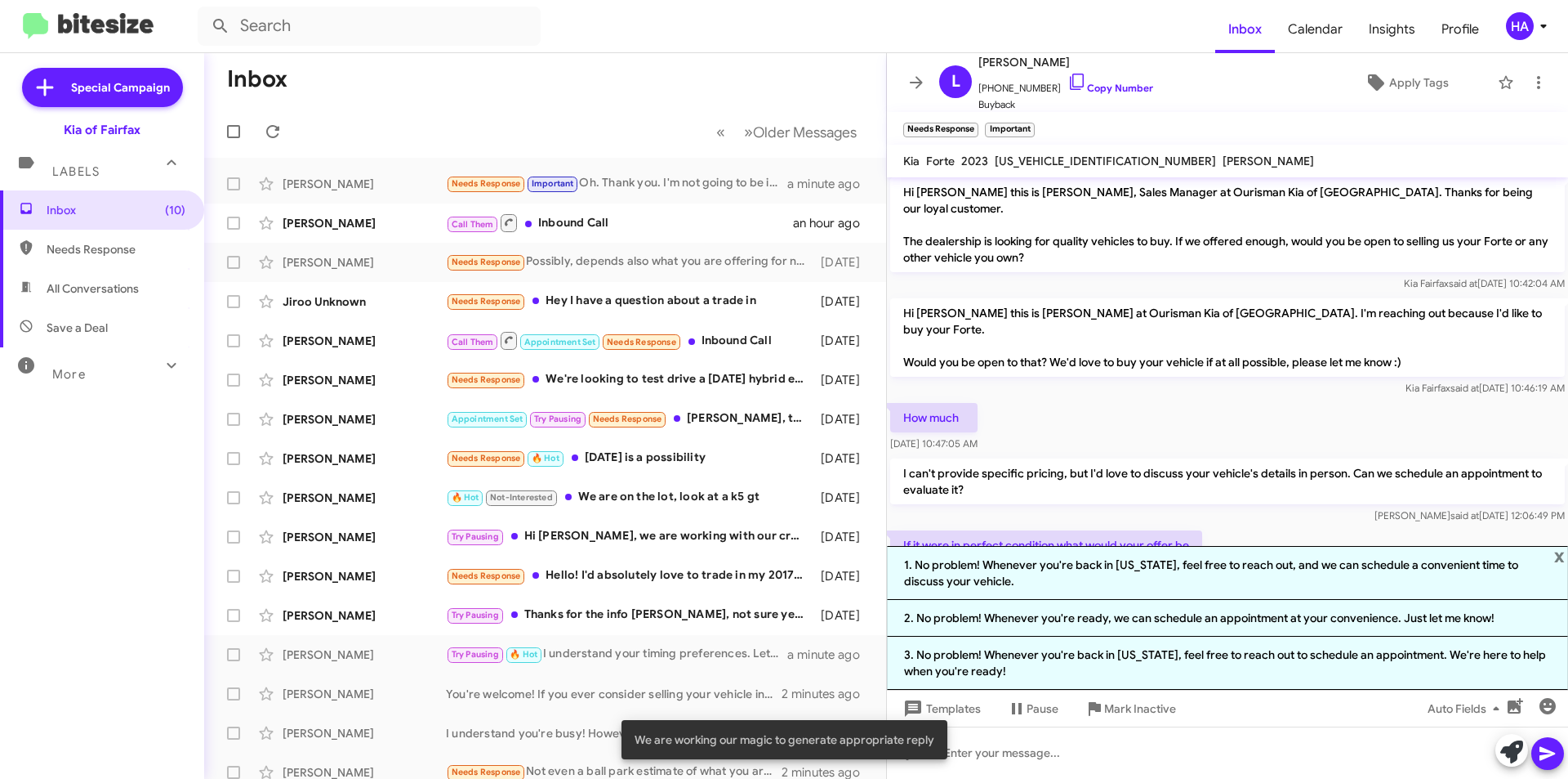
click at [1260, 527] on div "If it were in perfect condition what would your offer be [DATE] 12:07:55 PM" at bounding box center [1227, 554] width 681 height 56
click at [1261, 527] on div "If it were in perfect condition what would your offer be [DATE] 12:07:55 PM" at bounding box center [1227, 554] width 681 height 56
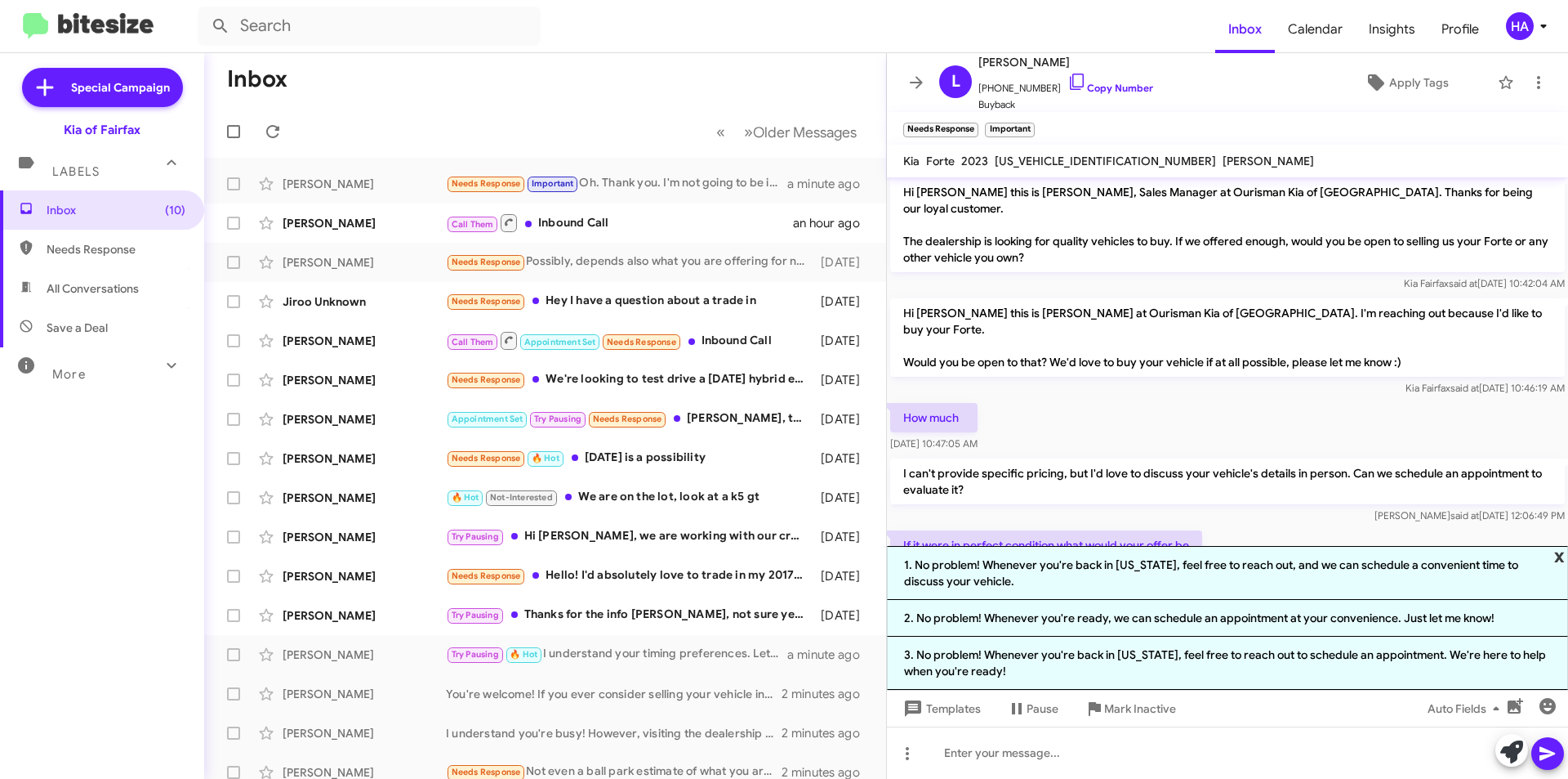
click at [1558, 561] on span "x" at bounding box center [1559, 556] width 11 height 20
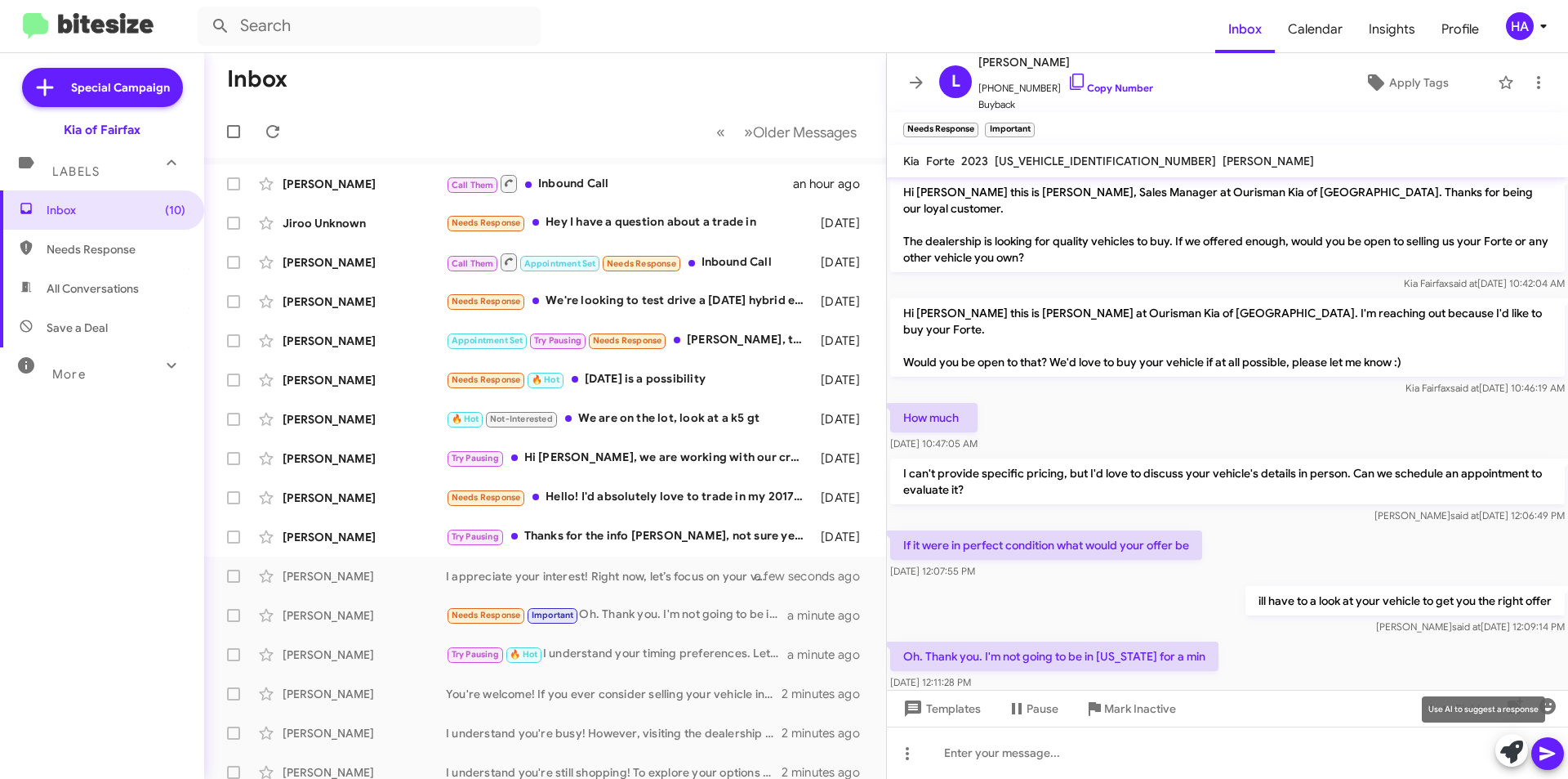
click at [1510, 756] on icon at bounding box center [1511, 751] width 23 height 23
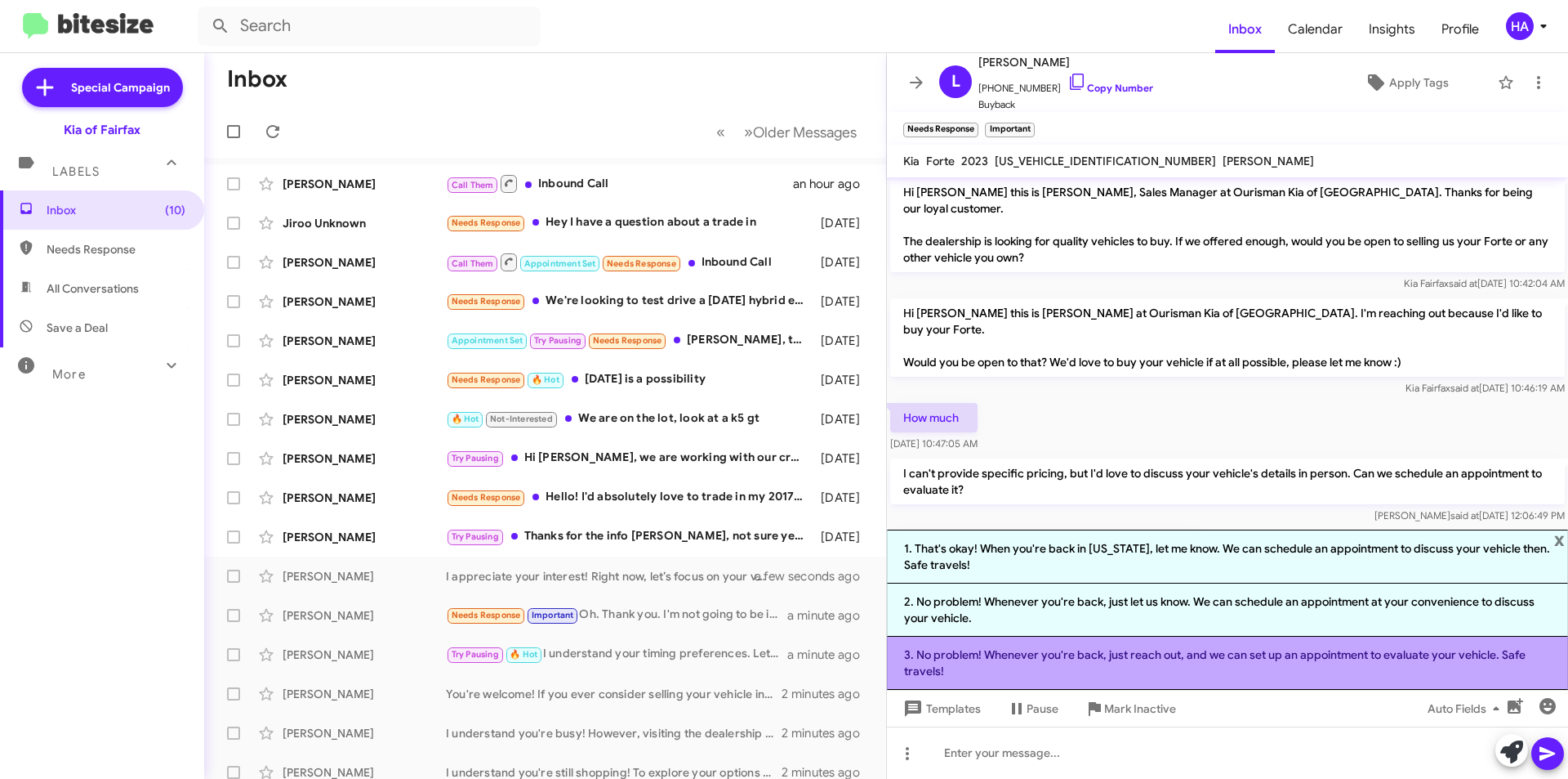
click at [1181, 660] on li "3. No problem! Whenever you're back, just reach out, and we can set up an appoi…" at bounding box center [1227, 663] width 681 height 53
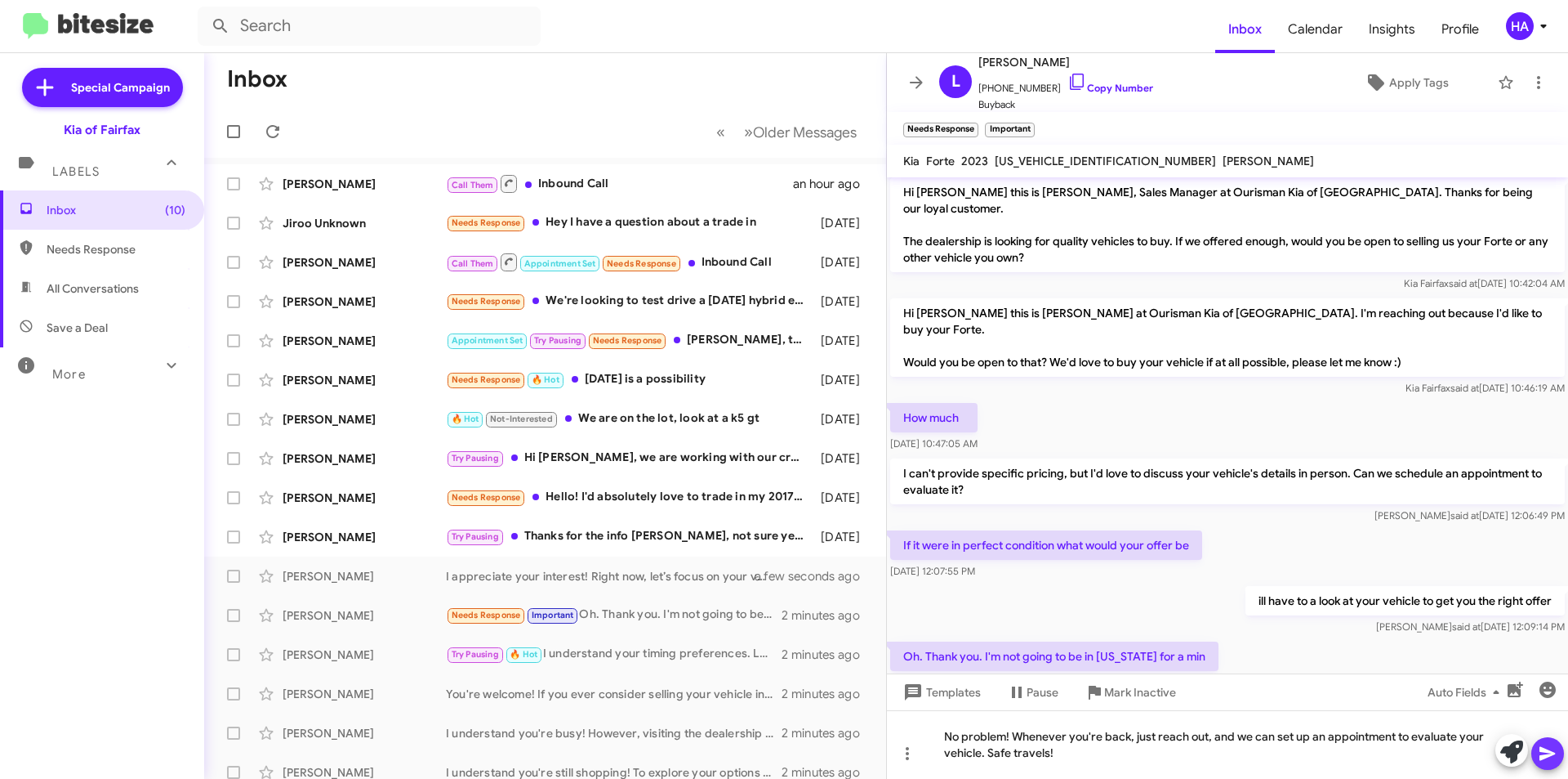
click at [1553, 748] on icon at bounding box center [1548, 754] width 20 height 20
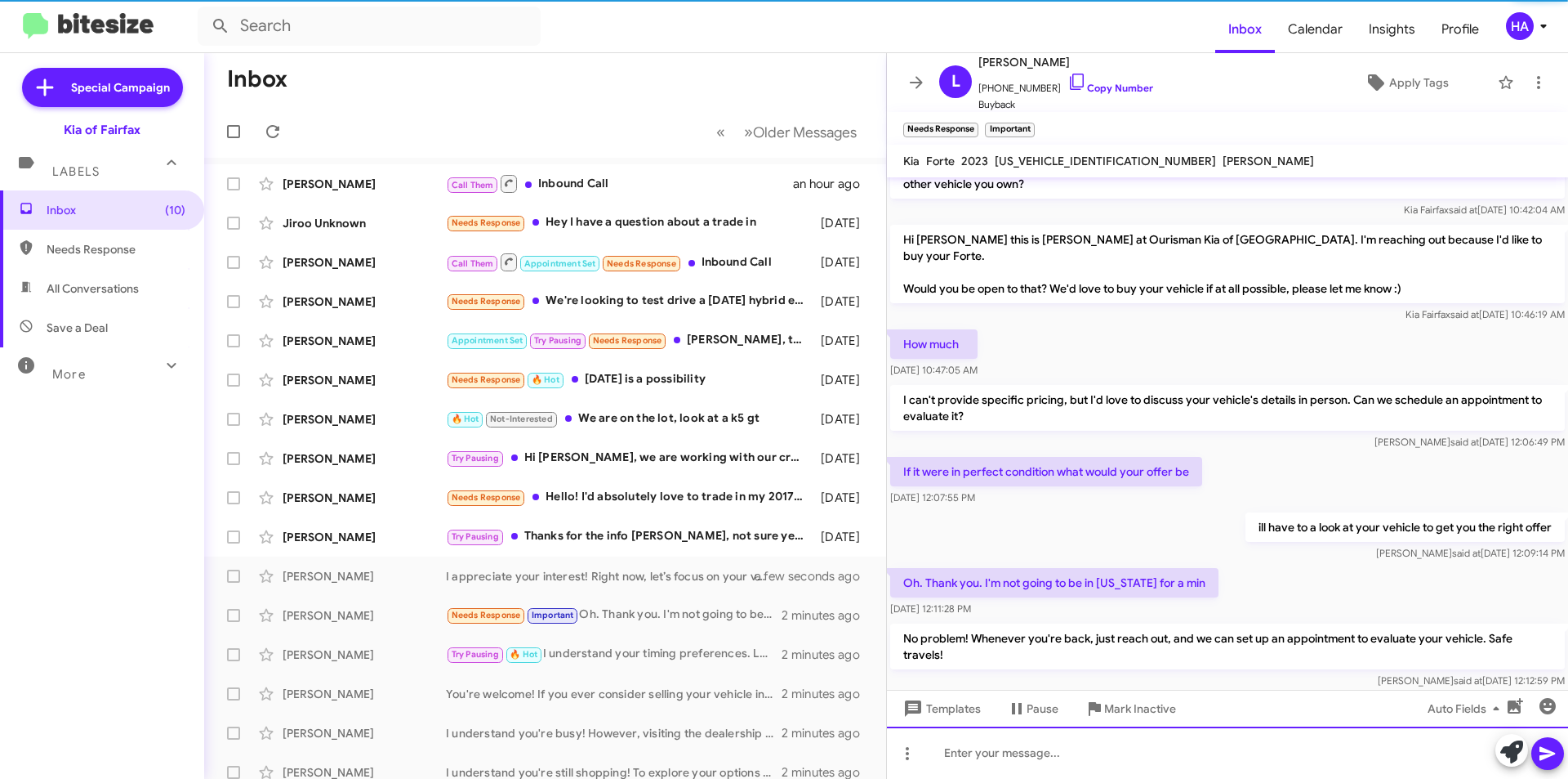
scroll to position [79, 0]
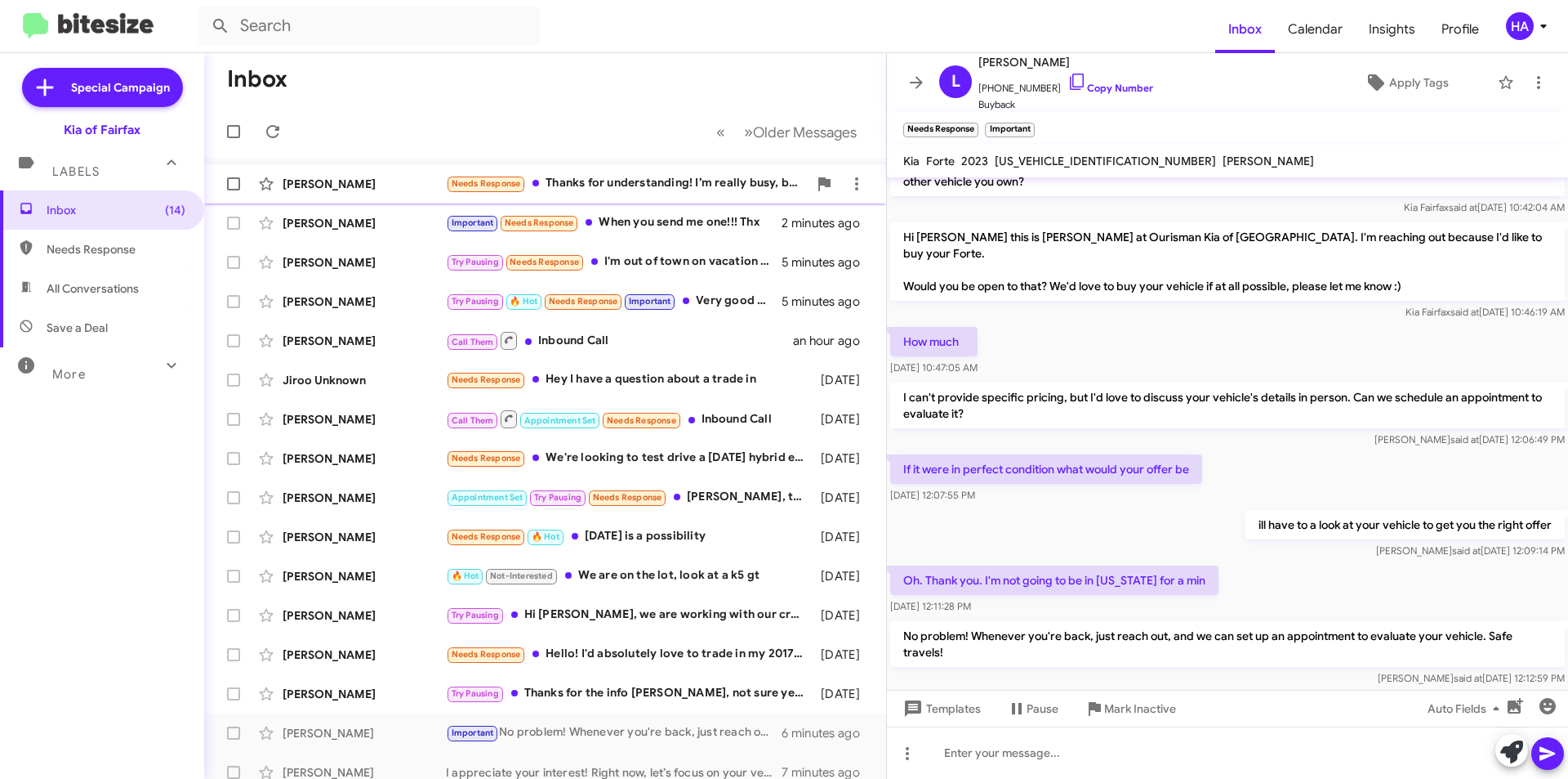
click at [646, 174] on div "Needs Response Thanks for understanding! I’m really busy, but if you could emai…" at bounding box center [627, 183] width 362 height 19
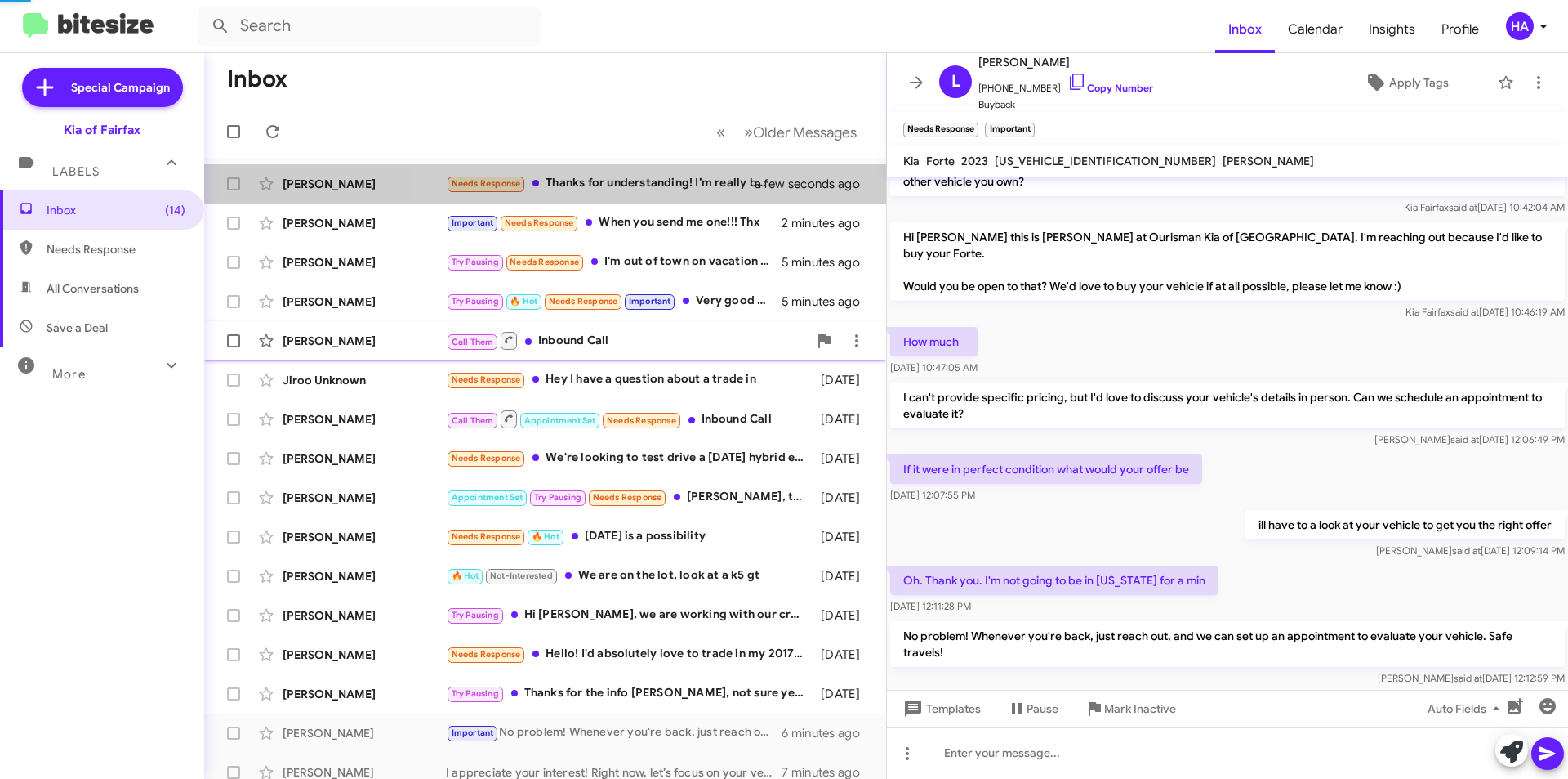
scroll to position [210, 0]
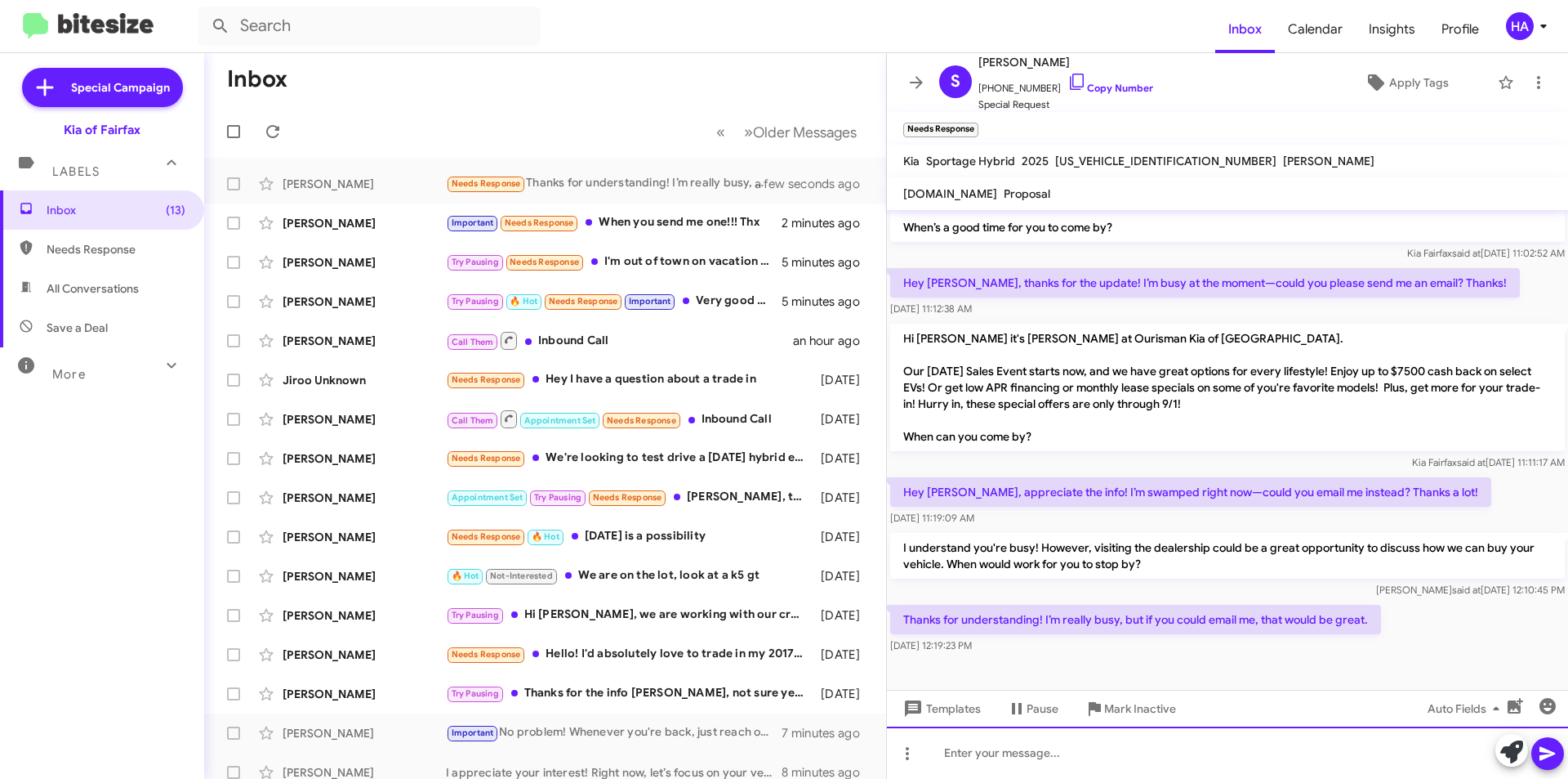
click at [1261, 749] on div at bounding box center [1227, 752] width 681 height 52
click at [1549, 746] on icon at bounding box center [1548, 754] width 20 height 20
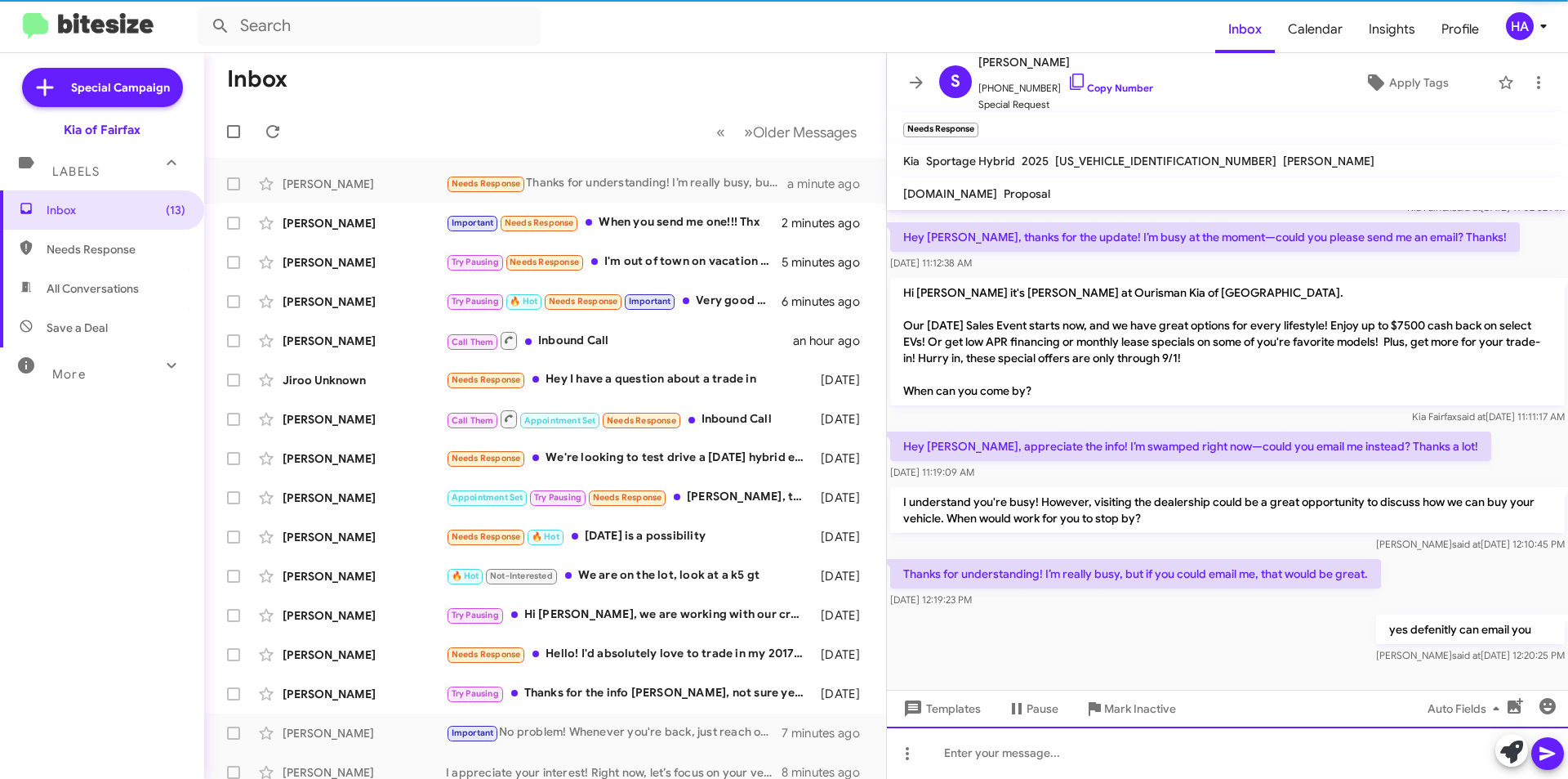
scroll to position [269, 0]
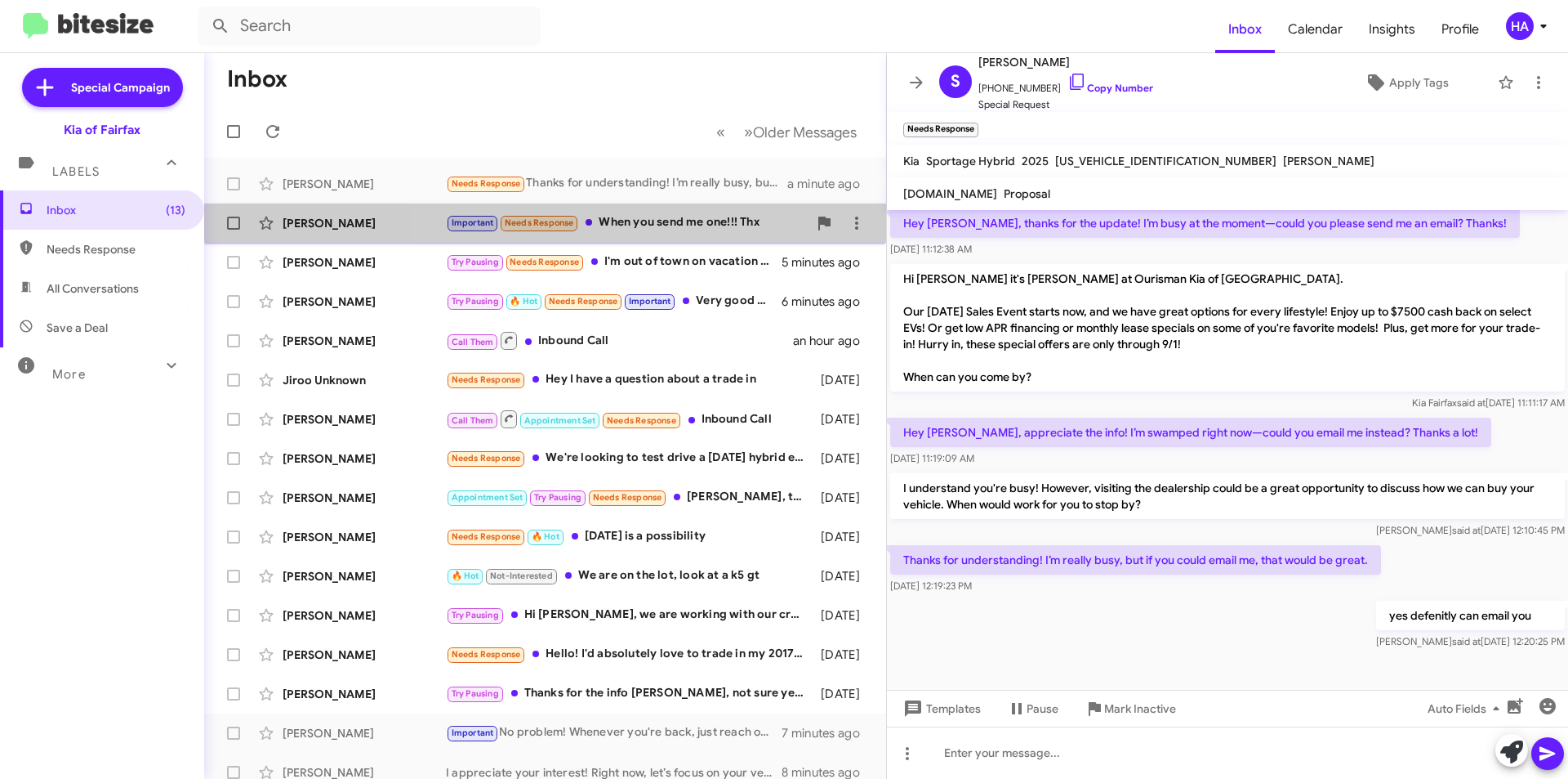
click at [675, 219] on div "Important Needs Response When you send me one!!! Thx" at bounding box center [627, 222] width 362 height 19
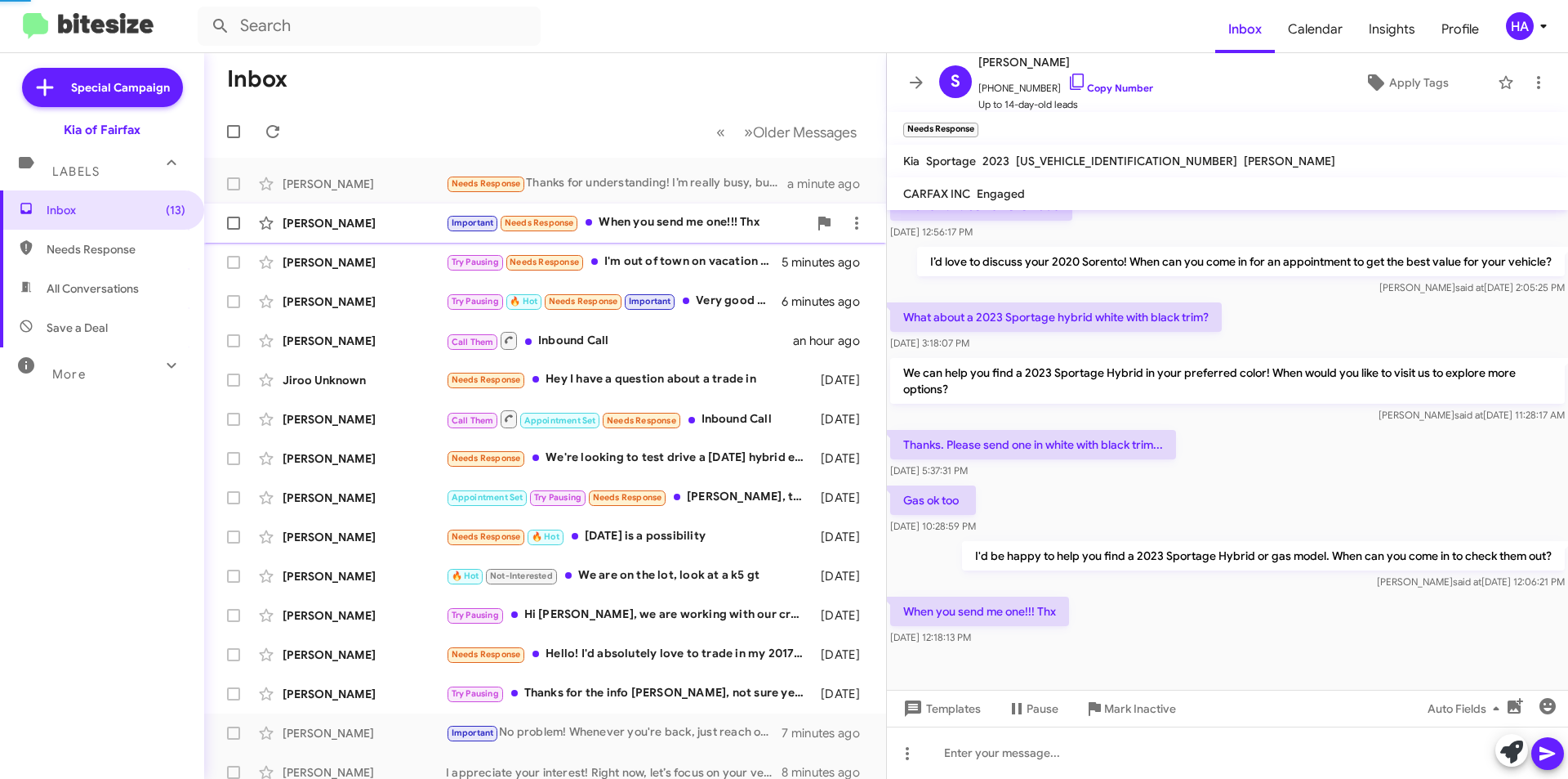
scroll to position [149, 0]
click at [660, 260] on div "Try Pausing Needs Response I'm out of town on vacation for a couple weeks. I'll…" at bounding box center [627, 261] width 362 height 19
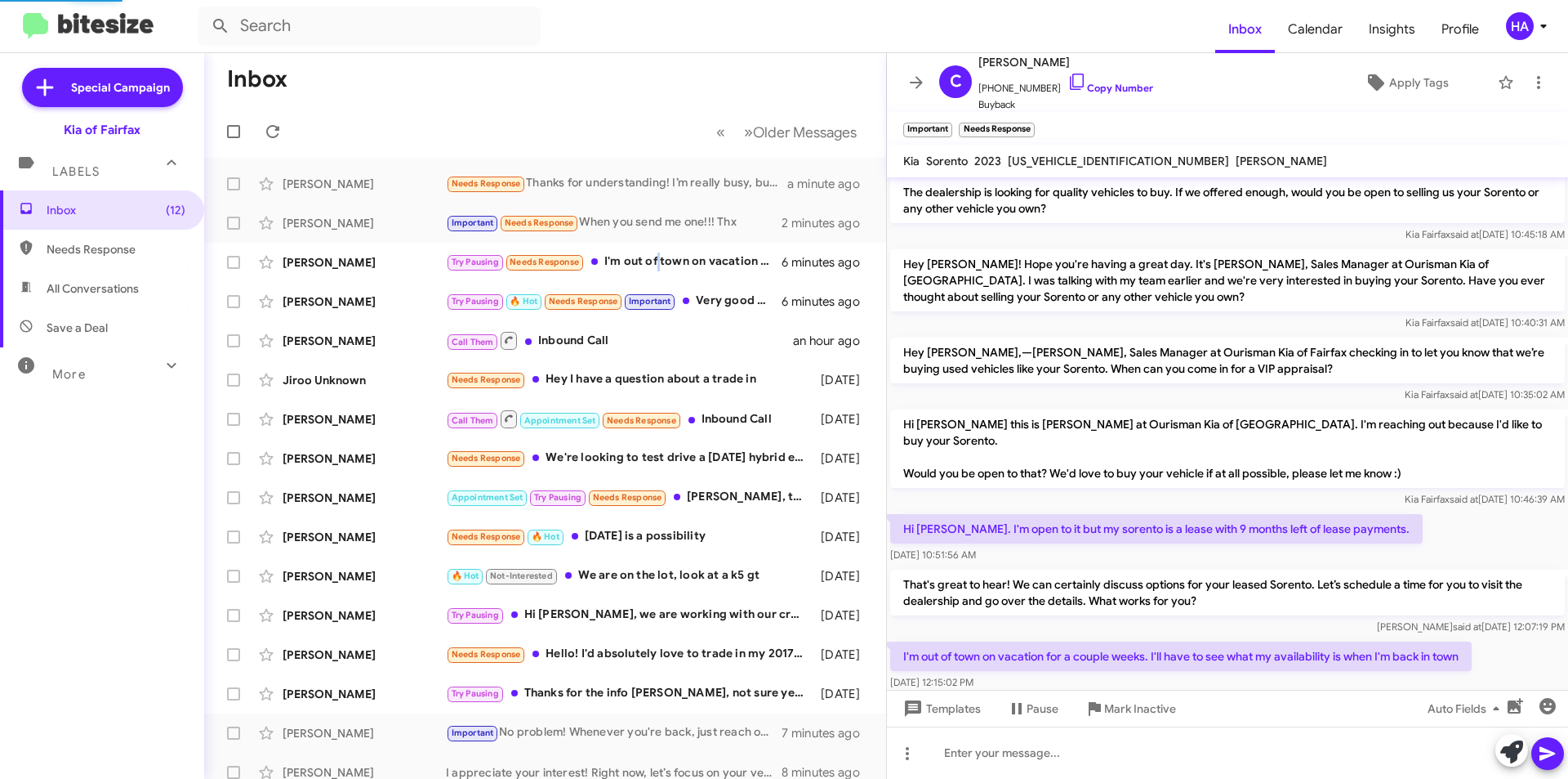
scroll to position [52, 0]
click at [1498, 747] on button at bounding box center [1512, 750] width 33 height 33
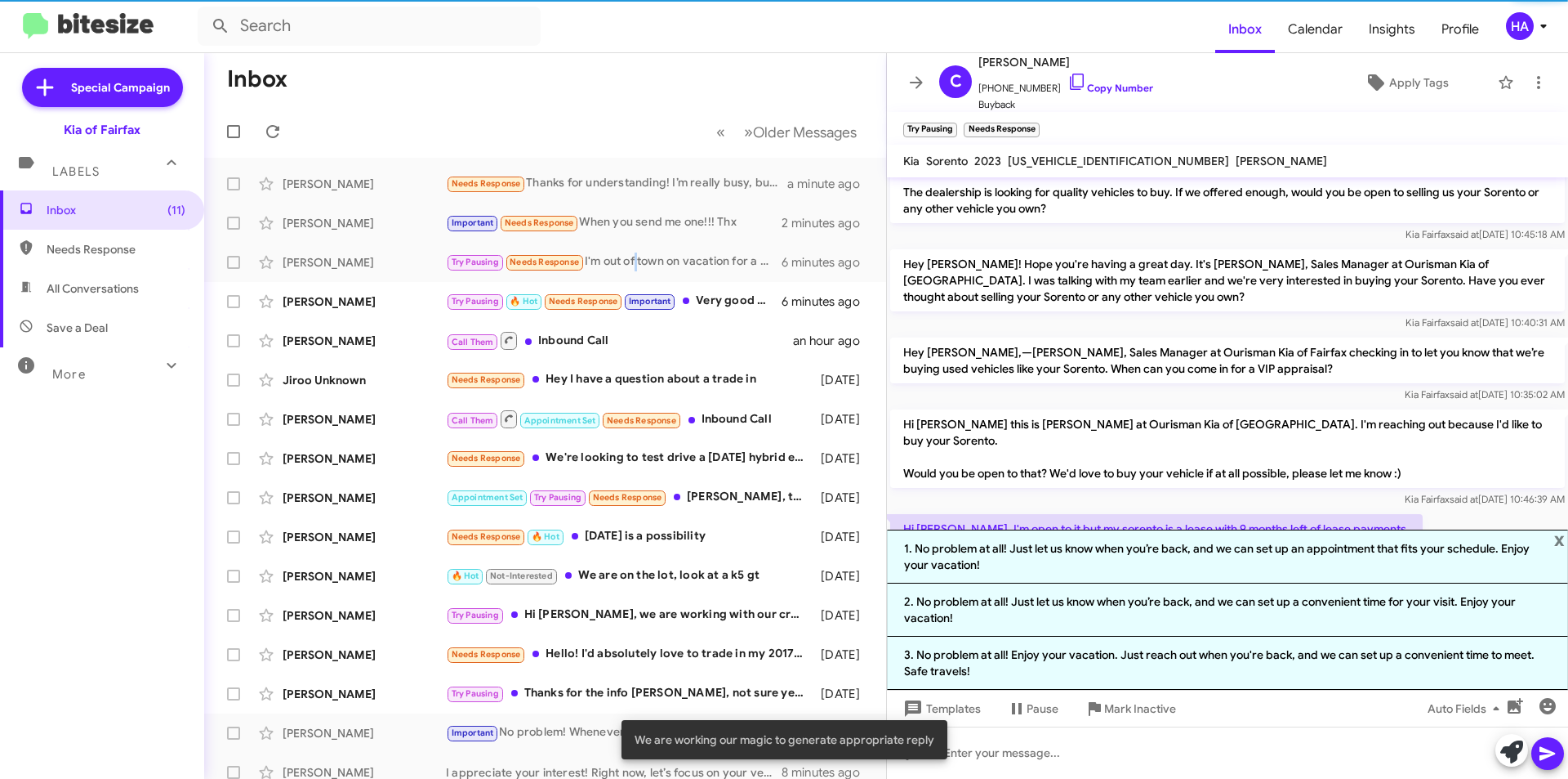
scroll to position [116, 0]
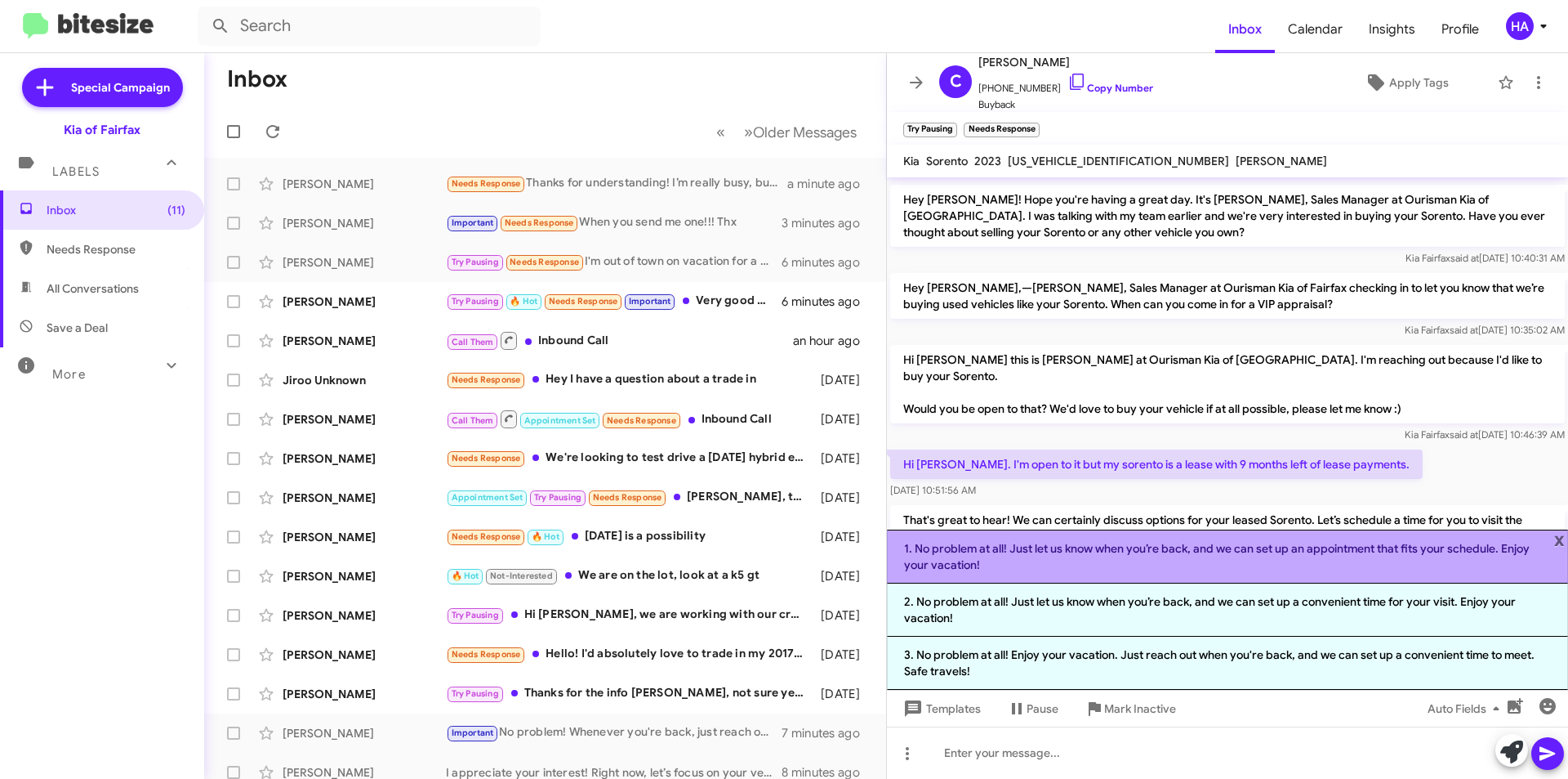
click at [1206, 567] on li "1. No problem at all! Just let us know when you’re back, and we can set up an a…" at bounding box center [1227, 556] width 681 height 54
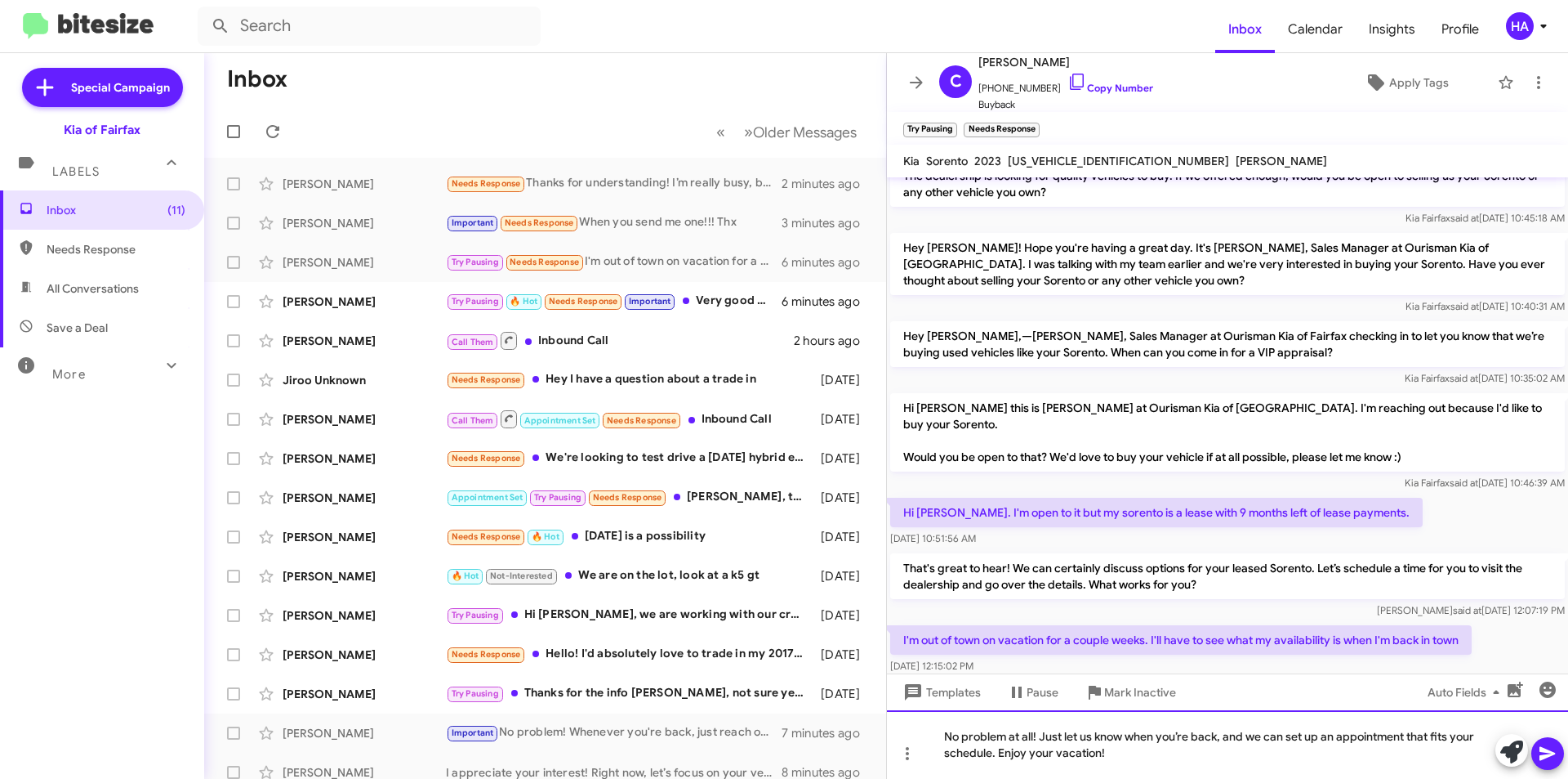
click at [1244, 758] on div "No problem at all! Just let us know when you’re back, and we can set up an appo…" at bounding box center [1227, 744] width 681 height 68
click at [1556, 753] on icon at bounding box center [1548, 754] width 20 height 20
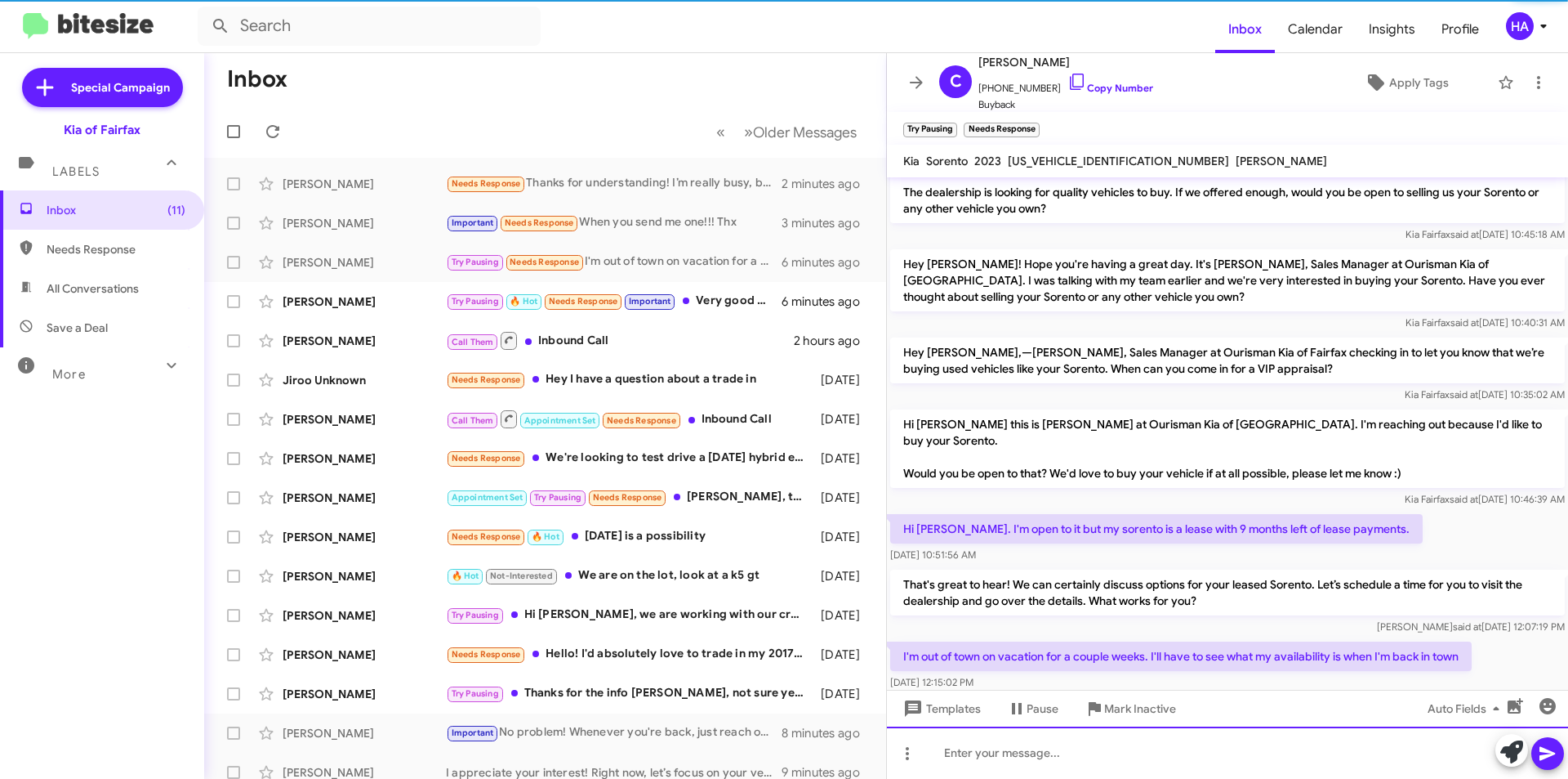
scroll to position [128, 0]
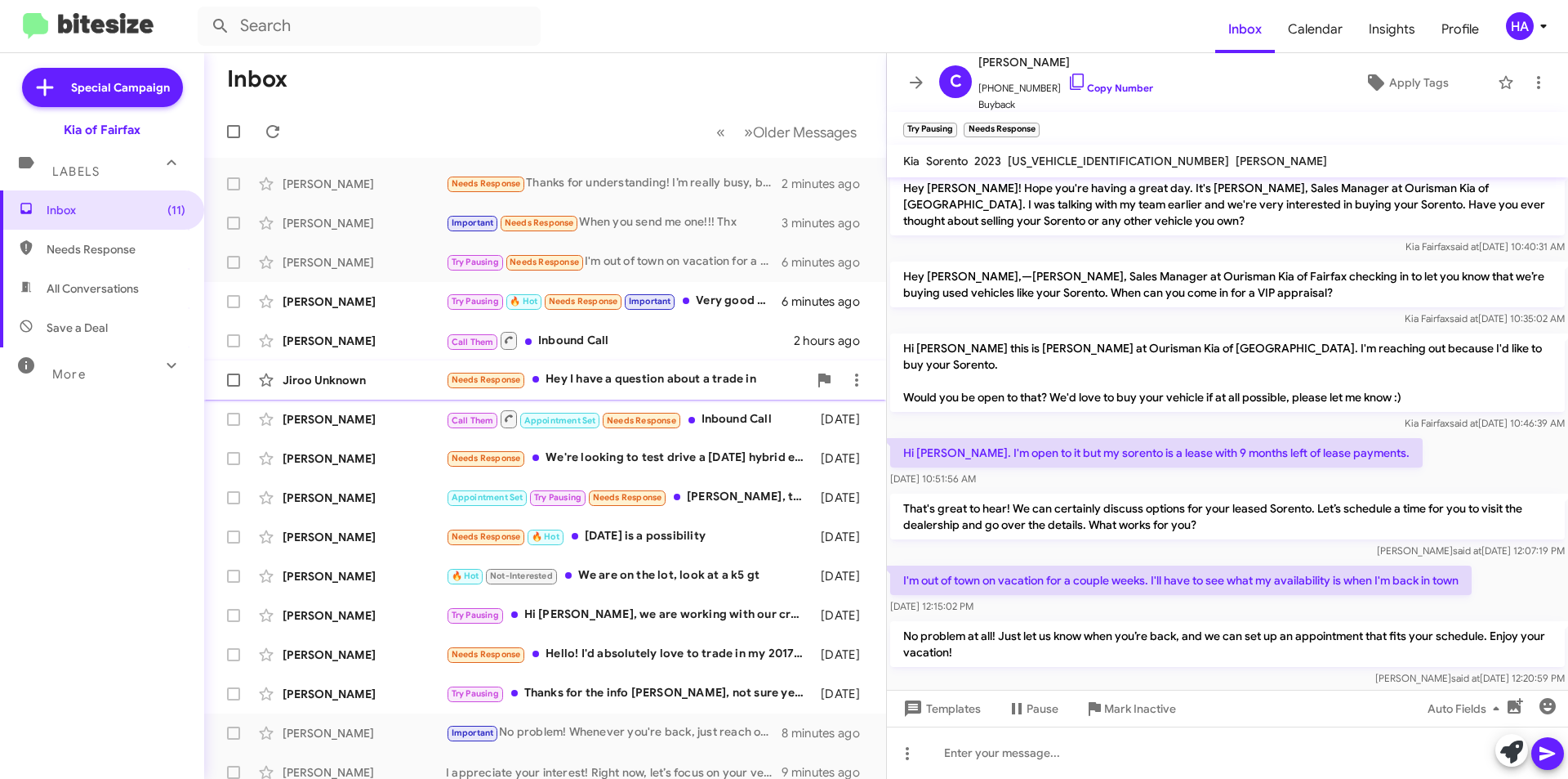
click at [659, 387] on div "Needs Response Hey I have a question about a trade in" at bounding box center [627, 379] width 362 height 19
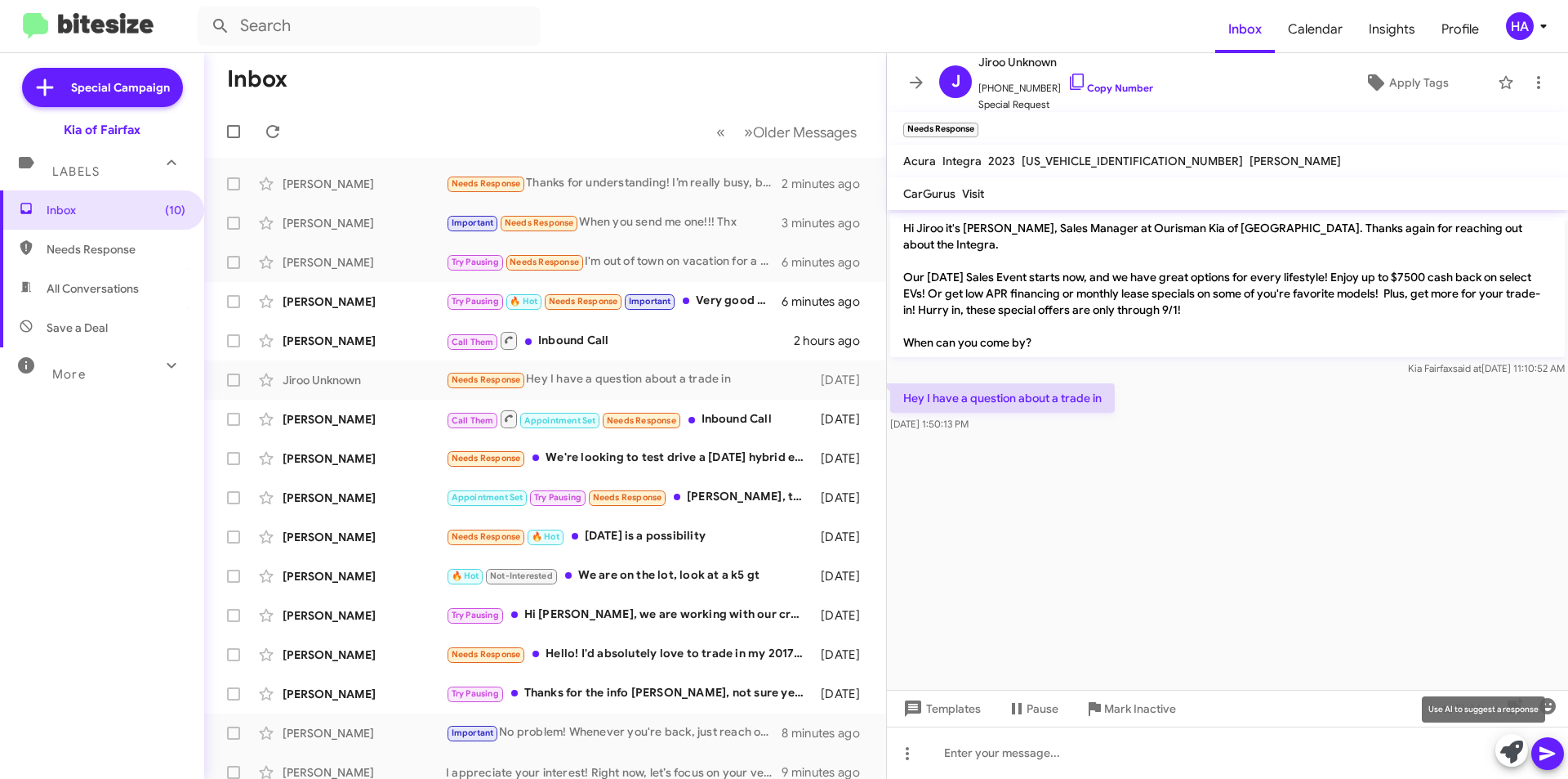
click at [1522, 753] on icon at bounding box center [1511, 751] width 23 height 23
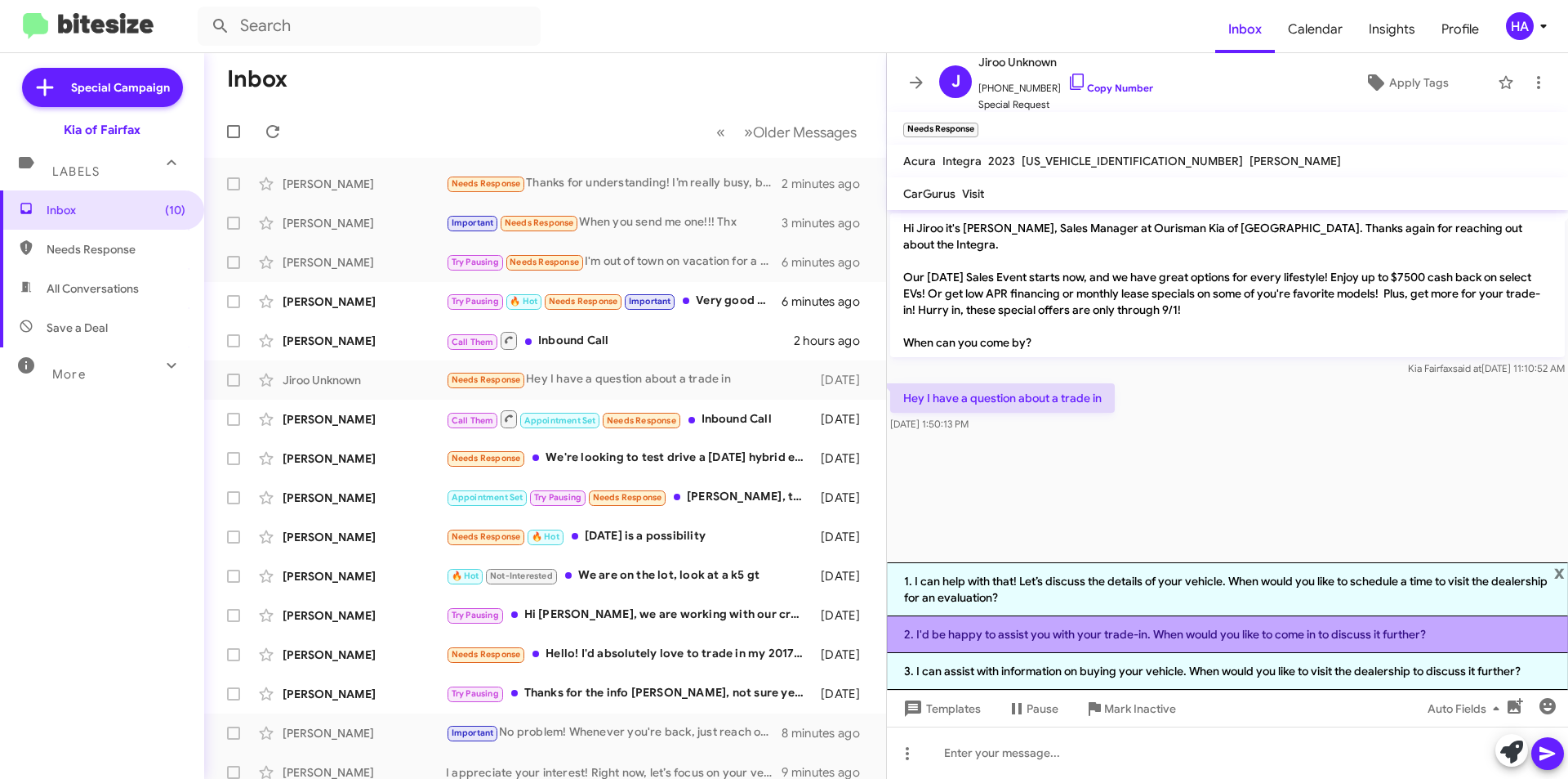
click at [1202, 629] on li "2. I'd be happy to assist you with your trade-in. When would you like to come i…" at bounding box center [1227, 634] width 681 height 36
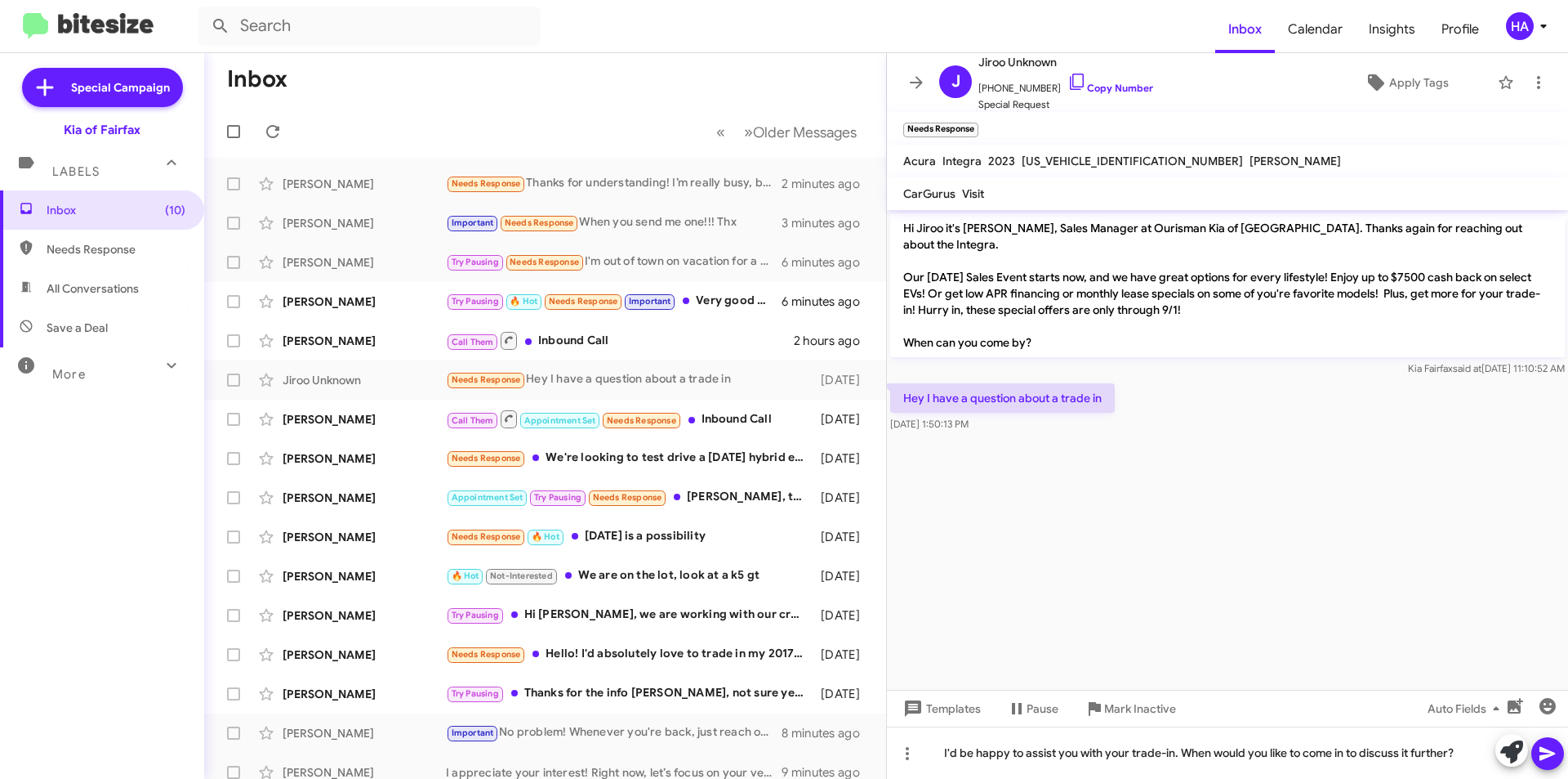
click at [1553, 756] on icon at bounding box center [1548, 754] width 20 height 20
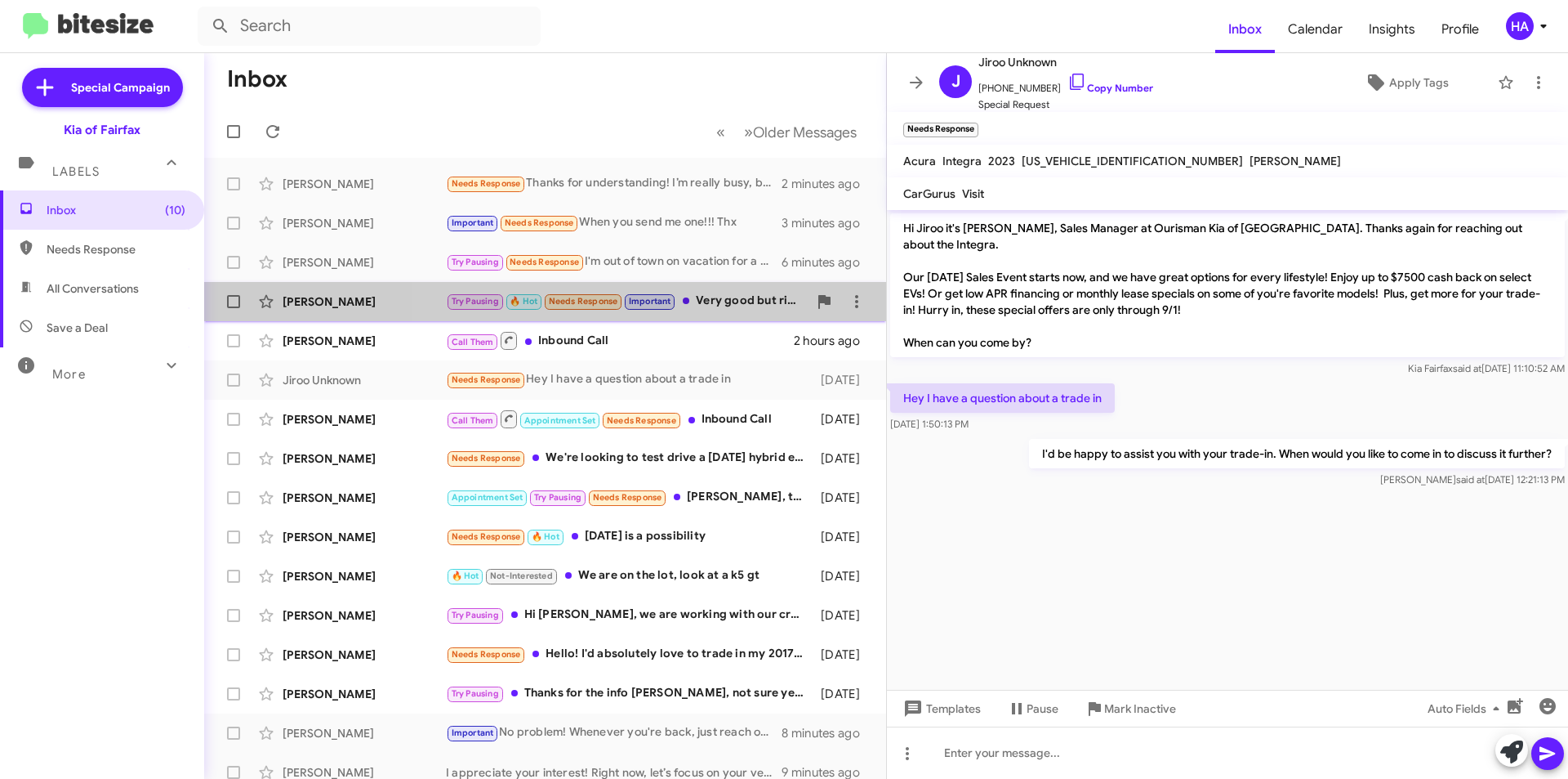
click at [722, 307] on div "Try Pausing 🔥 Hot Needs Response Important Very good but right now you've not g…" at bounding box center [627, 301] width 362 height 19
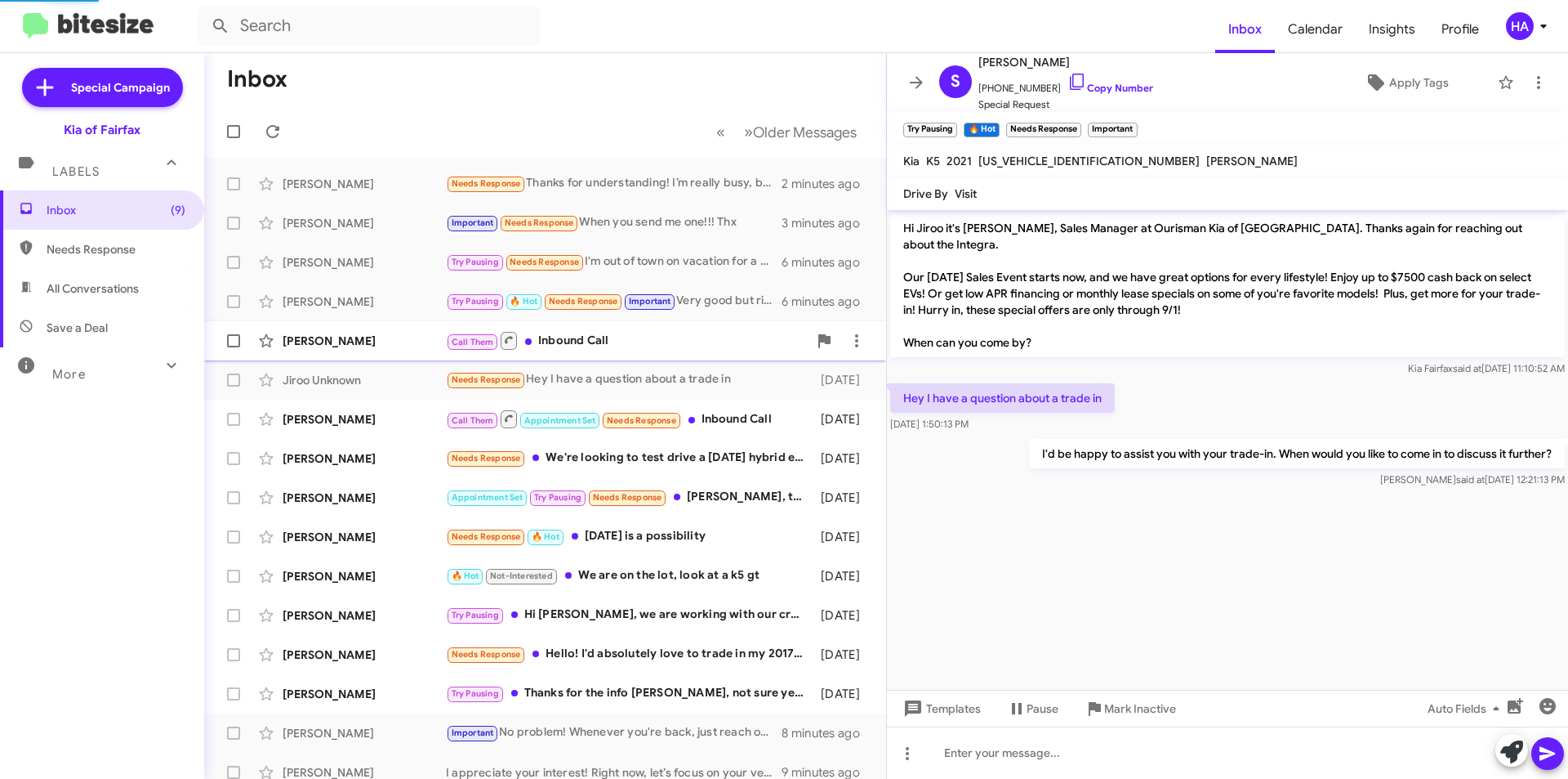
scroll to position [633, 0]
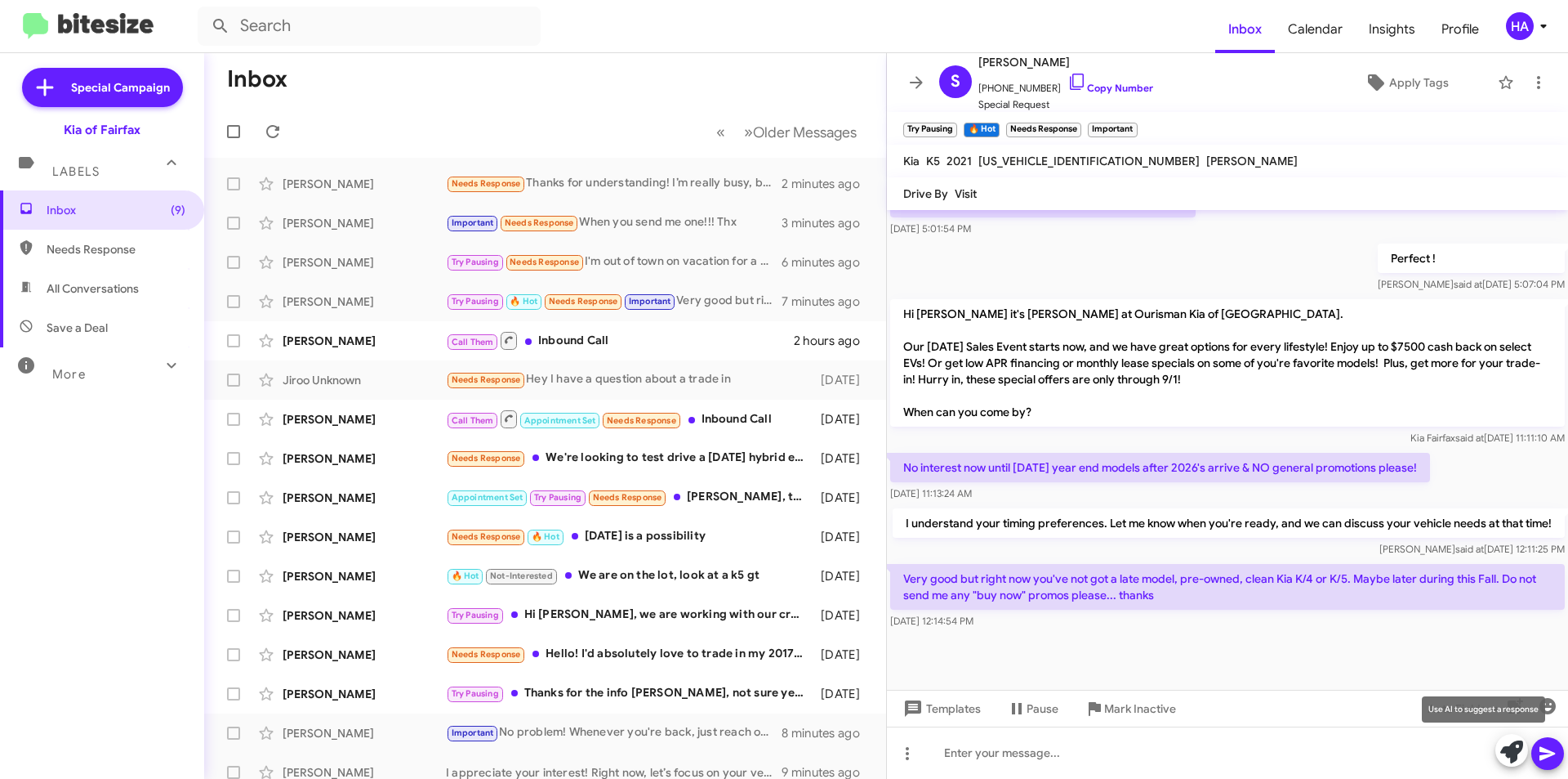
click at [1504, 749] on icon at bounding box center [1511, 751] width 23 height 23
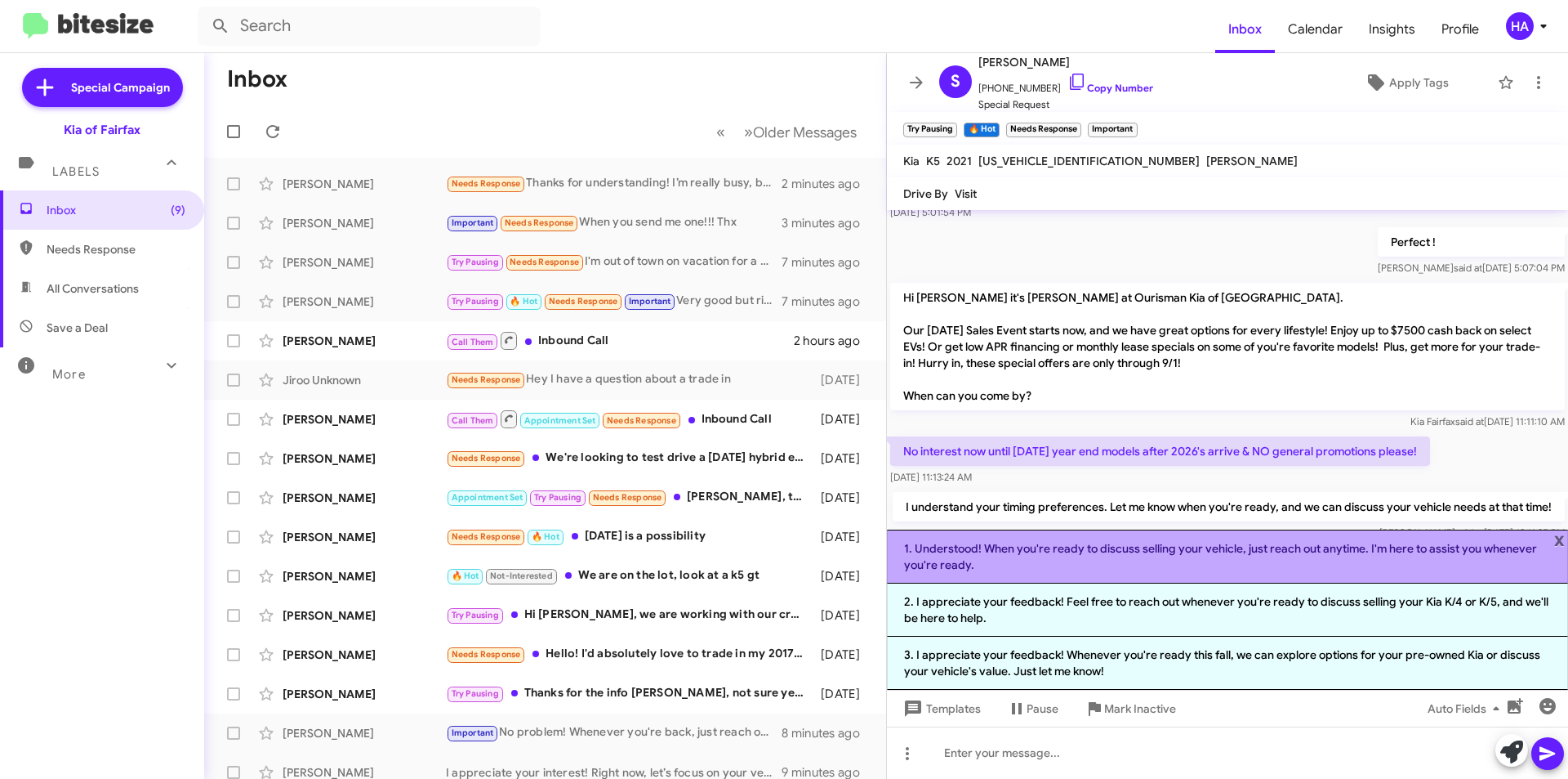
click at [1339, 562] on li "1. Understood! When you're ready to discuss selling your vehicle, just reach ou…" at bounding box center [1227, 556] width 681 height 54
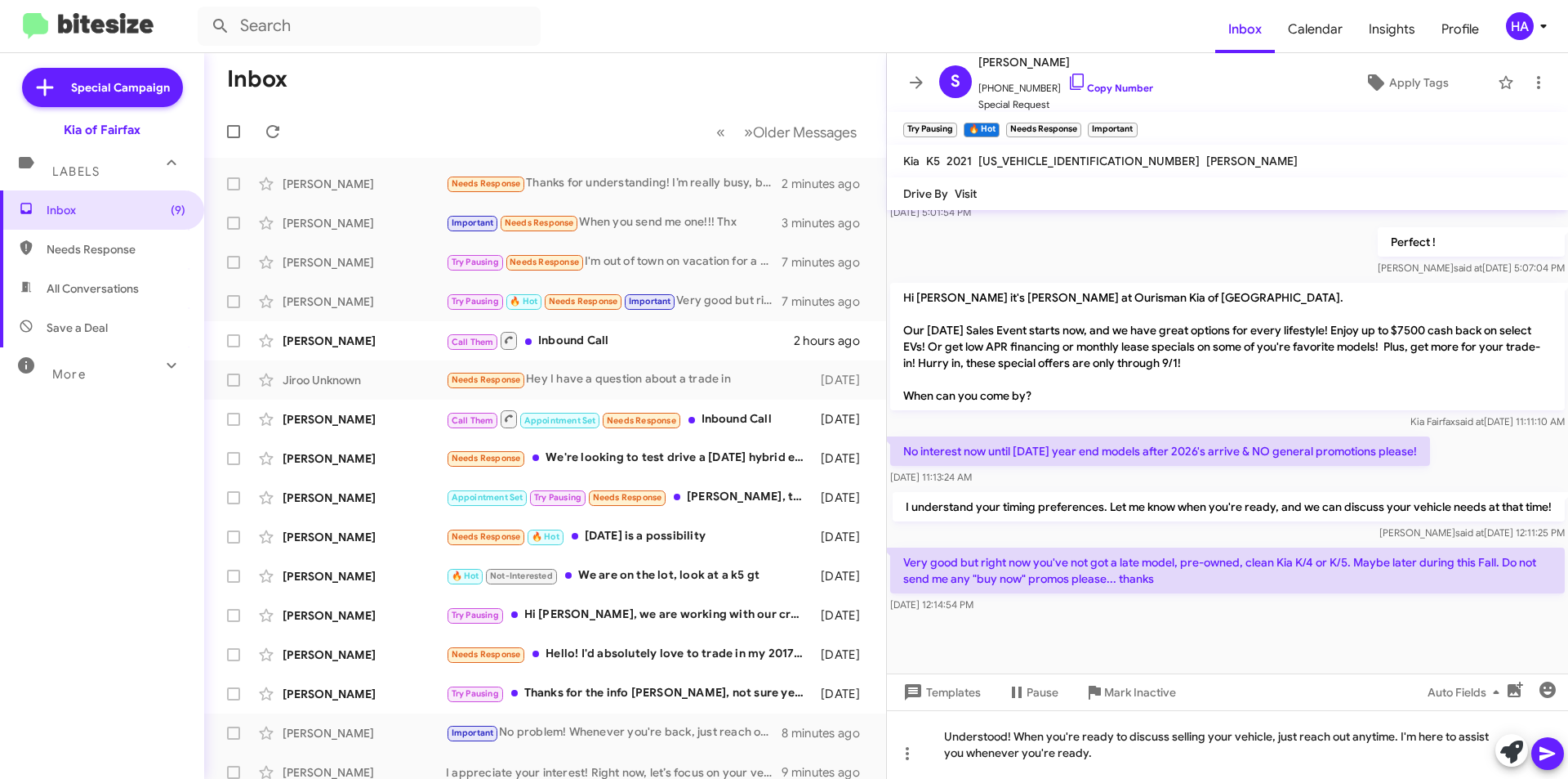
click at [1553, 751] on icon at bounding box center [1548, 754] width 20 height 20
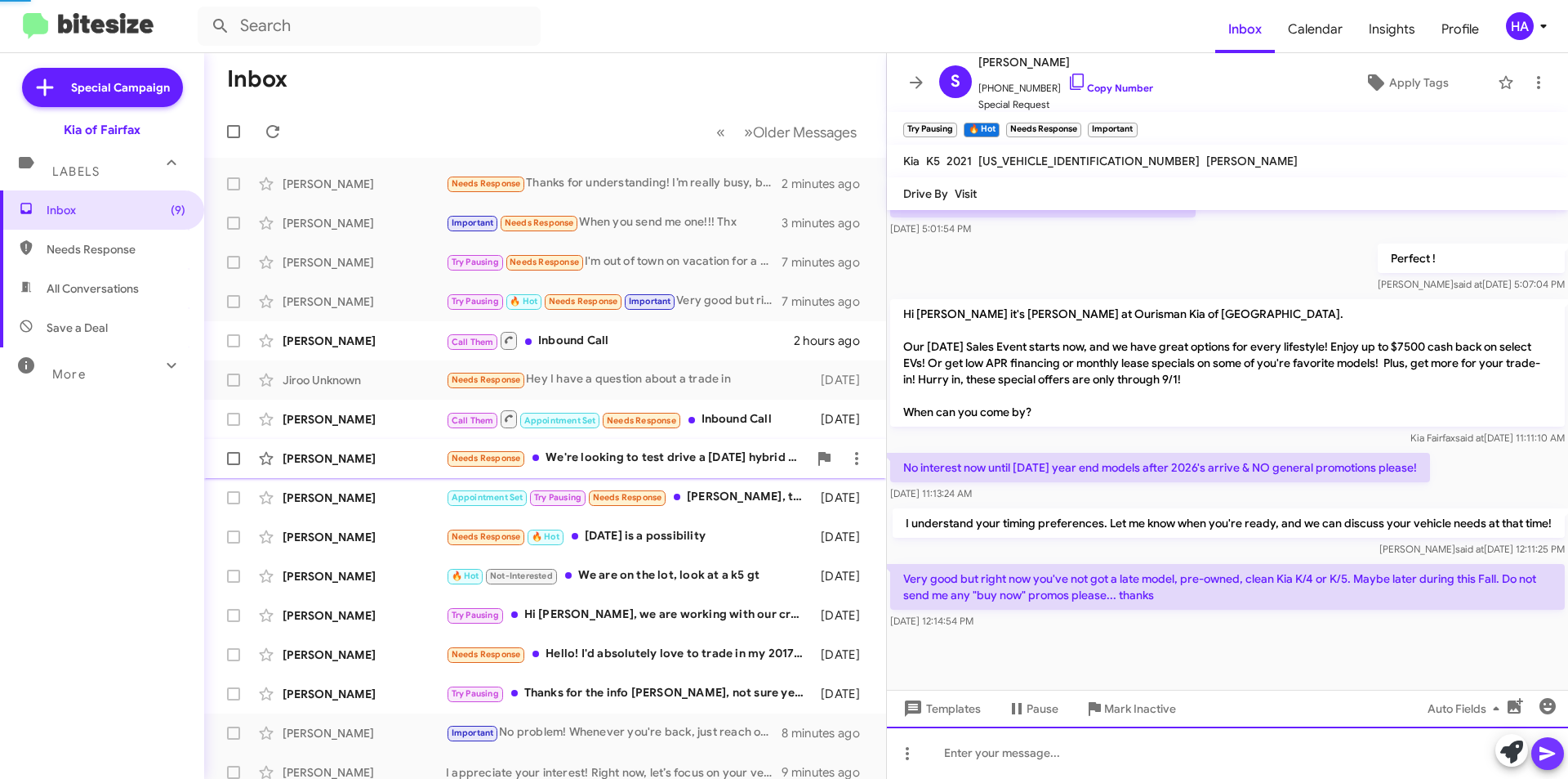
scroll to position [0, 0]
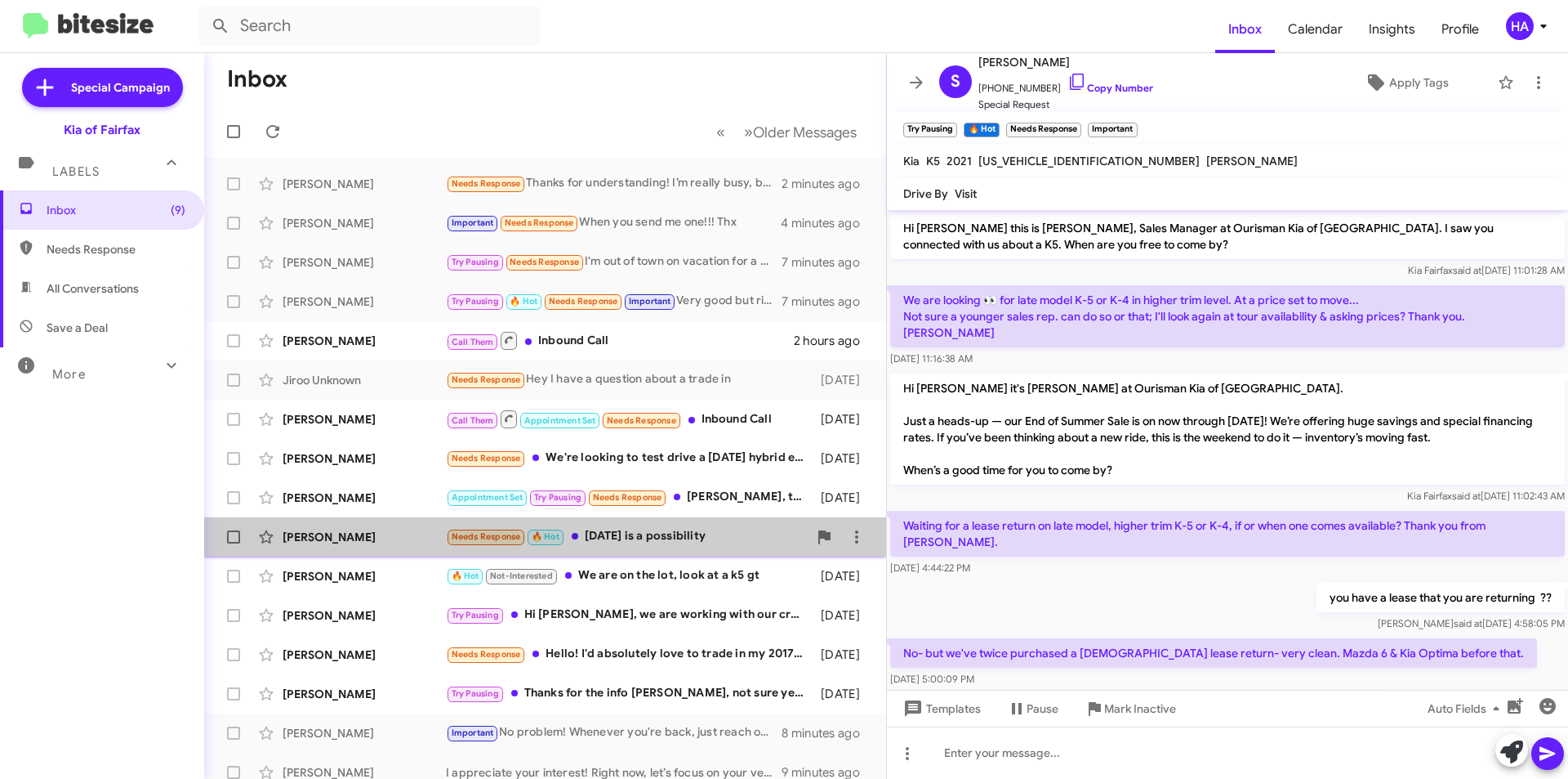
click at [669, 547] on div "[PERSON_NAME] Needs Response 🔥 Hot [DATE] is a possibility [DATE]" at bounding box center [545, 537] width 656 height 33
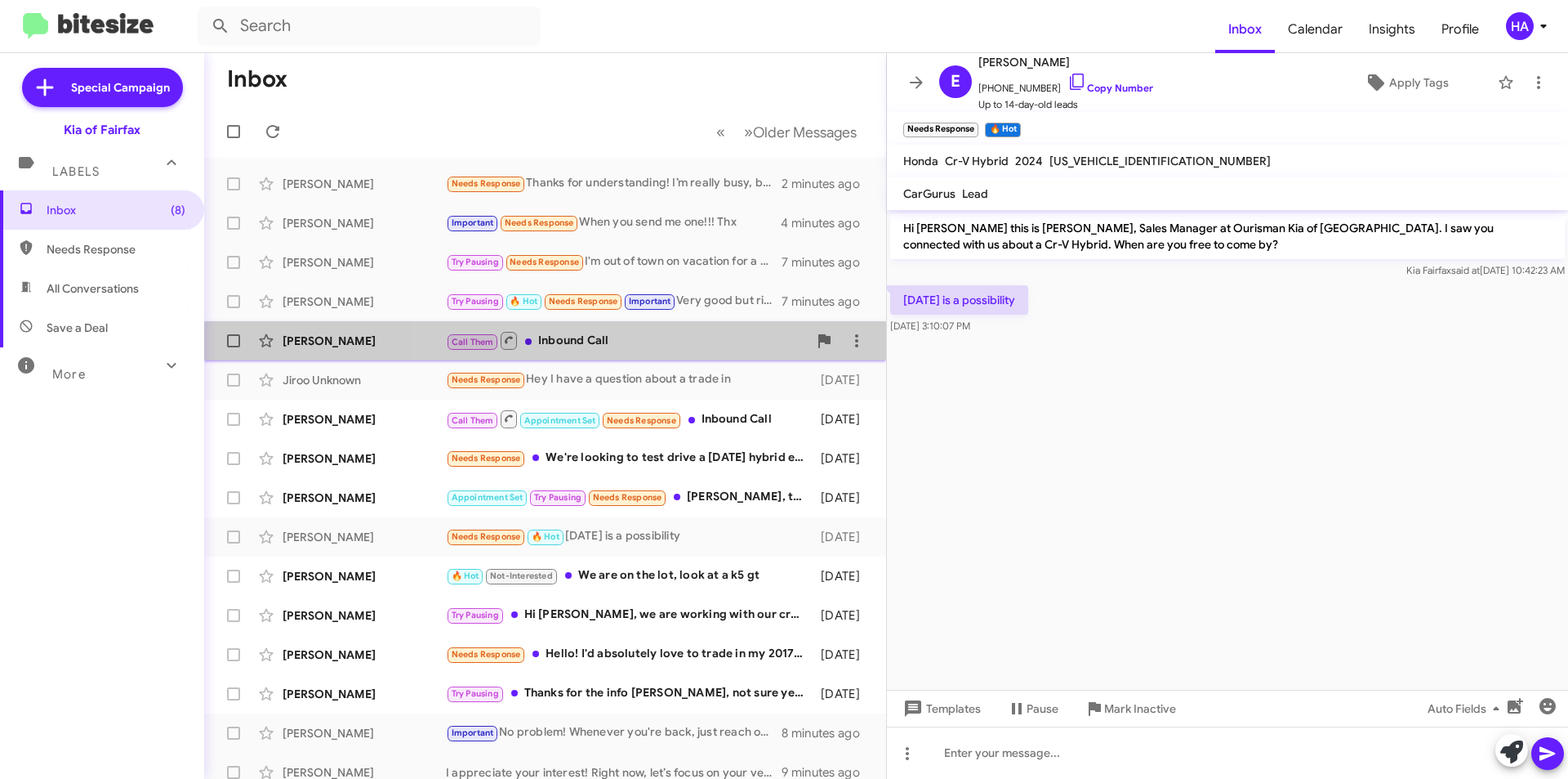
click at [675, 351] on div "[PERSON_NAME] Call Them Inbound Call 2 hours ago" at bounding box center [545, 340] width 656 height 33
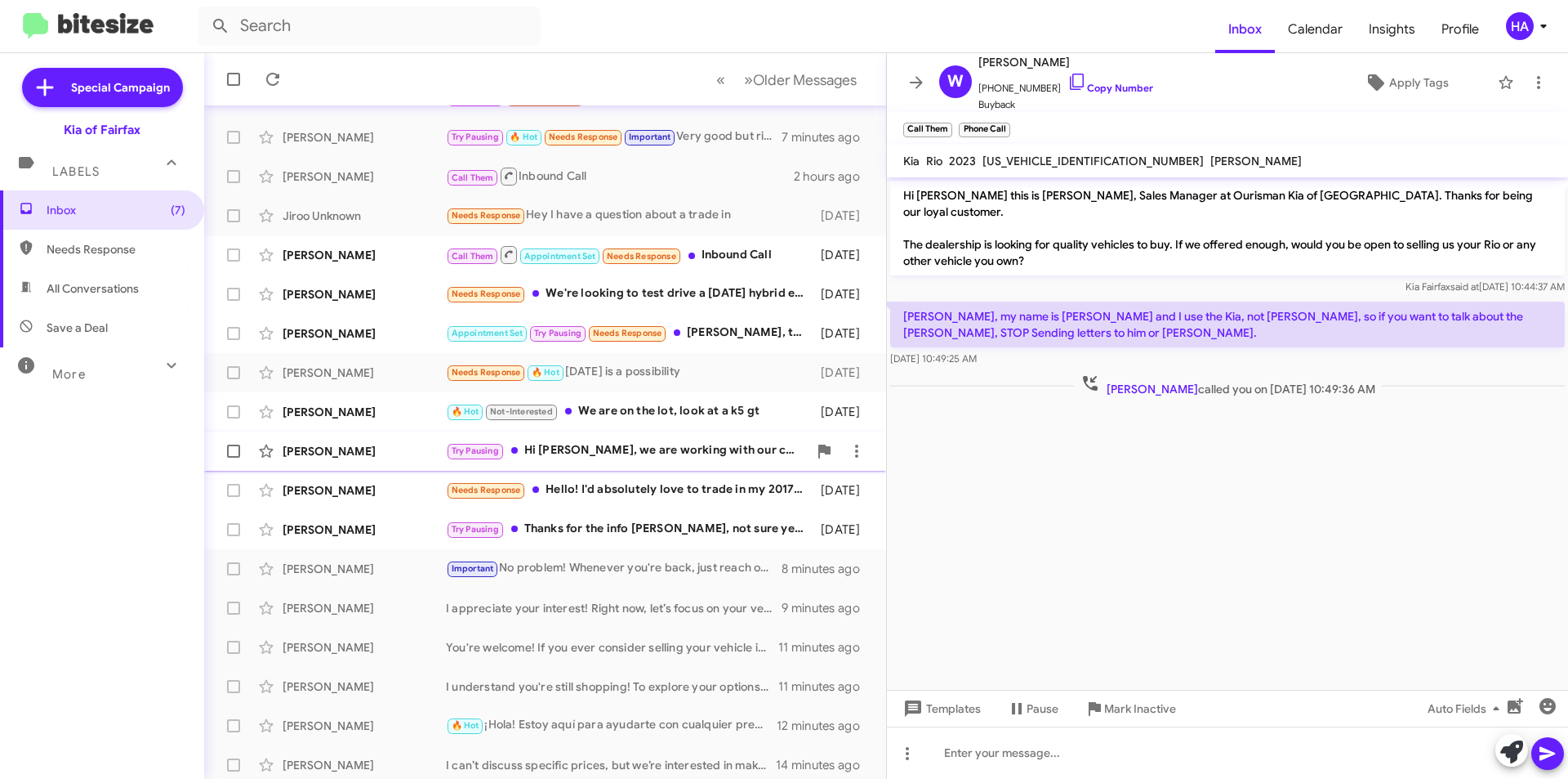
scroll to position [170, 0]
